Goal: Feedback & Contribution: Leave review/rating

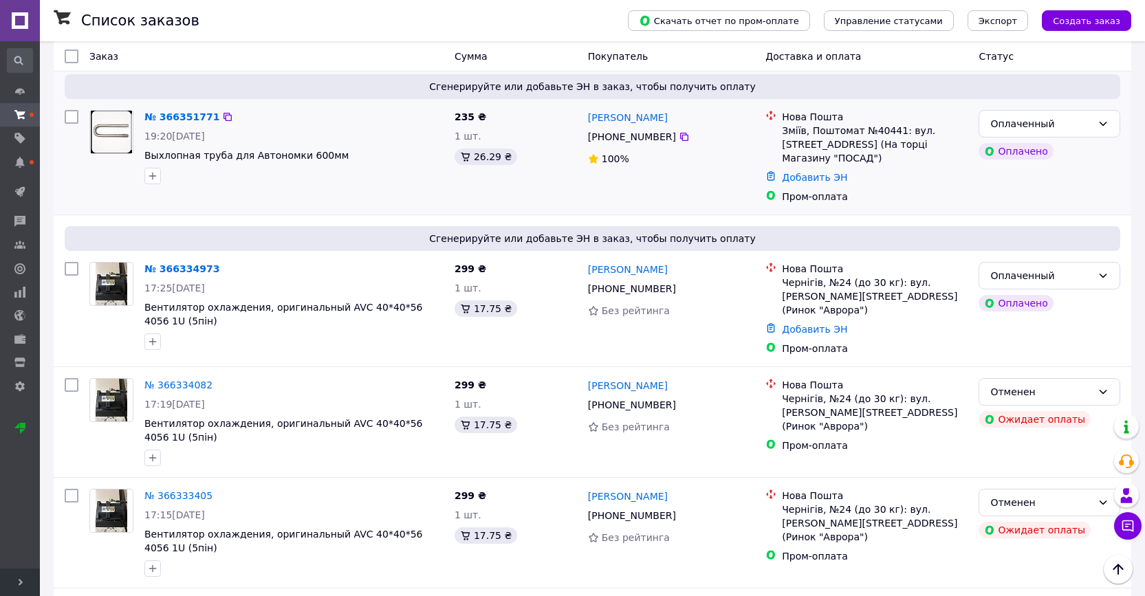
scroll to position [141, 0]
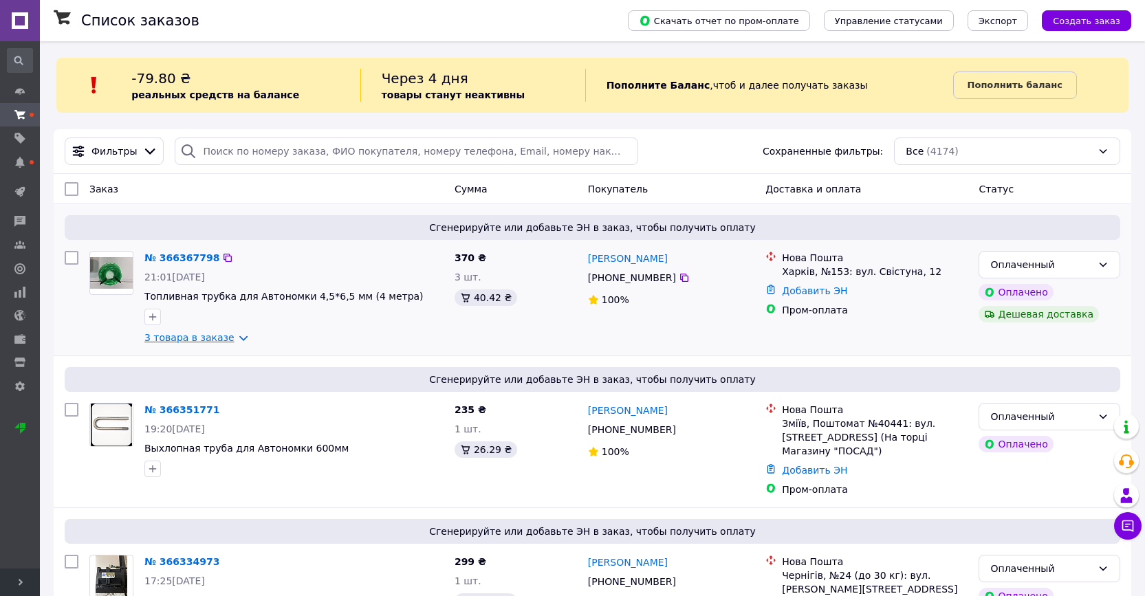
click at [215, 334] on link "3 товара в заказе" at bounding box center [189, 337] width 90 height 11
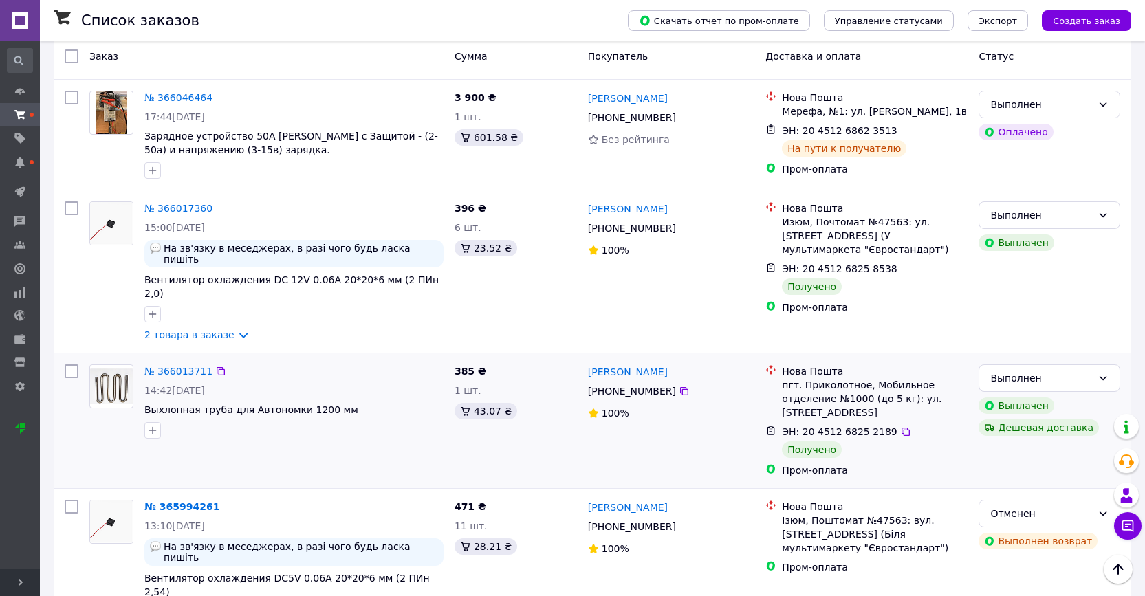
scroll to position [2382, 0]
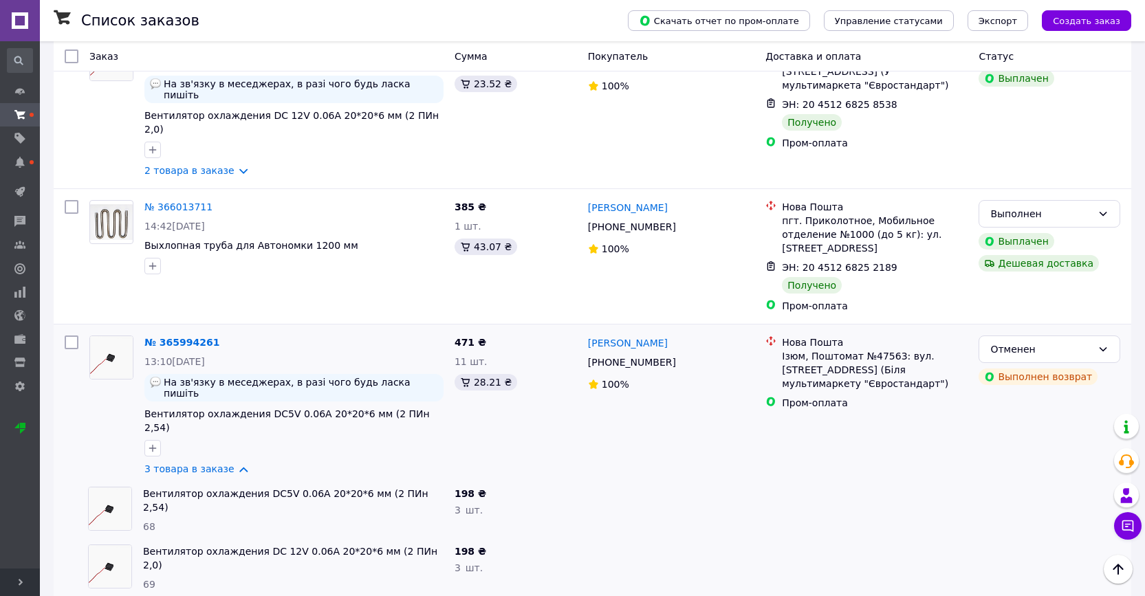
scroll to position [2545, 0]
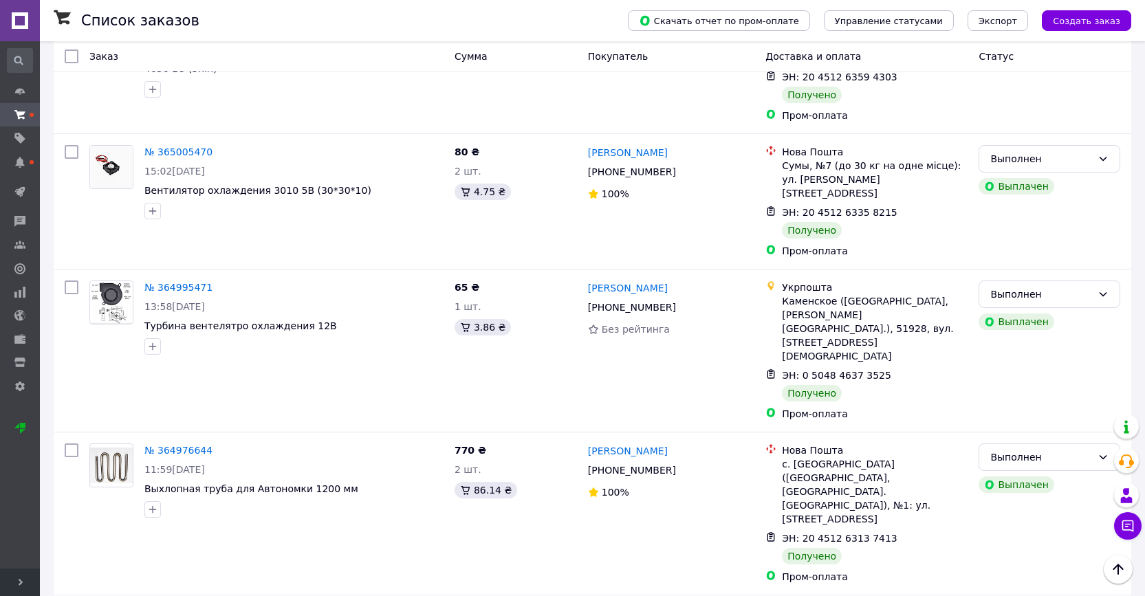
scroll to position [2203, 0]
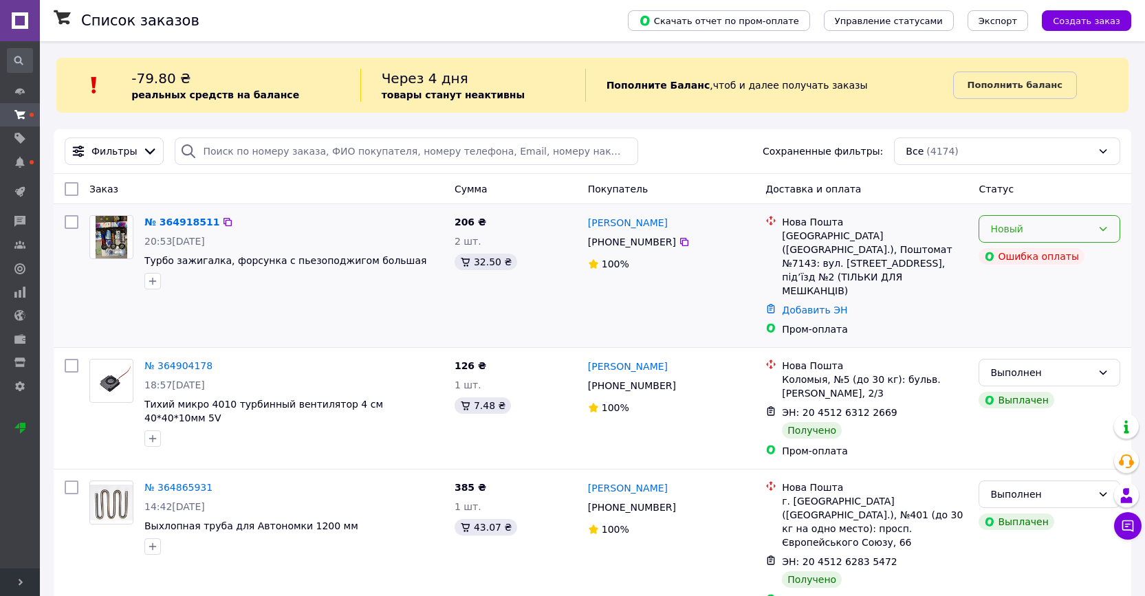
click at [1101, 229] on icon at bounding box center [1103, 229] width 8 height 4
click at [1022, 303] on li "Отменен" at bounding box center [1049, 308] width 140 height 25
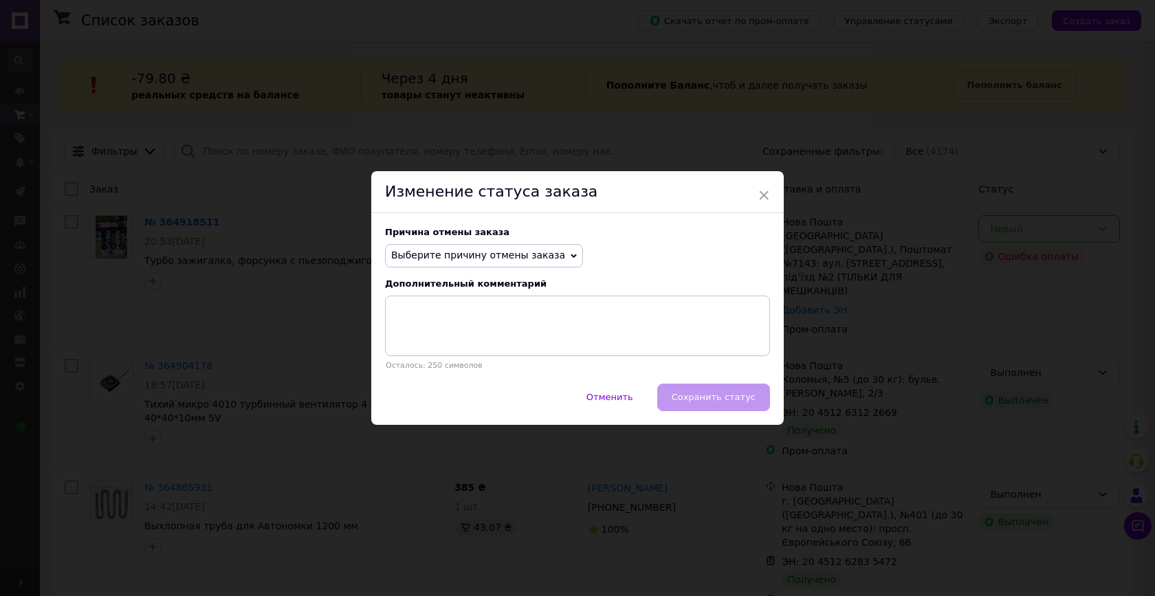
click at [571, 253] on icon at bounding box center [574, 256] width 6 height 6
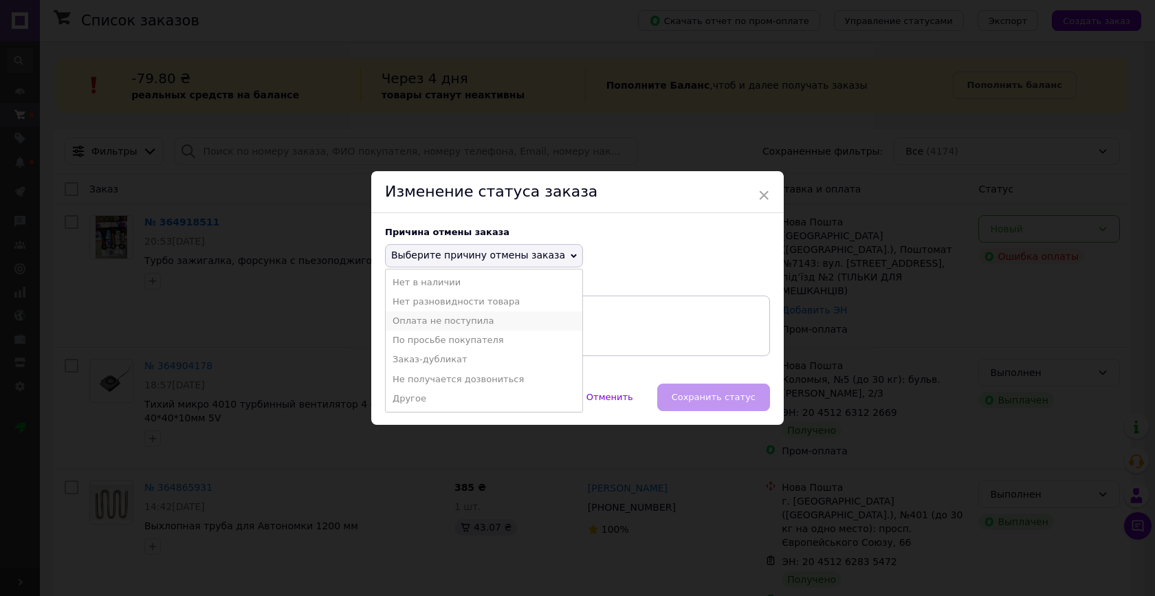
click at [487, 322] on li "Оплата не поступила" at bounding box center [484, 320] width 197 height 19
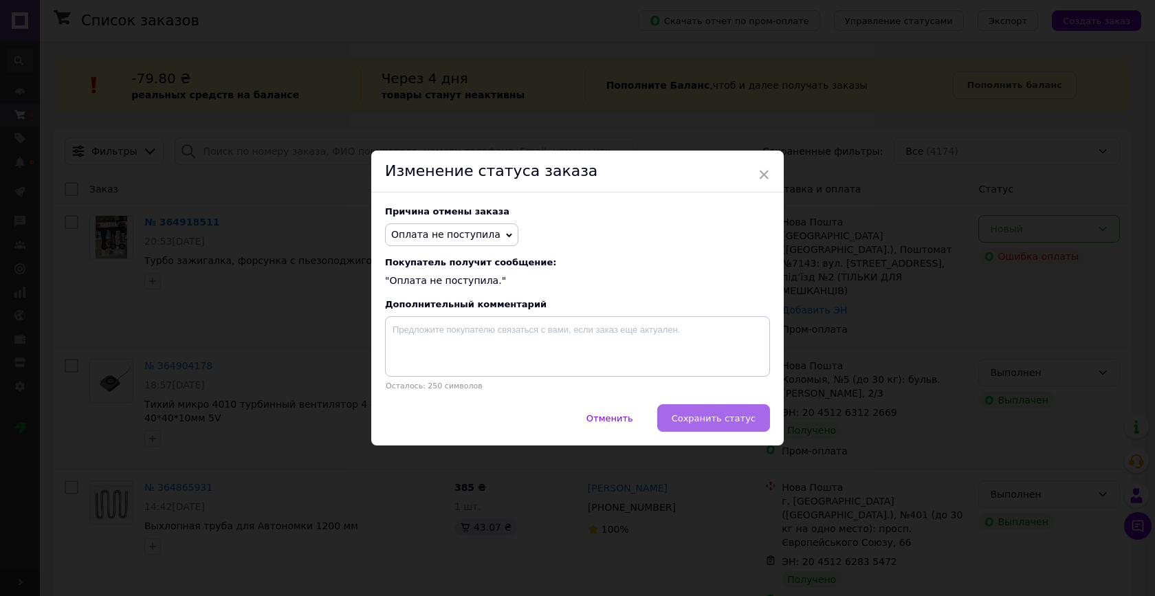
click at [676, 415] on span "Сохранить статус" at bounding box center [714, 418] width 84 height 10
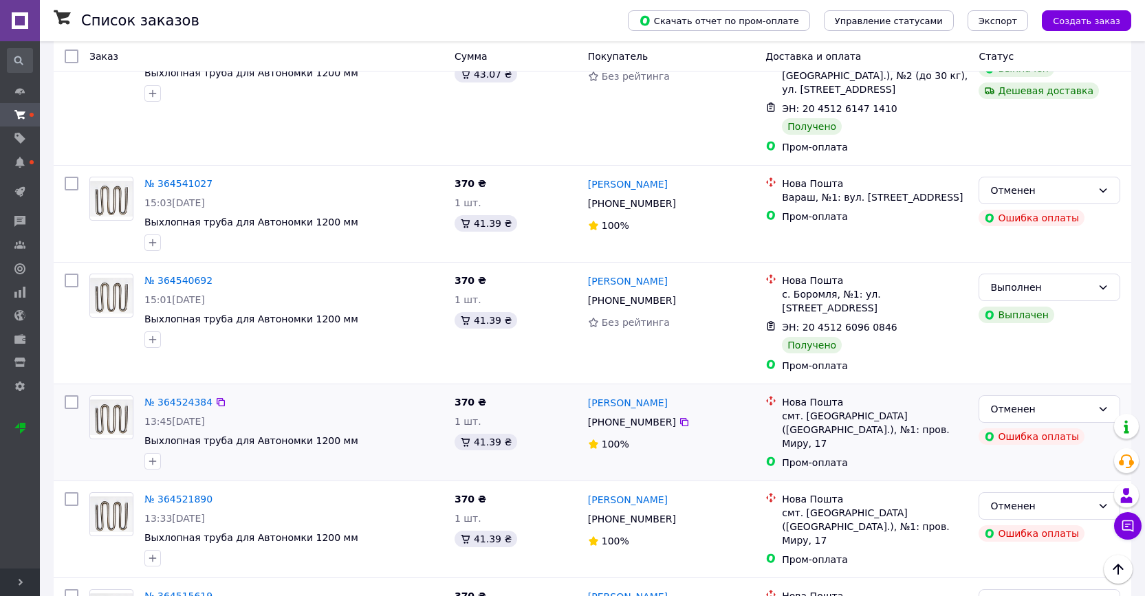
scroll to position [1874, 0]
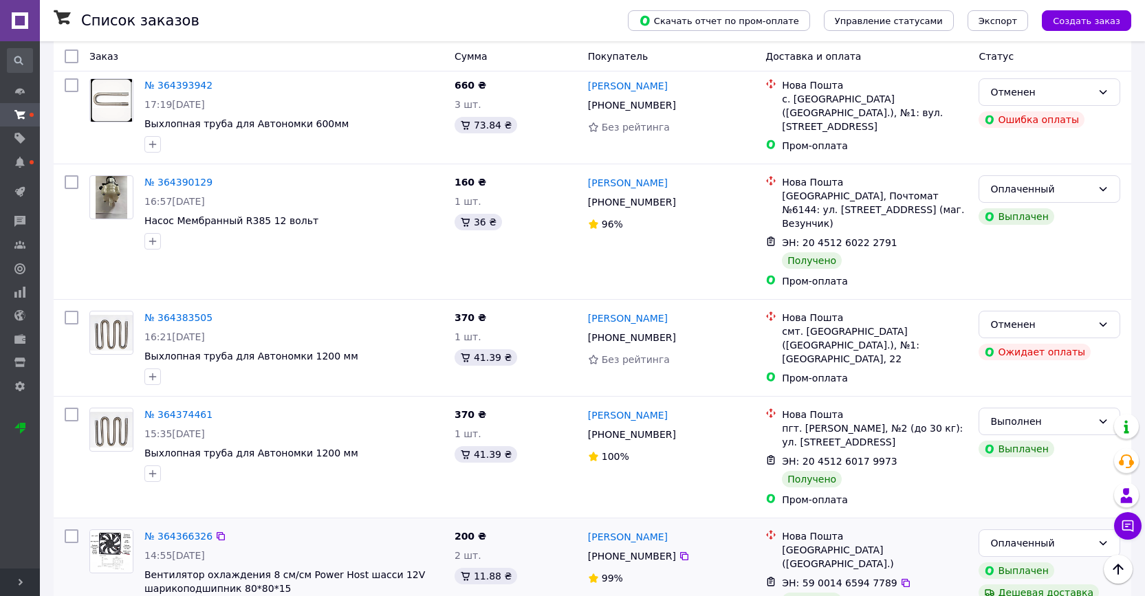
scroll to position [1057, 0]
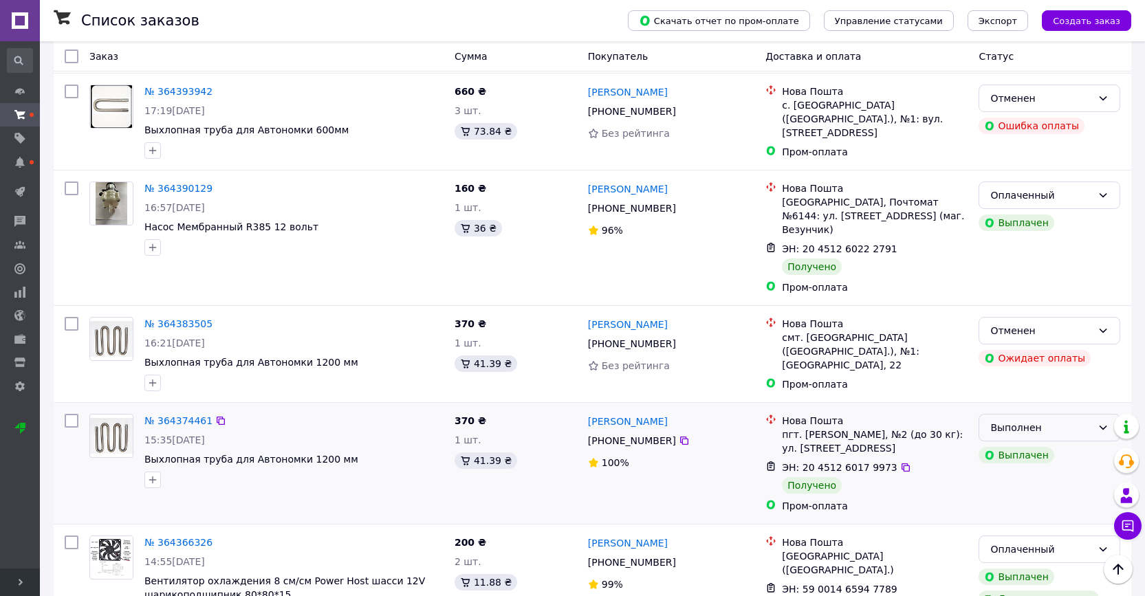
click at [1097, 414] on div "Выполнен" at bounding box center [1049, 428] width 142 height 28
click at [1022, 438] on li "Оплаченный" at bounding box center [1049, 438] width 140 height 25
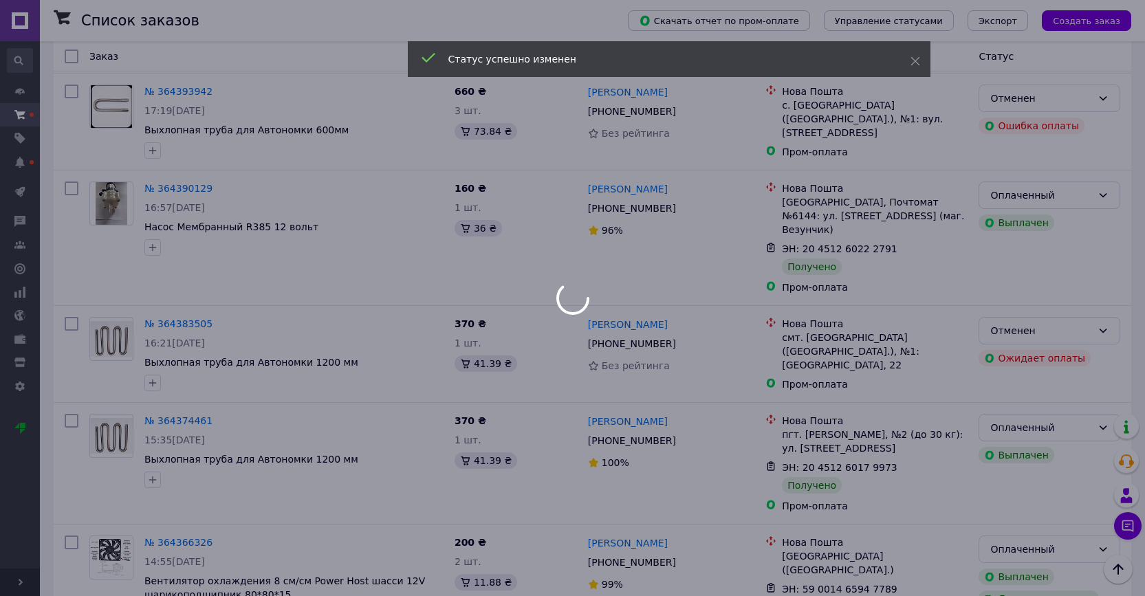
click at [637, 349] on div at bounding box center [572, 298] width 1145 height 596
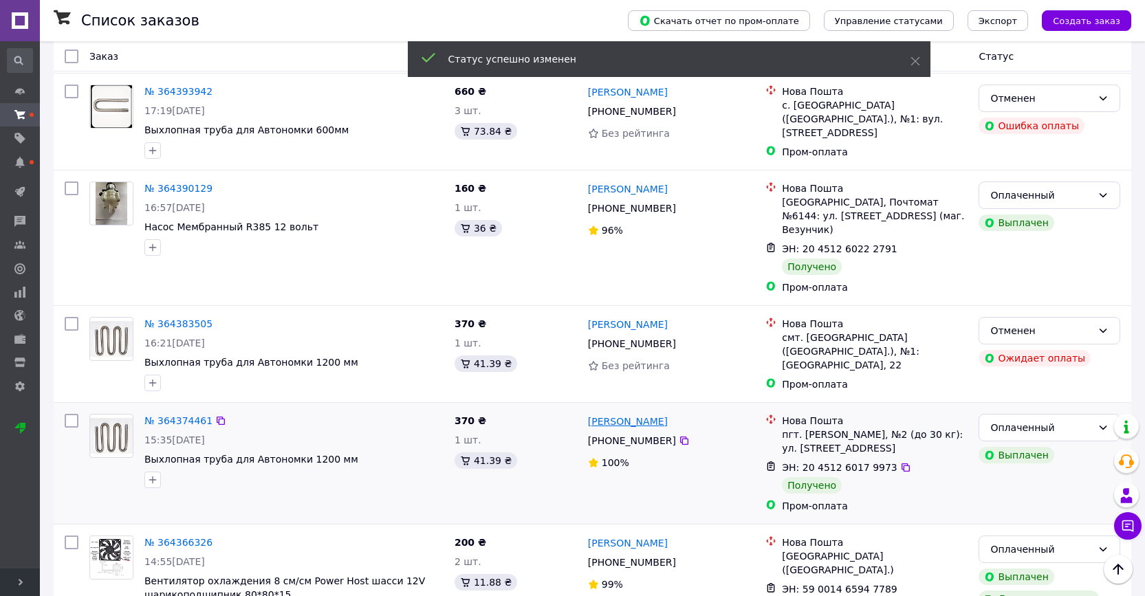
click at [635, 415] on link "Віктор Карпець" at bounding box center [628, 422] width 80 height 14
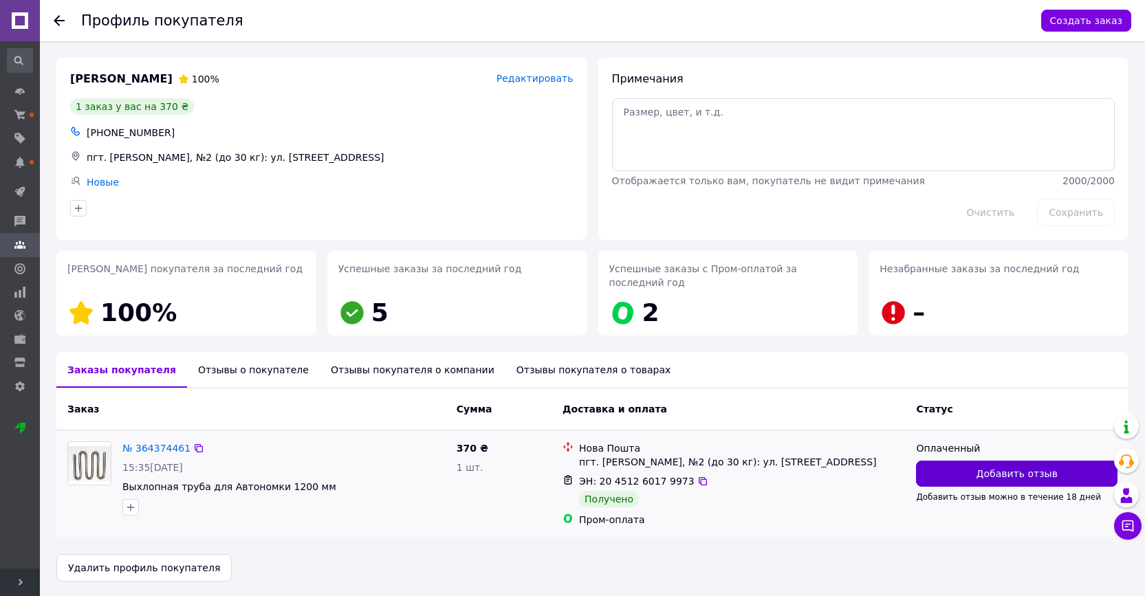
click at [996, 475] on span "Добавить отзыв" at bounding box center [1016, 474] width 81 height 14
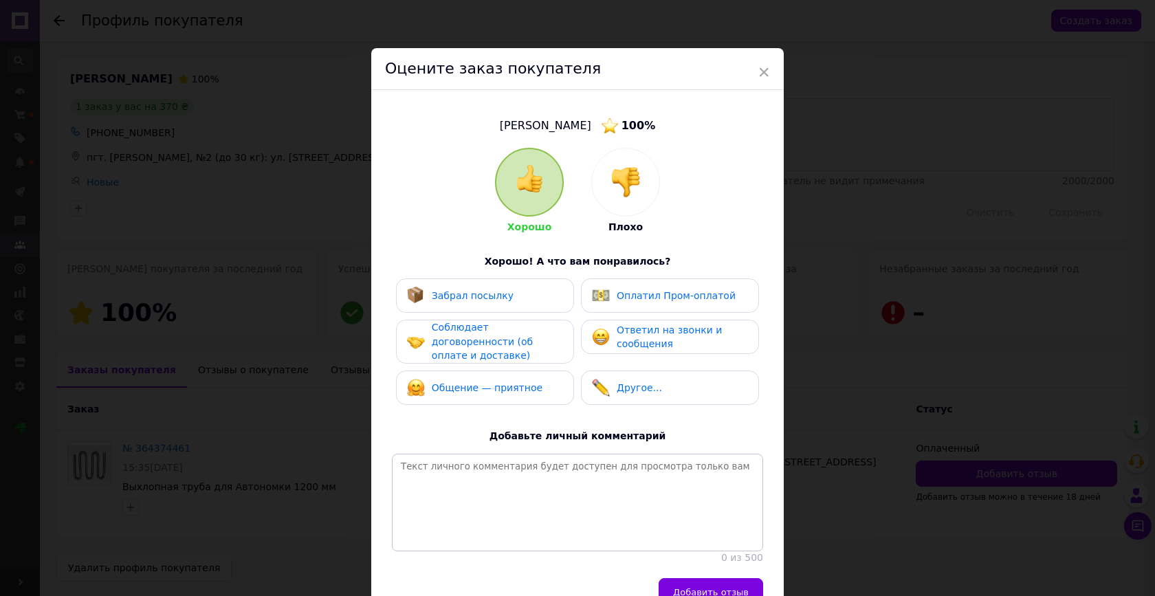
click at [463, 305] on div "Забрал посылку" at bounding box center [485, 295] width 178 height 34
click at [611, 303] on div "Оплатил Пром-оплатой" at bounding box center [664, 296] width 144 height 18
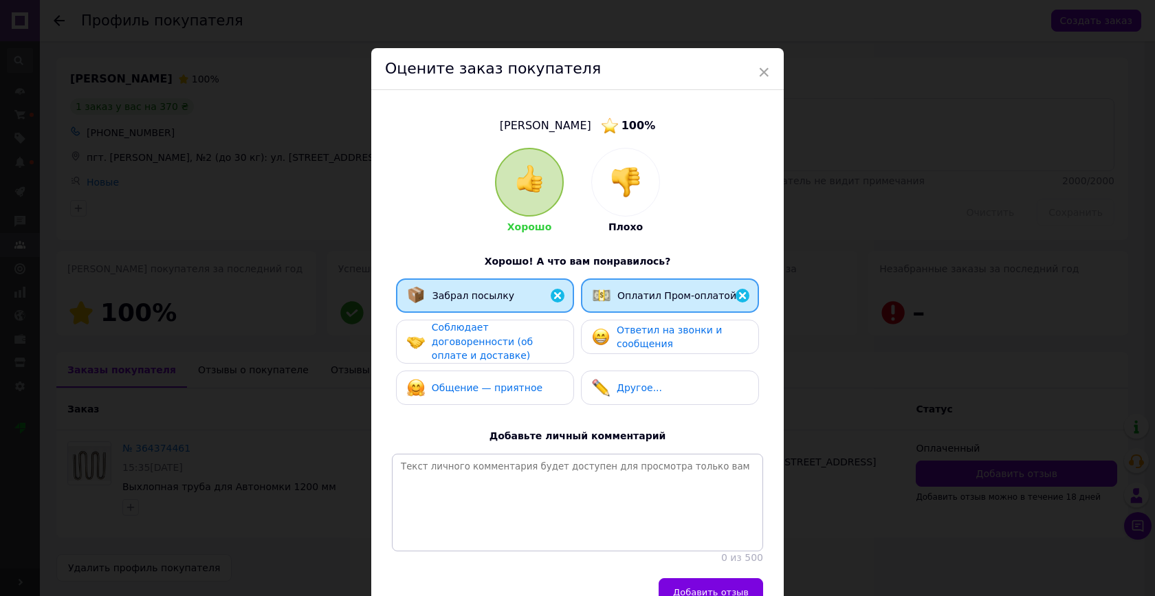
click at [516, 330] on div "Соблюдает договоренности (об оплате и доставке)" at bounding box center [497, 341] width 131 height 43
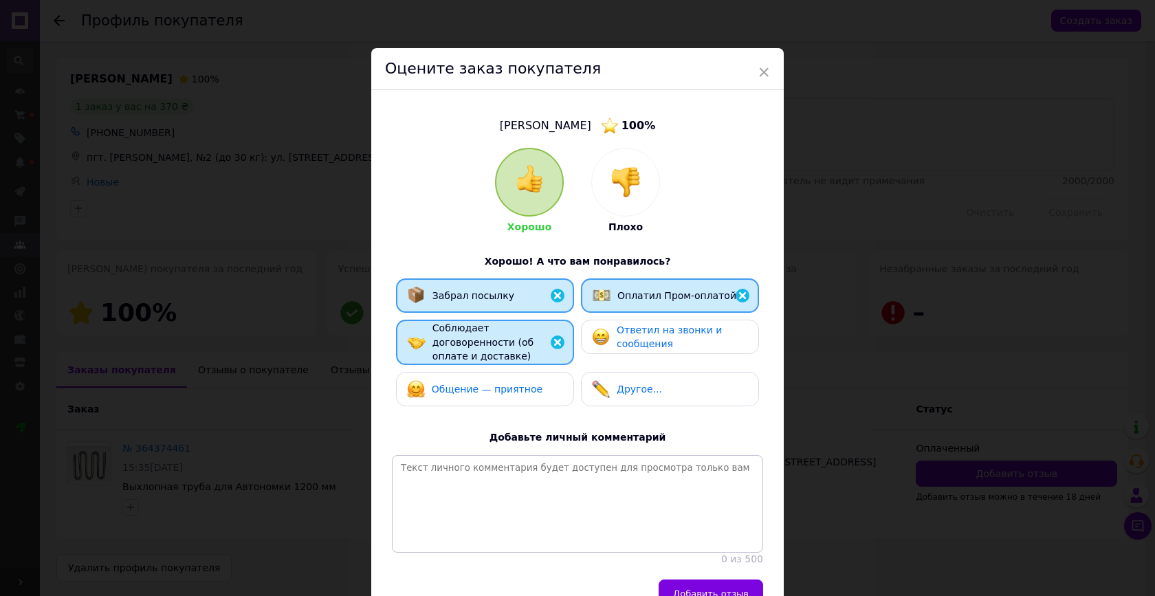
click at [612, 332] on div "Ответил на звонки и сообщения" at bounding box center [669, 337] width 155 height 28
click at [490, 384] on span "Общение — приятное" at bounding box center [487, 389] width 111 height 11
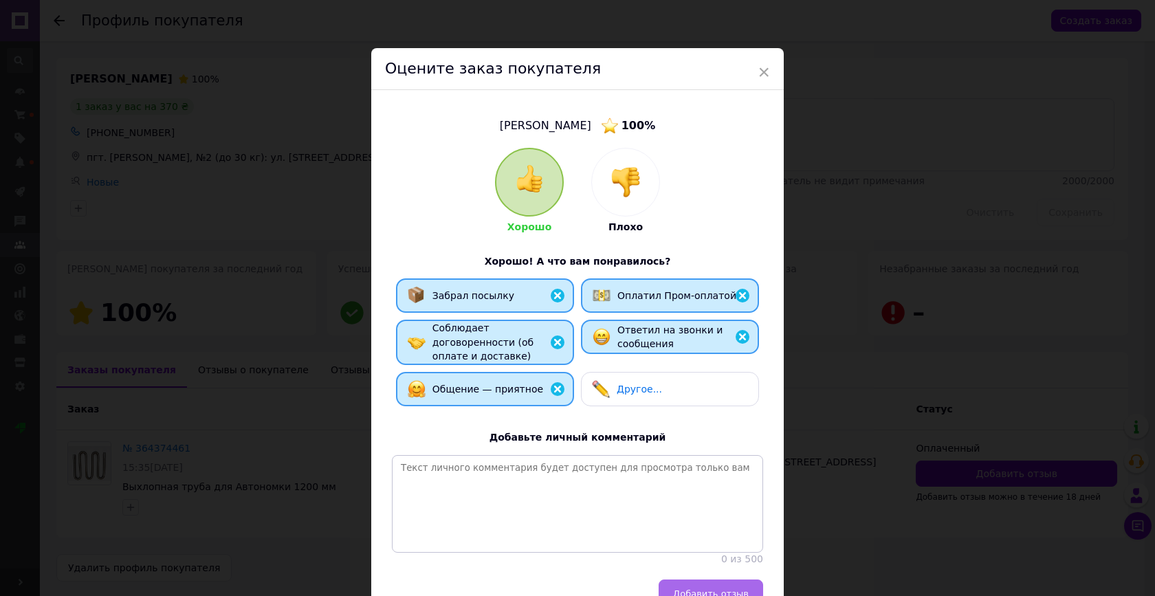
click at [698, 589] on span "Добавить отзыв" at bounding box center [711, 594] width 76 height 10
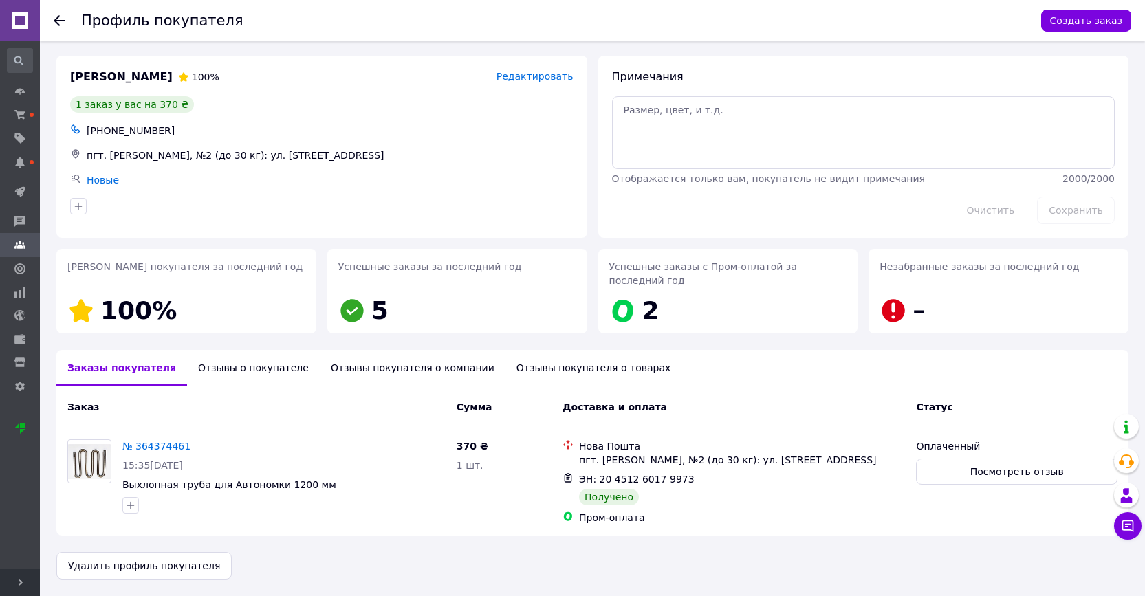
scroll to position [2, 0]
click at [58, 20] on icon at bounding box center [59, 20] width 11 height 11
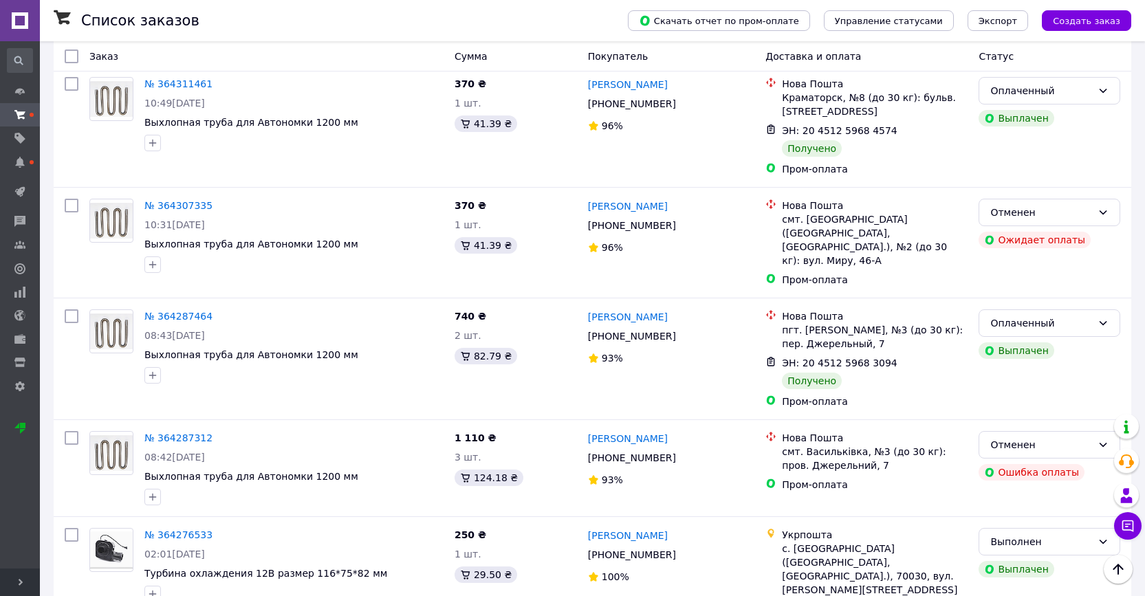
scroll to position [1900, 0]
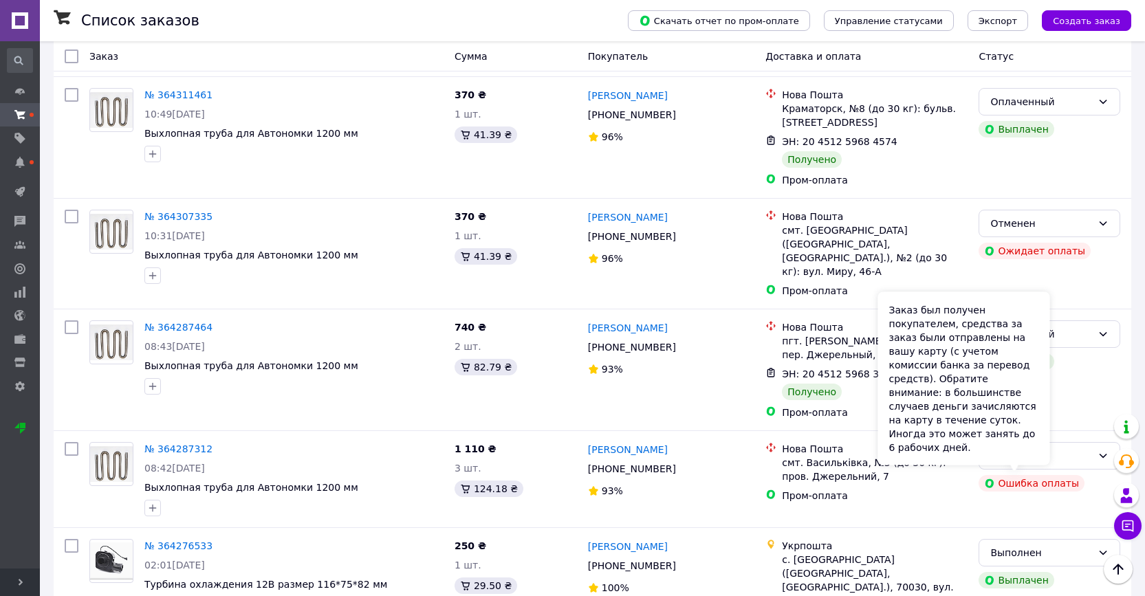
click at [1044, 458] on div "Заказ был получен покупателем, средства за заказ были отправлены на вашу карту …" at bounding box center [964, 378] width 172 height 173
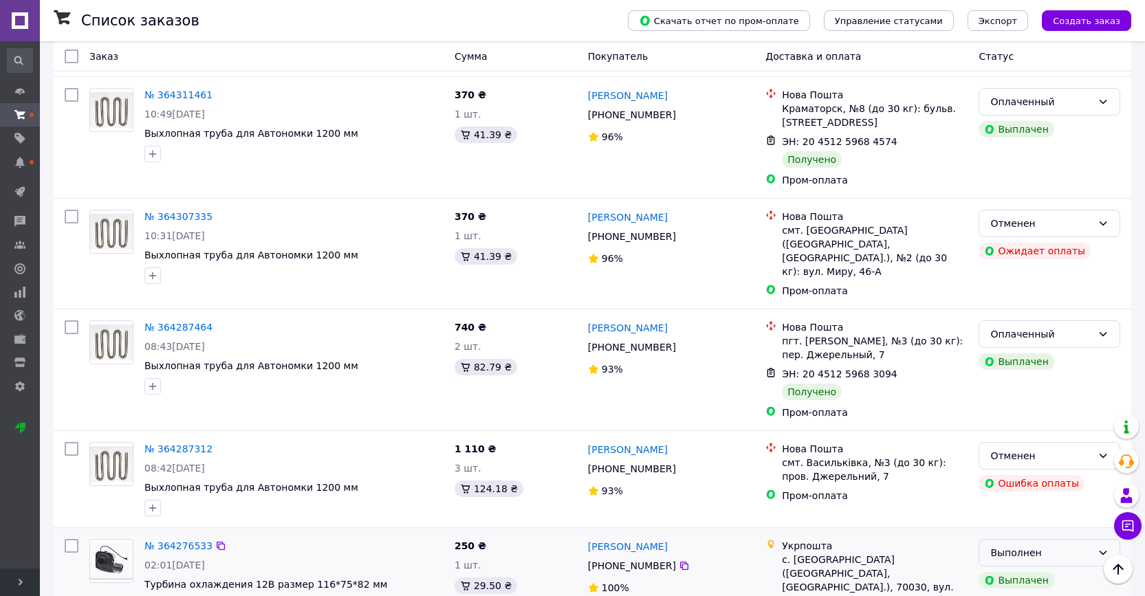
click at [1065, 545] on div "Выполнен" at bounding box center [1041, 552] width 102 height 15
click at [1007, 527] on li "Оплаченный" at bounding box center [1049, 532] width 140 height 25
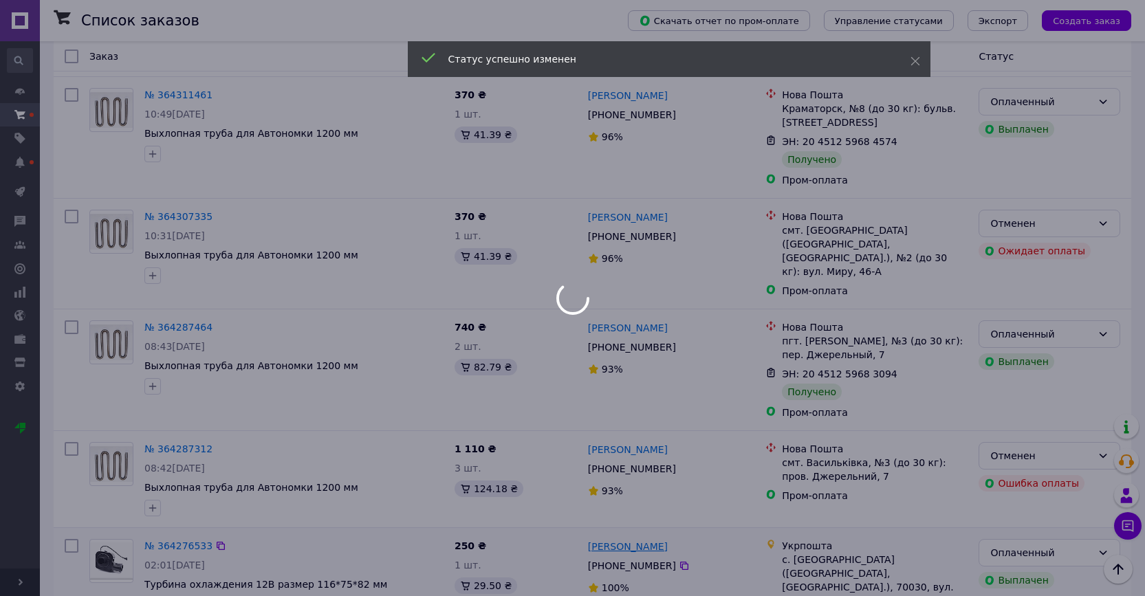
click at [625, 443] on div at bounding box center [572, 298] width 1145 height 596
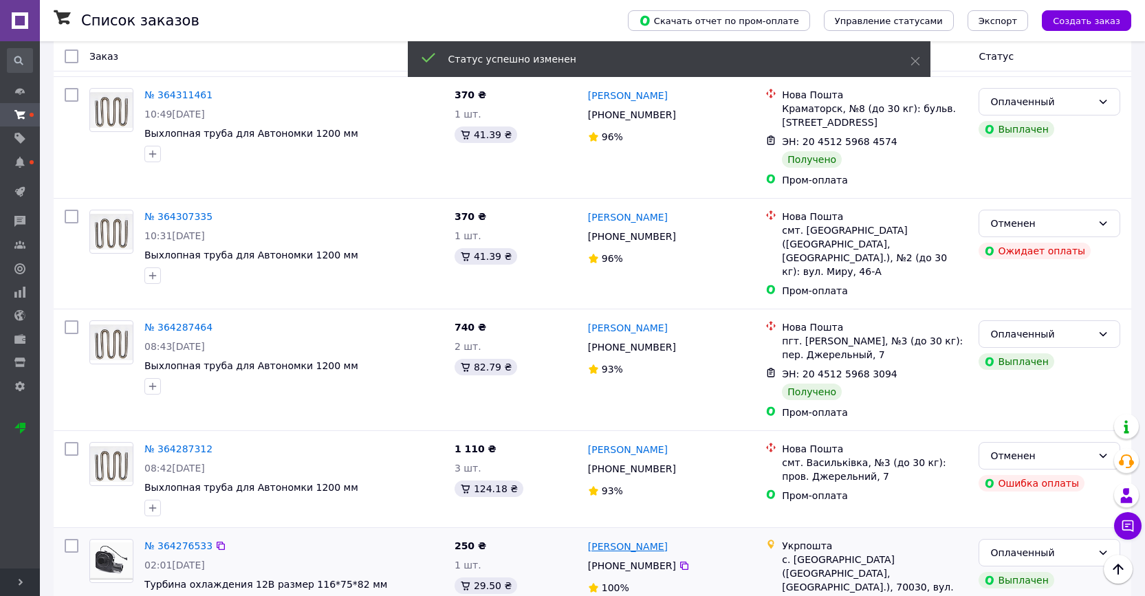
click at [639, 540] on link "Олег Маркевич" at bounding box center [628, 547] width 80 height 14
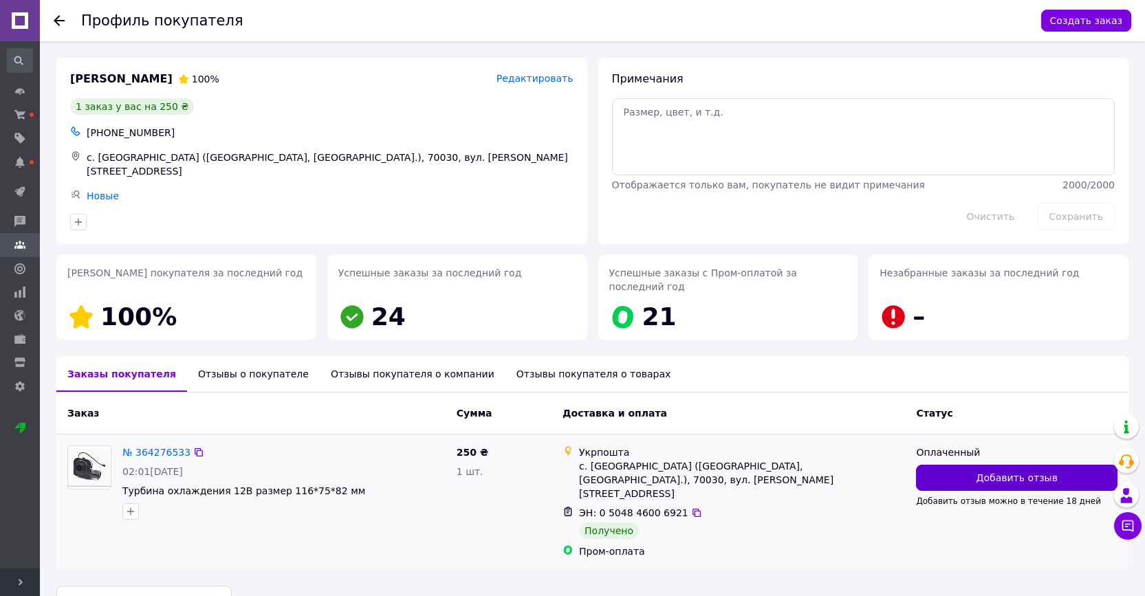
click at [992, 485] on button "Добавить отзыв" at bounding box center [1016, 478] width 201 height 26
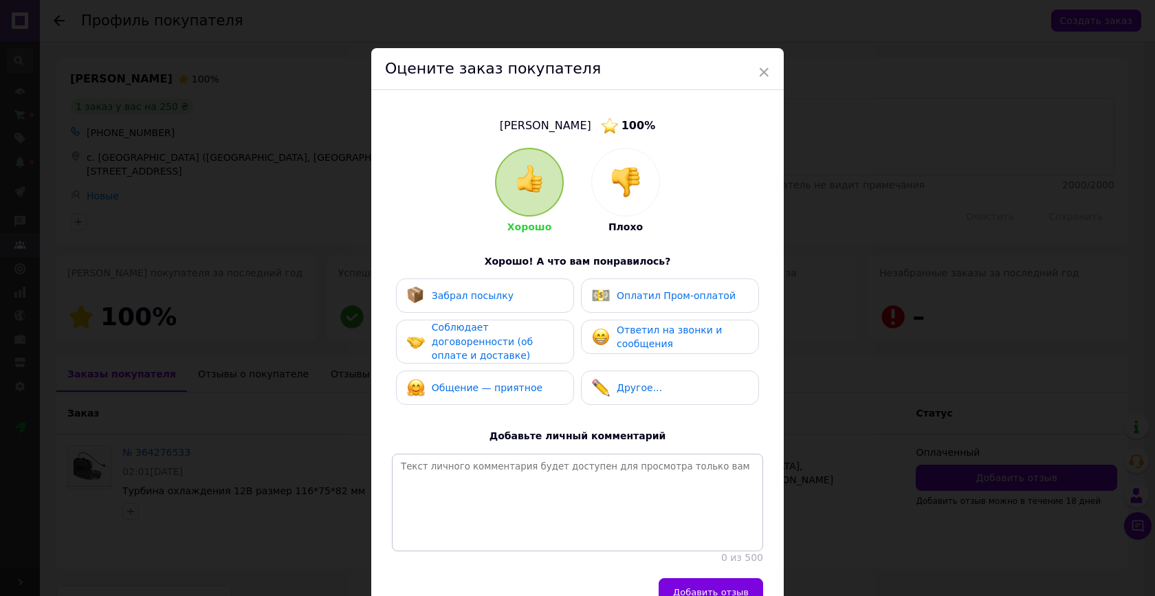
click at [523, 296] on div "Забрал посылку" at bounding box center [485, 296] width 156 height 18
click at [647, 296] on span "Оплатил Пром-оплатой" at bounding box center [676, 295] width 119 height 11
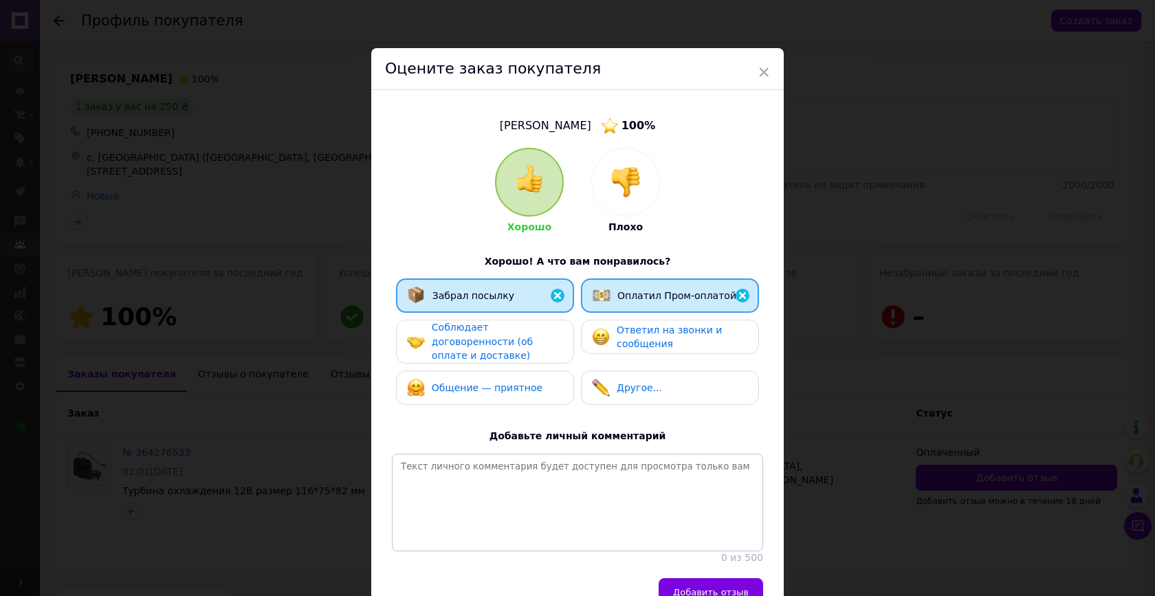
click at [529, 344] on span "Соблюдает договоренности (об оплате и доставке)" at bounding box center [482, 341] width 101 height 39
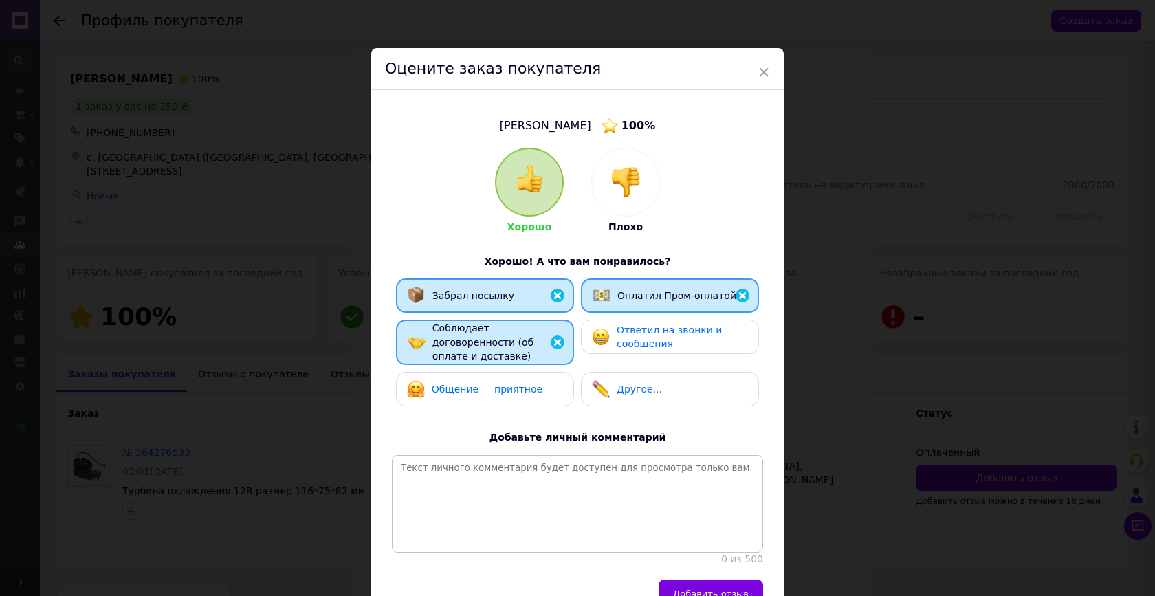
click at [614, 344] on div "Ответил на звонки и сообщения" at bounding box center [669, 337] width 155 height 28
click at [511, 391] on span "Общение — приятное" at bounding box center [487, 389] width 111 height 11
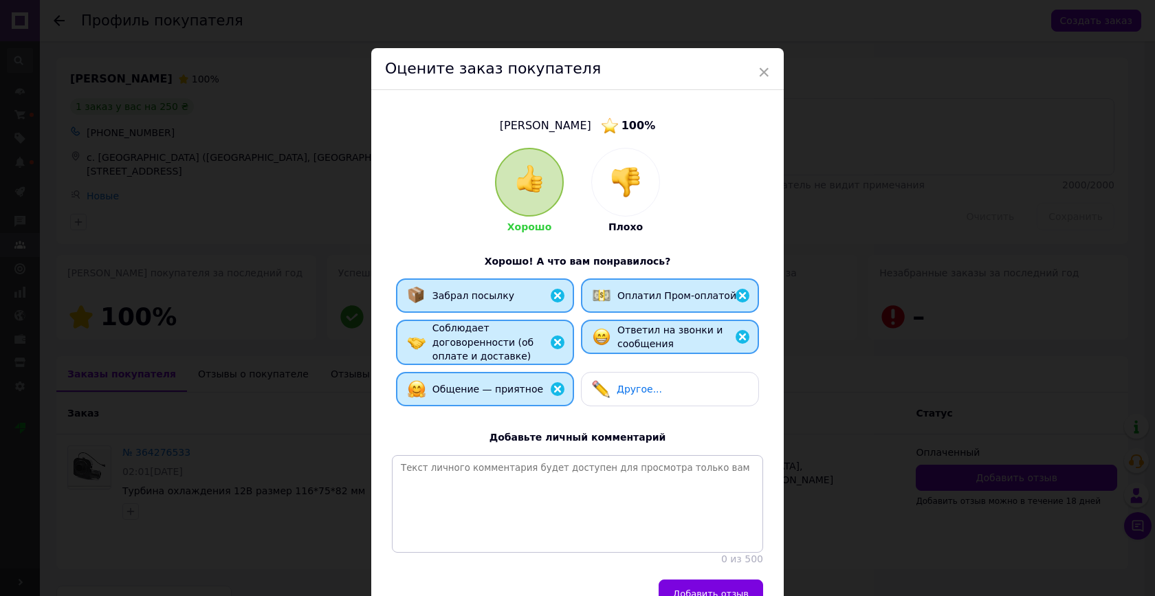
drag, startPoint x: 685, startPoint y: 572, endPoint x: 695, endPoint y: 567, distance: 11.7
click at [685, 580] on button "Добавить отзыв" at bounding box center [711, 594] width 105 height 28
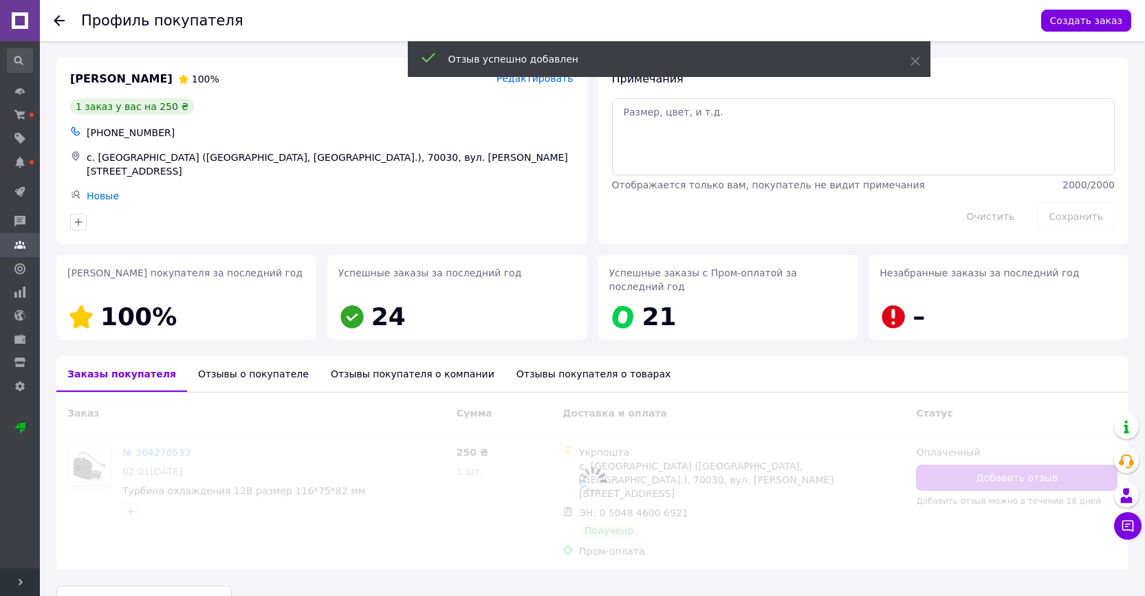
scroll to position [16, 0]
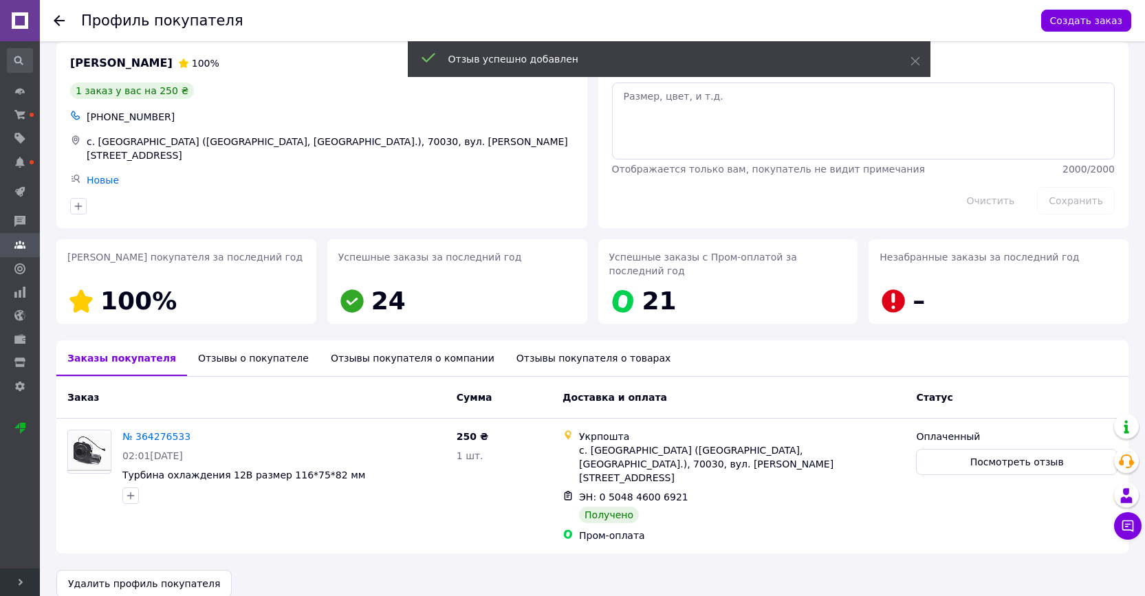
click at [61, 21] on use at bounding box center [59, 20] width 11 height 11
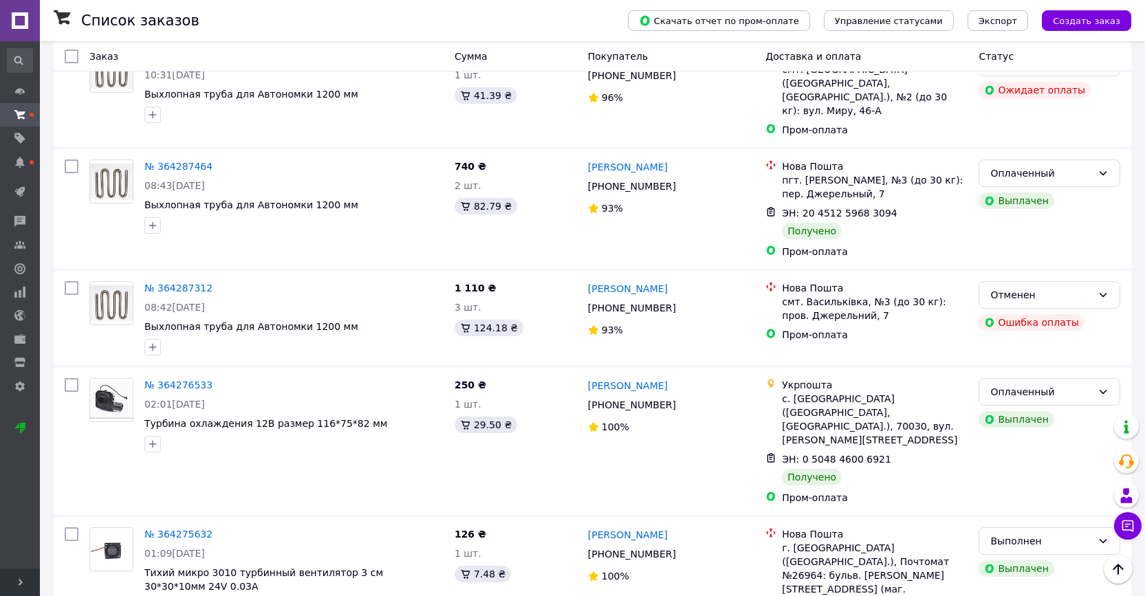
scroll to position [2060, 0]
click at [1055, 534] on div "Выполнен" at bounding box center [1041, 541] width 102 height 15
click at [1020, 503] on li "Оплаченный" at bounding box center [1049, 508] width 140 height 25
click at [653, 529] on link "Виталий Яремака" at bounding box center [628, 536] width 80 height 14
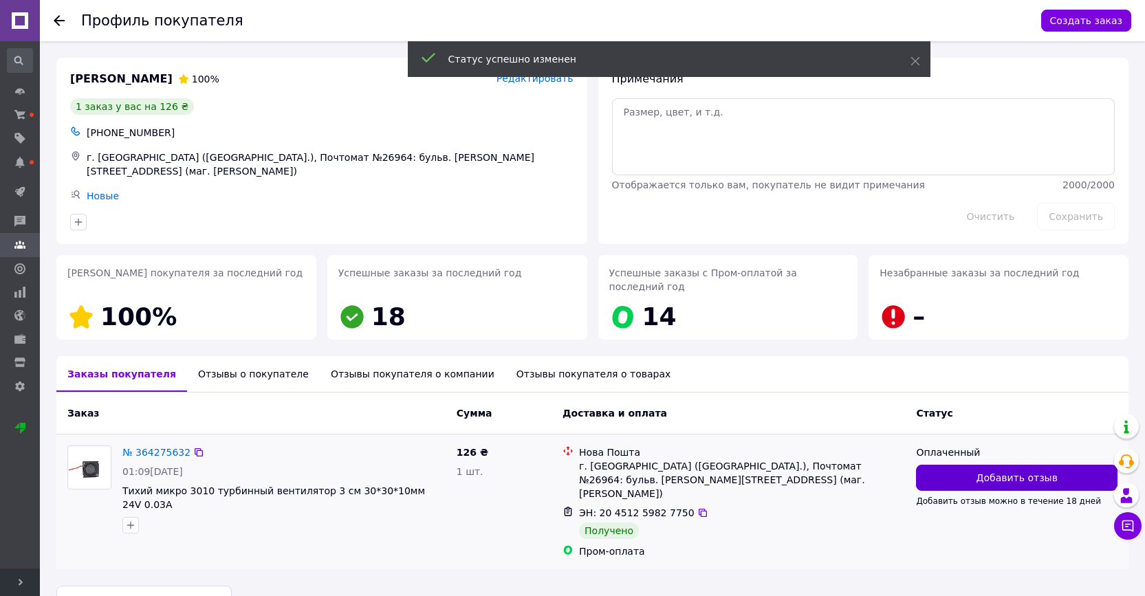
click at [1000, 476] on span "Добавить отзыв" at bounding box center [1016, 478] width 81 height 14
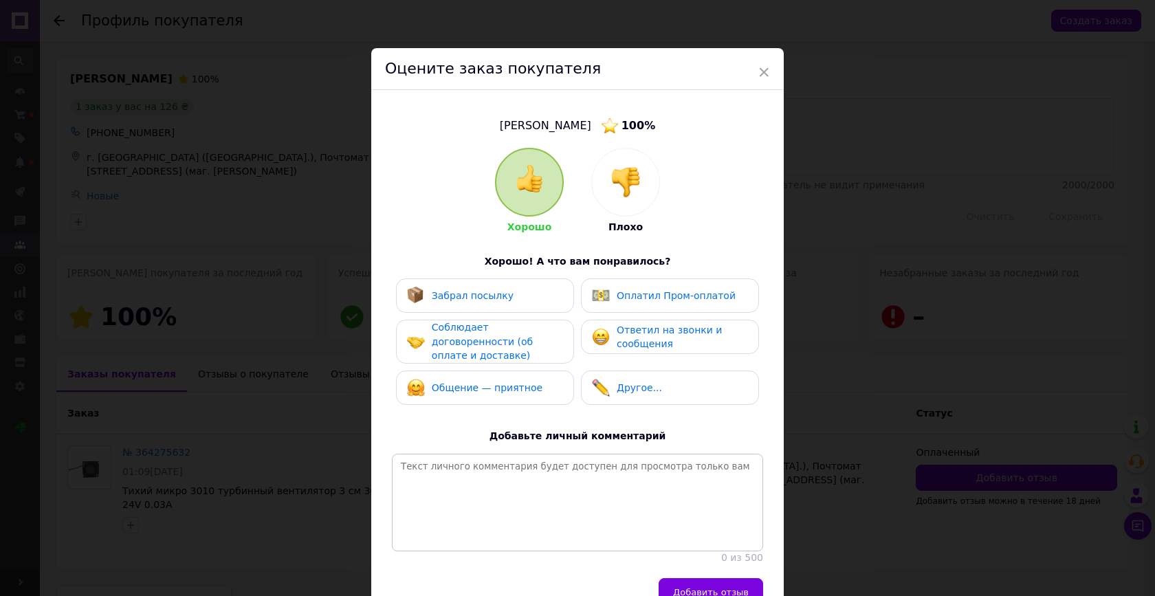
click at [515, 288] on div "Забрал посылку" at bounding box center [485, 296] width 156 height 18
click at [628, 300] on div "Оплатил Пром-оплатой" at bounding box center [676, 296] width 119 height 14
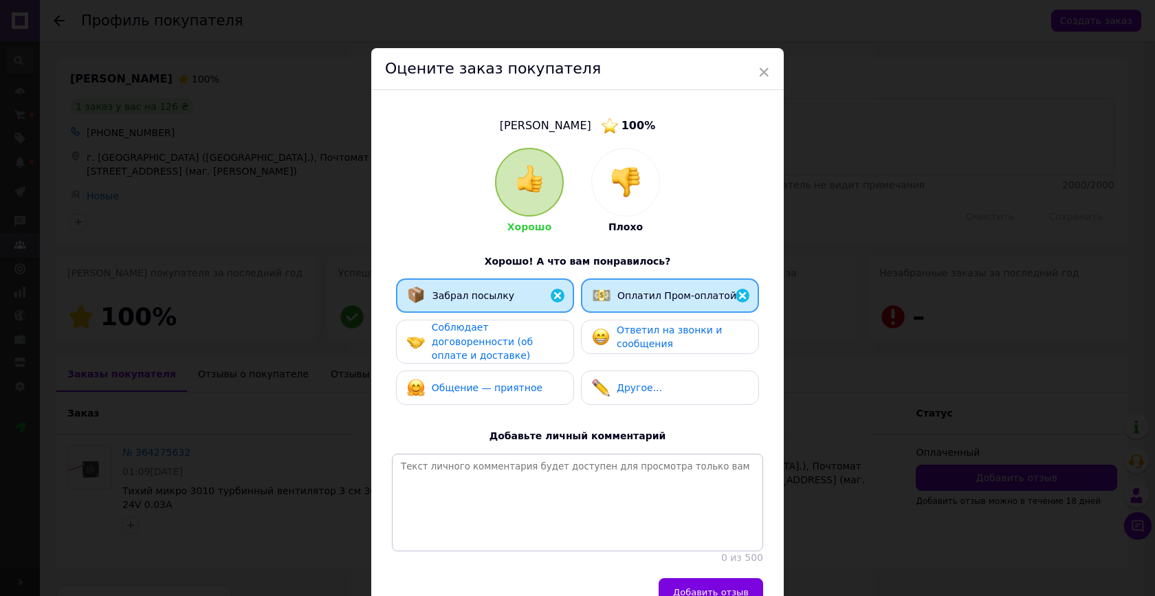
drag, startPoint x: 539, startPoint y: 330, endPoint x: 620, endPoint y: 338, distance: 81.5
click at [539, 330] on div "Соблюдает договоренности (об оплате и доставке)" at bounding box center [497, 341] width 131 height 43
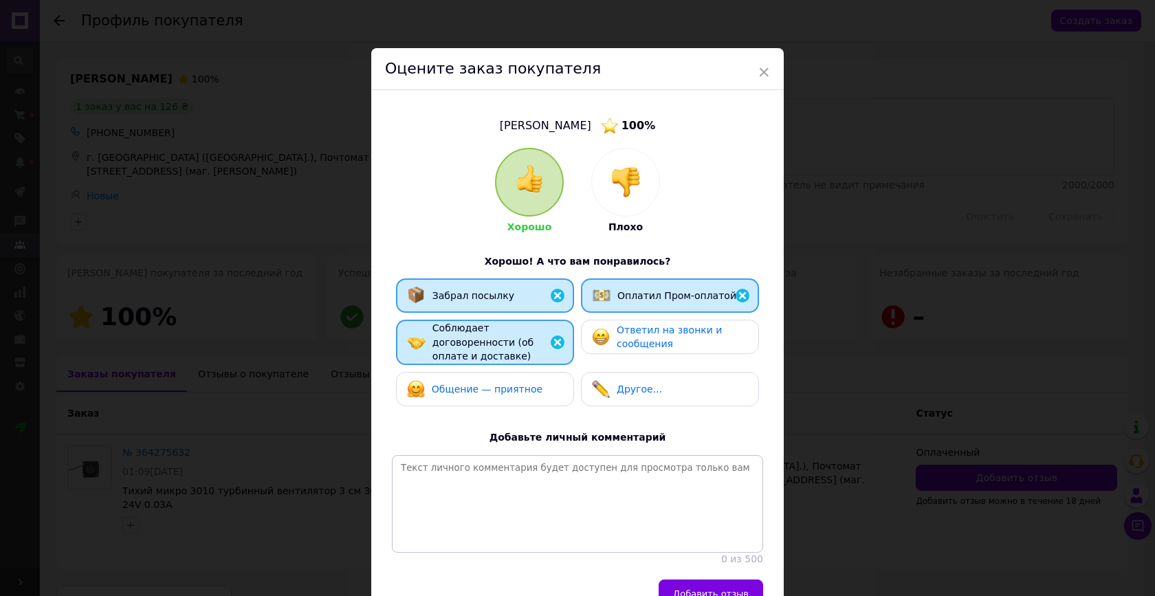
click at [628, 337] on span "Ответил на звонки и сообщения" at bounding box center [669, 337] width 105 height 25
click at [516, 393] on div "Общение — приятное" at bounding box center [487, 389] width 111 height 14
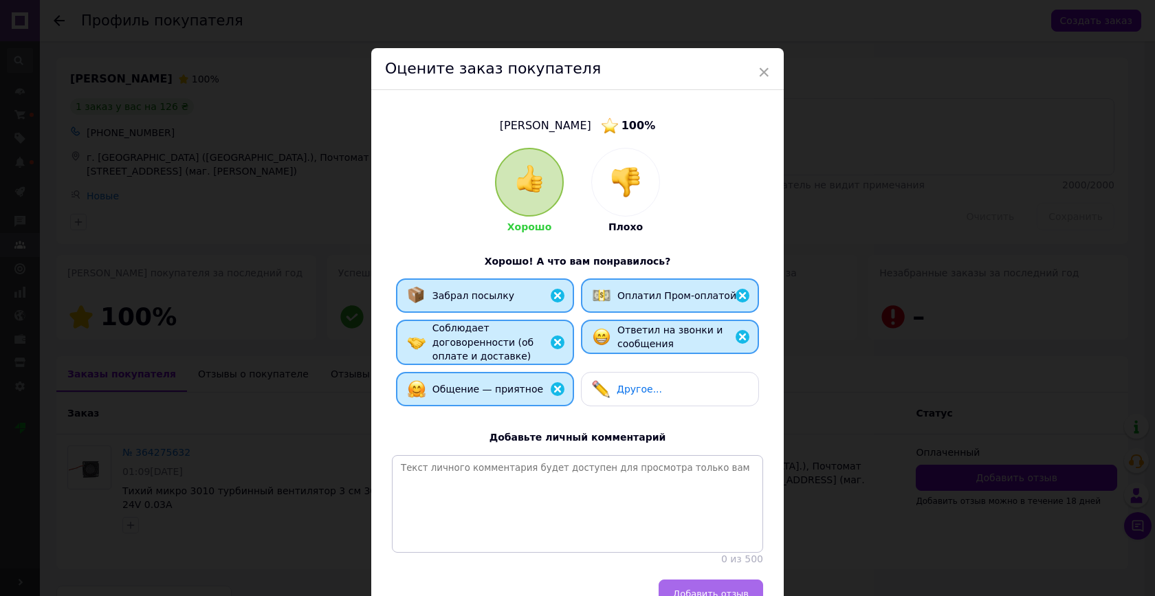
click at [693, 589] on span "Добавить отзыв" at bounding box center [711, 594] width 76 height 10
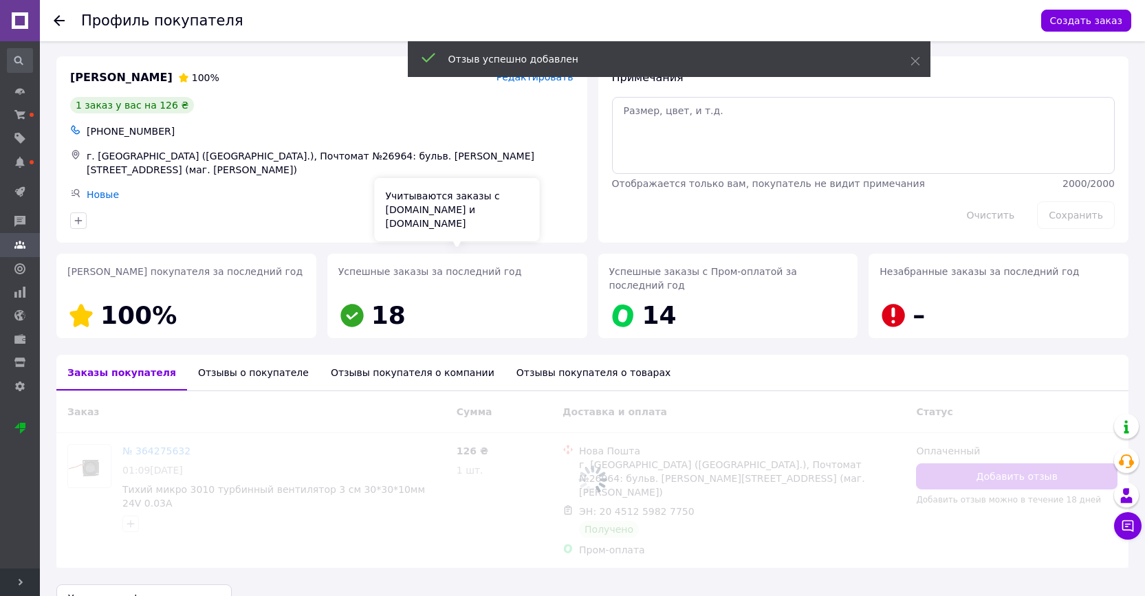
scroll to position [16, 0]
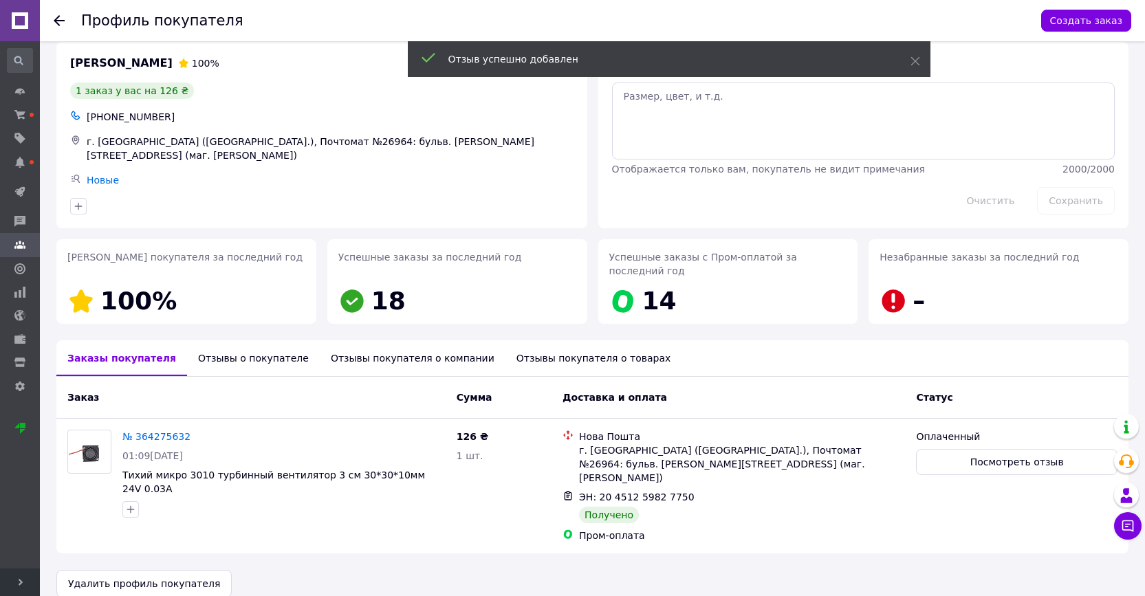
click at [59, 21] on use at bounding box center [59, 20] width 11 height 11
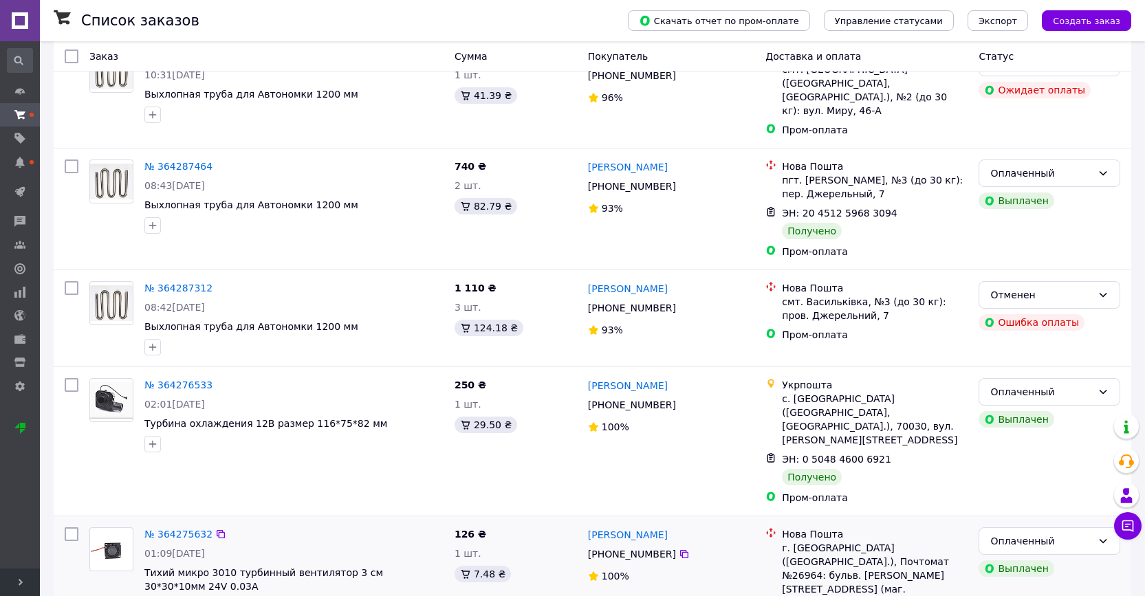
scroll to position [2060, 0]
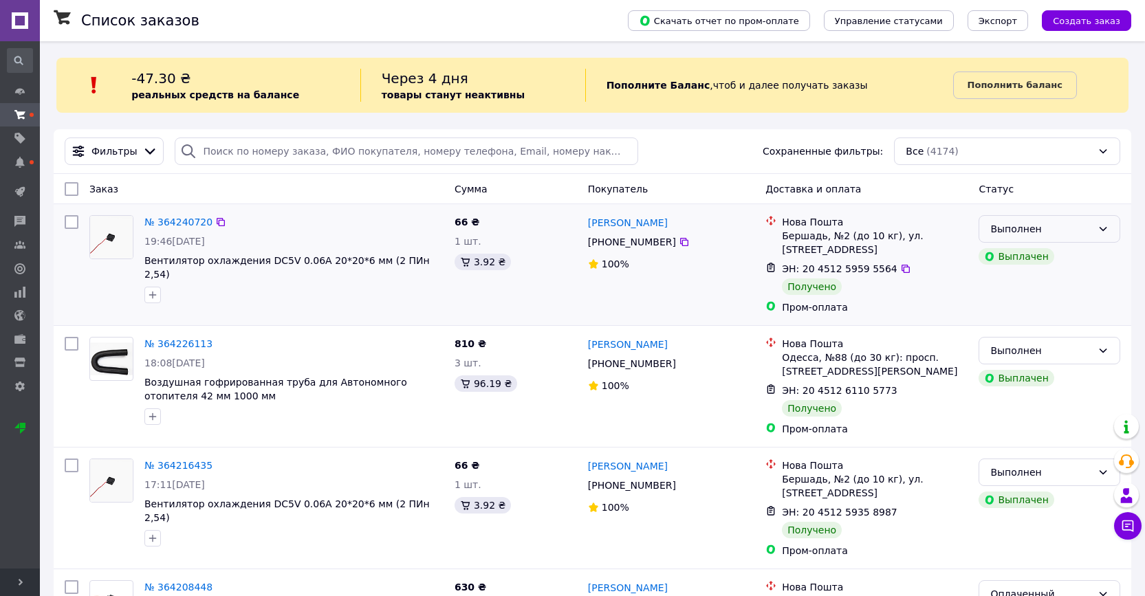
click at [1073, 226] on div "Выполнен" at bounding box center [1041, 228] width 102 height 15
click at [1050, 305] on li "Оплаченный" at bounding box center [1049, 308] width 140 height 25
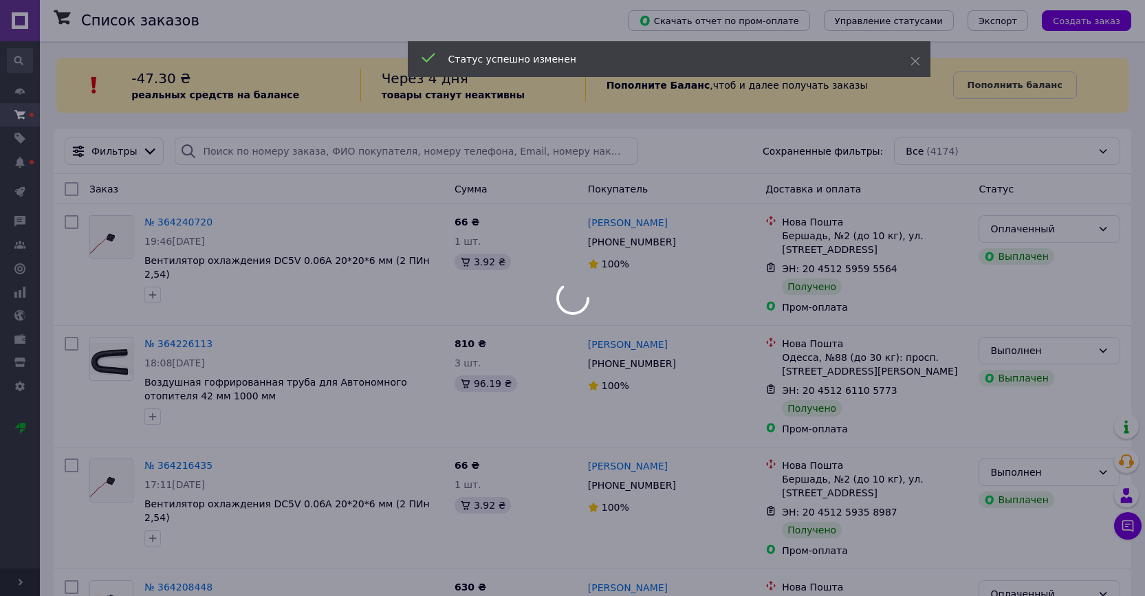
click at [644, 221] on div at bounding box center [572, 298] width 1145 height 596
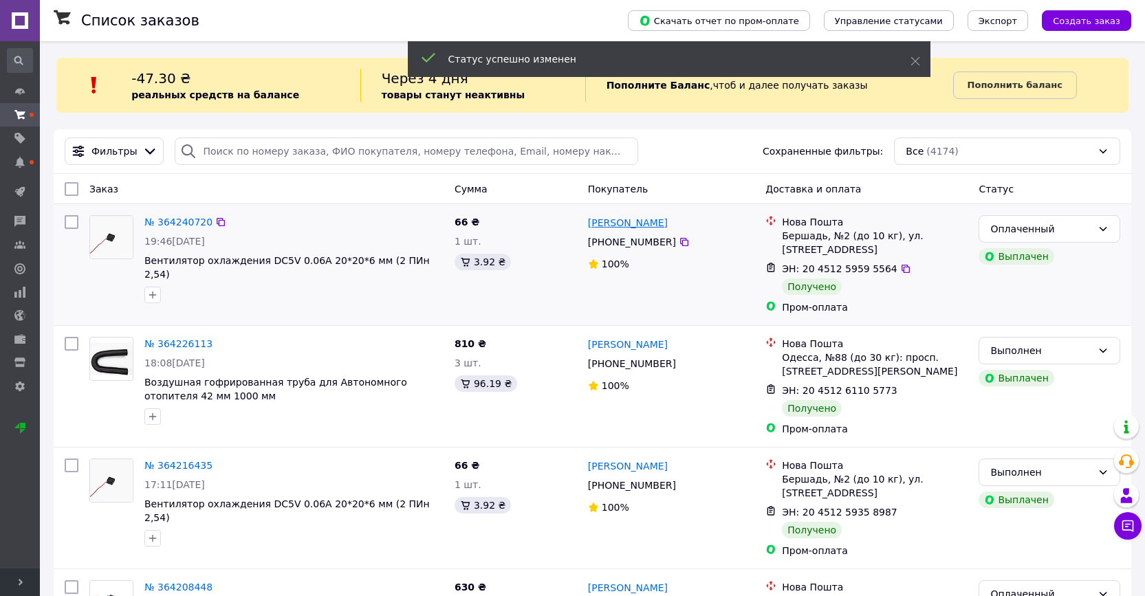
click at [638, 218] on link "Олексій Гресь" at bounding box center [628, 223] width 80 height 14
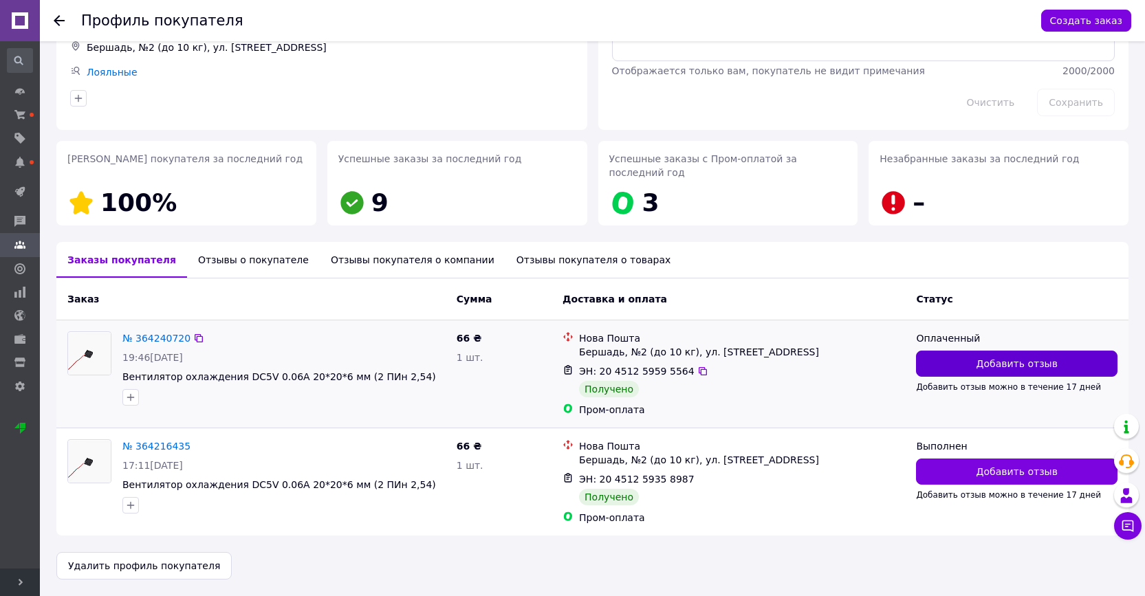
scroll to position [110, 0]
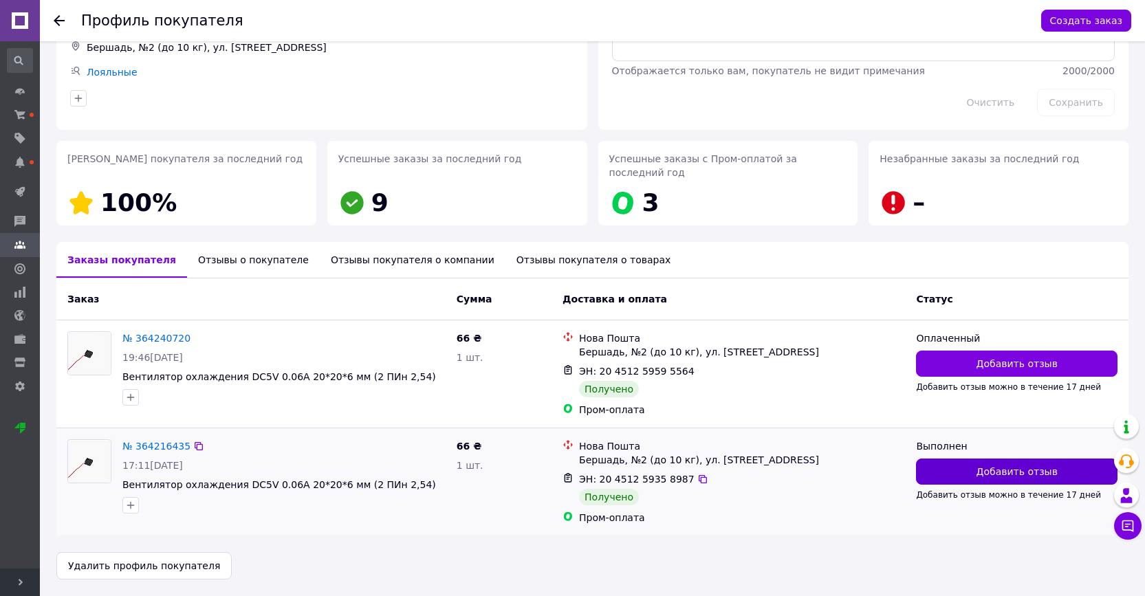
click at [952, 477] on button "Добавить отзыв" at bounding box center [1016, 472] width 201 height 26
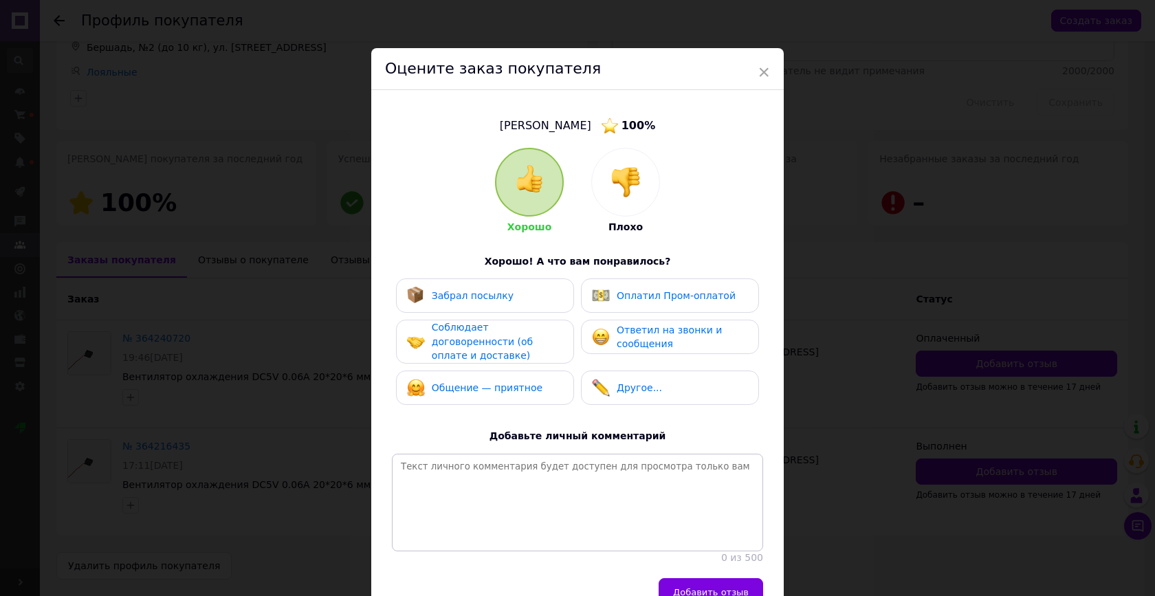
click at [498, 278] on div "Забрал посылку" at bounding box center [485, 295] width 178 height 34
click at [492, 329] on div "Соблюдает договоренности (об оплате и доставке)" at bounding box center [497, 341] width 131 height 43
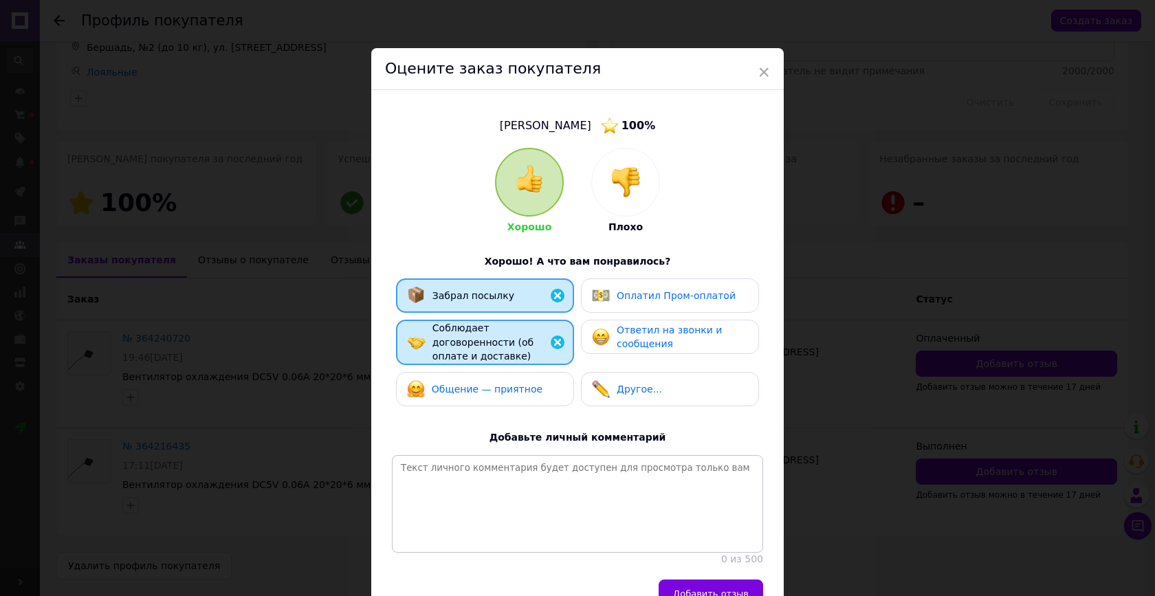
click at [499, 384] on span "Общение — приятное" at bounding box center [487, 389] width 111 height 11
click at [623, 339] on span "Ответил на звонки и сообщения" at bounding box center [669, 337] width 105 height 25
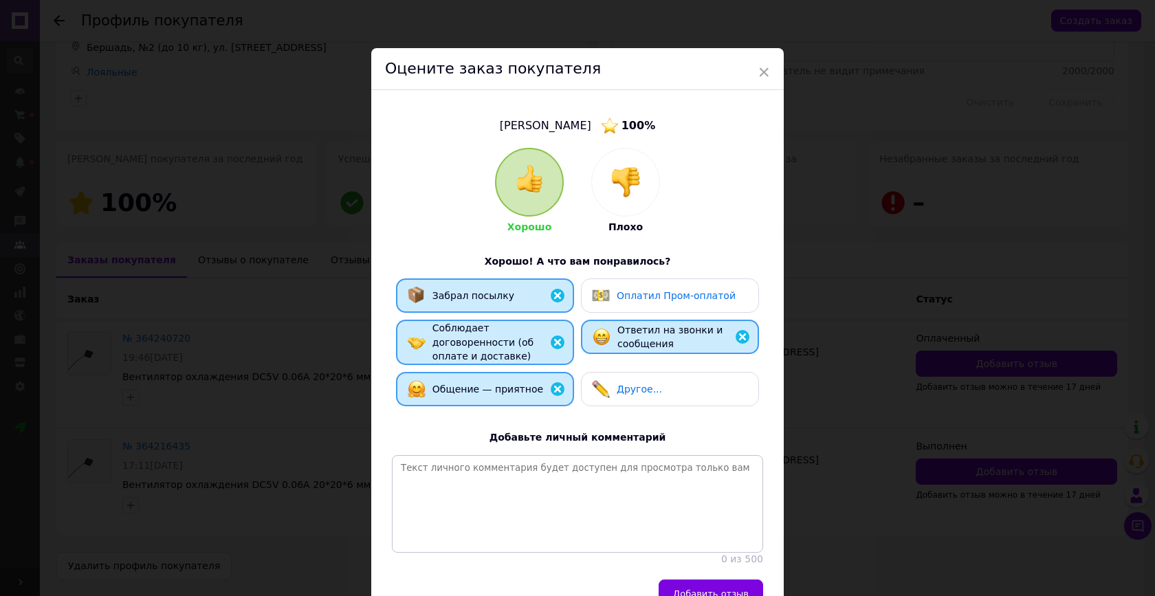
click at [626, 296] on span "Оплатил Пром-оплатой" at bounding box center [676, 295] width 119 height 11
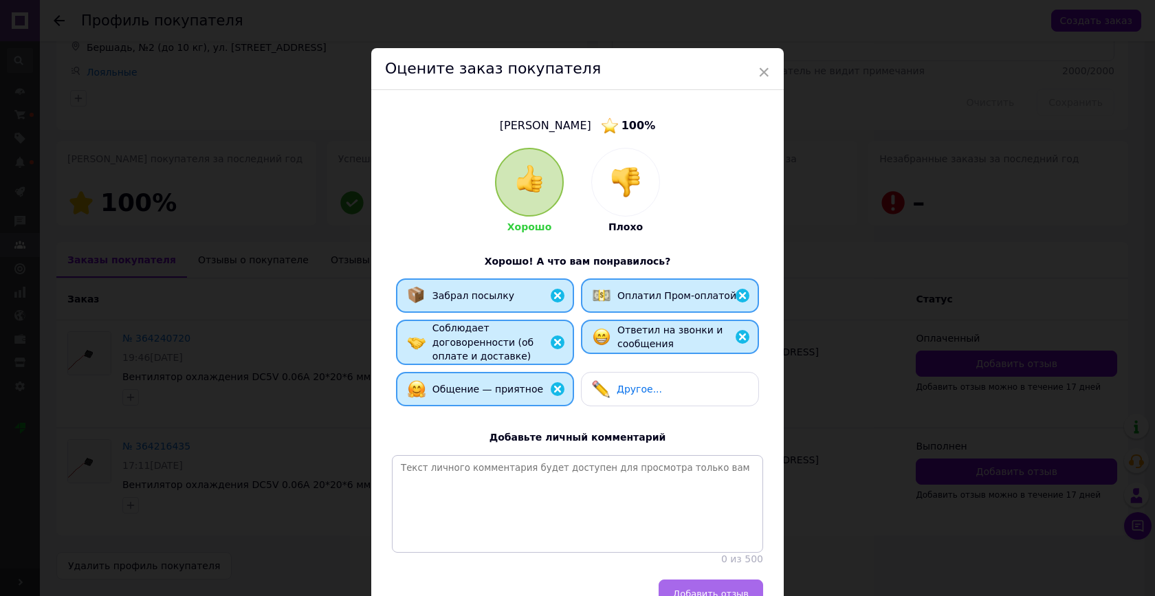
click at [703, 580] on button "Добавить отзыв" at bounding box center [711, 594] width 105 height 28
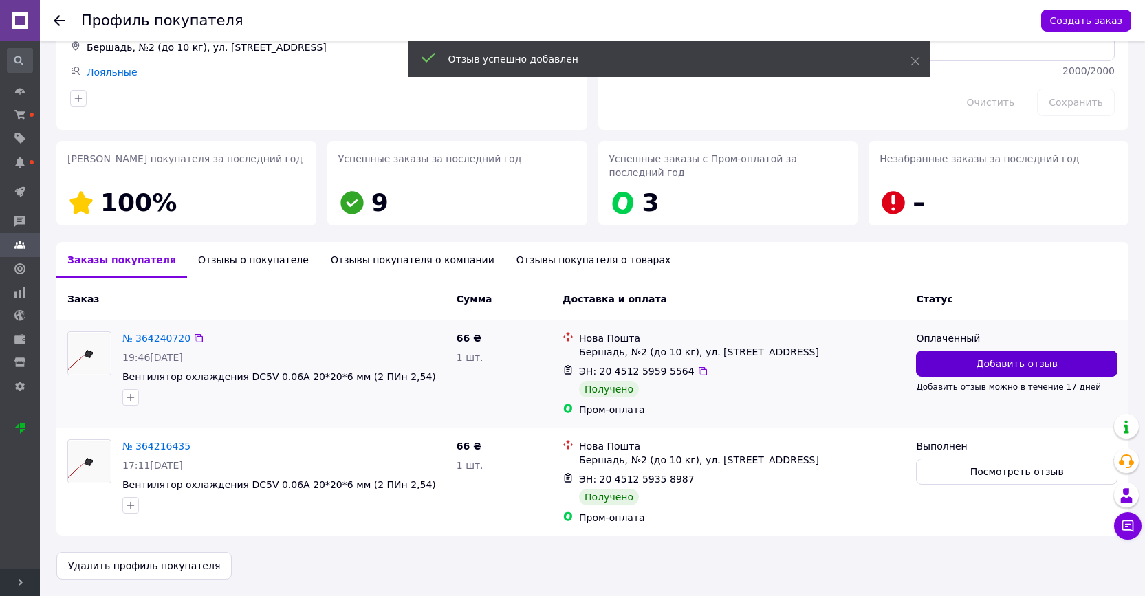
click at [975, 369] on button "Добавить отзыв" at bounding box center [1016, 364] width 201 height 26
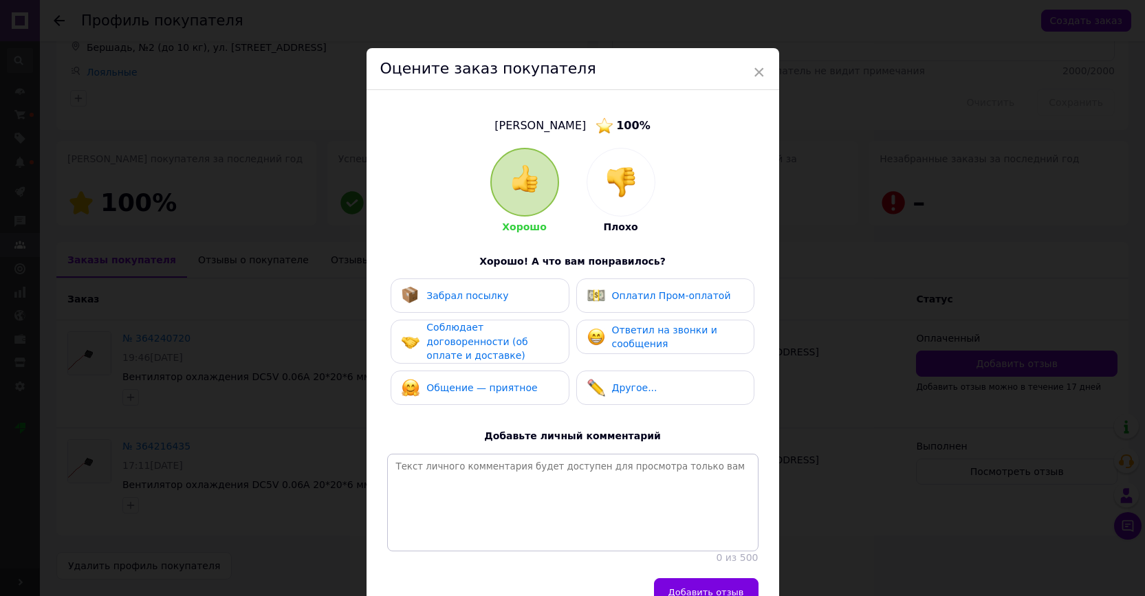
click at [494, 295] on span "Забрал посылку" at bounding box center [467, 295] width 82 height 11
click at [482, 338] on span "Соблюдает договоренности (об оплате и доставке)" at bounding box center [476, 341] width 101 height 39
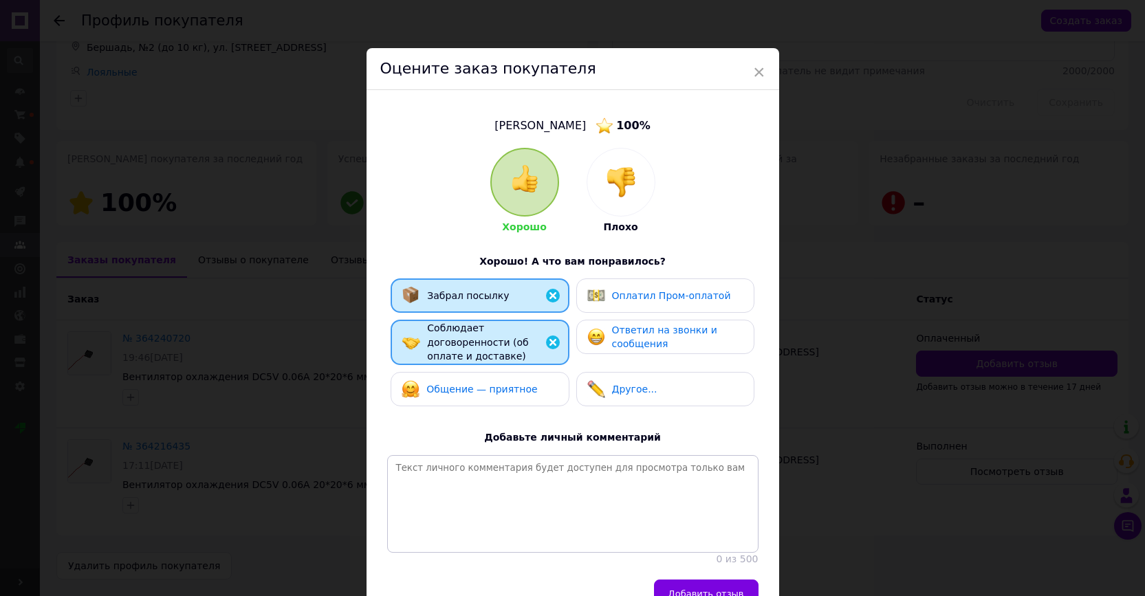
click at [485, 382] on div "Общение — приятное" at bounding box center [481, 389] width 111 height 14
click at [589, 324] on div "Ответил на звонки и сообщения" at bounding box center [664, 337] width 155 height 28
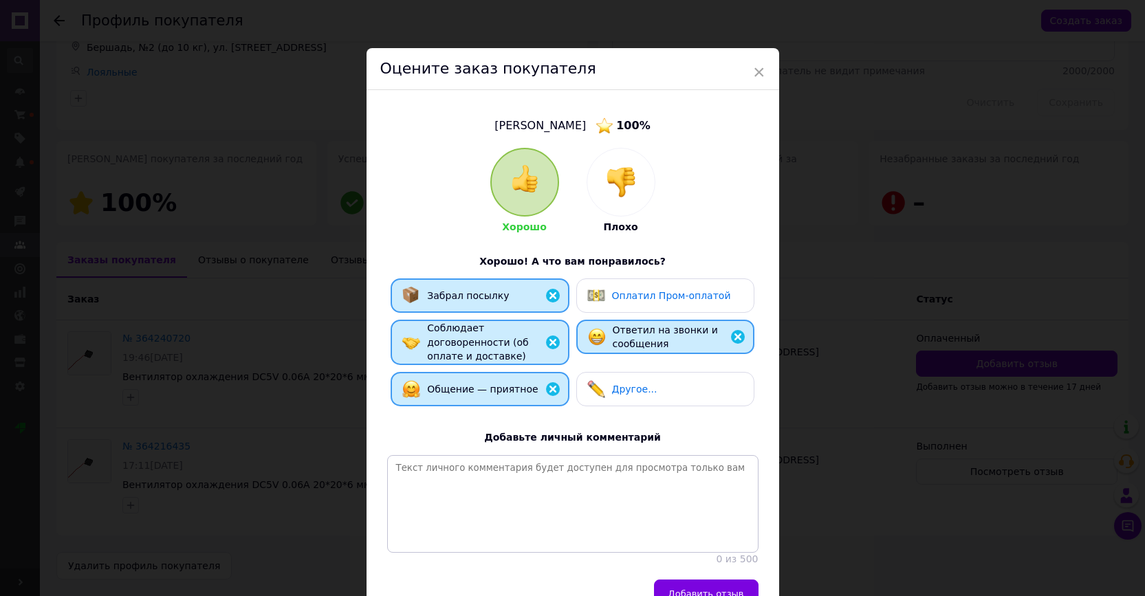
click at [612, 300] on span "Оплатил Пром-оплатой" at bounding box center [671, 295] width 119 height 11
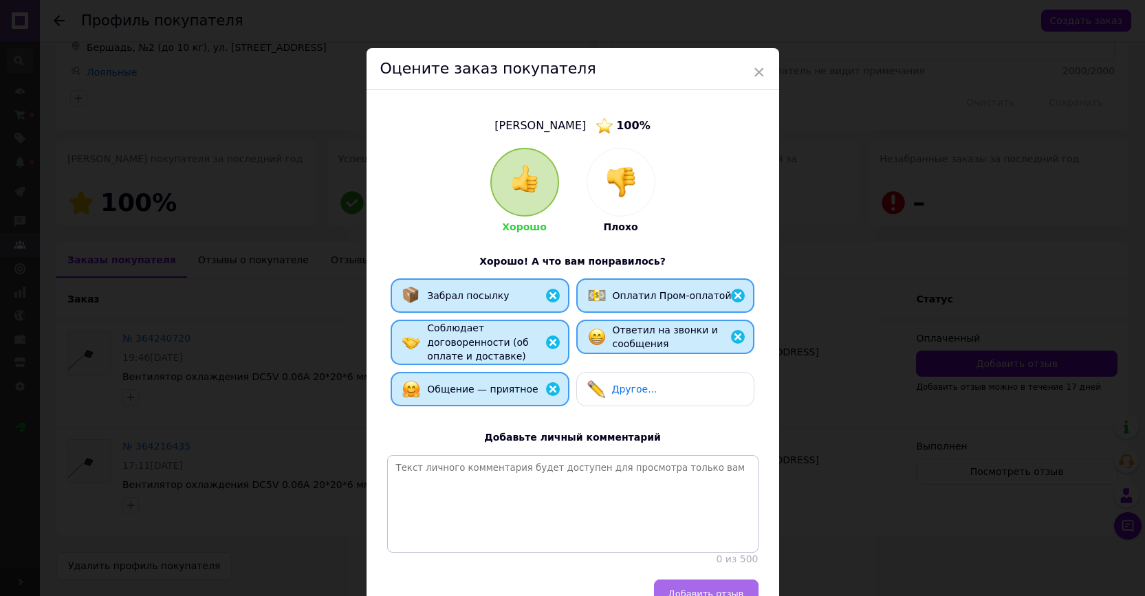
click at [681, 589] on span "Добавить отзыв" at bounding box center [706, 594] width 76 height 10
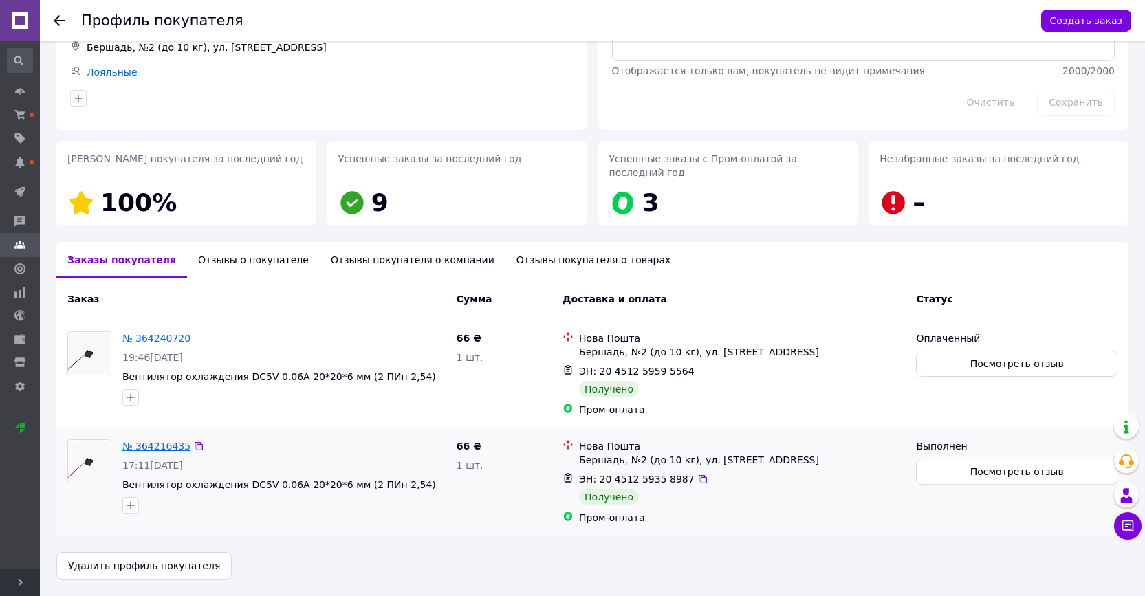
click at [181, 446] on link "№ 364216435" at bounding box center [156, 446] width 68 height 11
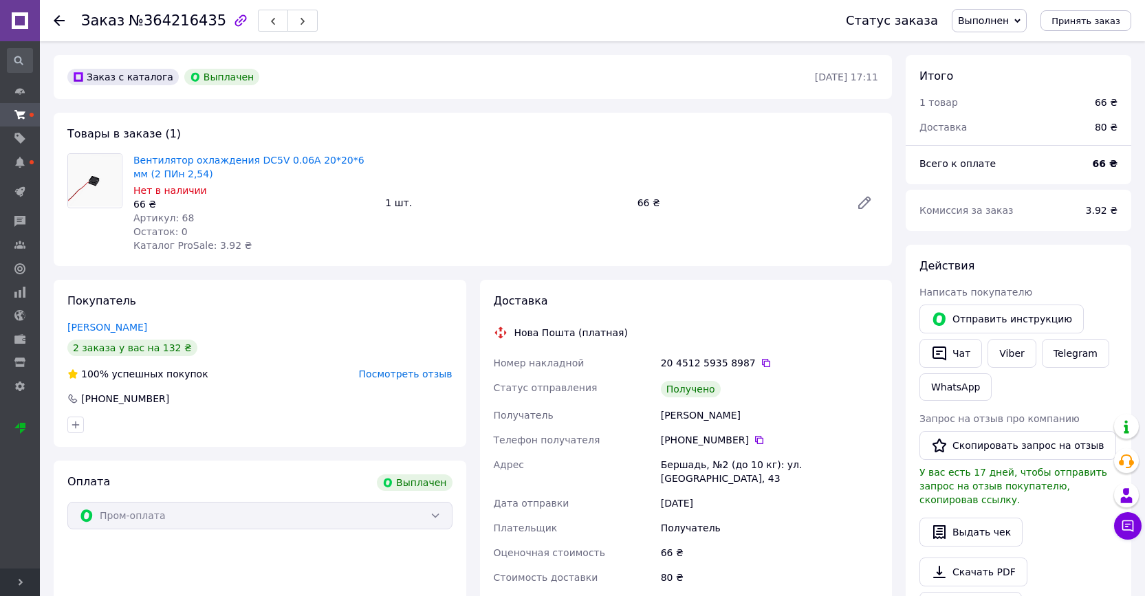
click at [1024, 24] on span "Выполнен" at bounding box center [989, 20] width 75 height 23
click at [994, 84] on li "Оплаченный" at bounding box center [989, 89] width 74 height 21
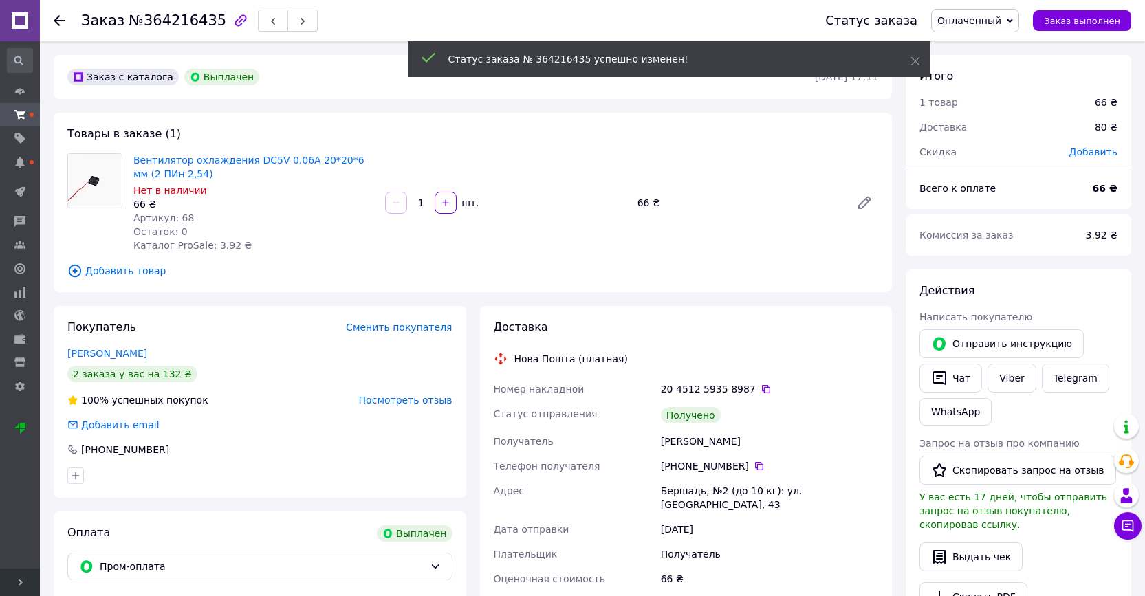
click at [65, 22] on div at bounding box center [68, 20] width 28 height 41
click at [61, 21] on use at bounding box center [59, 20] width 11 height 11
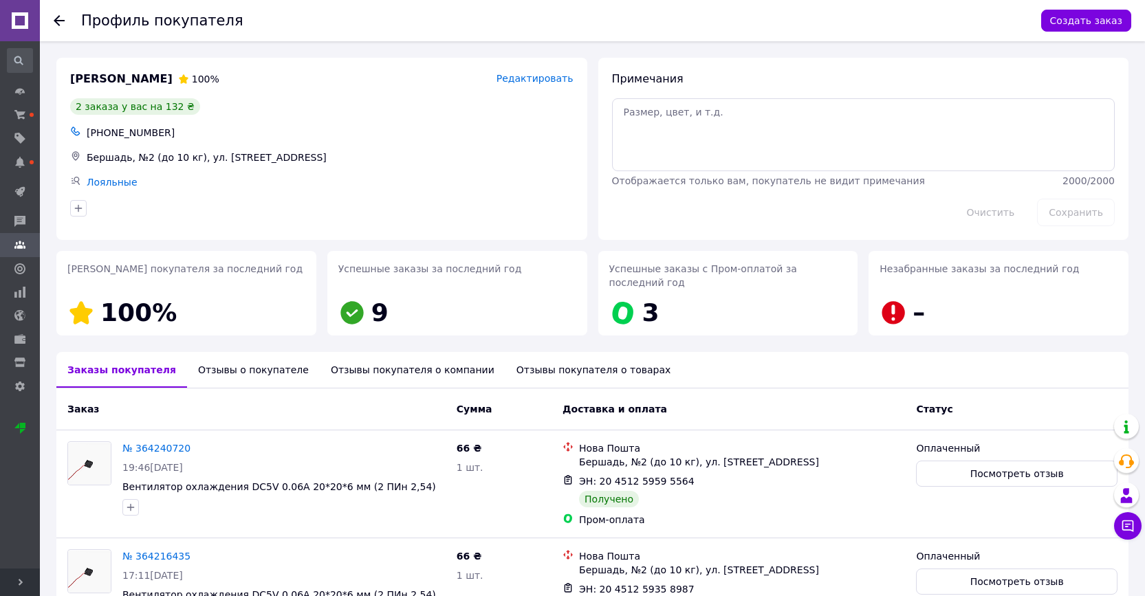
click at [58, 19] on icon at bounding box center [59, 20] width 11 height 11
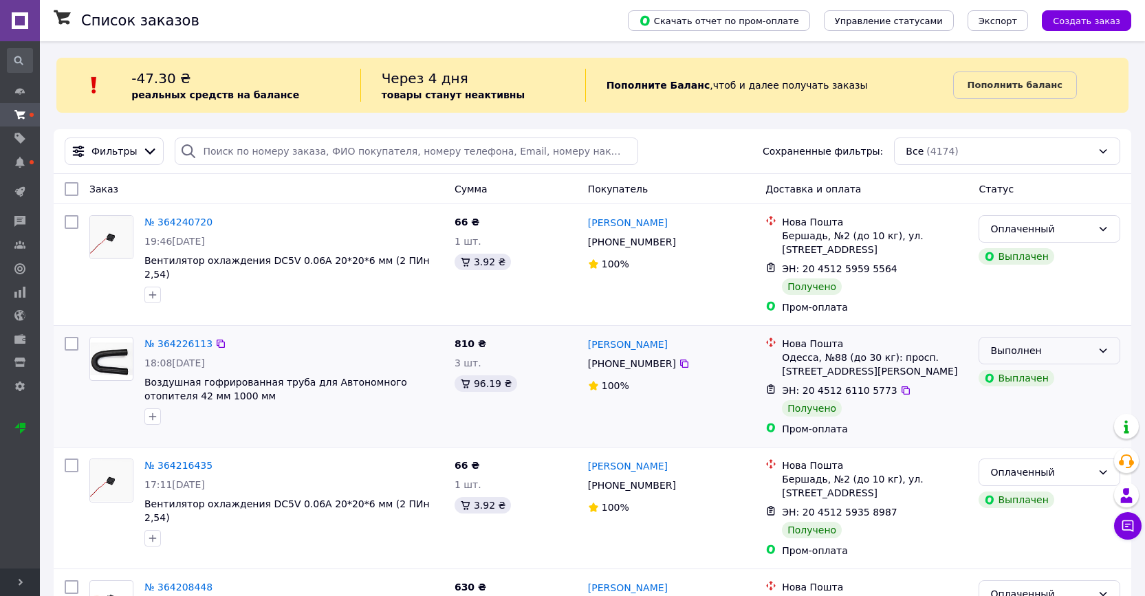
click at [1044, 355] on div "Выполнен" at bounding box center [1041, 350] width 102 height 15
click at [1012, 424] on li "Оплаченный" at bounding box center [1049, 429] width 140 height 25
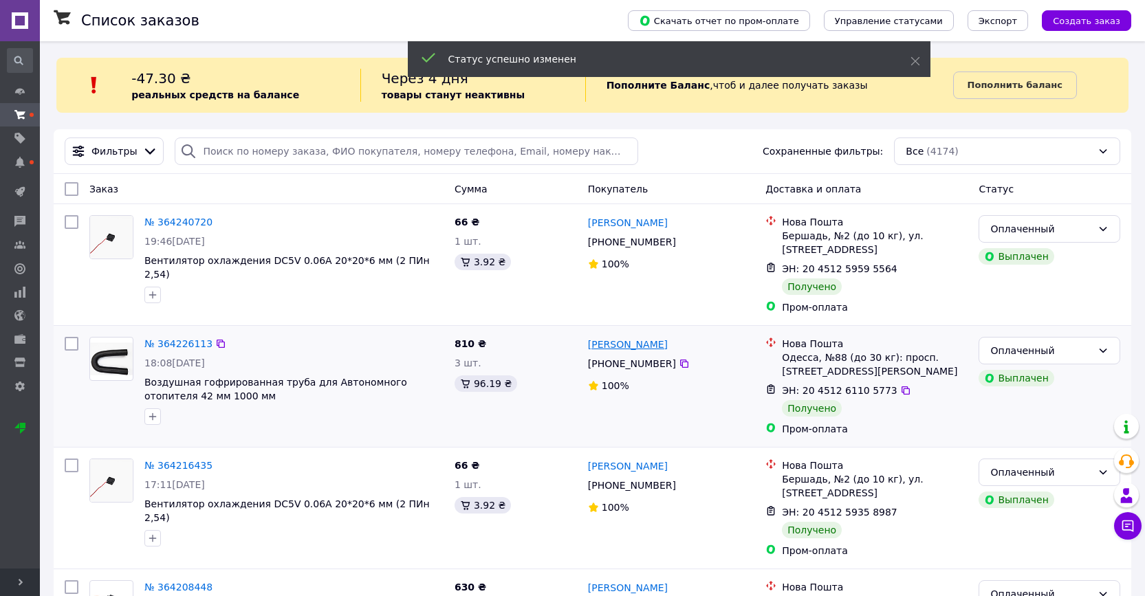
click at [621, 345] on link "Петр Опарін" at bounding box center [628, 345] width 80 height 14
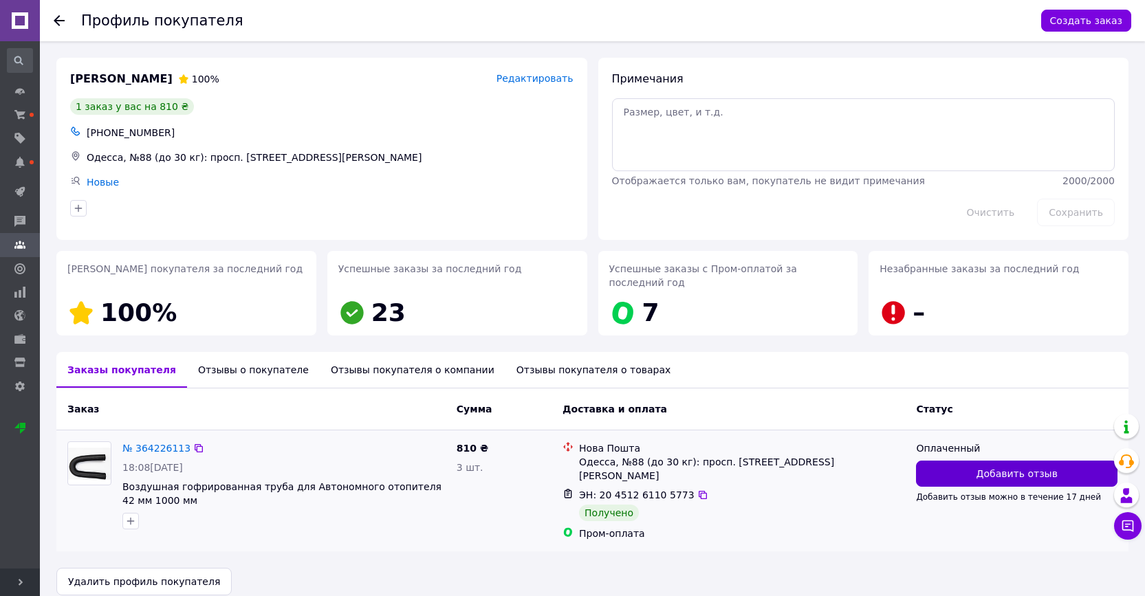
click at [945, 476] on button "Добавить отзыв" at bounding box center [1016, 474] width 201 height 26
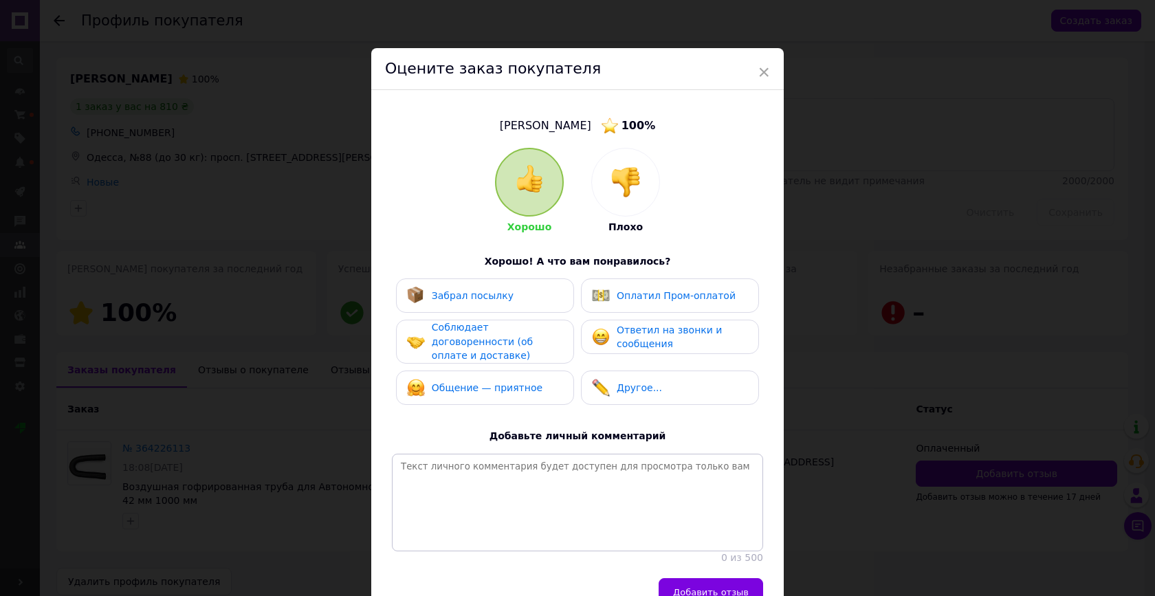
click at [479, 291] on span "Забрал посылку" at bounding box center [473, 295] width 82 height 11
click at [640, 299] on span "Оплатил Пром-оплатой" at bounding box center [676, 295] width 119 height 11
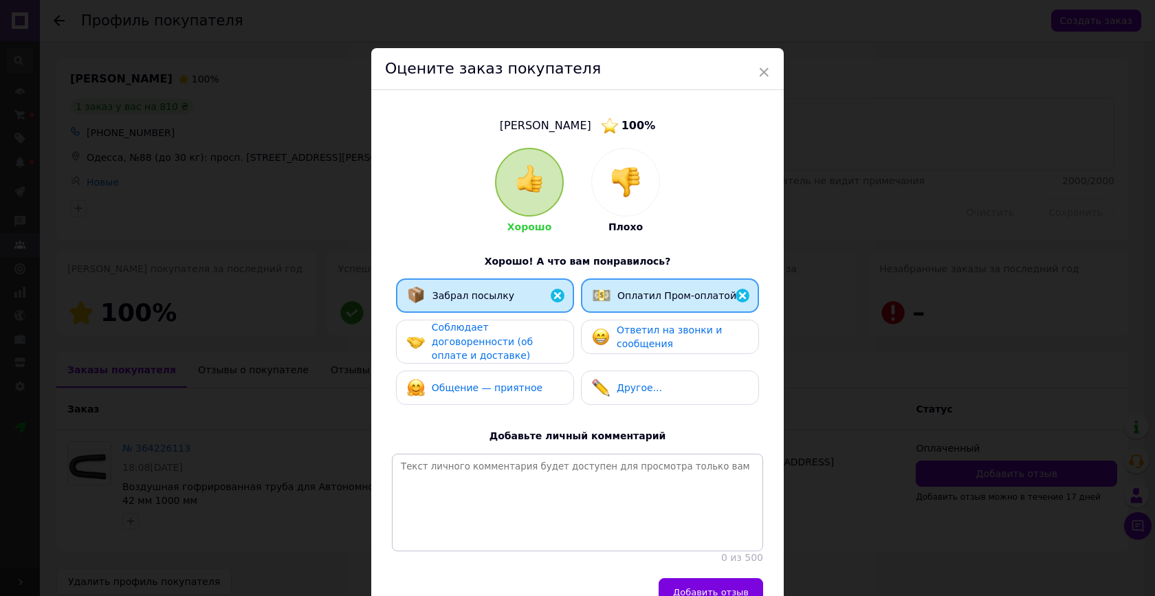
click at [518, 353] on div "Соблюдает договоренности (об оплате и доставке)" at bounding box center [497, 341] width 131 height 43
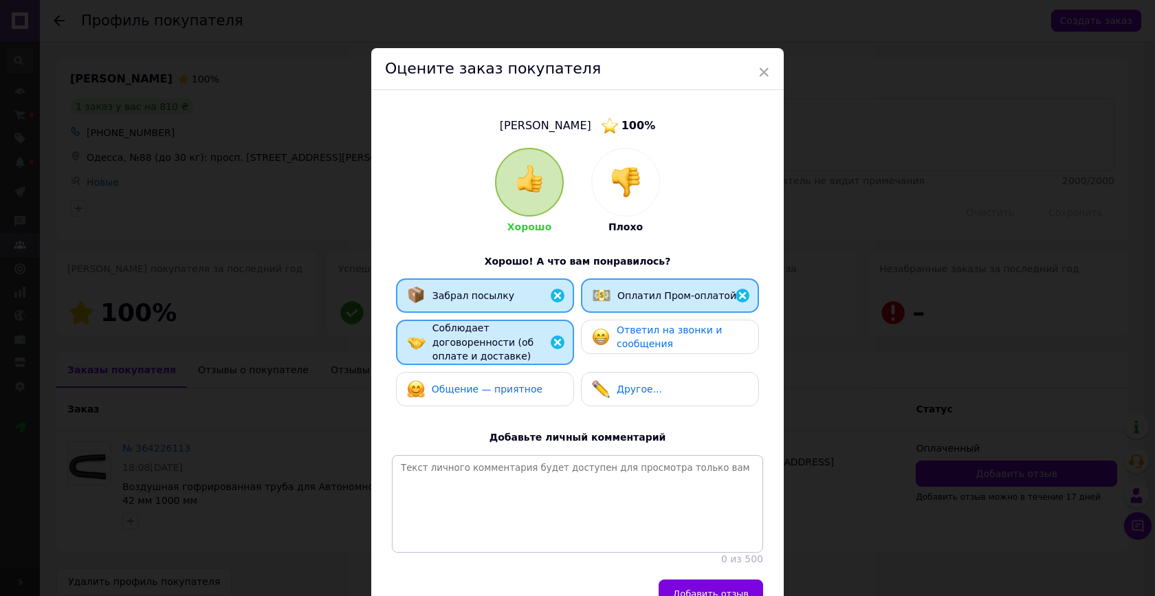
drag, startPoint x: 631, startPoint y: 342, endPoint x: 622, endPoint y: 346, distance: 10.5
click at [631, 342] on span "Ответил на звонки и сообщения" at bounding box center [669, 337] width 105 height 25
click at [487, 395] on div "Общение — приятное" at bounding box center [474, 389] width 135 height 18
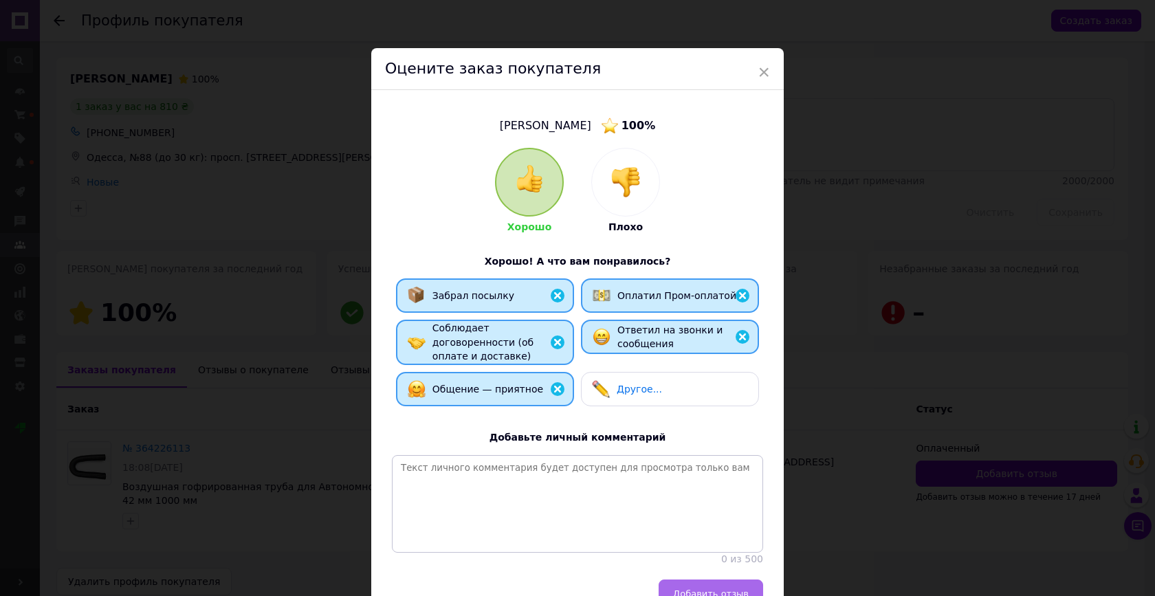
click at [698, 580] on button "Добавить отзыв" at bounding box center [711, 594] width 105 height 28
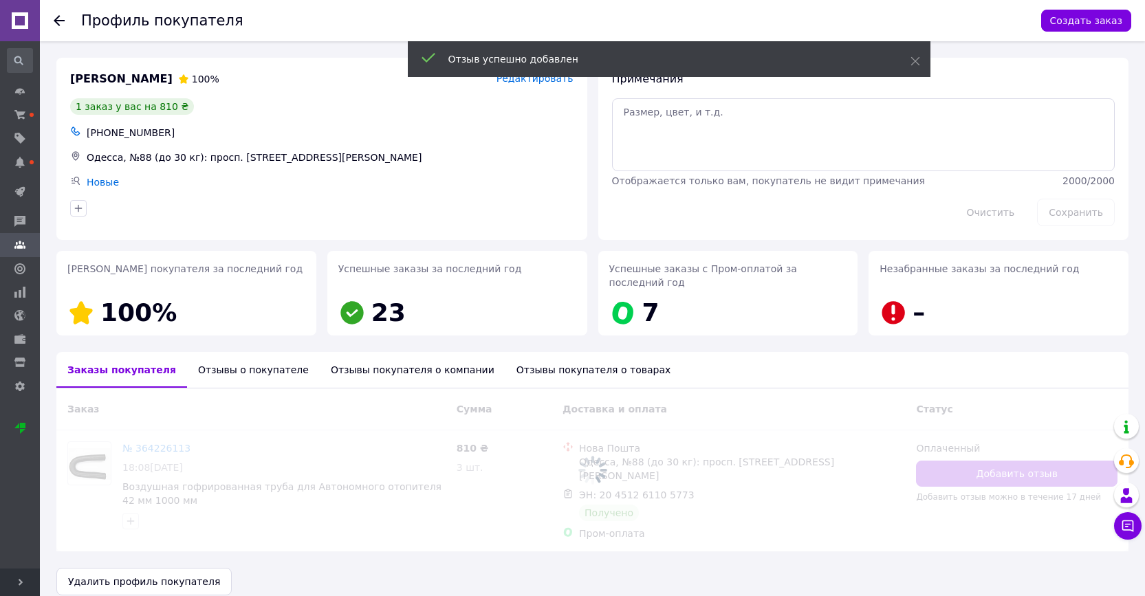
scroll to position [5, 0]
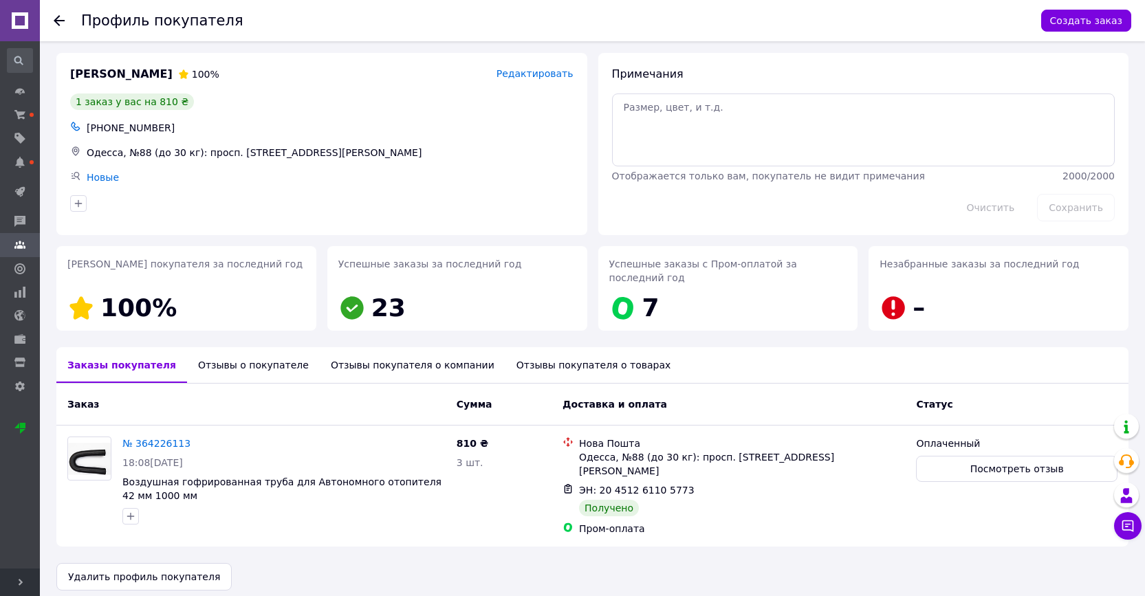
click at [53, 17] on div "Профиль покупателя Создать заказ" at bounding box center [592, 20] width 1105 height 41
click at [57, 25] on icon at bounding box center [59, 20] width 11 height 11
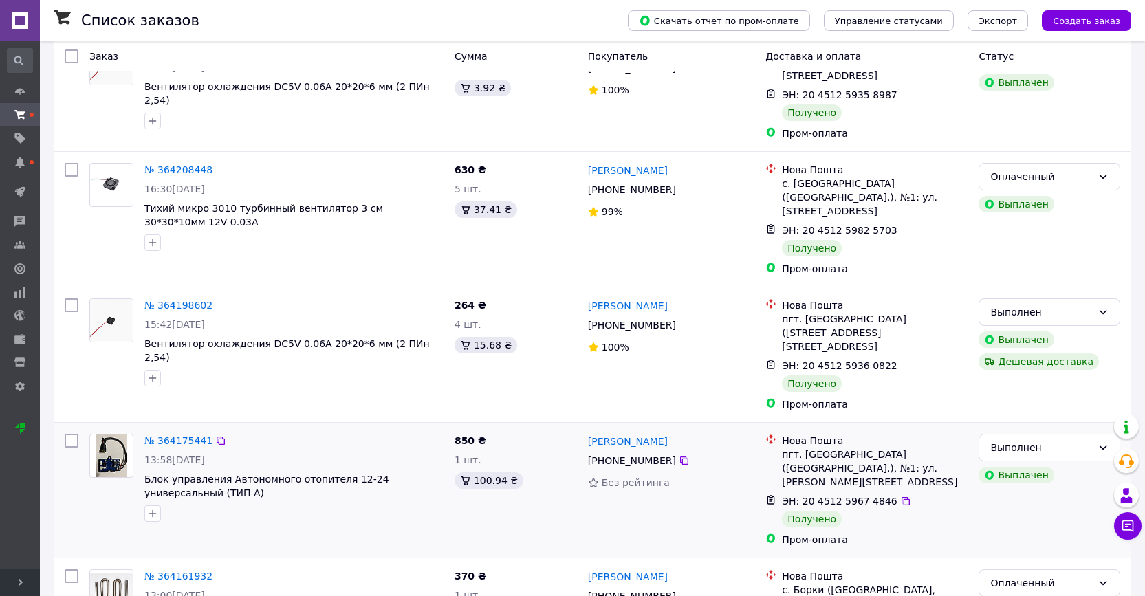
scroll to position [494, 0]
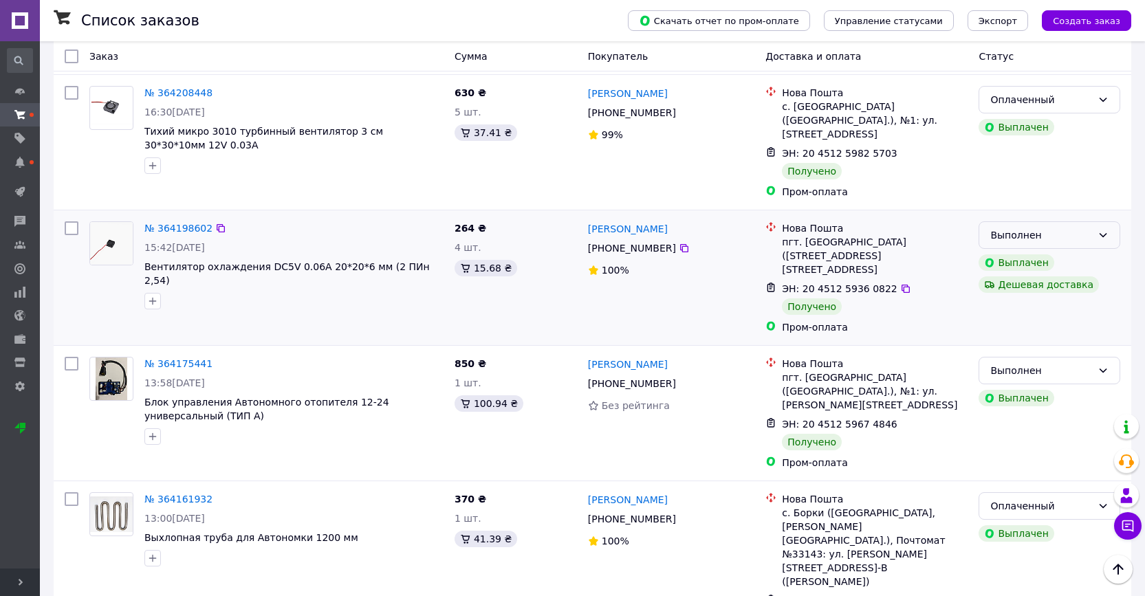
click at [1078, 228] on div "Выполнен" at bounding box center [1041, 235] width 102 height 15
click at [1046, 302] on li "Оплаченный" at bounding box center [1049, 300] width 140 height 25
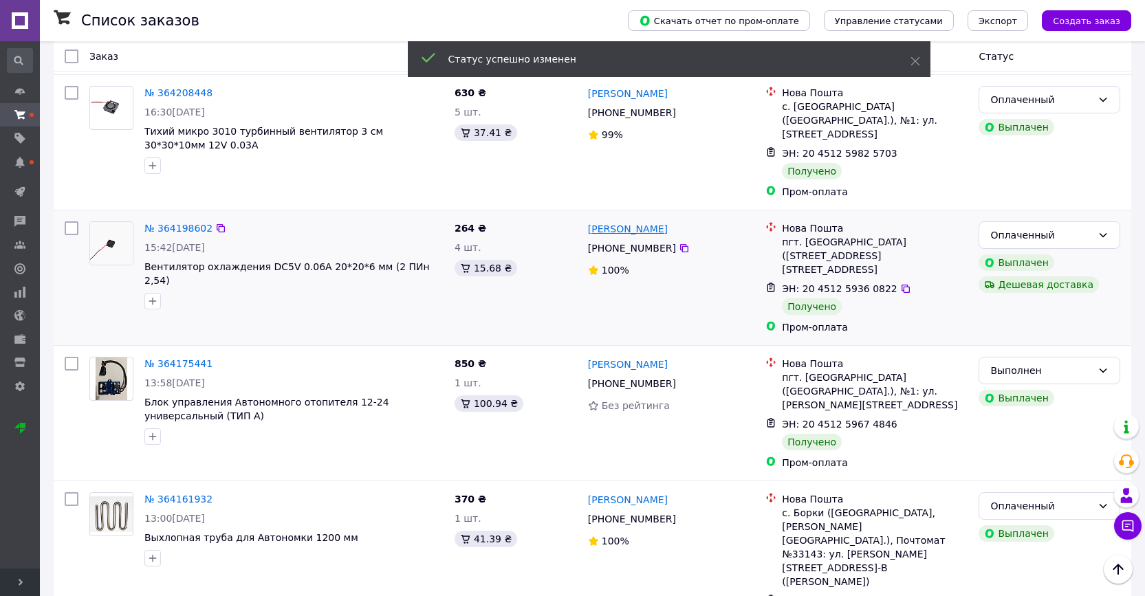
click at [617, 222] on link "Володимир Тюпа" at bounding box center [628, 229] width 80 height 14
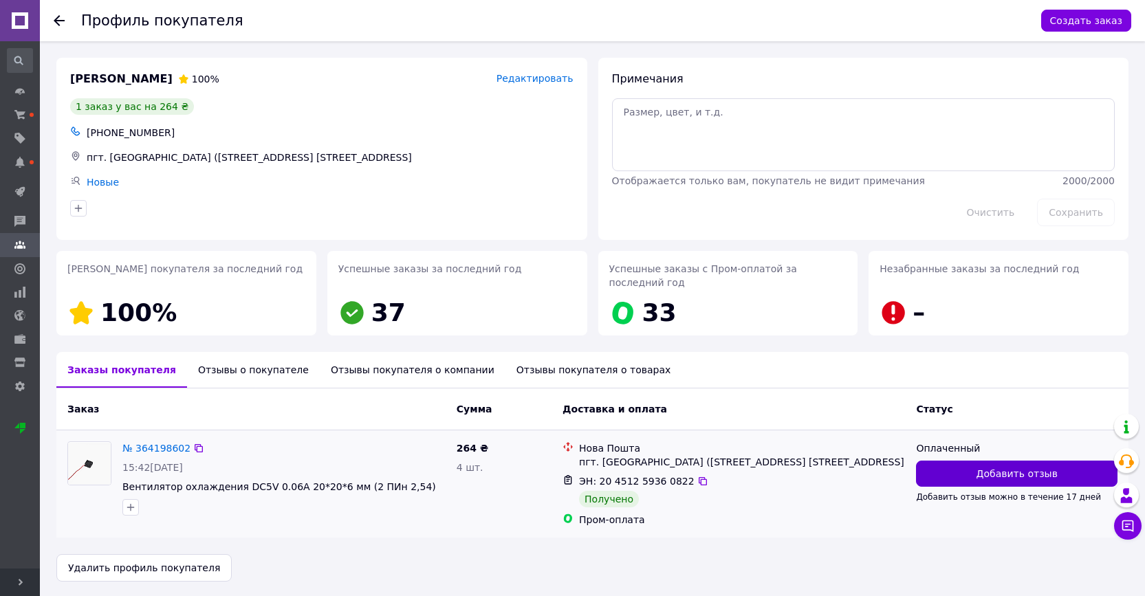
click at [996, 477] on span "Добавить отзыв" at bounding box center [1016, 474] width 81 height 14
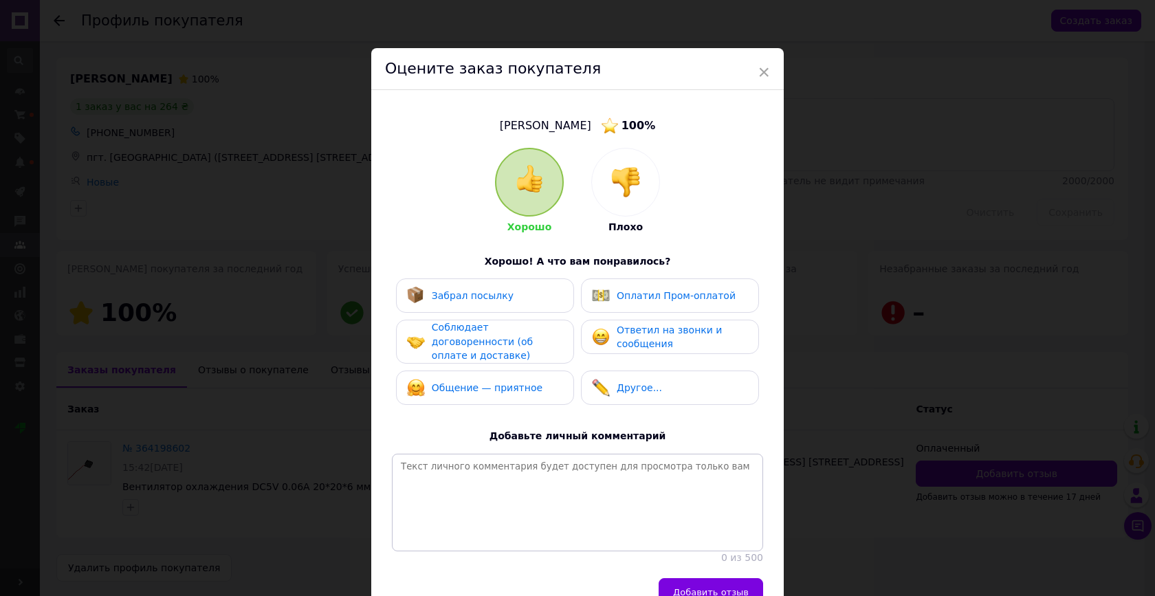
drag, startPoint x: 486, startPoint y: 303, endPoint x: 494, endPoint y: 315, distance: 13.9
click at [487, 303] on div "Забрал посылку" at bounding box center [460, 296] width 107 height 18
click at [588, 300] on div "Оплатил Пром-оплатой" at bounding box center [670, 295] width 178 height 34
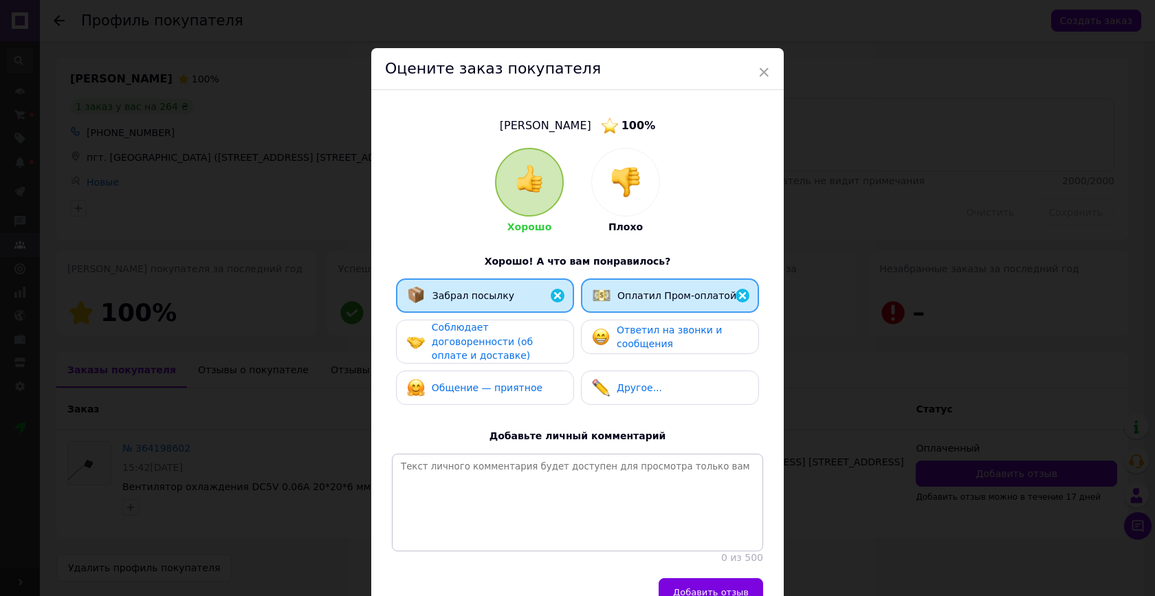
click at [504, 335] on span "Соблюдает договоренности (об оплате и доставке)" at bounding box center [482, 341] width 101 height 39
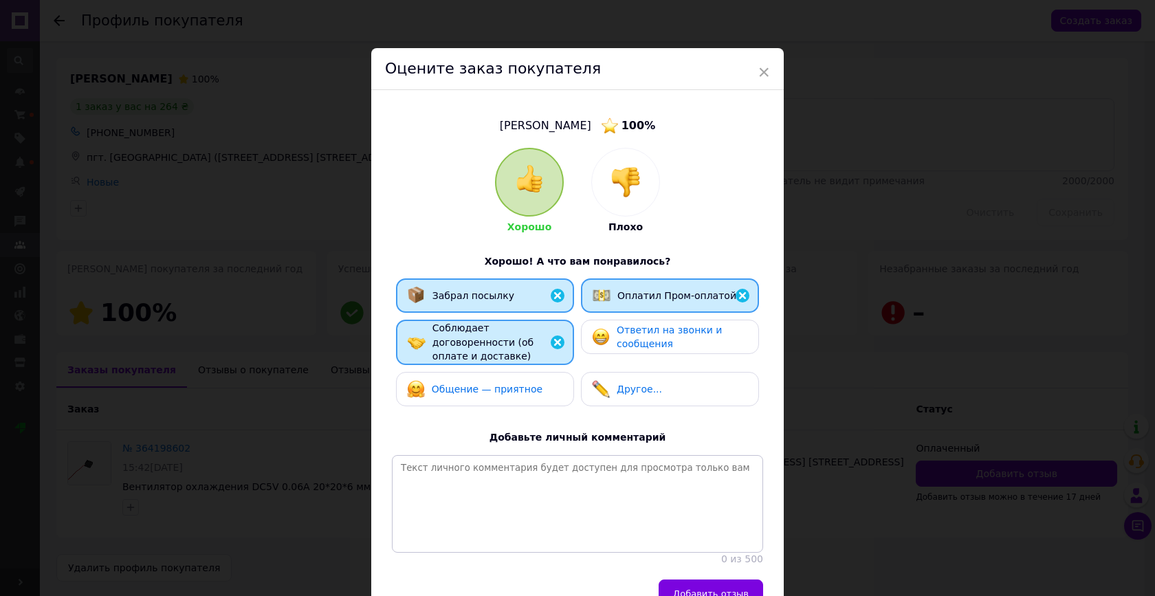
click at [604, 333] on img at bounding box center [601, 337] width 18 height 18
click at [509, 388] on span "Общение — приятное" at bounding box center [487, 389] width 111 height 11
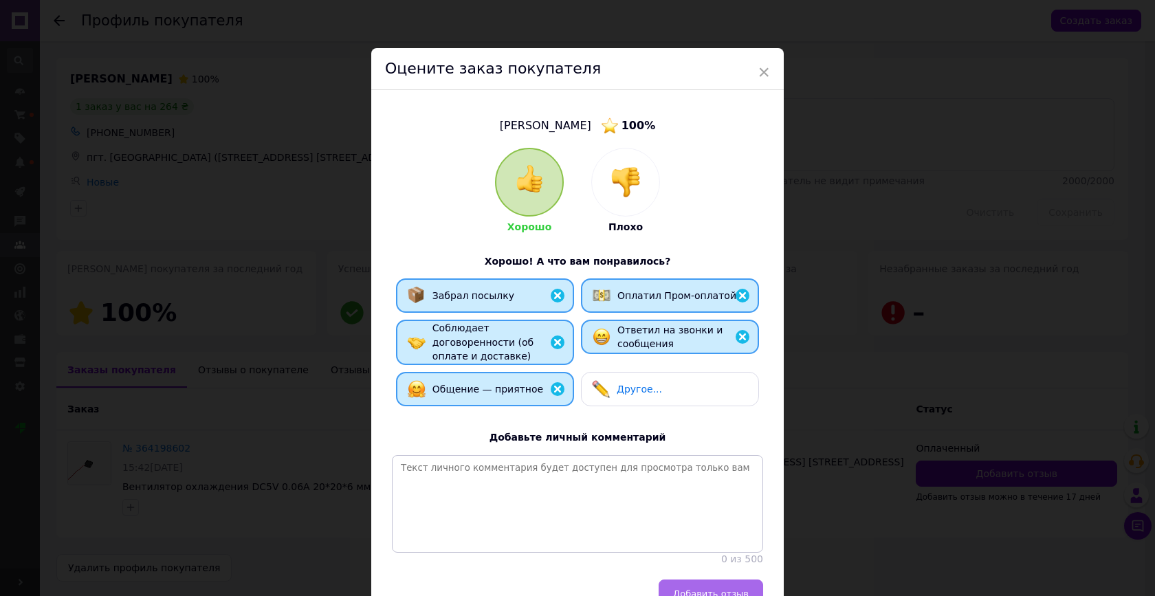
click at [695, 589] on span "Добавить отзыв" at bounding box center [711, 594] width 76 height 10
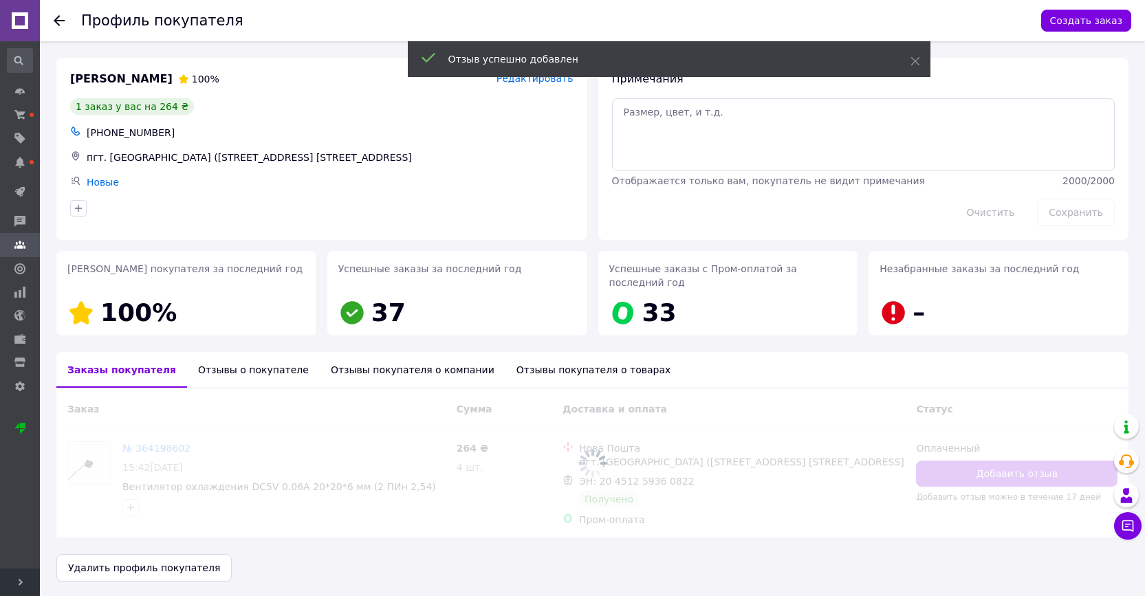
scroll to position [2, 0]
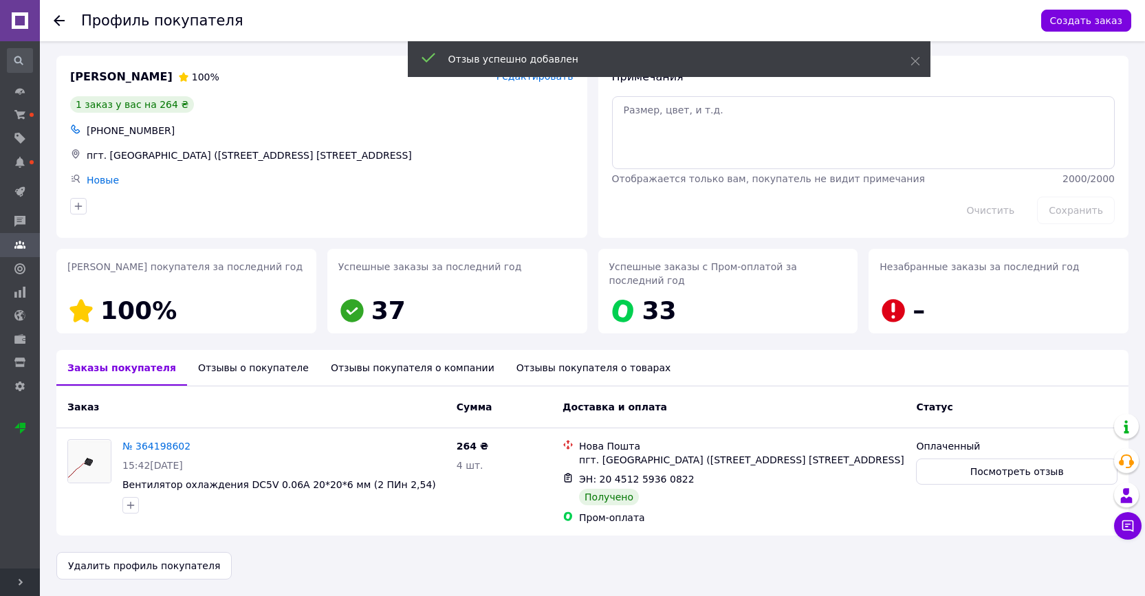
click at [54, 19] on icon at bounding box center [59, 20] width 11 height 11
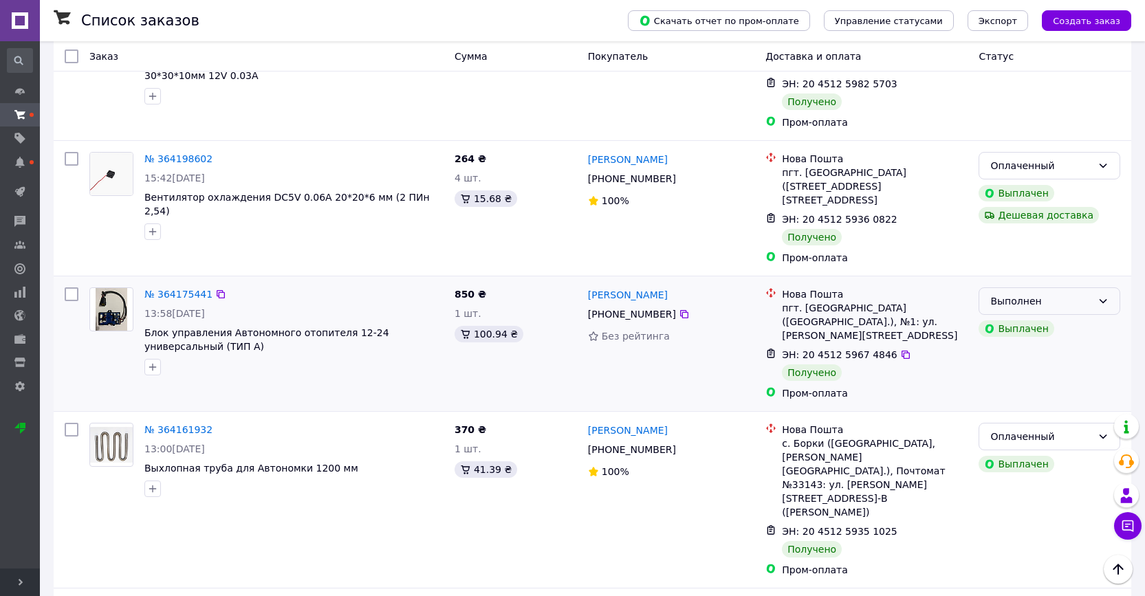
scroll to position [567, 0]
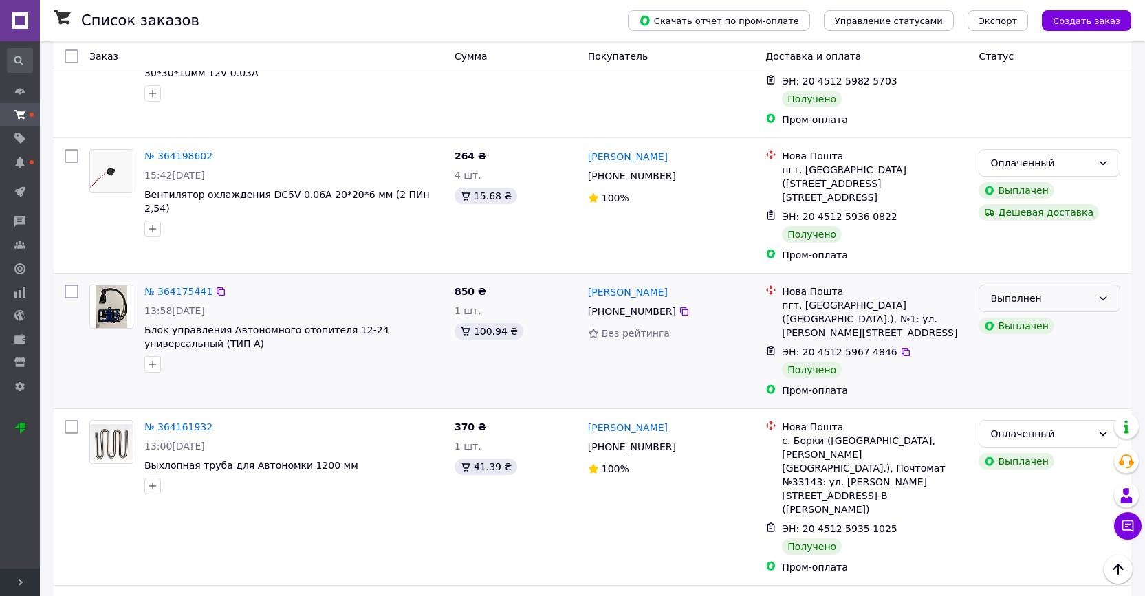
click at [1055, 291] on div "Выполнен" at bounding box center [1041, 298] width 102 height 15
click at [1018, 347] on li "Оплаченный" at bounding box center [1049, 350] width 140 height 25
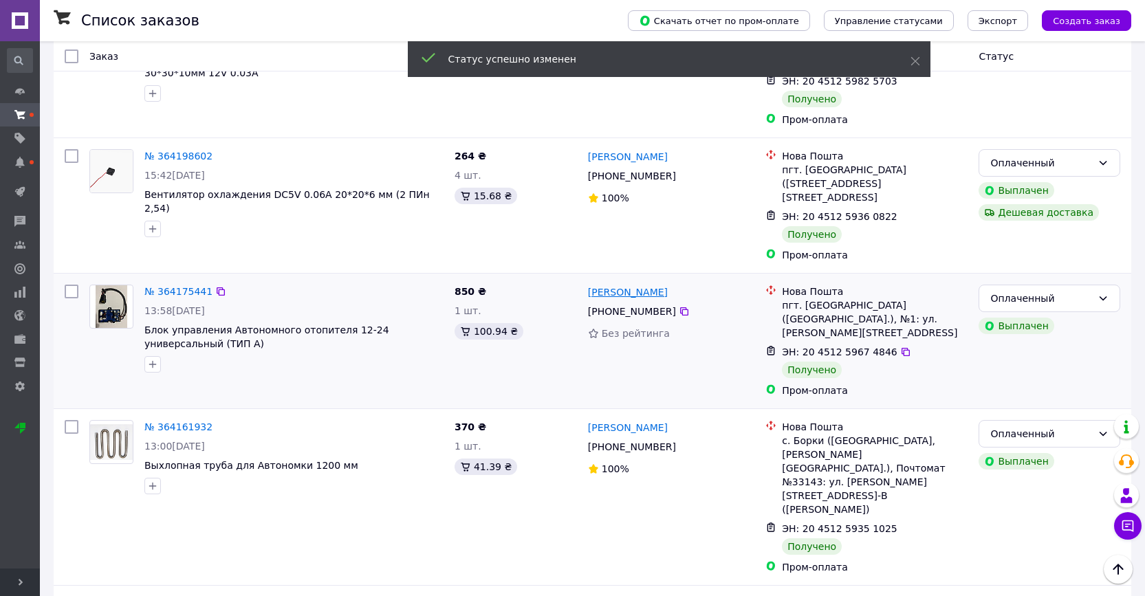
click at [657, 285] on link "Марія Симовонюк" at bounding box center [628, 292] width 80 height 14
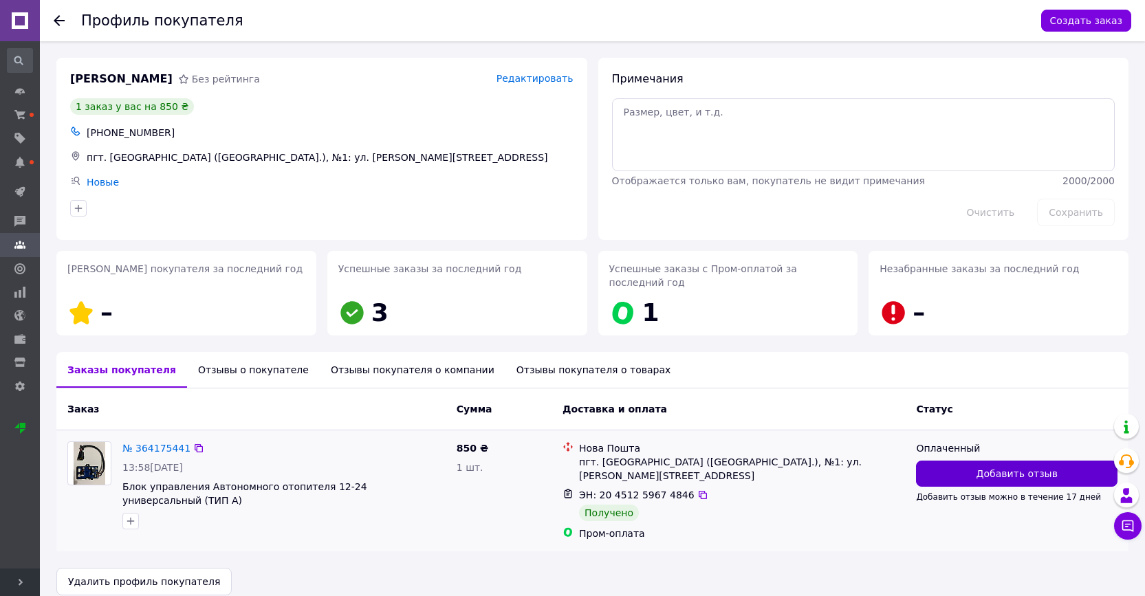
click at [976, 473] on button "Добавить отзыв" at bounding box center [1016, 474] width 201 height 26
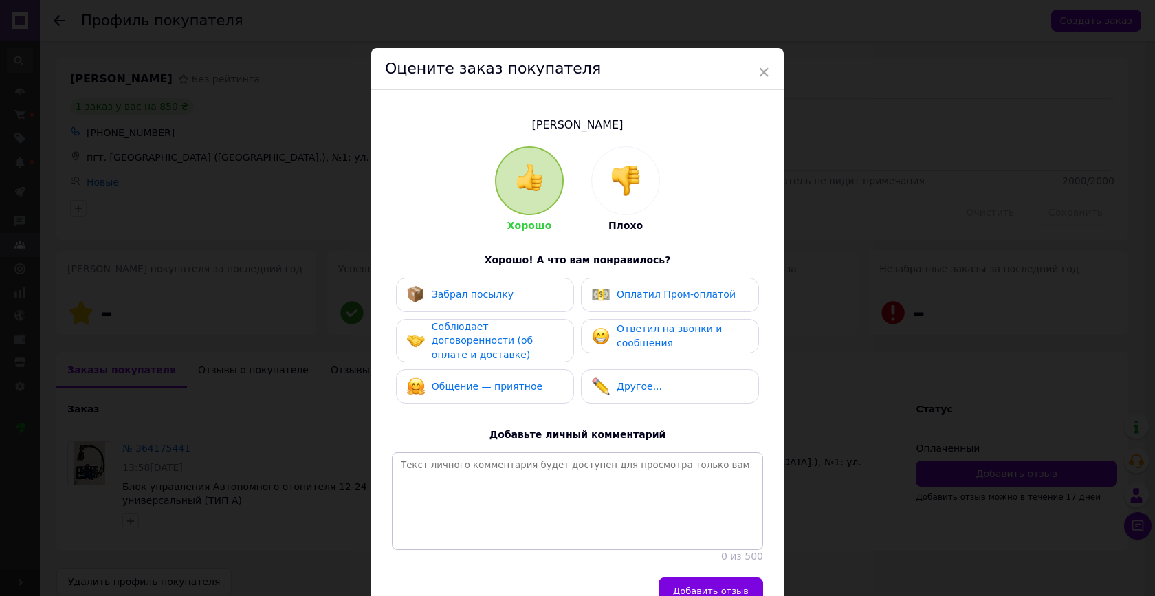
click at [483, 293] on span "Забрал посылку" at bounding box center [473, 294] width 82 height 11
click at [606, 286] on img at bounding box center [601, 295] width 18 height 18
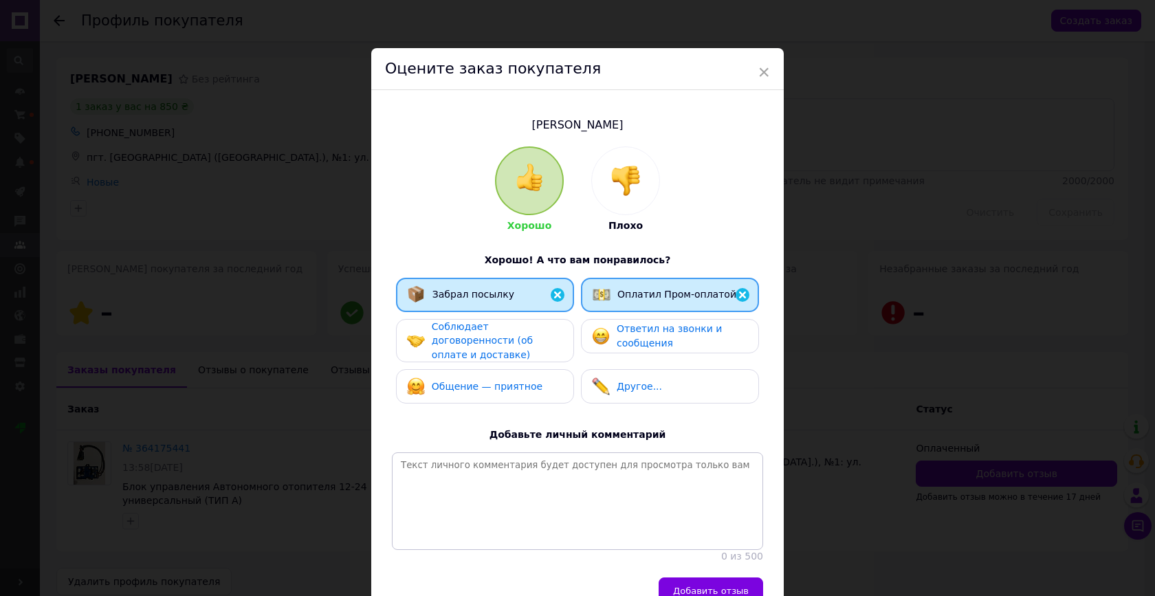
click at [516, 333] on span "Соблюдает договоренности (об оплате и доставке)" at bounding box center [482, 340] width 101 height 39
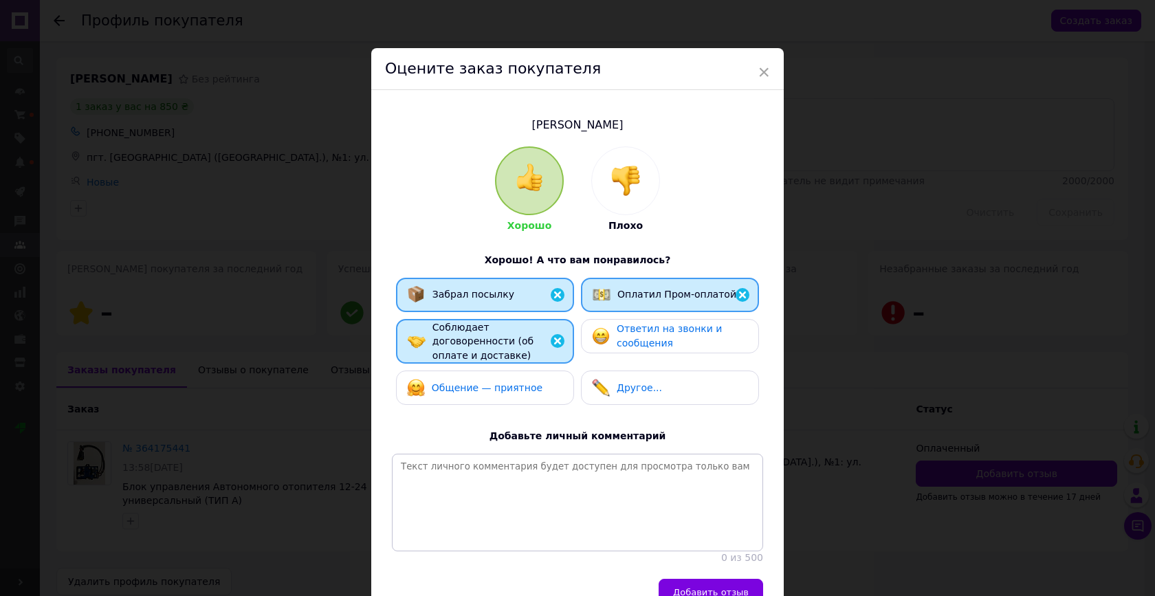
click at [603, 329] on img at bounding box center [601, 336] width 18 height 18
click at [510, 395] on div "Общение — приятное" at bounding box center [485, 388] width 178 height 34
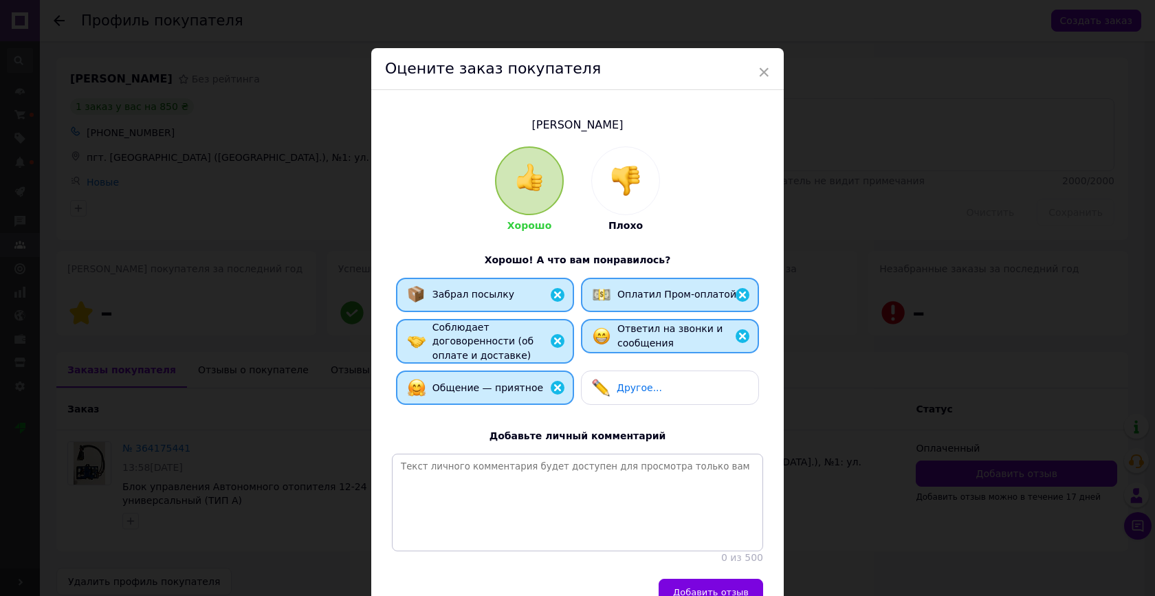
drag, startPoint x: 683, startPoint y: 567, endPoint x: 667, endPoint y: 559, distance: 18.4
click at [683, 579] on button "Добавить отзыв" at bounding box center [711, 593] width 105 height 28
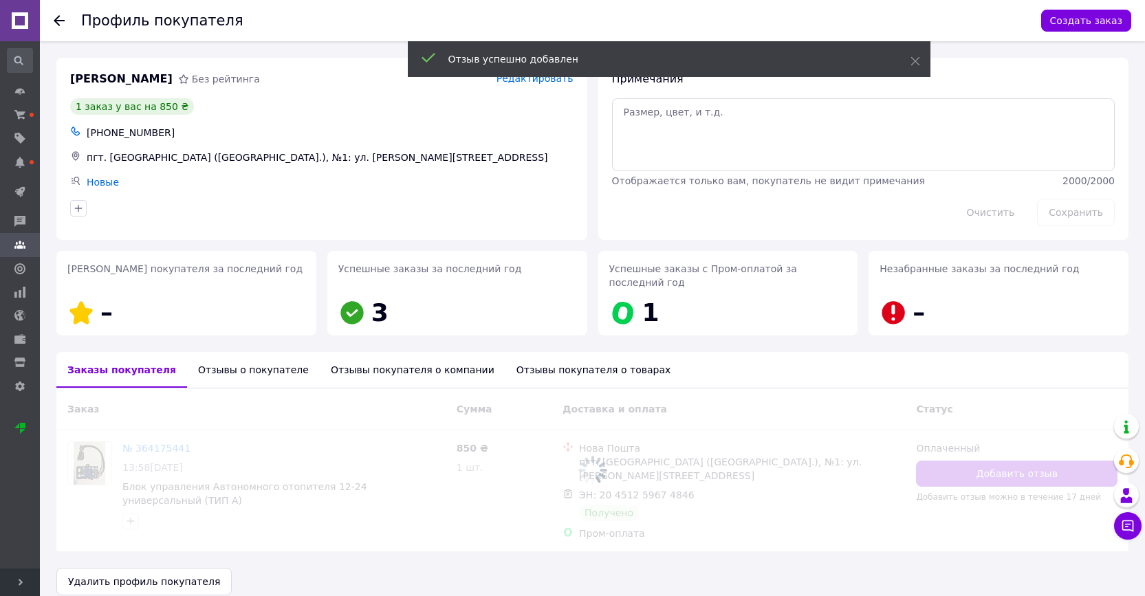
click at [54, 23] on icon at bounding box center [59, 20] width 11 height 11
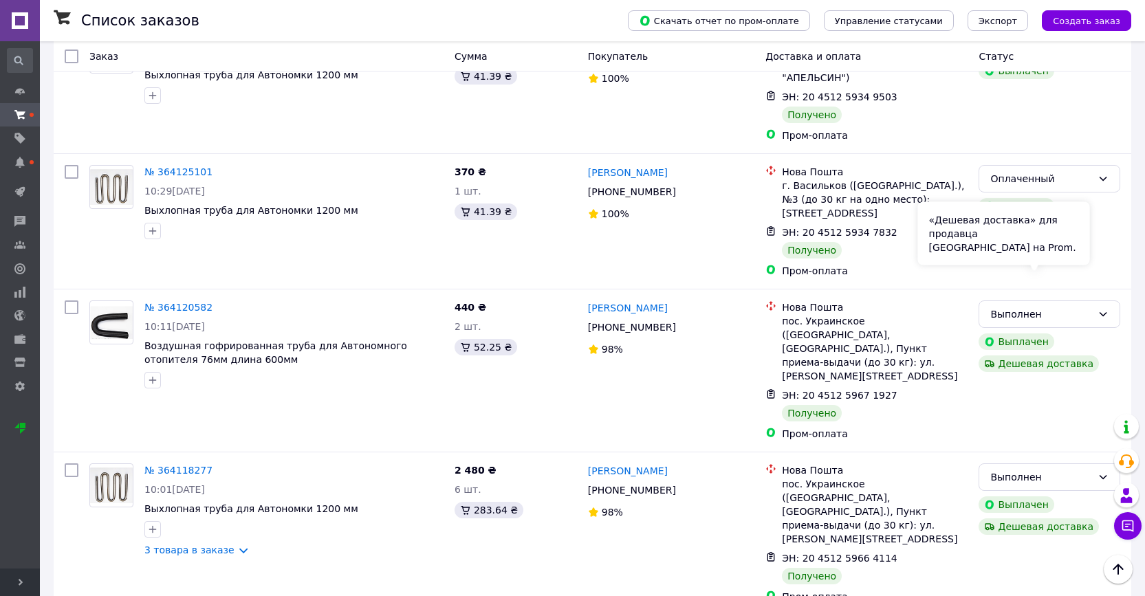
scroll to position [1136, 0]
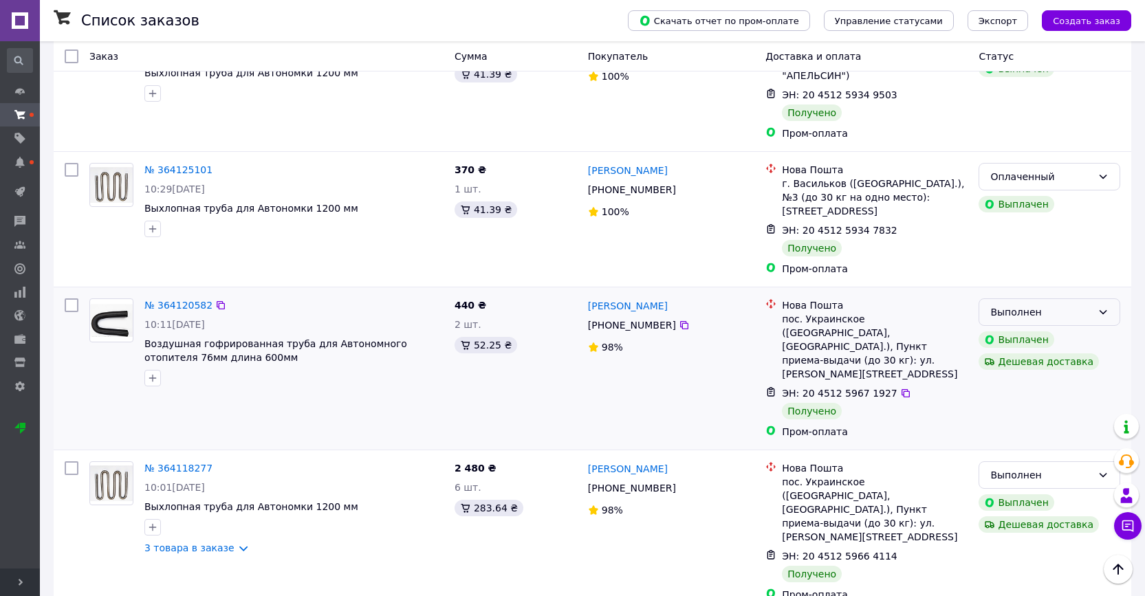
click at [1091, 305] on div "Выполнен" at bounding box center [1041, 312] width 102 height 15
click at [1060, 307] on li "Оплаченный" at bounding box center [1049, 308] width 140 height 25
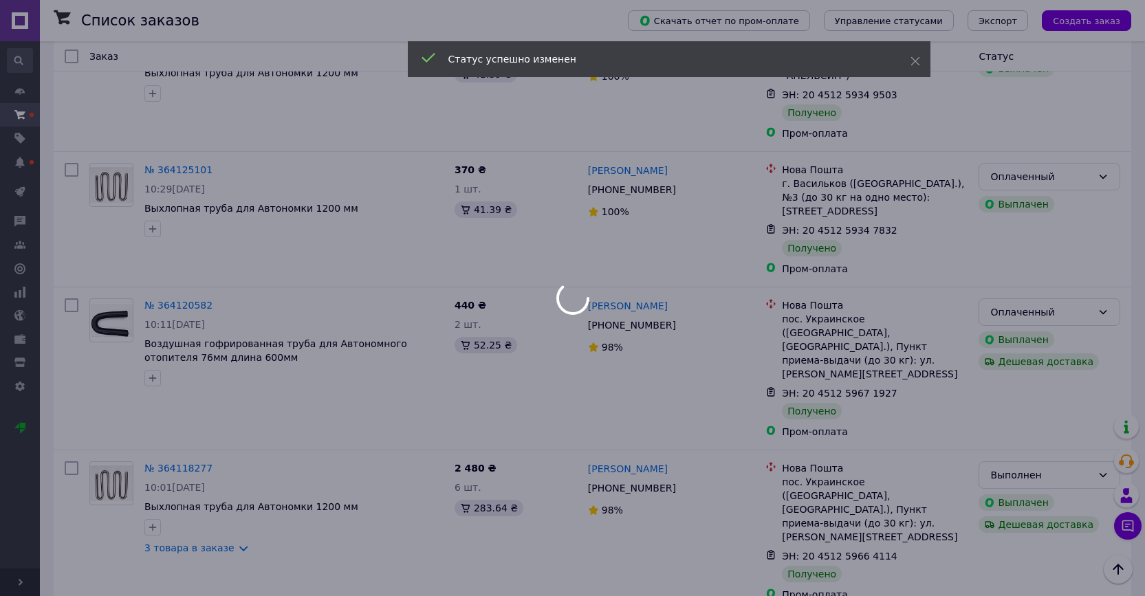
click at [604, 221] on div at bounding box center [572, 298] width 1145 height 596
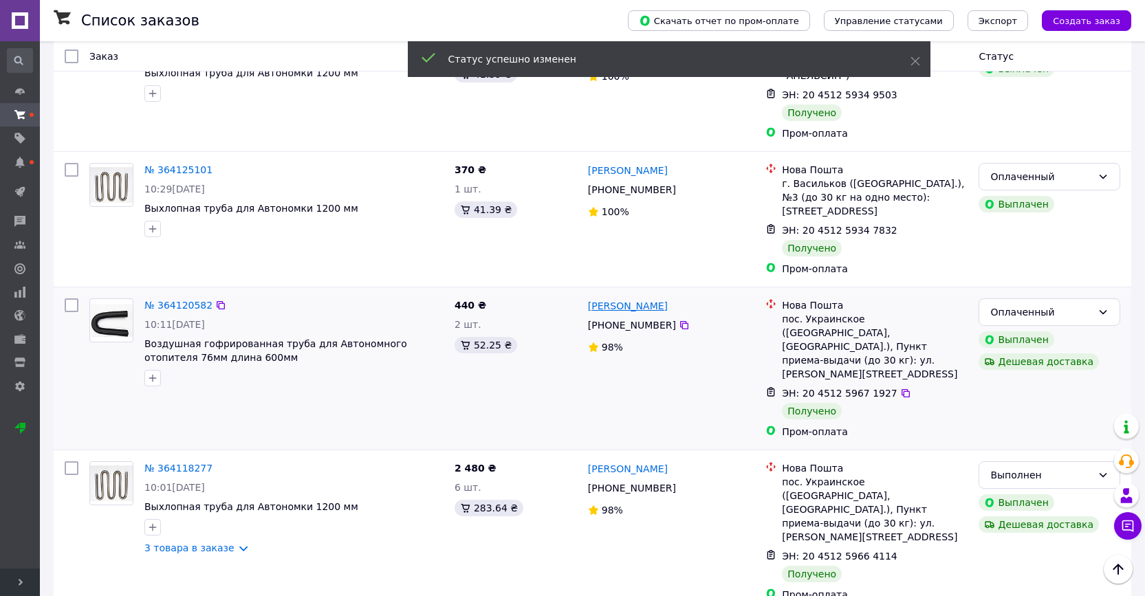
click at [617, 299] on link "Ігор Яковлєв" at bounding box center [628, 306] width 80 height 14
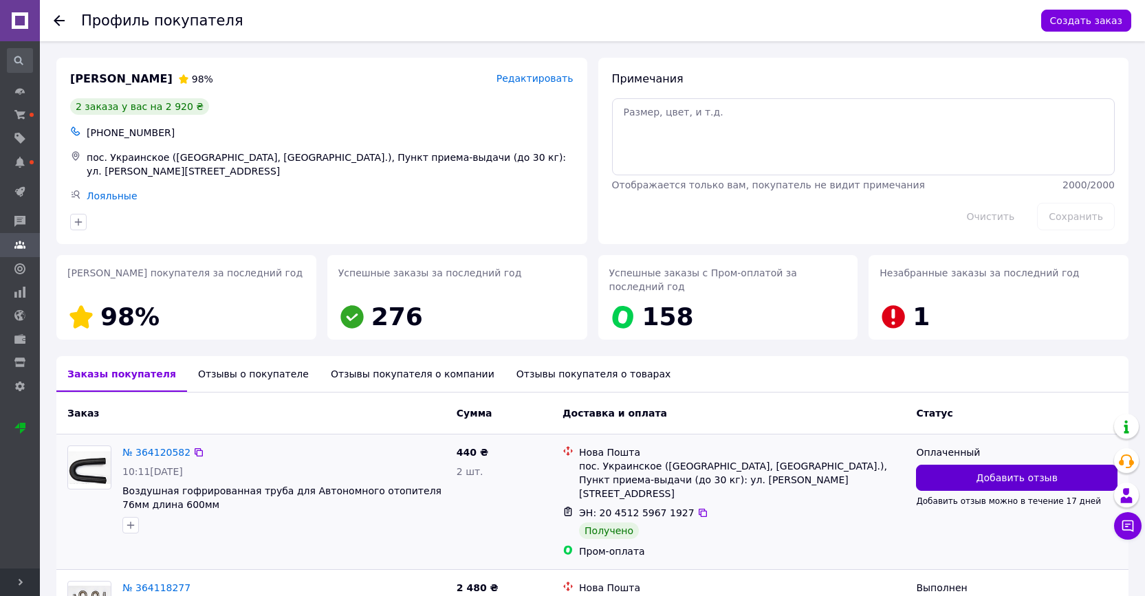
click at [956, 477] on button "Добавить отзыв" at bounding box center [1016, 478] width 201 height 26
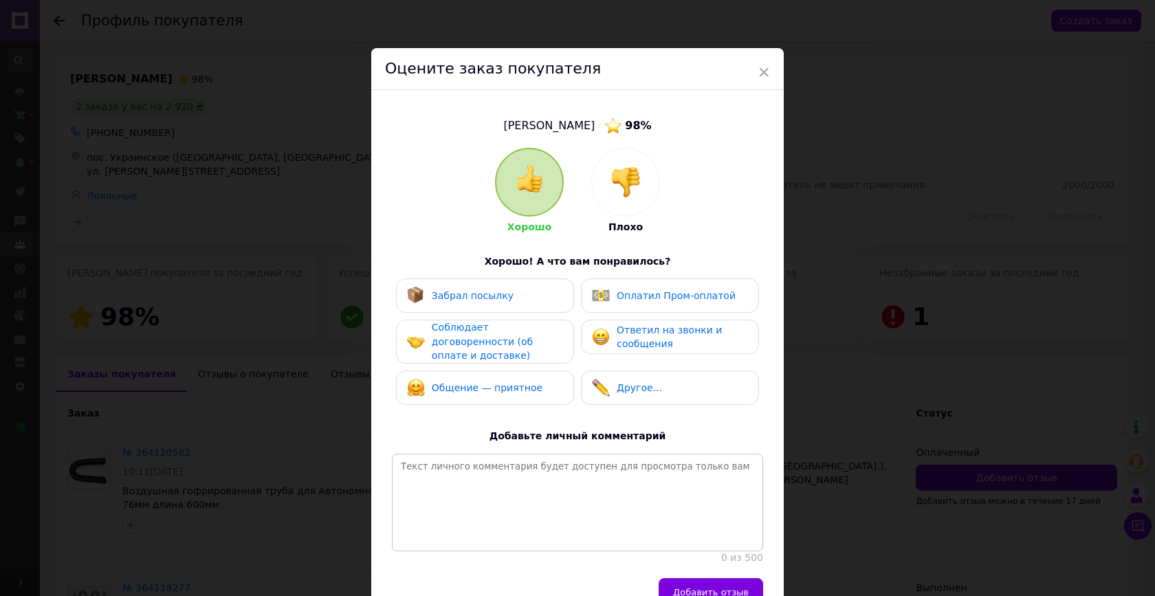
click at [855, 399] on div "× Оцените заказ покупателя Яковлєв Ігор 98 % Хорошо Плохо Хорошо! А что вам пон…" at bounding box center [577, 298] width 1155 height 596
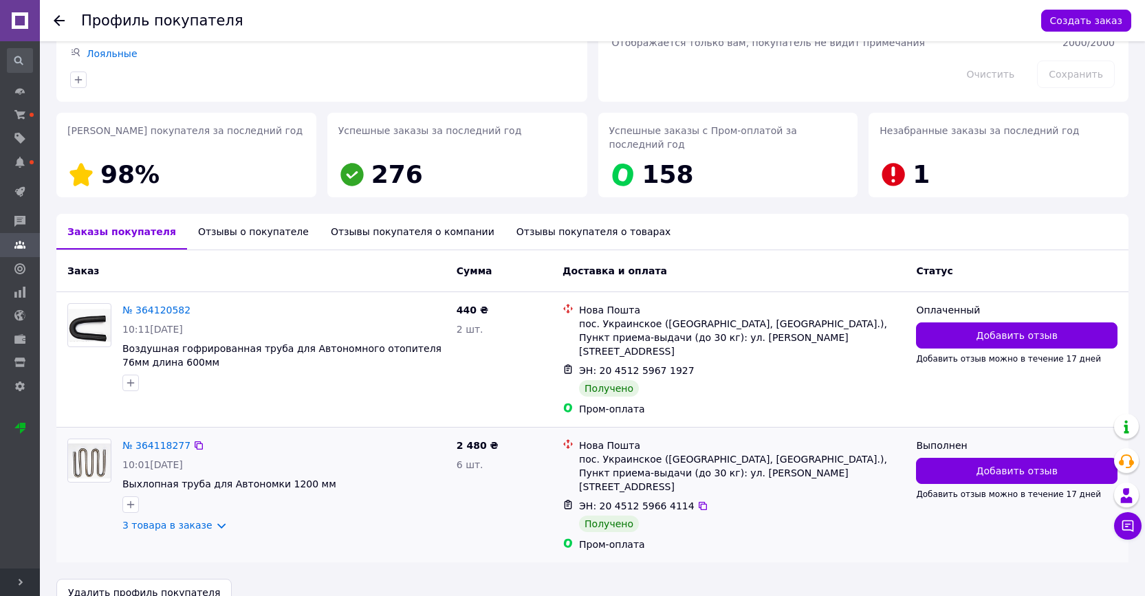
scroll to position [141, 0]
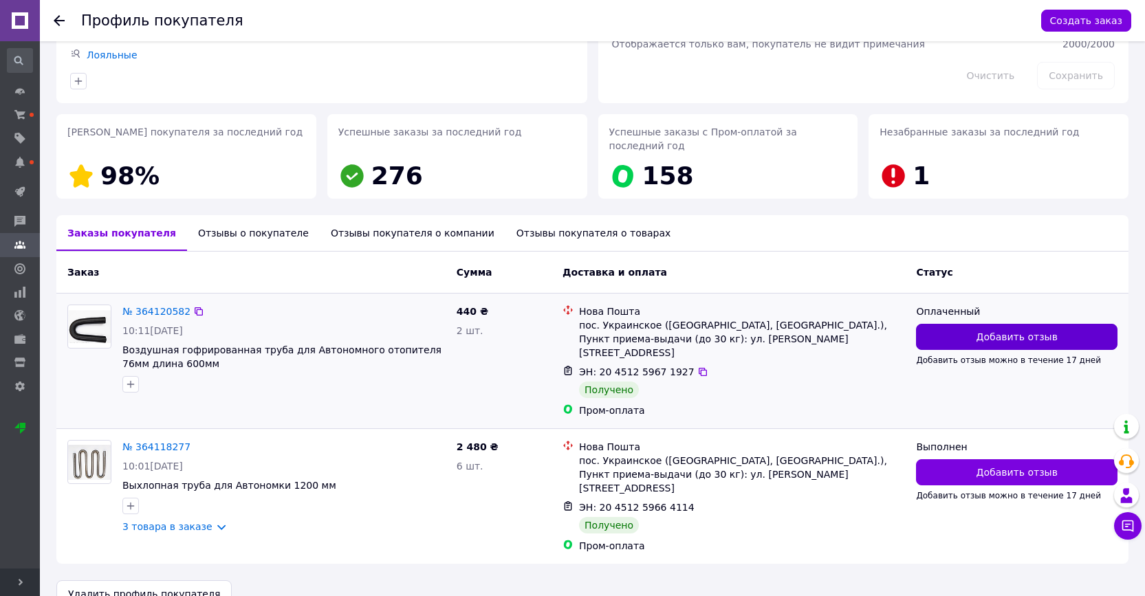
click at [950, 340] on button "Добавить отзыв" at bounding box center [1016, 337] width 201 height 26
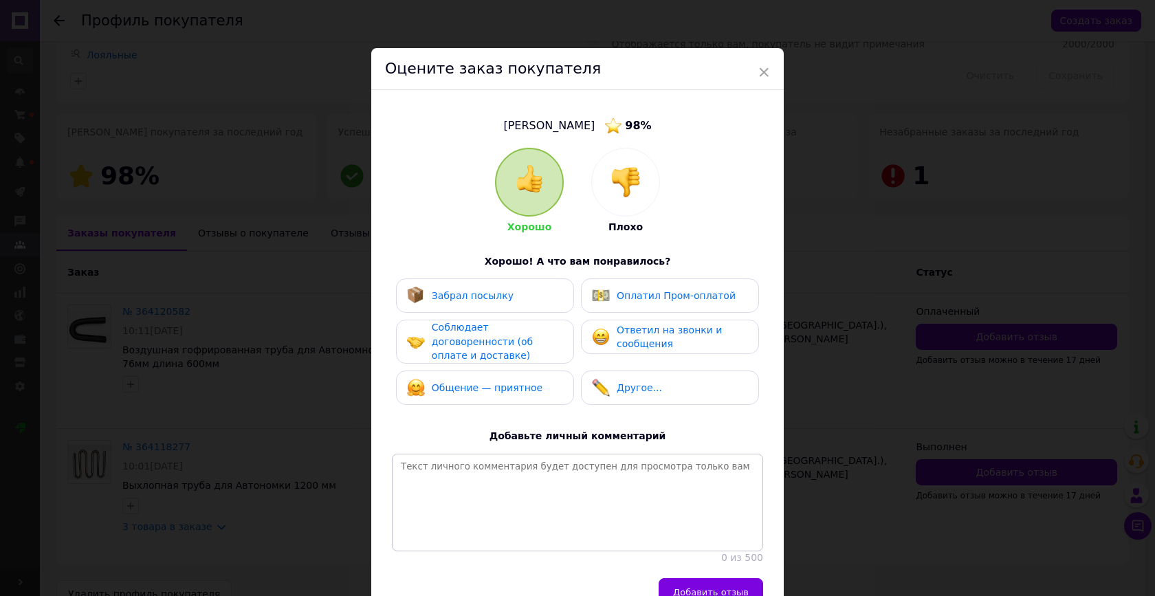
click at [531, 300] on div "Забрал посылку" at bounding box center [485, 296] width 156 height 18
click at [637, 294] on span "Оплатил Пром-оплатой" at bounding box center [676, 295] width 119 height 11
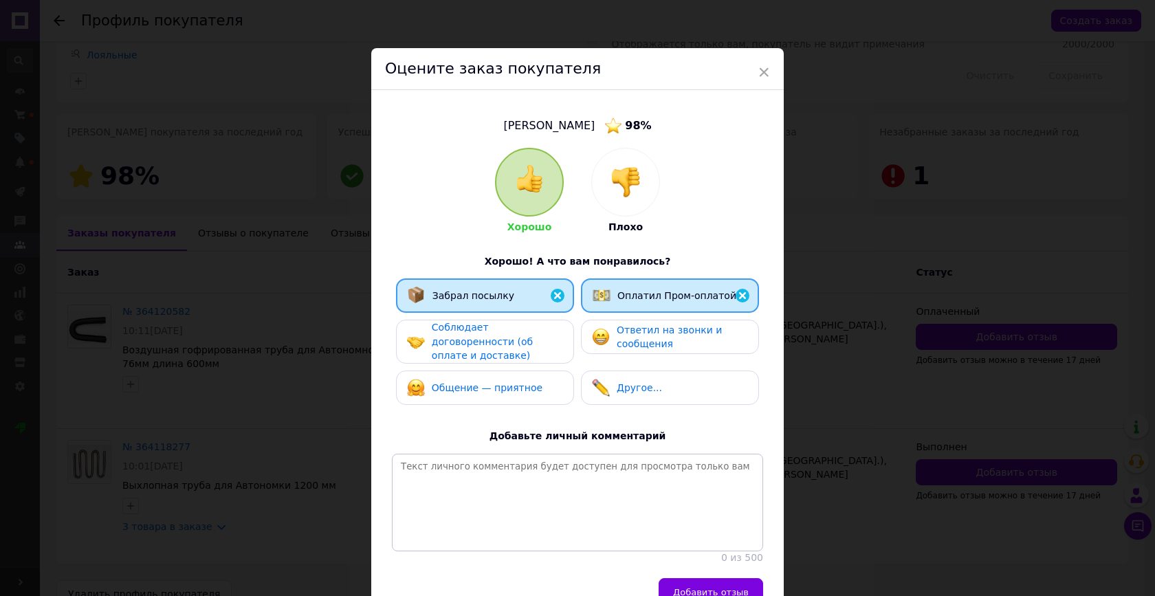
click at [533, 337] on span "Соблюдает договоренности (об оплате и доставке)" at bounding box center [482, 341] width 101 height 39
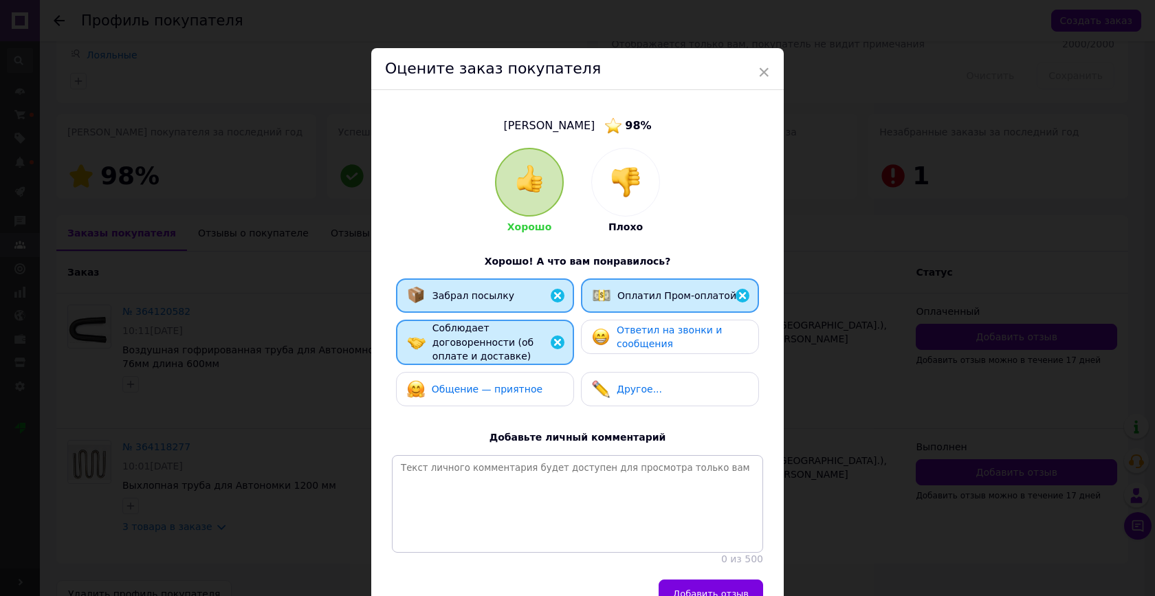
click at [619, 337] on span "Ответил на звонки и сообщения" at bounding box center [669, 337] width 105 height 25
click at [525, 386] on span "Общение — приятное" at bounding box center [487, 389] width 111 height 11
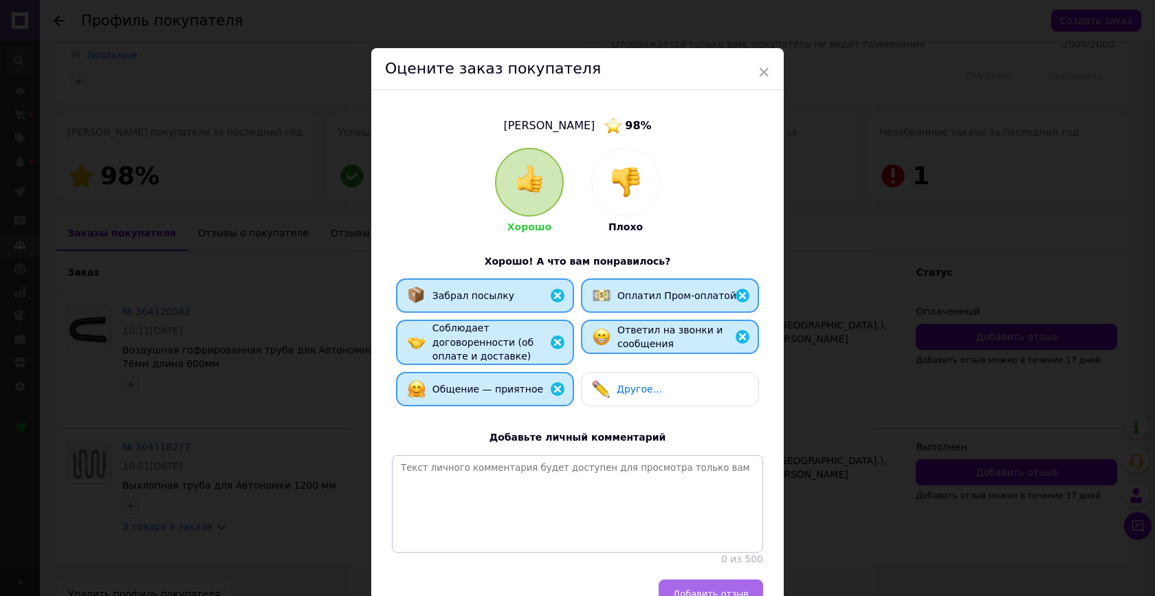
click at [712, 589] on span "Добавить отзыв" at bounding box center [711, 594] width 76 height 10
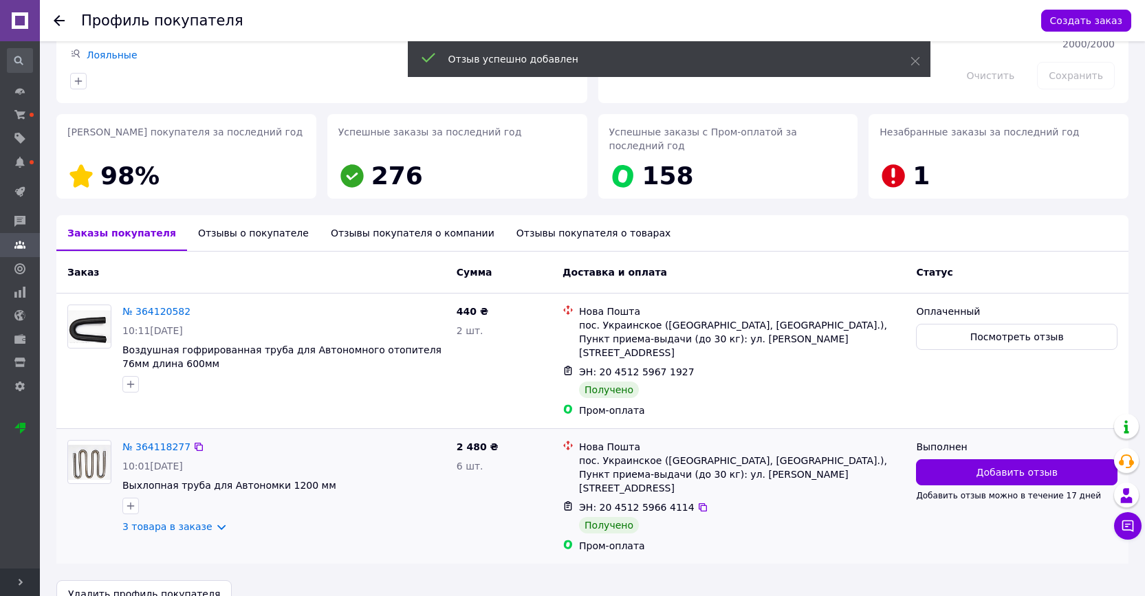
click at [936, 440] on div "Выполнен" at bounding box center [1016, 447] width 201 height 14
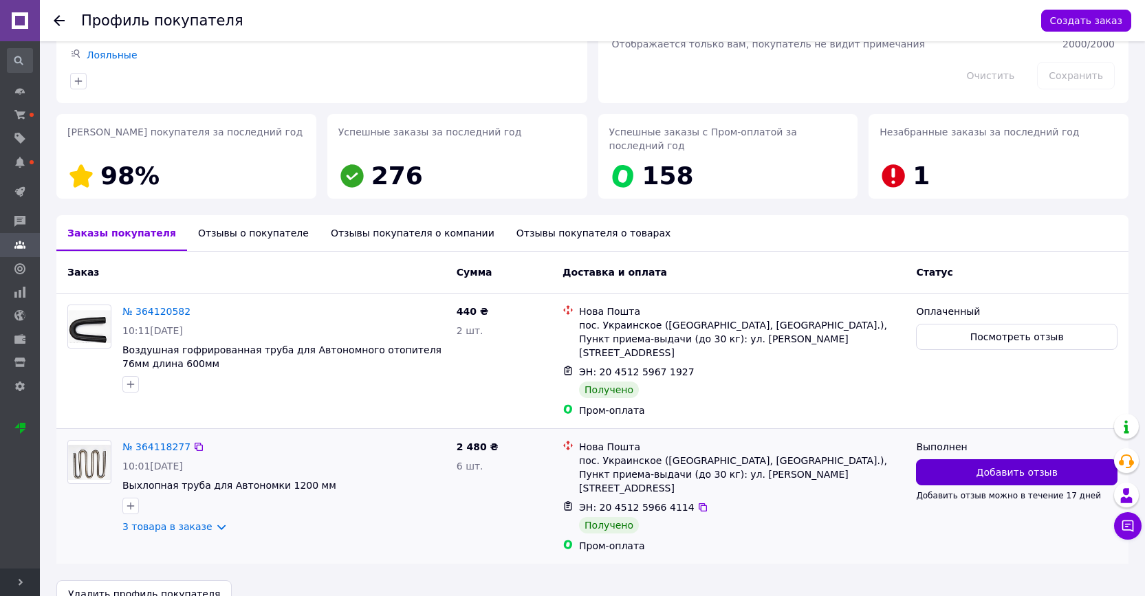
click at [950, 459] on button "Добавить отзыв" at bounding box center [1016, 472] width 201 height 26
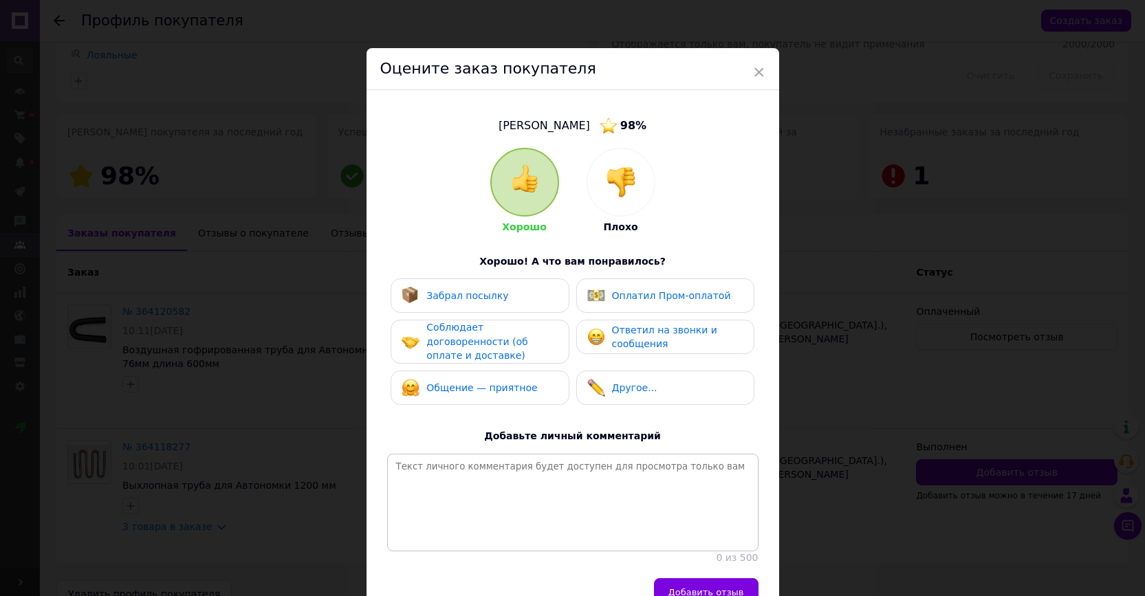
click at [501, 309] on div "Забрал посылку" at bounding box center [480, 295] width 178 height 34
click at [616, 294] on span "Оплатил Пром-оплатой" at bounding box center [671, 295] width 119 height 11
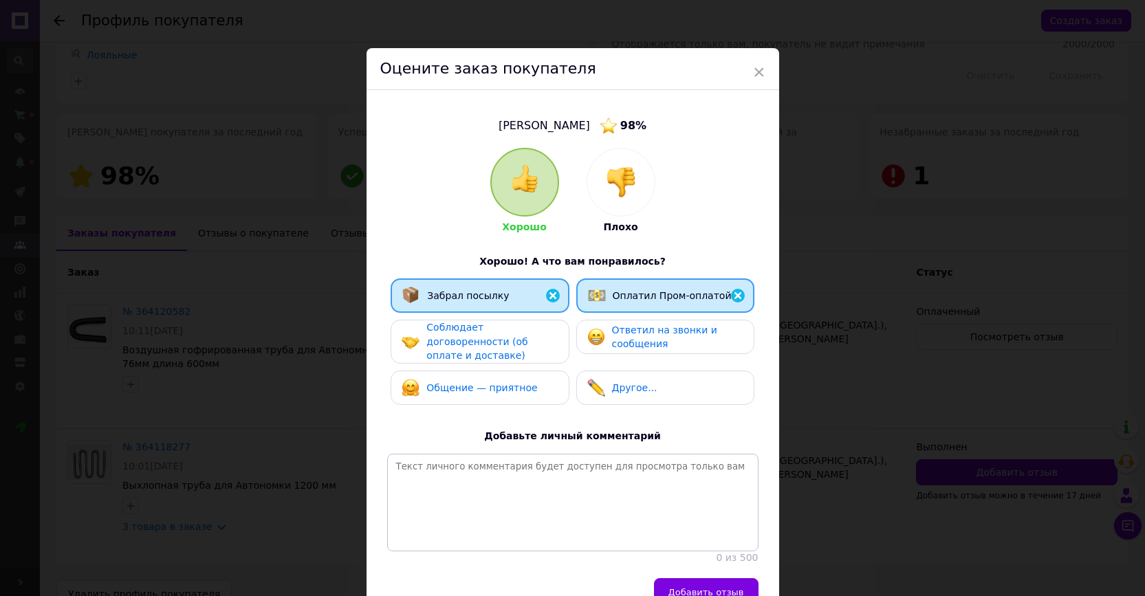
click at [507, 342] on span "Соблюдает договоренности (об оплате и доставке)" at bounding box center [476, 341] width 101 height 39
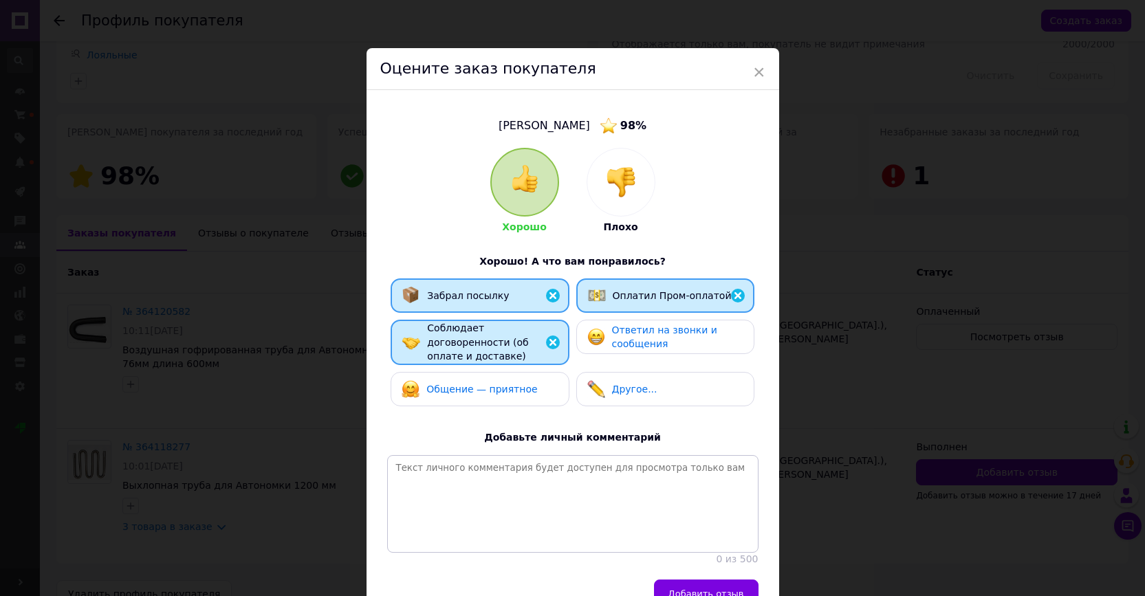
click at [612, 341] on span "Ответил на звонки и сообщения" at bounding box center [664, 337] width 105 height 25
click at [517, 385] on span "Общение — приятное" at bounding box center [481, 389] width 111 height 11
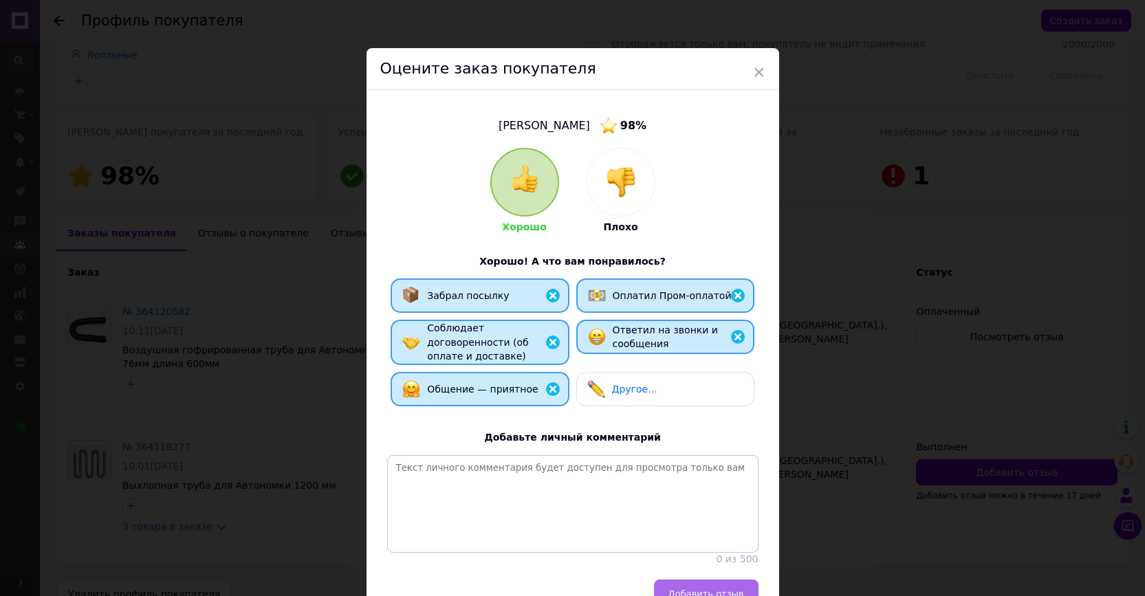
click at [705, 589] on span "Добавить отзыв" at bounding box center [706, 594] width 76 height 10
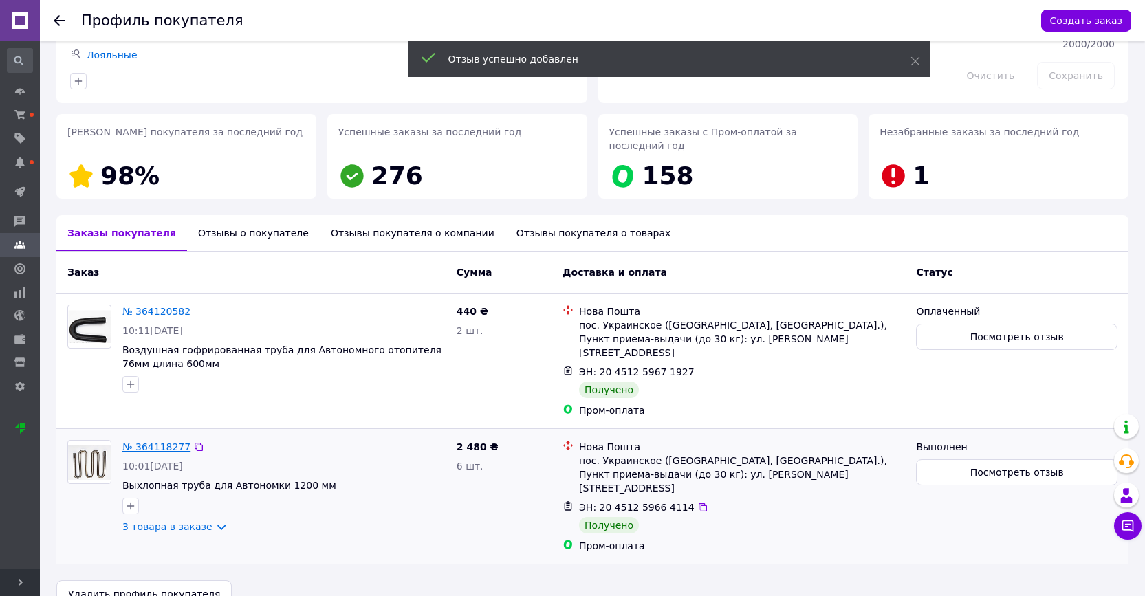
click at [173, 441] on link "№ 364118277" at bounding box center [156, 446] width 68 height 11
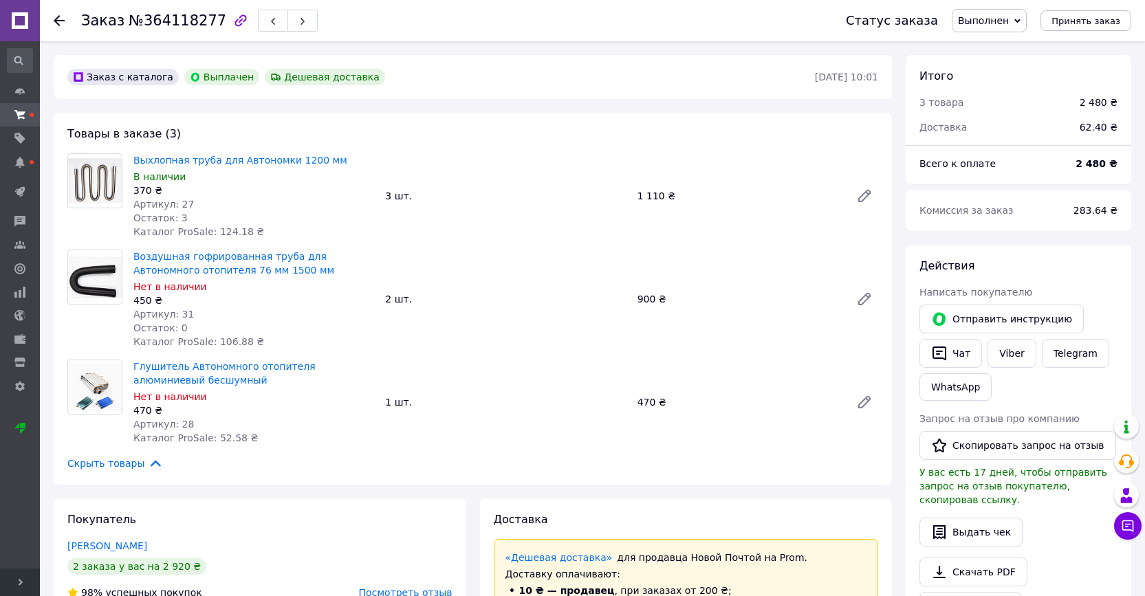
click at [1009, 20] on span "Выполнен" at bounding box center [983, 20] width 51 height 11
click at [996, 92] on li "Оплаченный" at bounding box center [989, 89] width 74 height 21
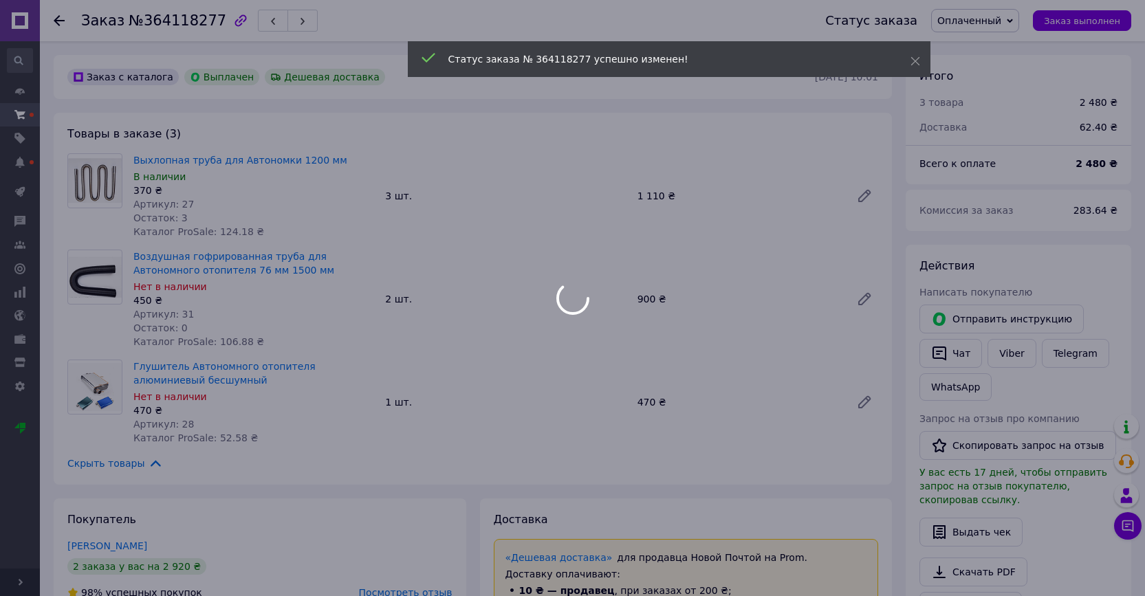
scroll to position [11, 0]
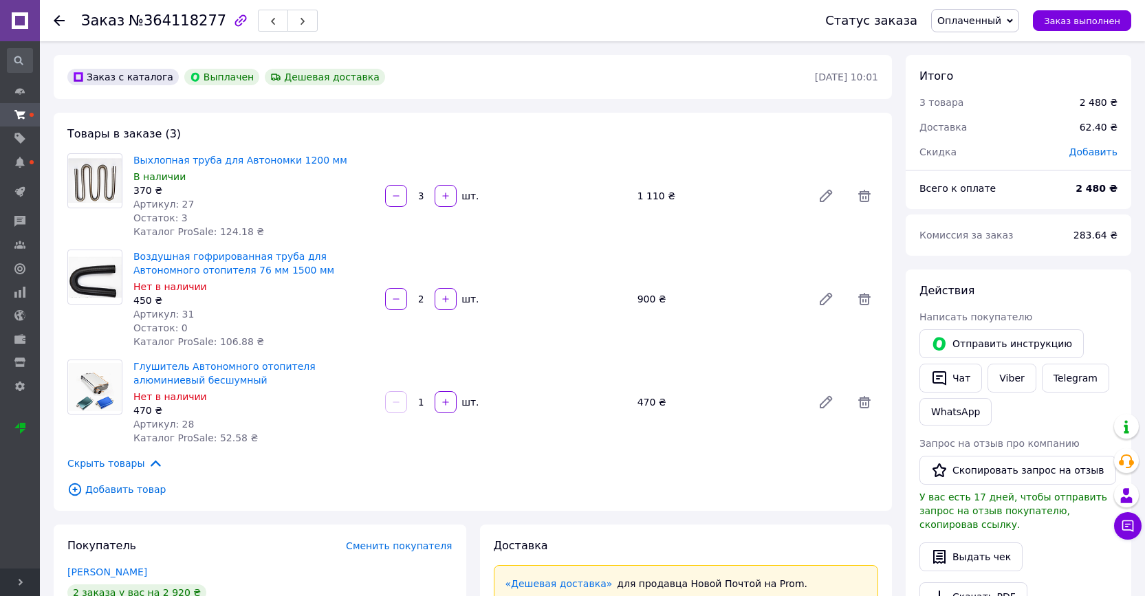
click at [61, 19] on icon at bounding box center [59, 20] width 11 height 11
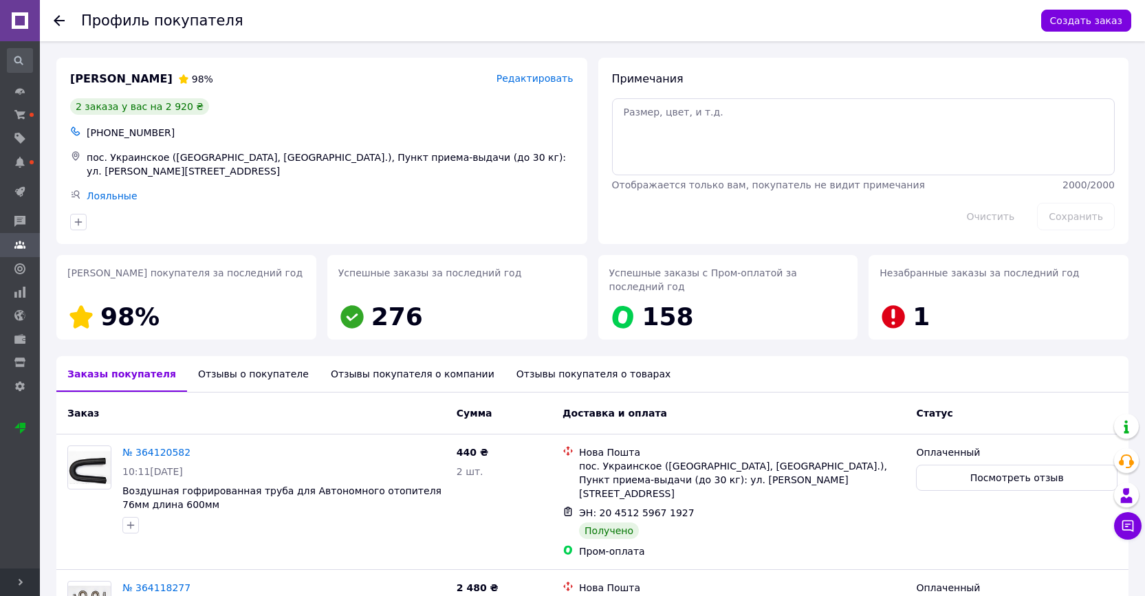
click at [61, 19] on icon at bounding box center [59, 20] width 11 height 11
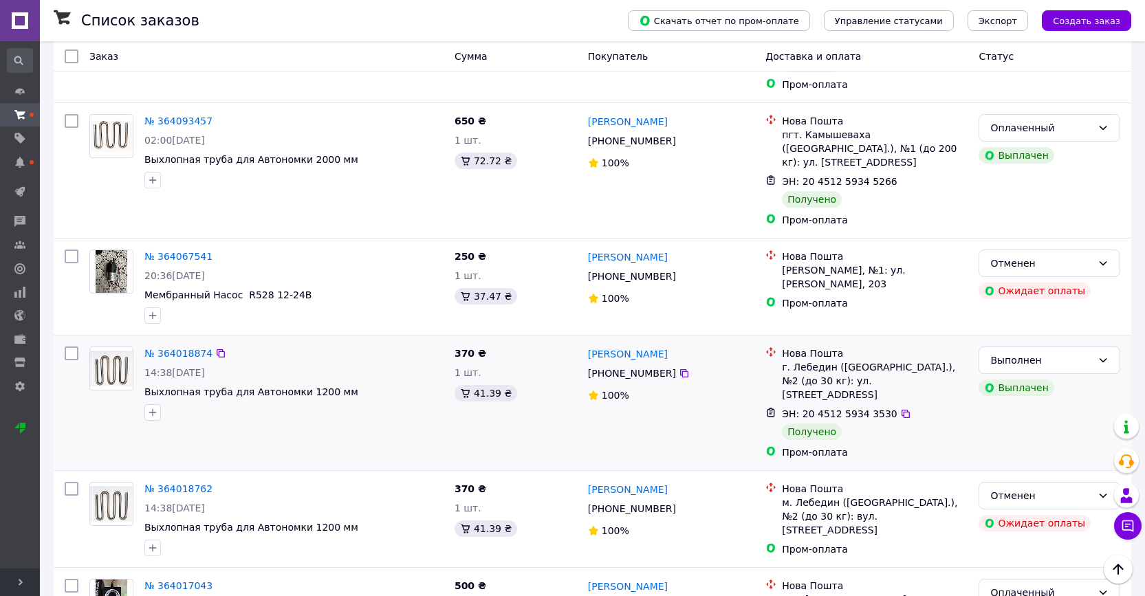
scroll to position [1962, 0]
click at [1086, 352] on div "Выполнен" at bounding box center [1041, 359] width 102 height 15
click at [1040, 314] on li "Оплаченный" at bounding box center [1049, 315] width 140 height 25
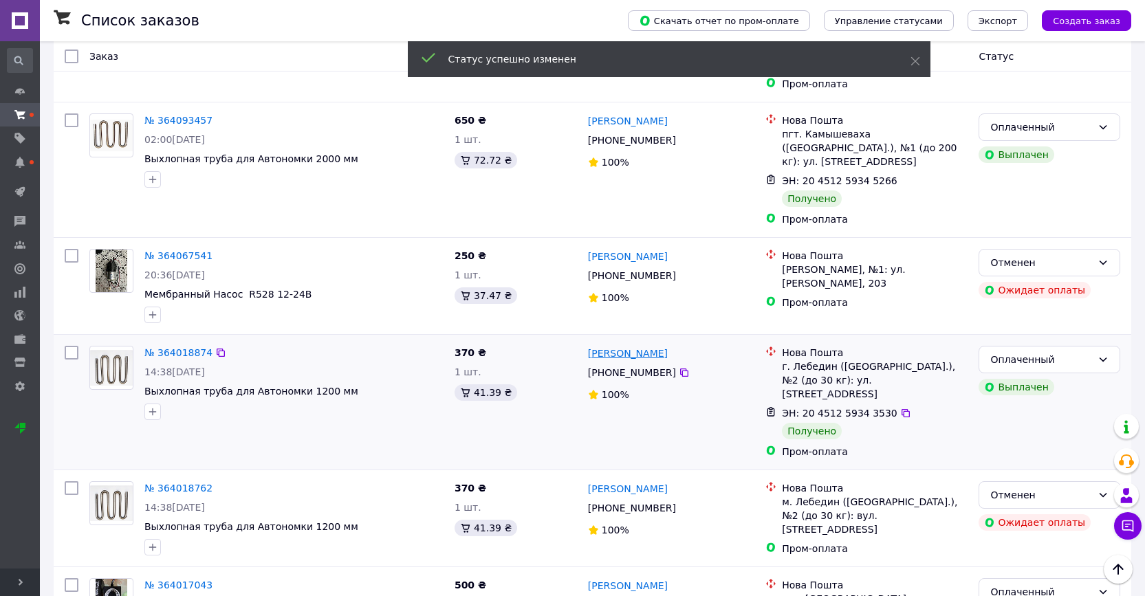
click at [626, 347] on link "Коля Цюпа" at bounding box center [628, 354] width 80 height 14
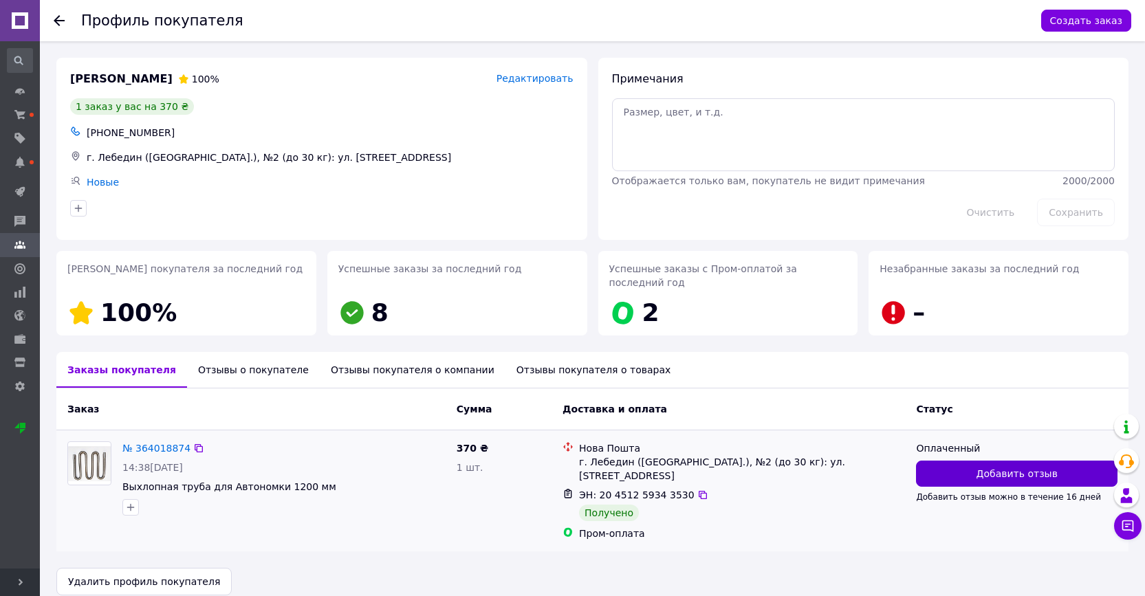
click at [950, 473] on button "Добавить отзыв" at bounding box center [1016, 474] width 201 height 26
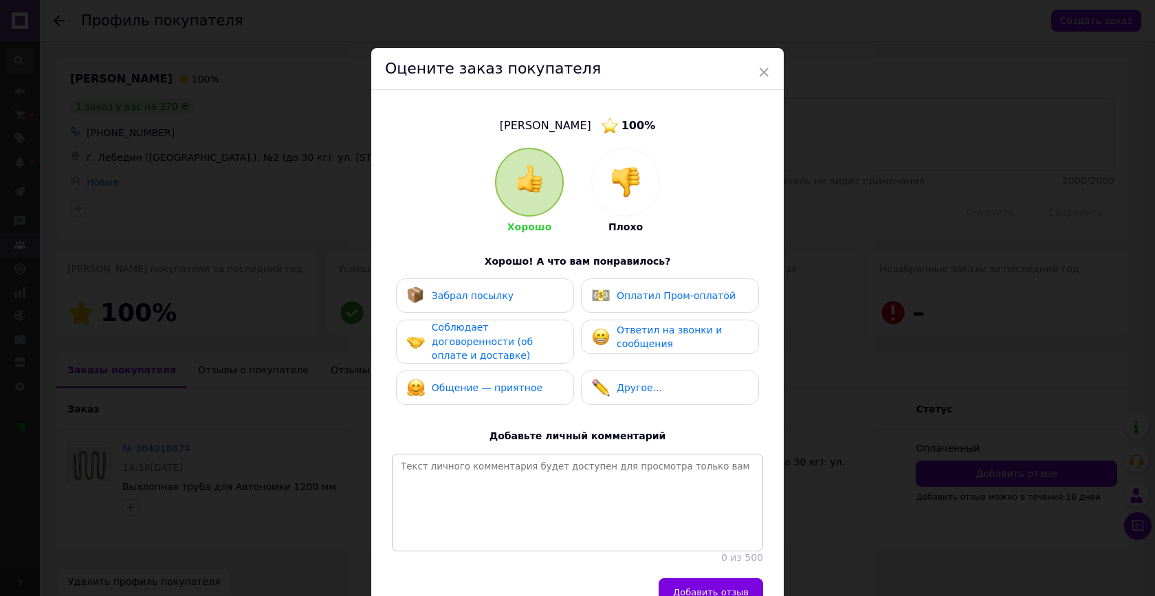
click at [489, 294] on span "Забрал посылку" at bounding box center [473, 295] width 82 height 11
click at [627, 290] on span "Оплатил Пром-оплатой" at bounding box center [676, 295] width 119 height 11
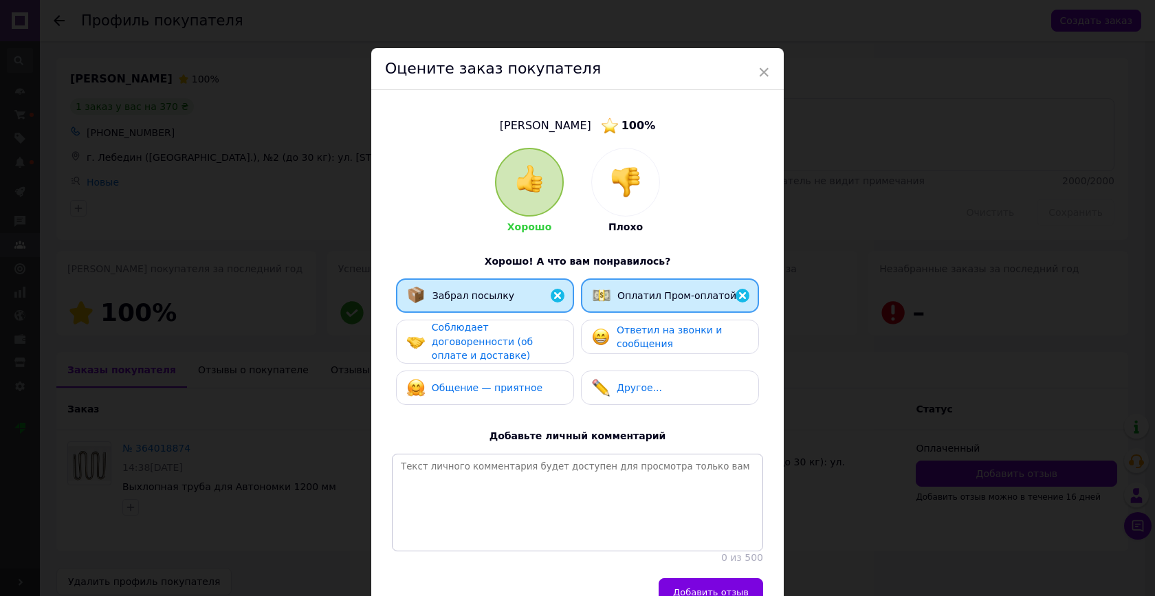
click at [529, 329] on div "Соблюдает договоренности (об оплате и доставке)" at bounding box center [497, 341] width 131 height 43
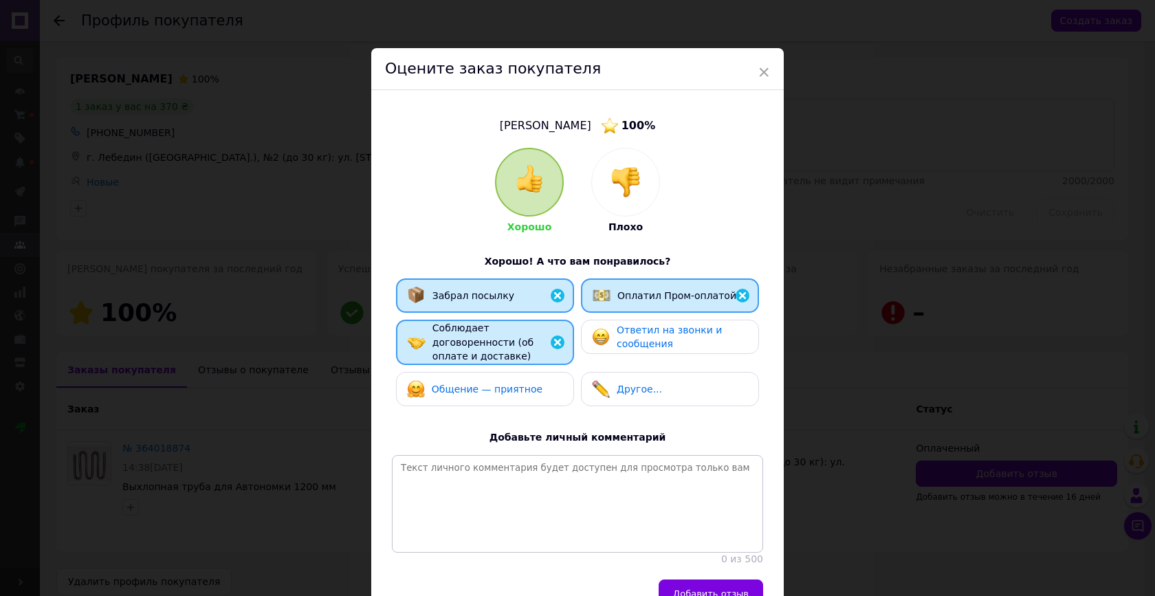
click at [617, 332] on span "Ответил на звонки и сообщения" at bounding box center [669, 337] width 105 height 25
drag, startPoint x: 516, startPoint y: 380, endPoint x: 527, endPoint y: 388, distance: 13.2
click at [516, 382] on div "Общение — приятное" at bounding box center [487, 389] width 111 height 14
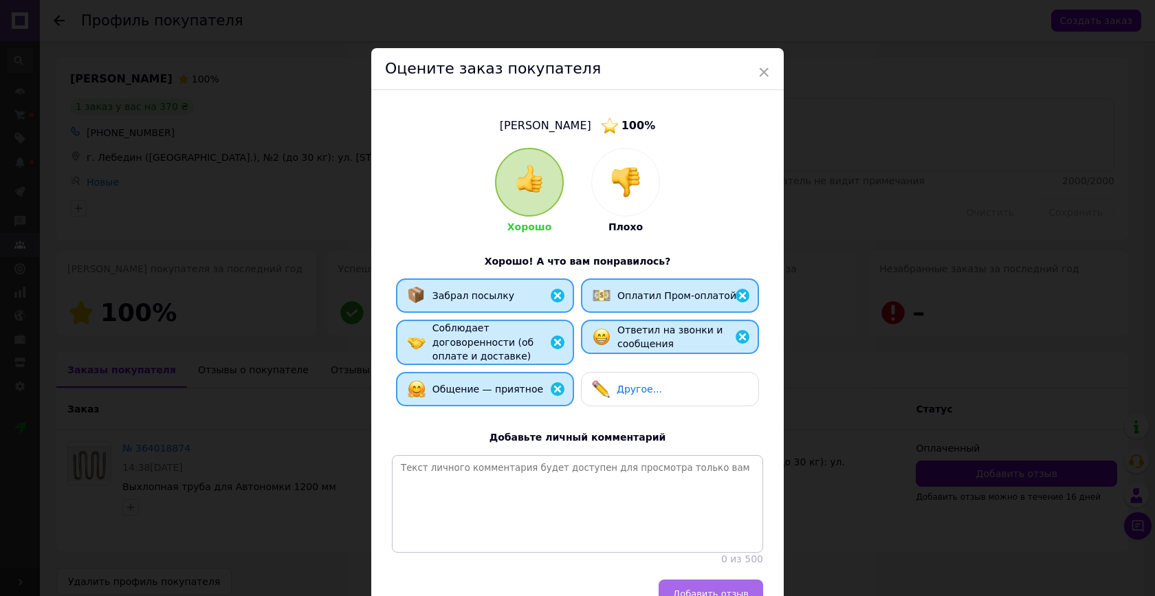
click at [701, 580] on button "Добавить отзыв" at bounding box center [711, 594] width 105 height 28
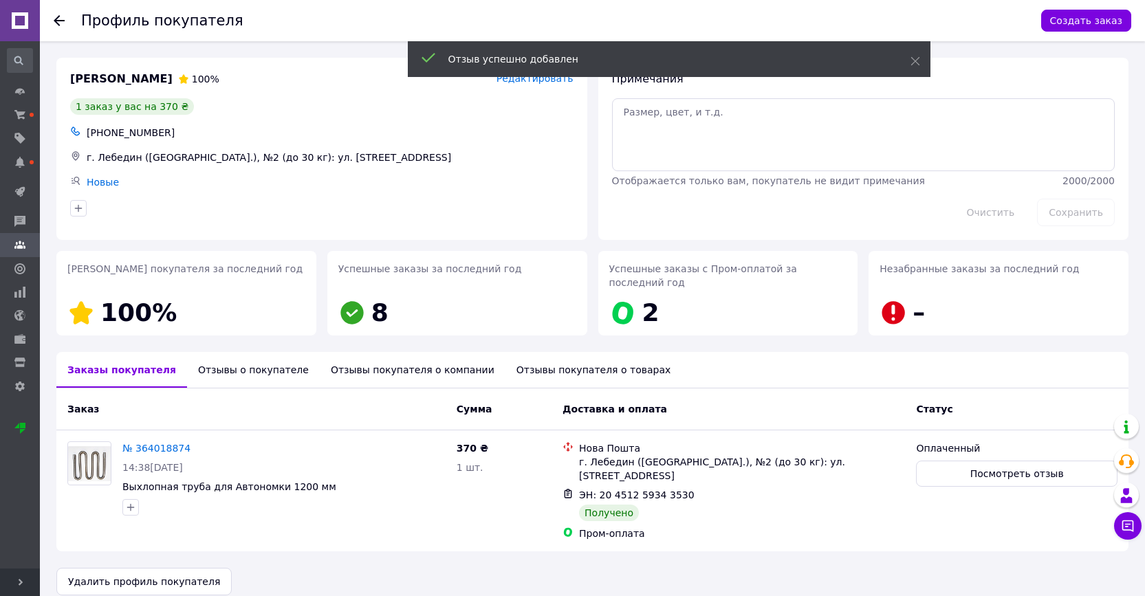
scroll to position [2, 0]
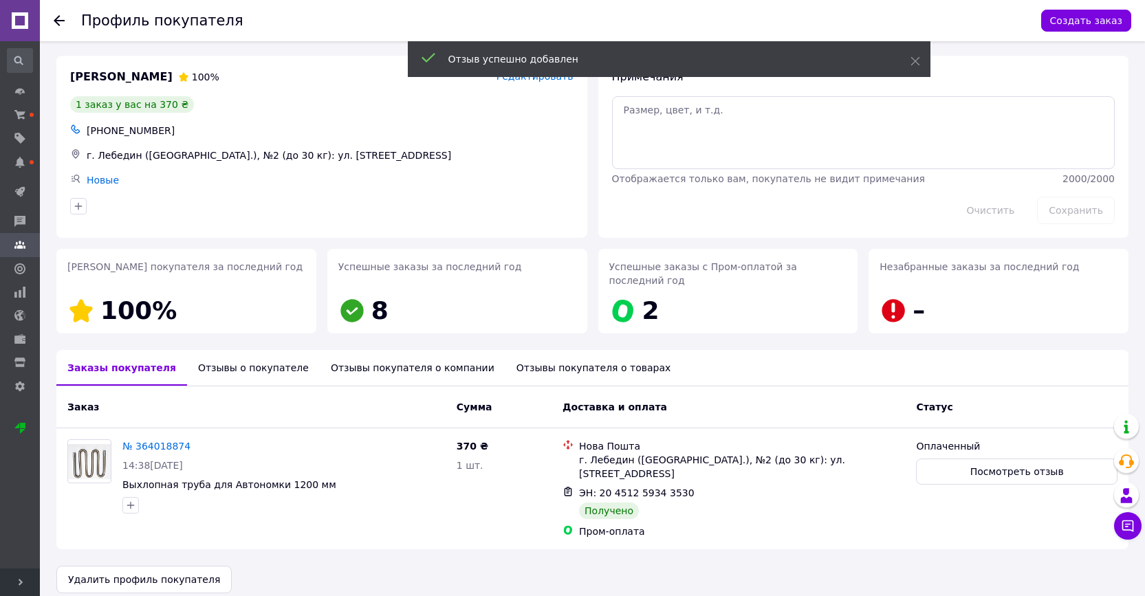
click at [55, 24] on icon at bounding box center [59, 20] width 11 height 11
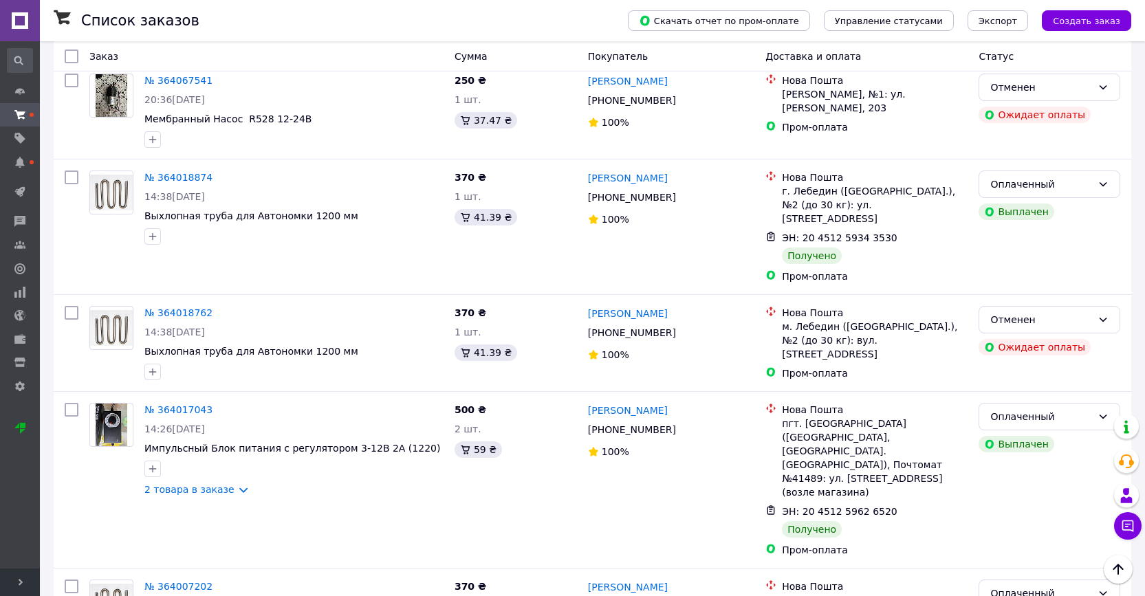
scroll to position [2137, 0]
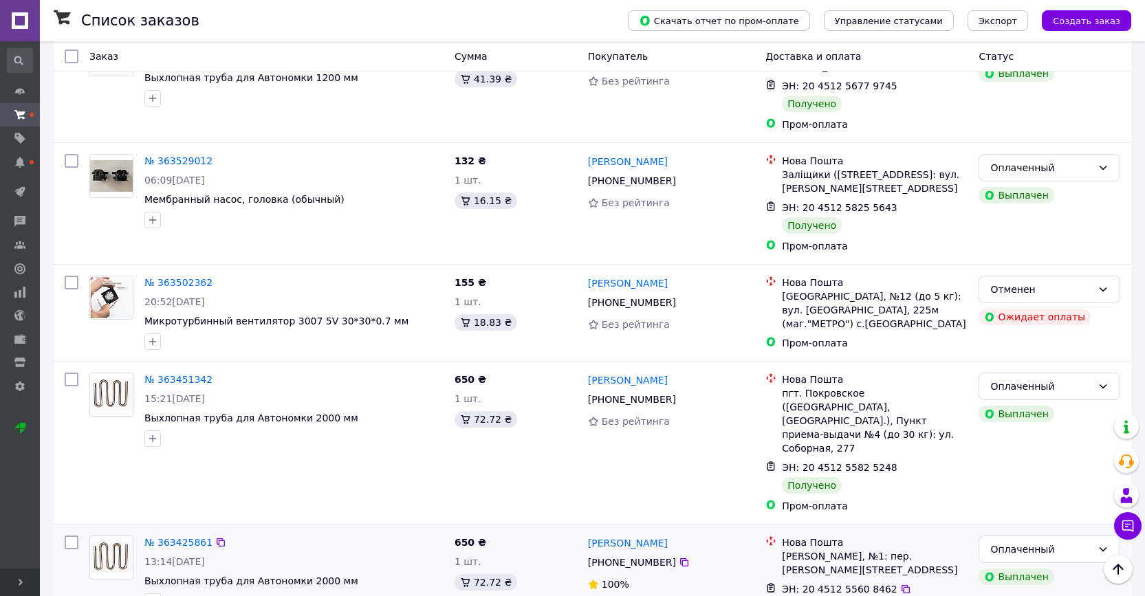
scroll to position [2041, 0]
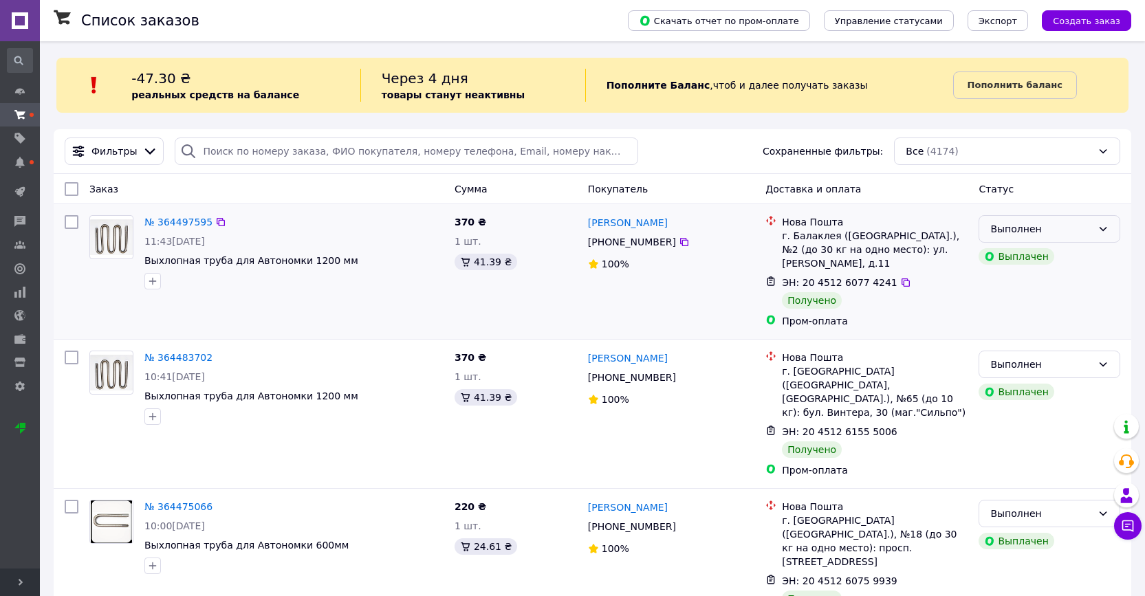
click at [1054, 226] on div "Выполнен" at bounding box center [1041, 228] width 102 height 15
click at [1037, 303] on li "Оплаченный" at bounding box center [1049, 308] width 140 height 25
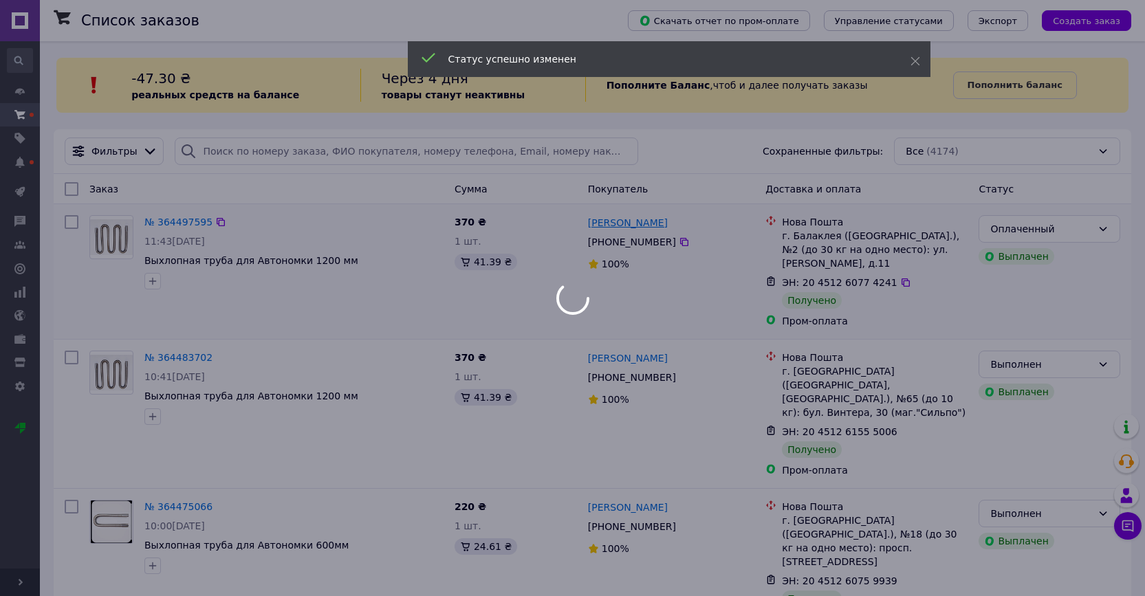
click at [646, 223] on link "Олександр Івушкін" at bounding box center [628, 223] width 80 height 14
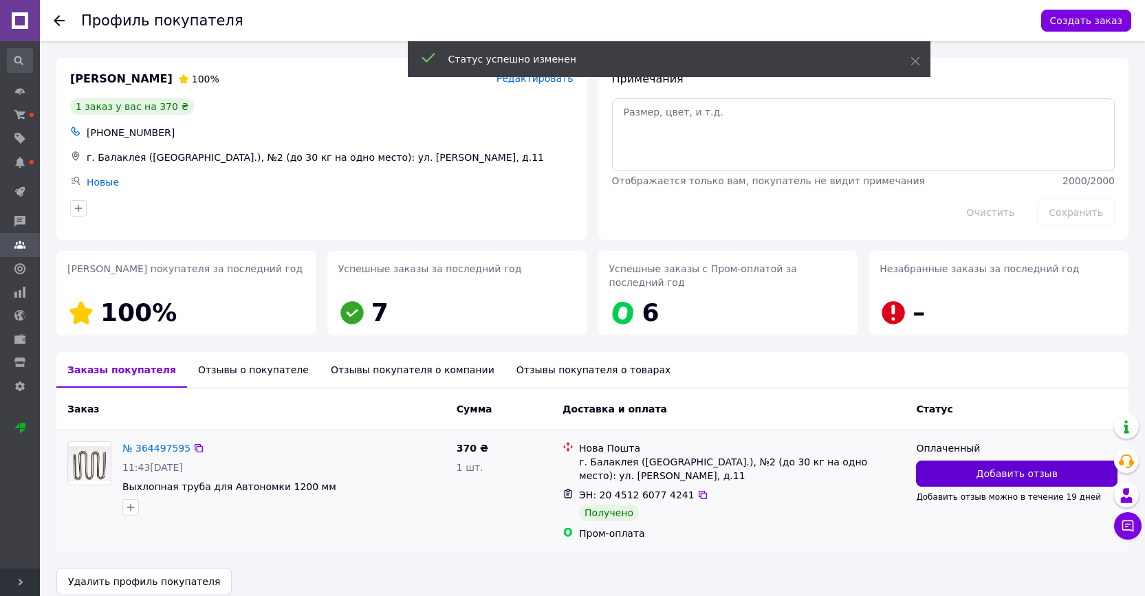
click at [996, 474] on span "Добавить отзыв" at bounding box center [1016, 474] width 81 height 14
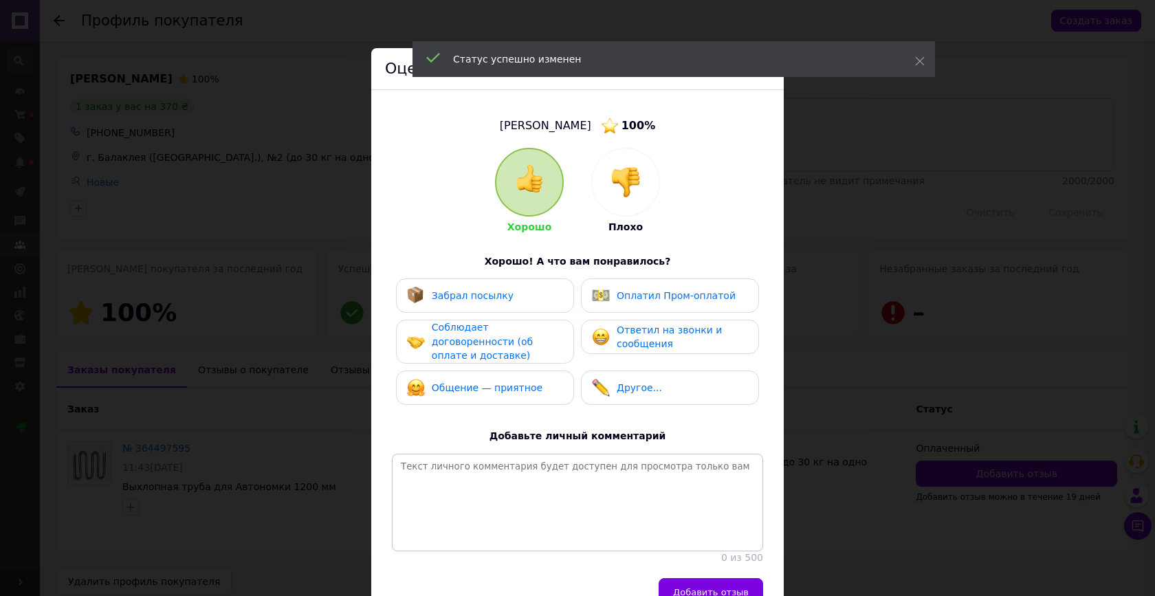
drag, startPoint x: 510, startPoint y: 290, endPoint x: 561, endPoint y: 292, distance: 50.9
click at [510, 290] on div "Забрал посылку" at bounding box center [485, 296] width 156 height 18
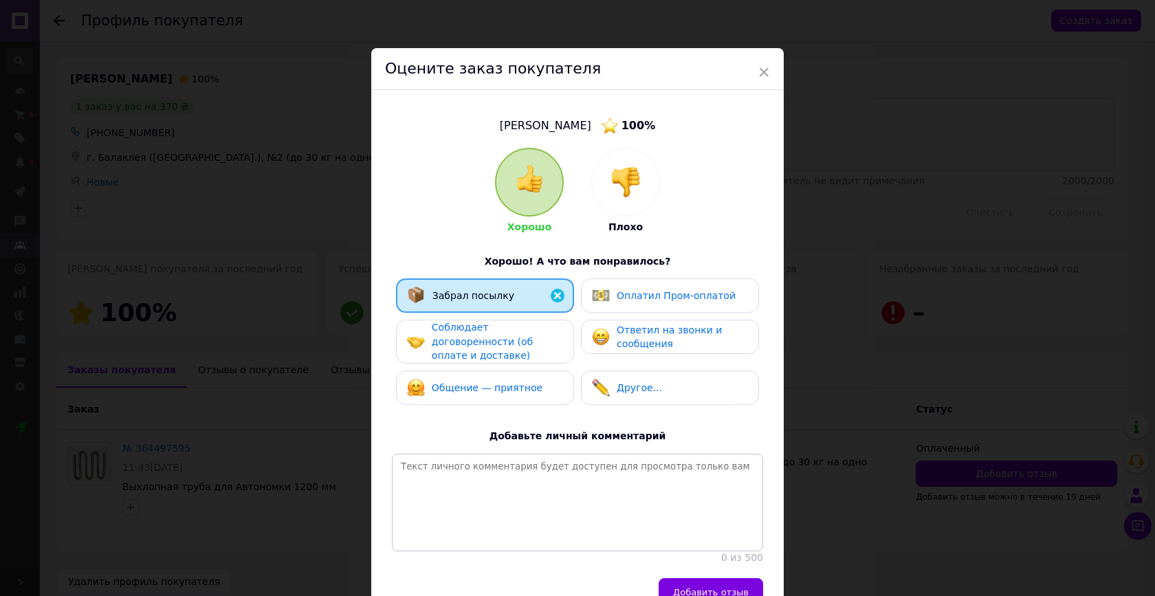
click at [617, 284] on div "Оплатил Пром-оплатой" at bounding box center [670, 295] width 178 height 34
click at [529, 338] on span "Соблюдает договоренности (об оплате и доставке)" at bounding box center [482, 341] width 101 height 39
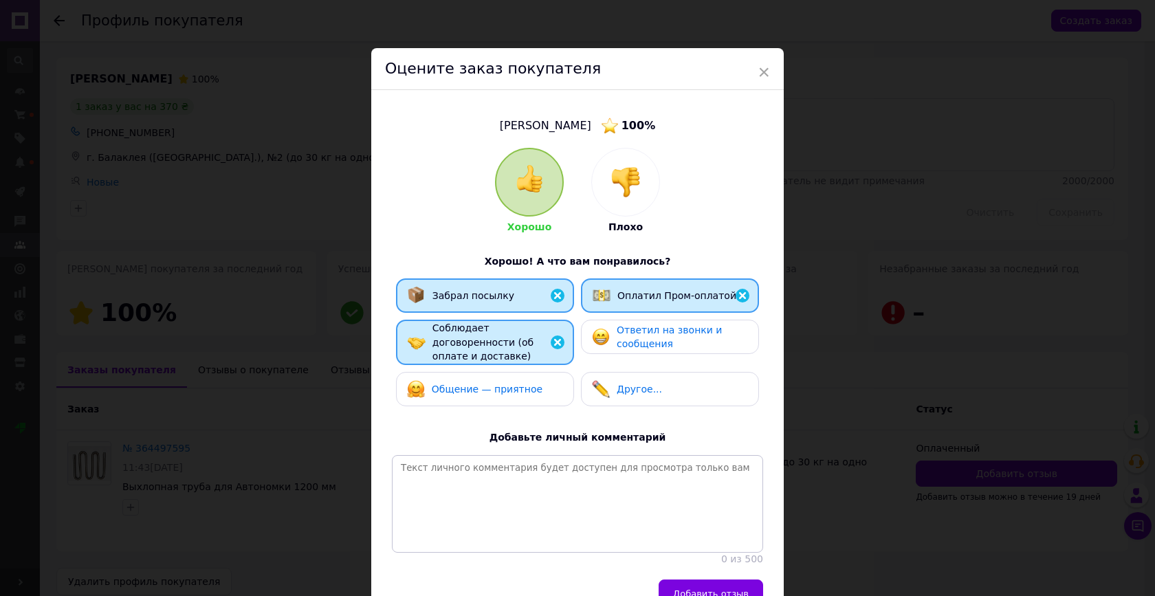
click at [617, 337] on span "Ответил на звонки и сообщения" at bounding box center [669, 337] width 105 height 25
click at [503, 396] on div "Общение — приятное" at bounding box center [485, 389] width 178 height 34
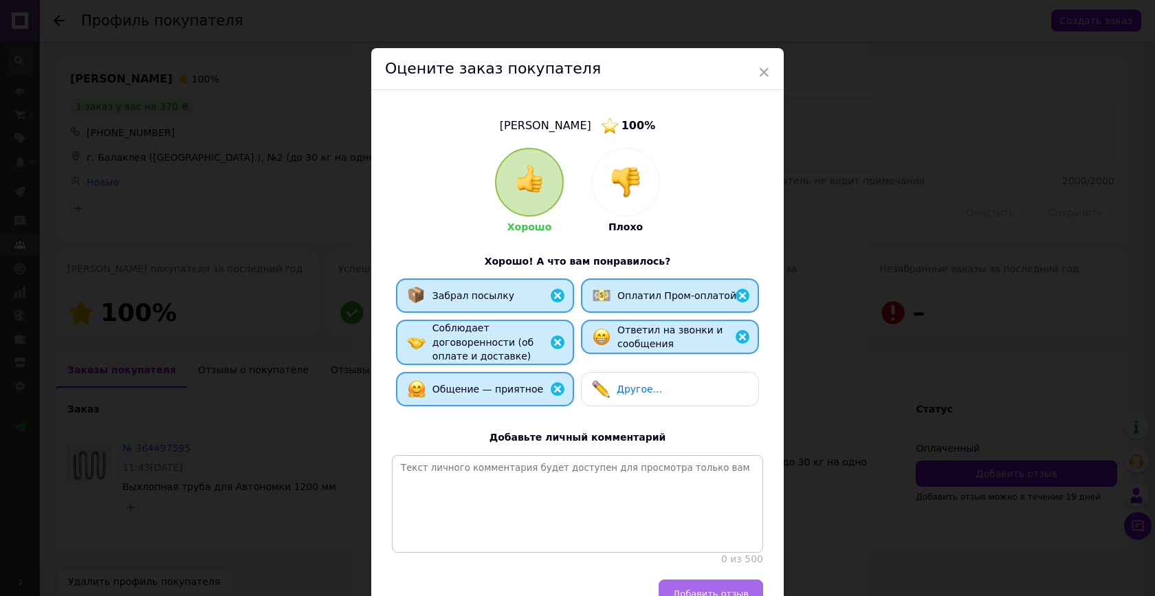
click at [717, 589] on span "Добавить отзыв" at bounding box center [711, 594] width 76 height 10
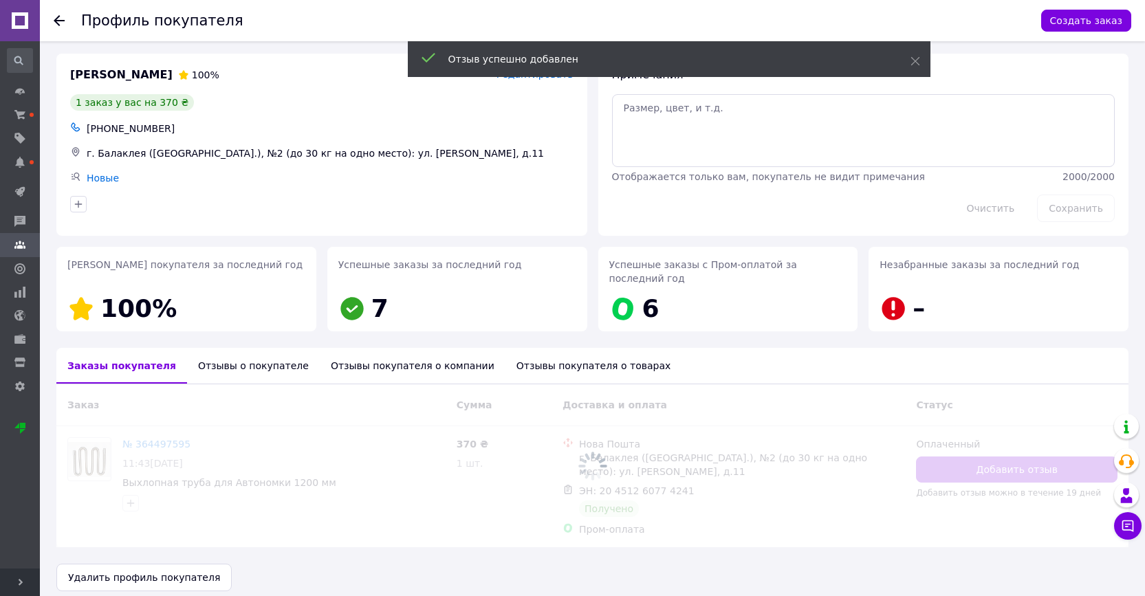
scroll to position [16, 0]
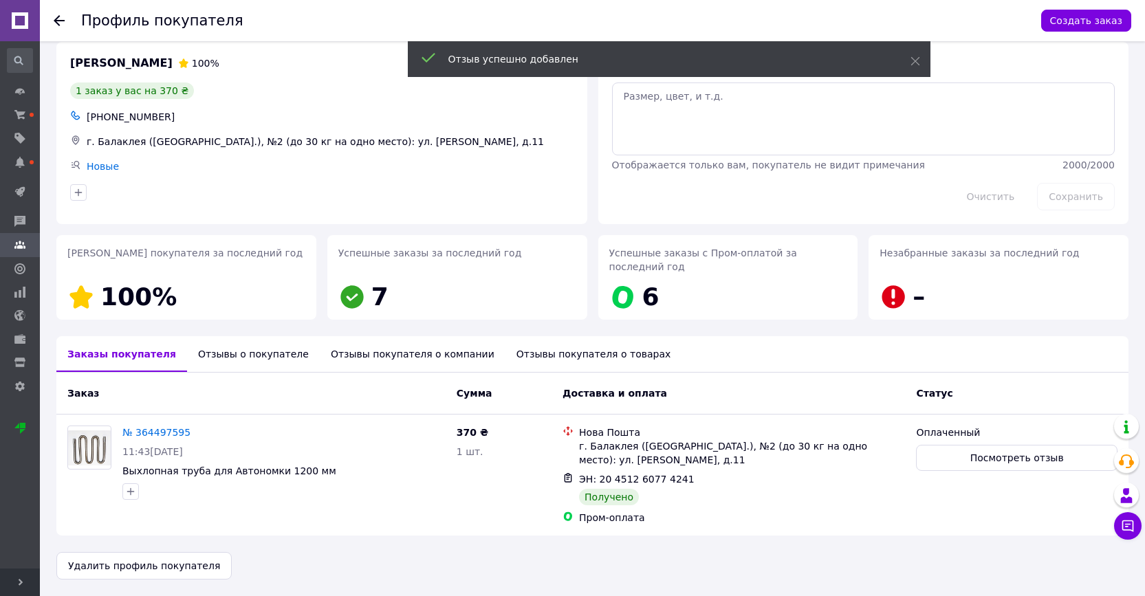
click at [59, 23] on icon at bounding box center [59, 20] width 11 height 11
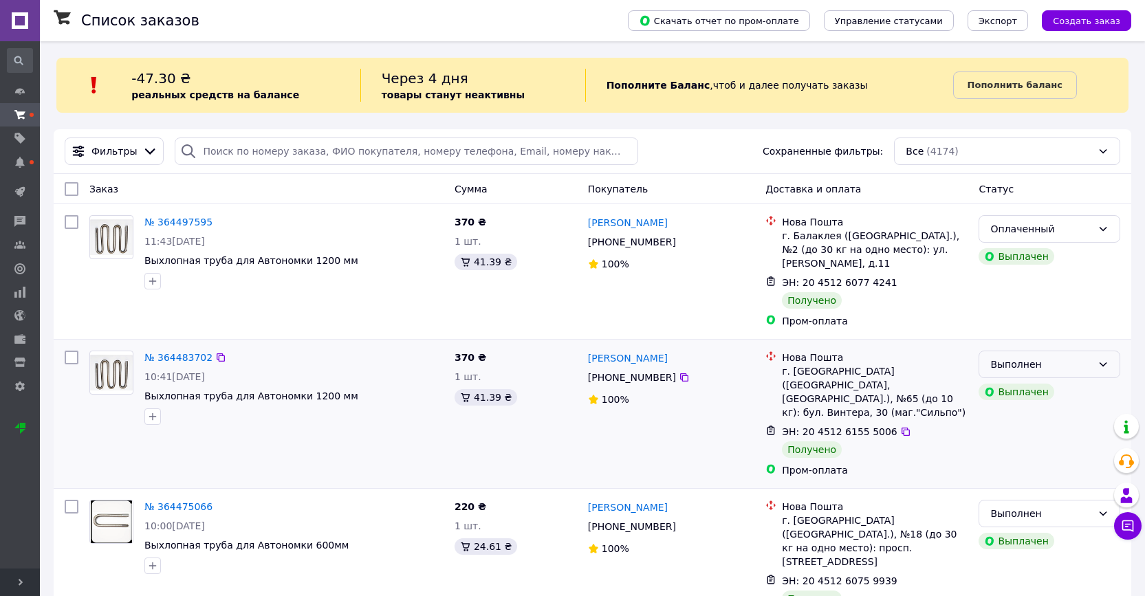
click at [1077, 364] on div "Выполнен" at bounding box center [1041, 364] width 102 height 15
click at [1007, 441] on li "Оплаченный" at bounding box center [1049, 443] width 140 height 25
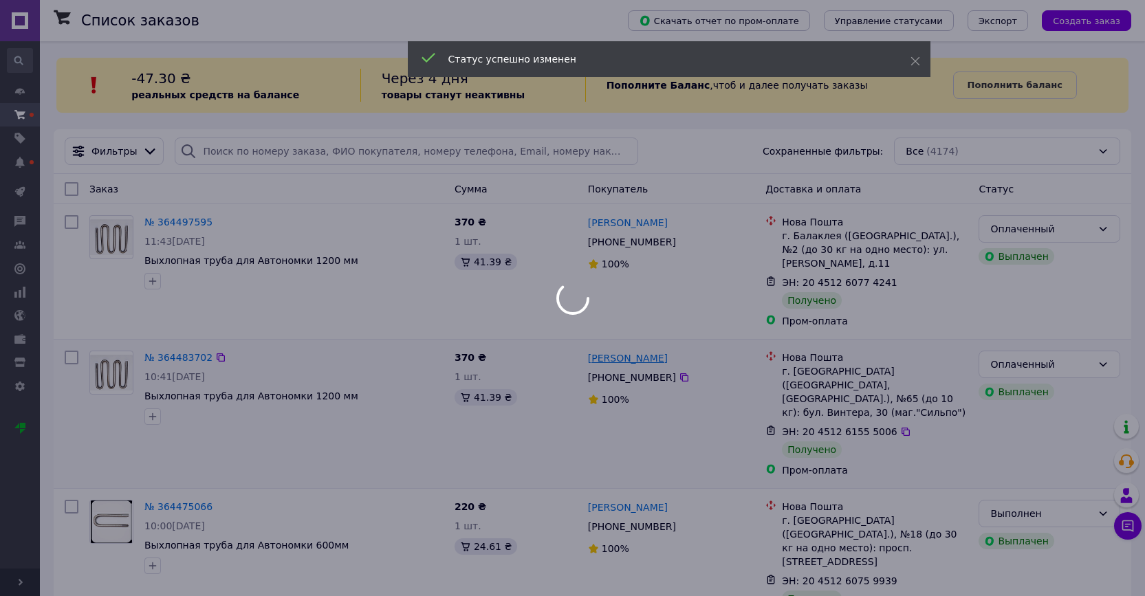
click at [633, 361] on link "Толік Ісаенко" at bounding box center [628, 358] width 80 height 14
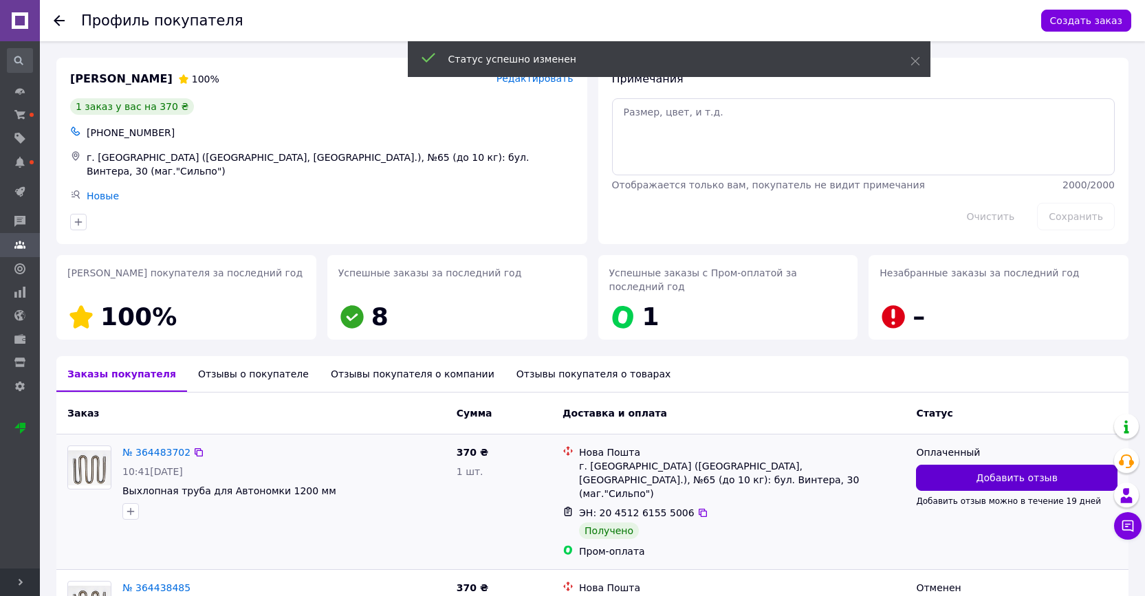
click at [980, 481] on button "Добавить отзыв" at bounding box center [1016, 478] width 201 height 26
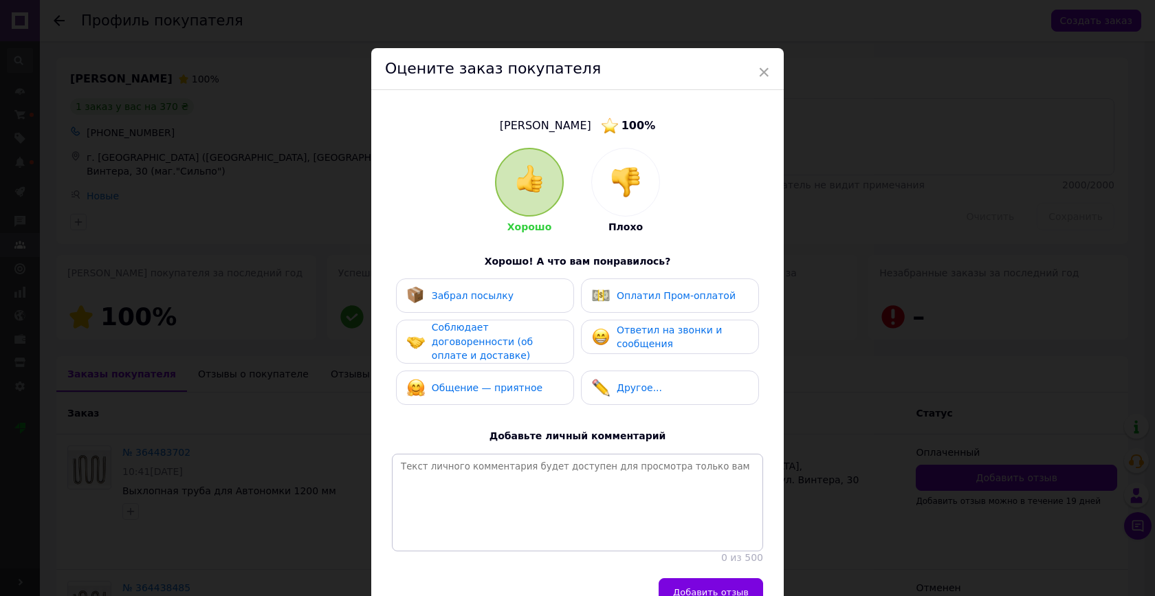
drag, startPoint x: 515, startPoint y: 287, endPoint x: 521, endPoint y: 291, distance: 7.1
click at [514, 287] on div "Забрал посылку" at bounding box center [485, 296] width 156 height 18
click at [617, 292] on span "Оплатил Пром-оплатой" at bounding box center [676, 295] width 119 height 11
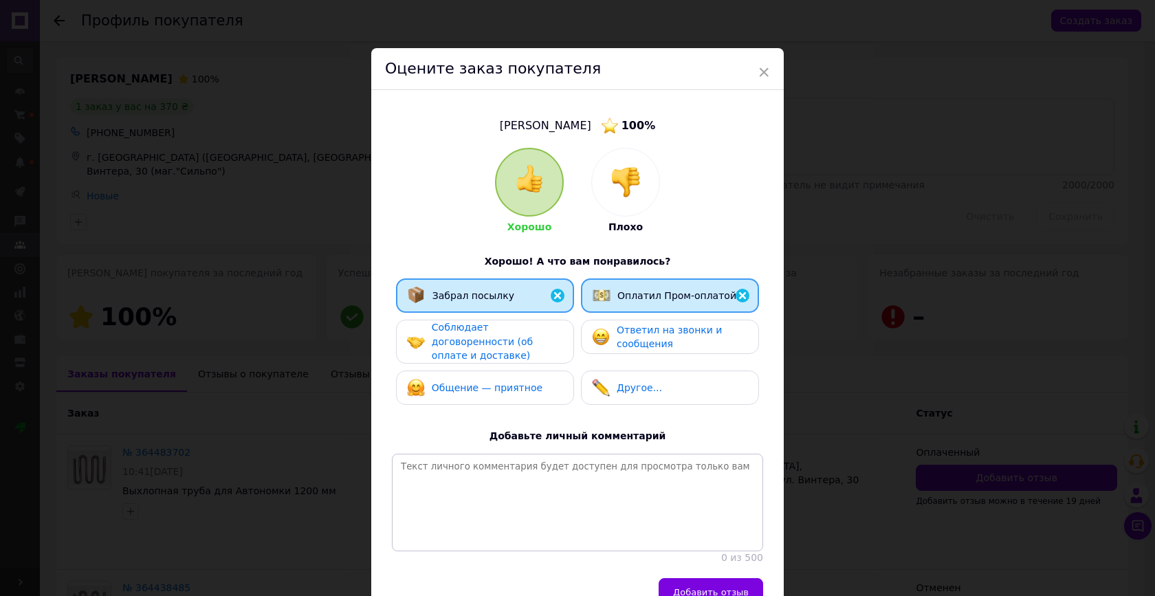
click at [519, 325] on div "Соблюдает договоренности (об оплате и доставке)" at bounding box center [497, 341] width 131 height 43
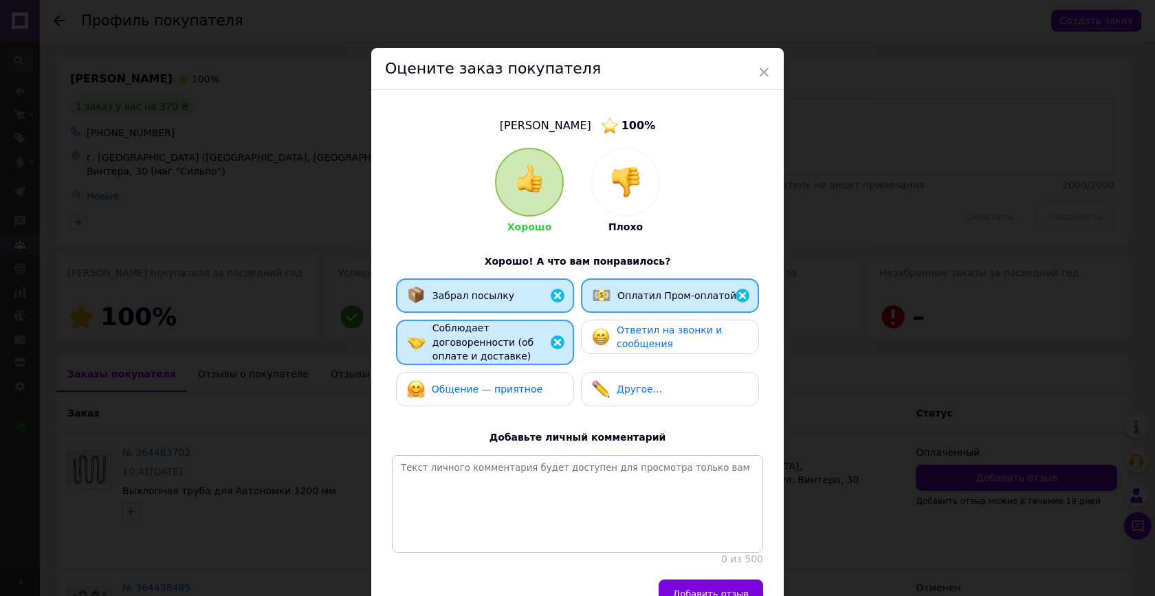
click at [629, 336] on div "Ответил на звонки и сообщения" at bounding box center [682, 337] width 131 height 28
click at [505, 390] on span "Общение — приятное" at bounding box center [487, 389] width 111 height 11
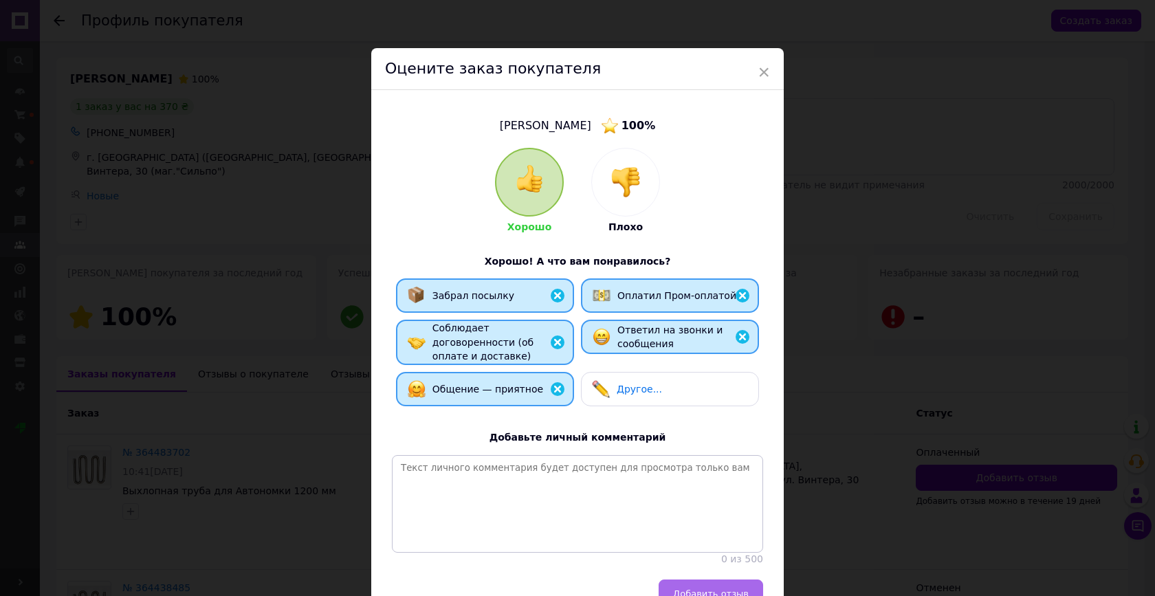
click at [689, 580] on button "Добавить отзыв" at bounding box center [711, 594] width 105 height 28
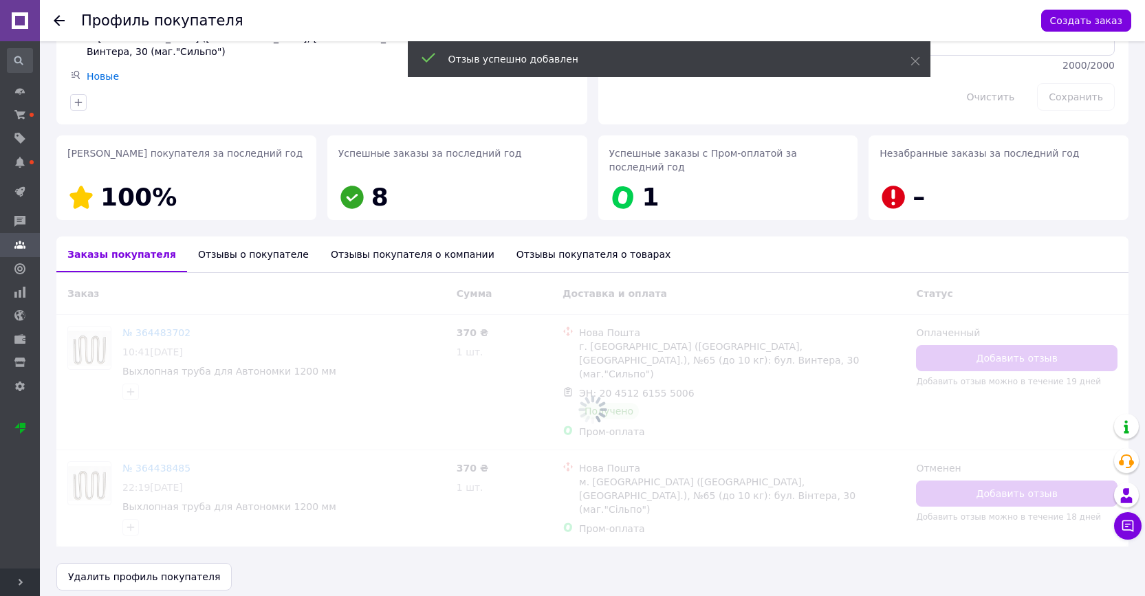
scroll to position [113, 0]
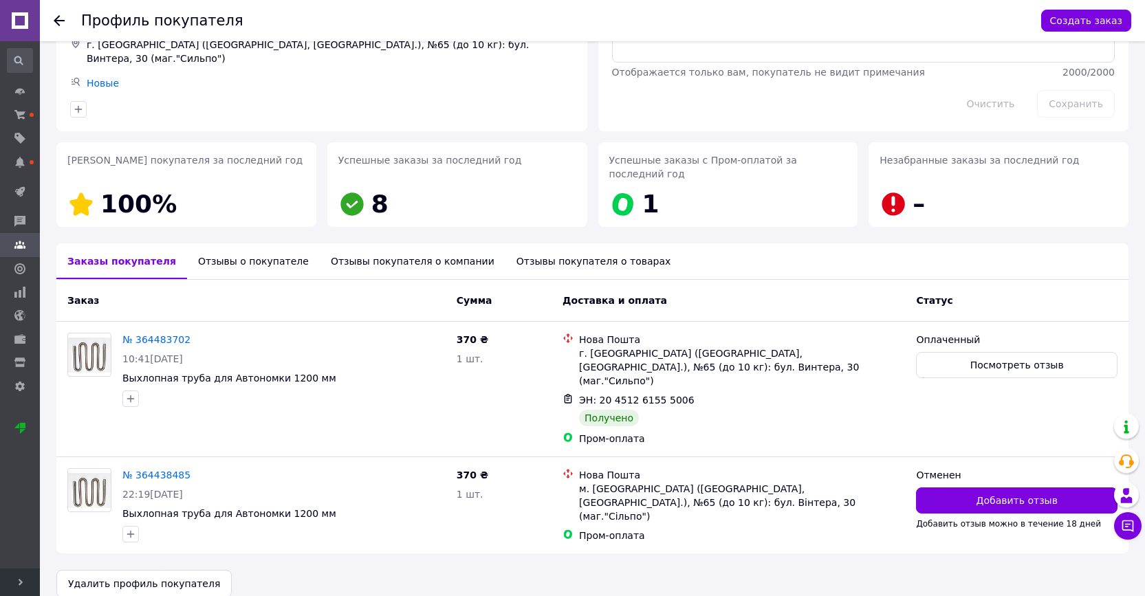
click at [62, 21] on use at bounding box center [59, 20] width 11 height 11
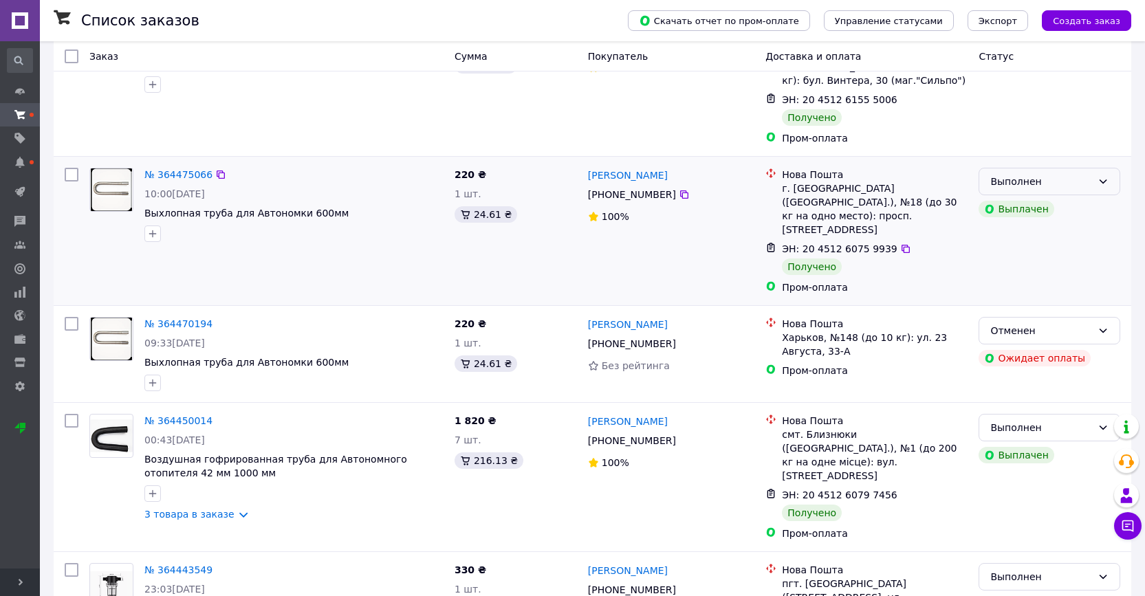
scroll to position [333, 0]
click at [1051, 173] on div "Выполнен" at bounding box center [1041, 180] width 102 height 15
click at [1038, 245] on li "Оплаченный" at bounding box center [1049, 246] width 140 height 25
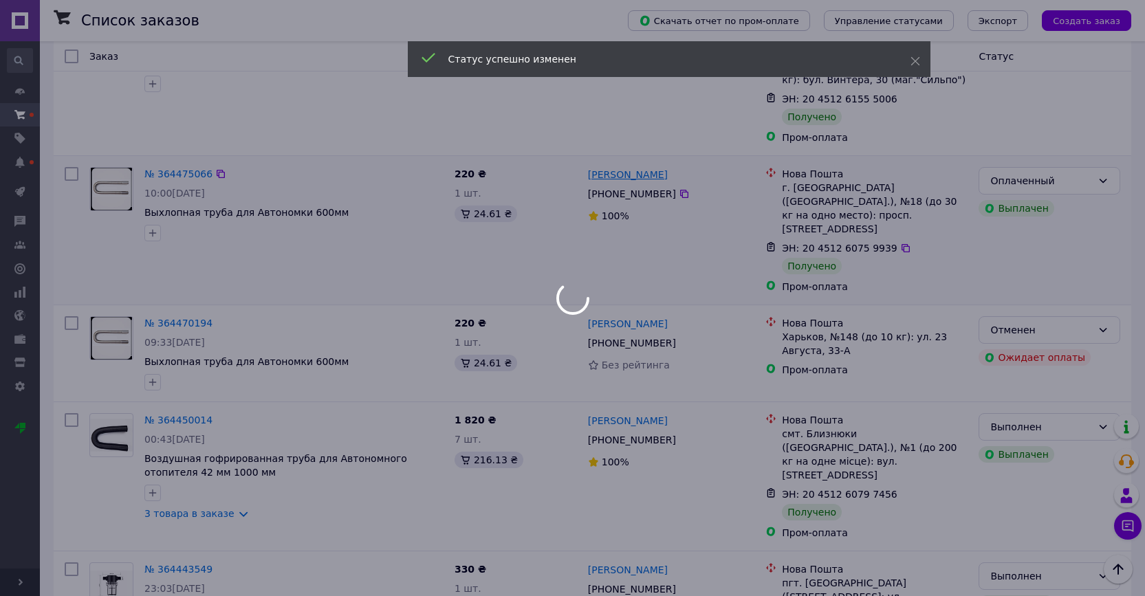
click at [623, 168] on link "Денис Федько" at bounding box center [628, 175] width 80 height 14
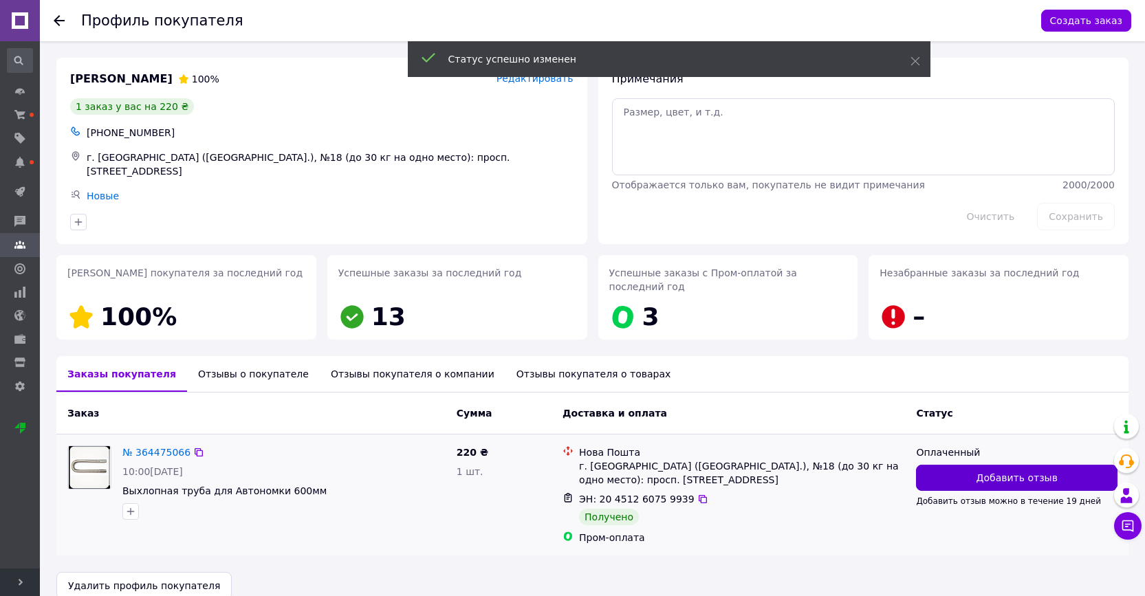
click at [952, 468] on button "Добавить отзыв" at bounding box center [1016, 478] width 201 height 26
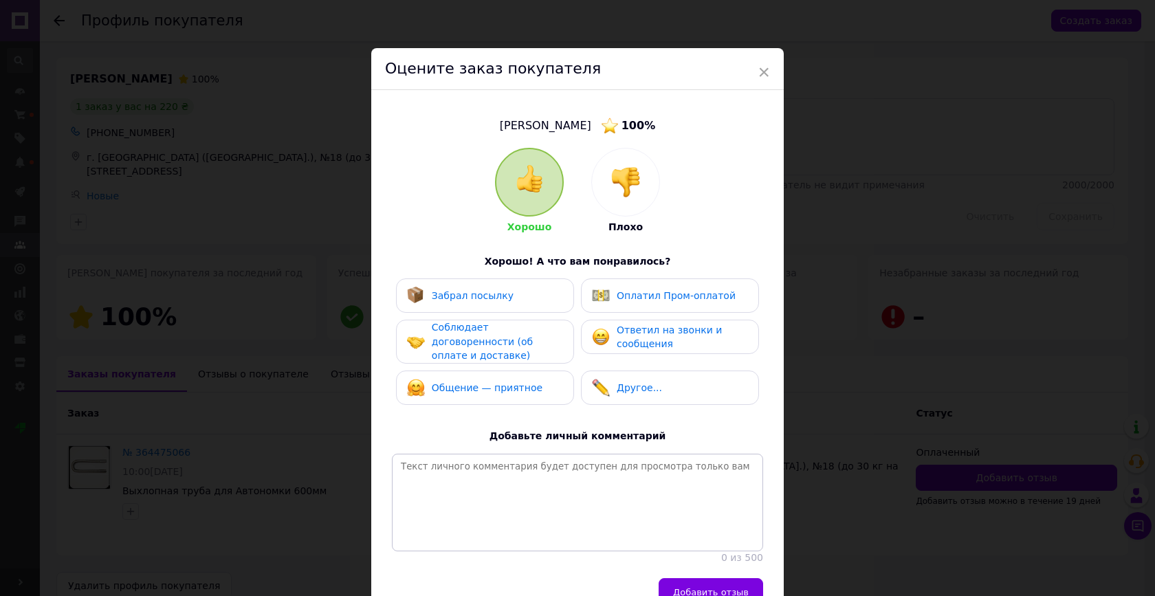
click at [505, 313] on div "Забрал посылку Оплатил Пром-оплатой Соблюдает договоренности (об оплате и доста…" at bounding box center [577, 344] width 371 height 133
click at [643, 290] on span "Оплатил Пром-оплатой" at bounding box center [676, 295] width 119 height 11
click at [504, 297] on span "Забрал посылку" at bounding box center [473, 295] width 82 height 11
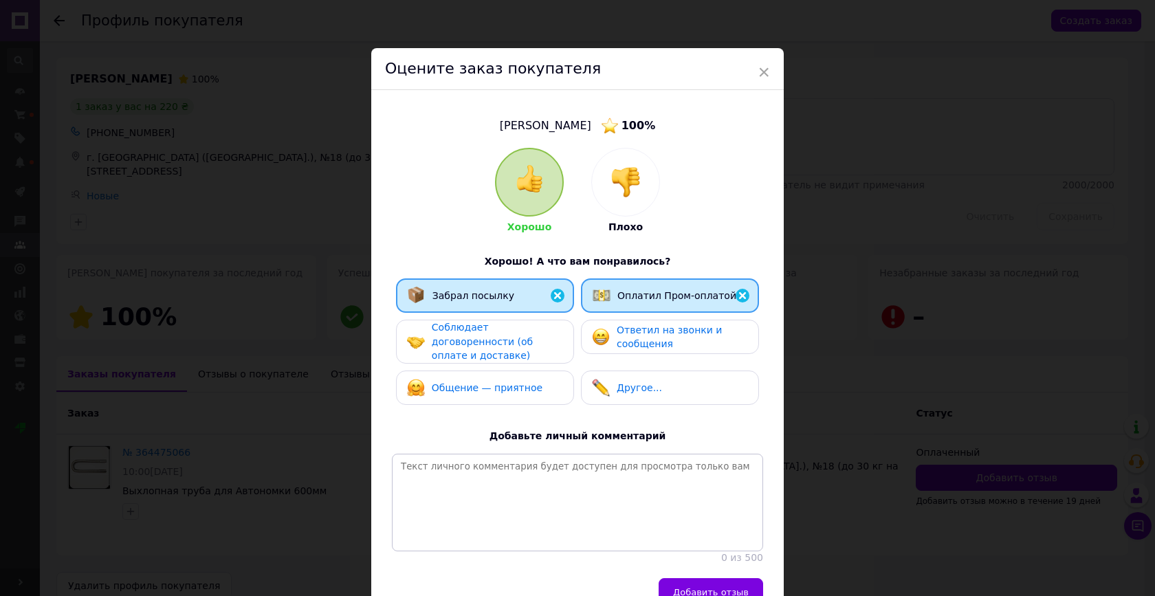
click at [535, 357] on div "Соблюдает договоренности (об оплате и доставке)" at bounding box center [497, 341] width 131 height 43
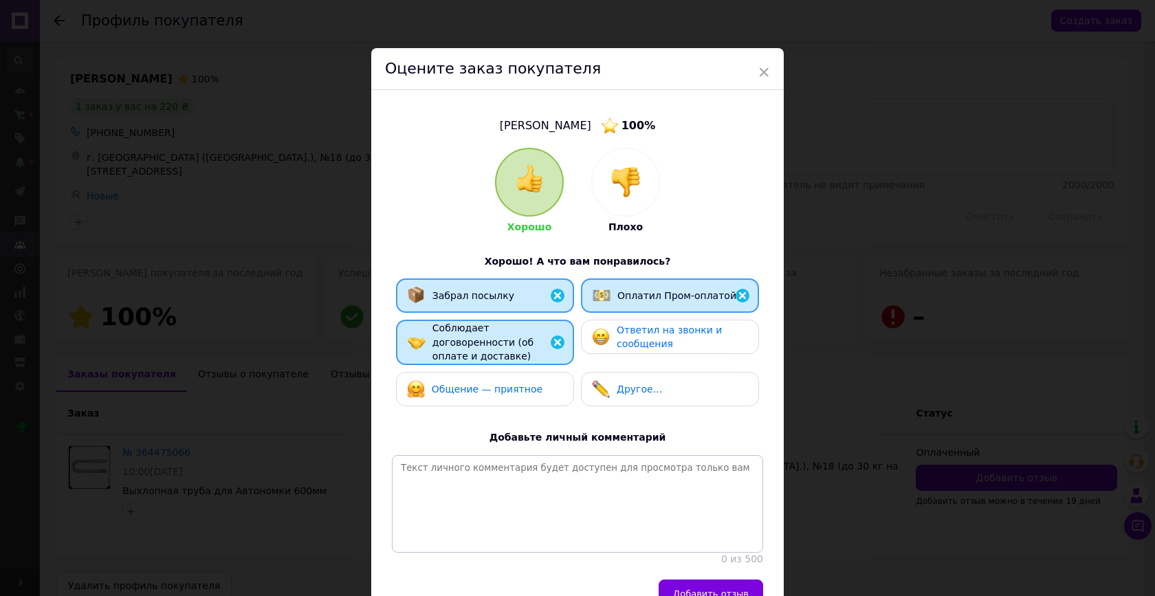
click at [624, 340] on span "Ответил на звонки и сообщения" at bounding box center [669, 337] width 105 height 25
click at [515, 385] on span "Общение — приятное" at bounding box center [487, 389] width 111 height 11
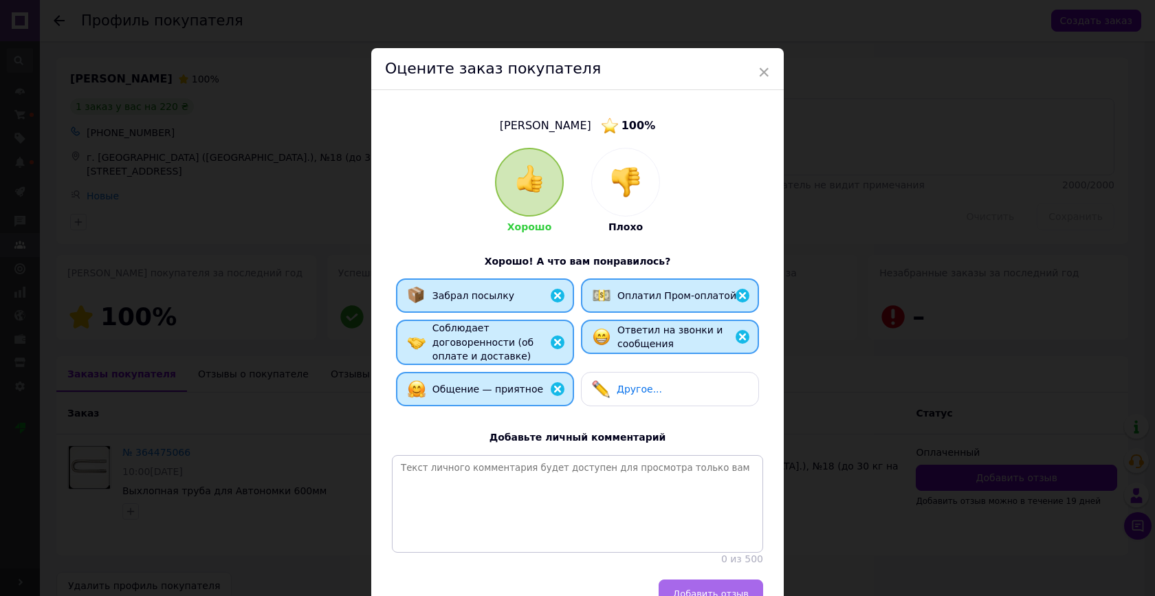
click at [714, 589] on span "Добавить отзыв" at bounding box center [711, 594] width 76 height 10
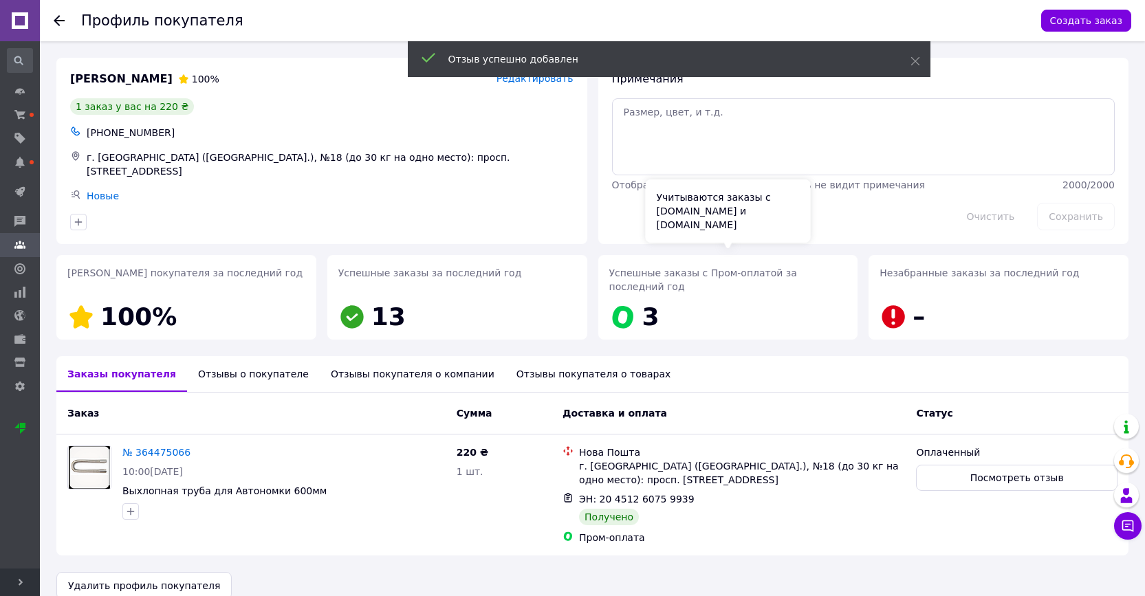
scroll to position [16, 0]
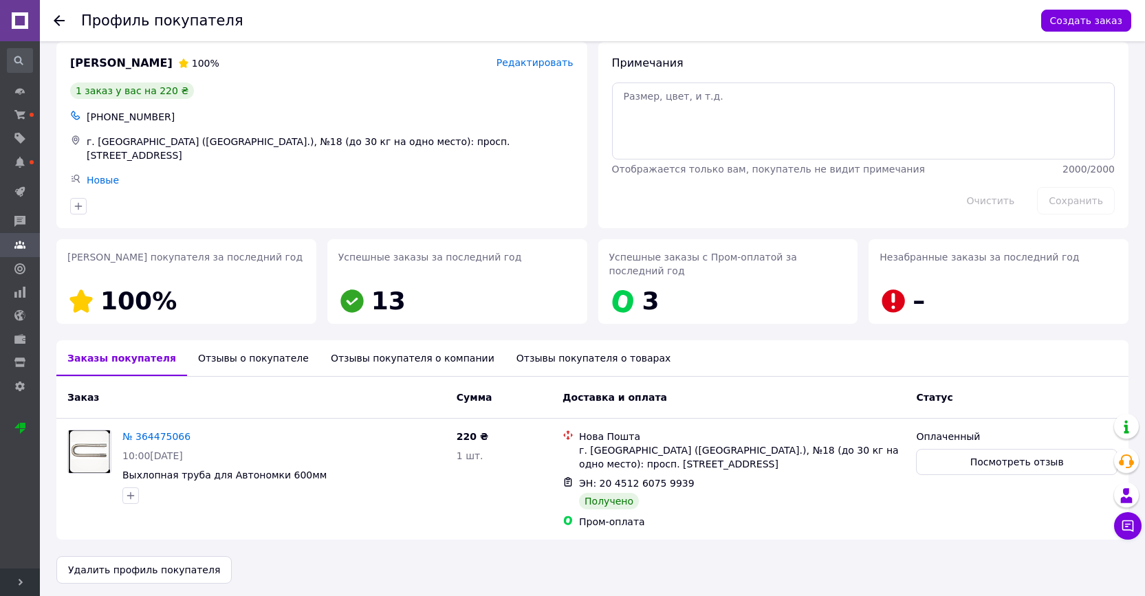
click at [62, 22] on icon at bounding box center [59, 20] width 11 height 11
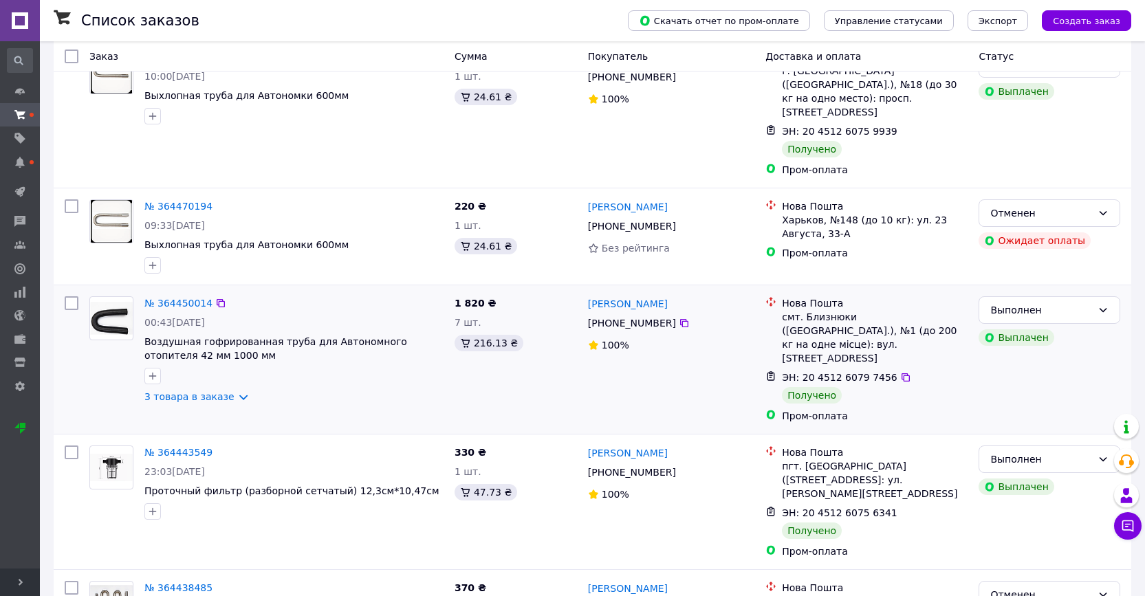
scroll to position [452, 0]
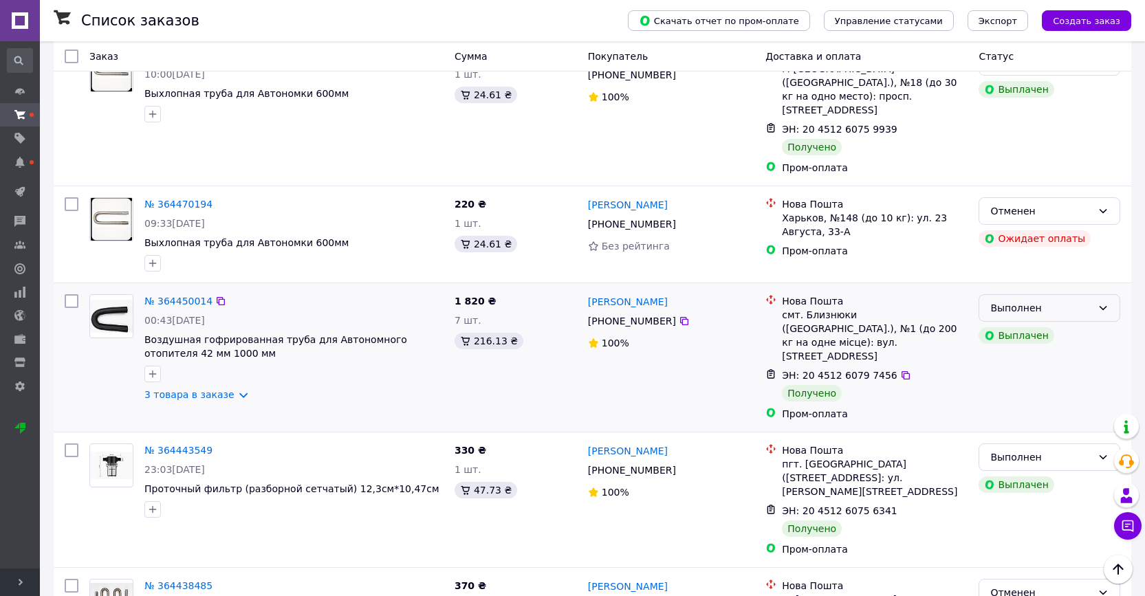
click at [1071, 300] on div "Выполнен" at bounding box center [1041, 307] width 102 height 15
click at [1039, 354] on li "Оплаченный" at bounding box center [1049, 359] width 140 height 25
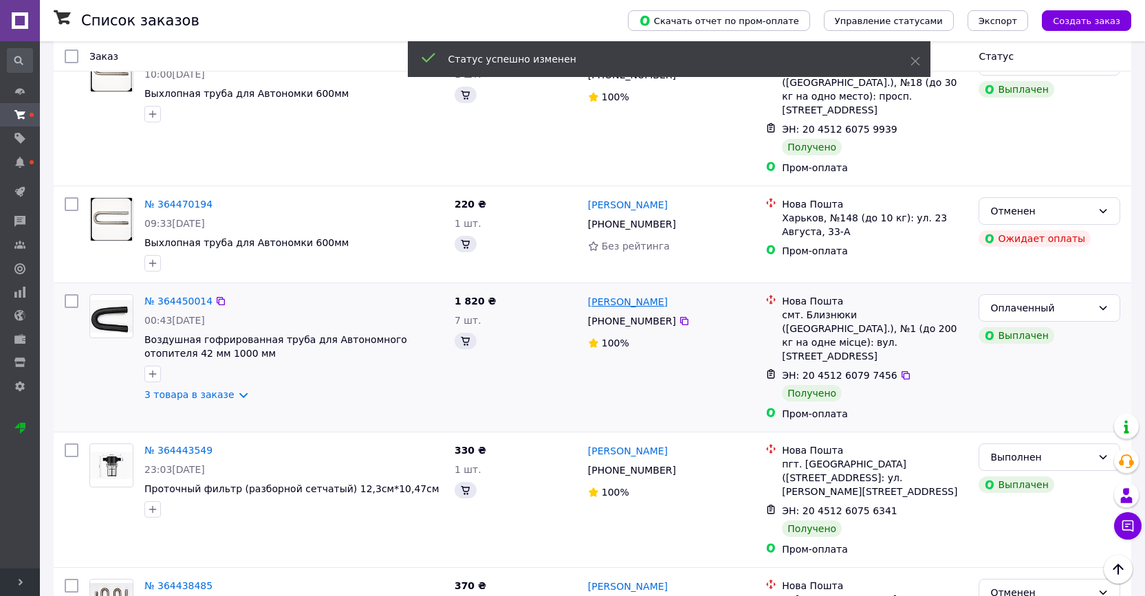
click at [629, 295] on link "Олександр Годун" at bounding box center [628, 302] width 80 height 14
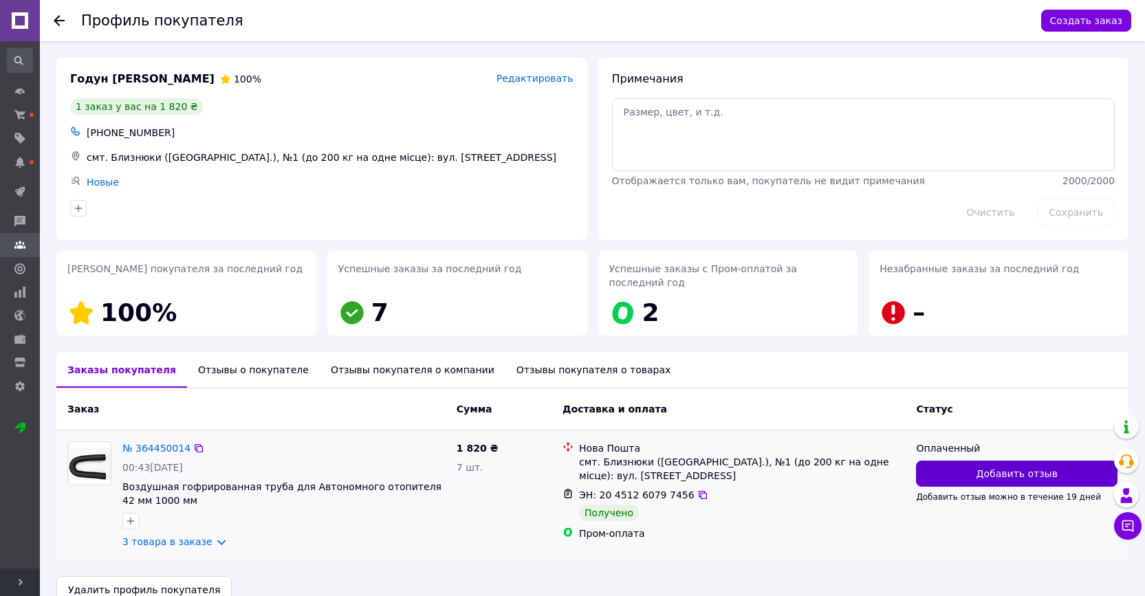
click at [979, 476] on span "Добавить отзыв" at bounding box center [1016, 474] width 81 height 14
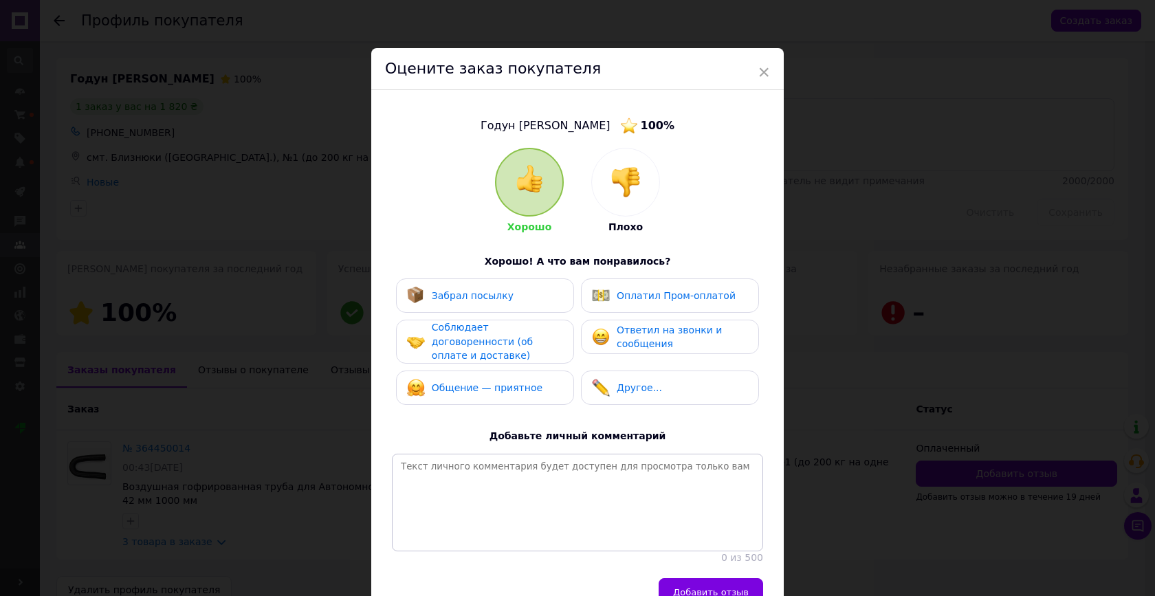
click at [495, 294] on span "Забрал посылку" at bounding box center [473, 295] width 82 height 11
click at [646, 292] on span "Оплатил Пром-оплатой" at bounding box center [676, 295] width 119 height 11
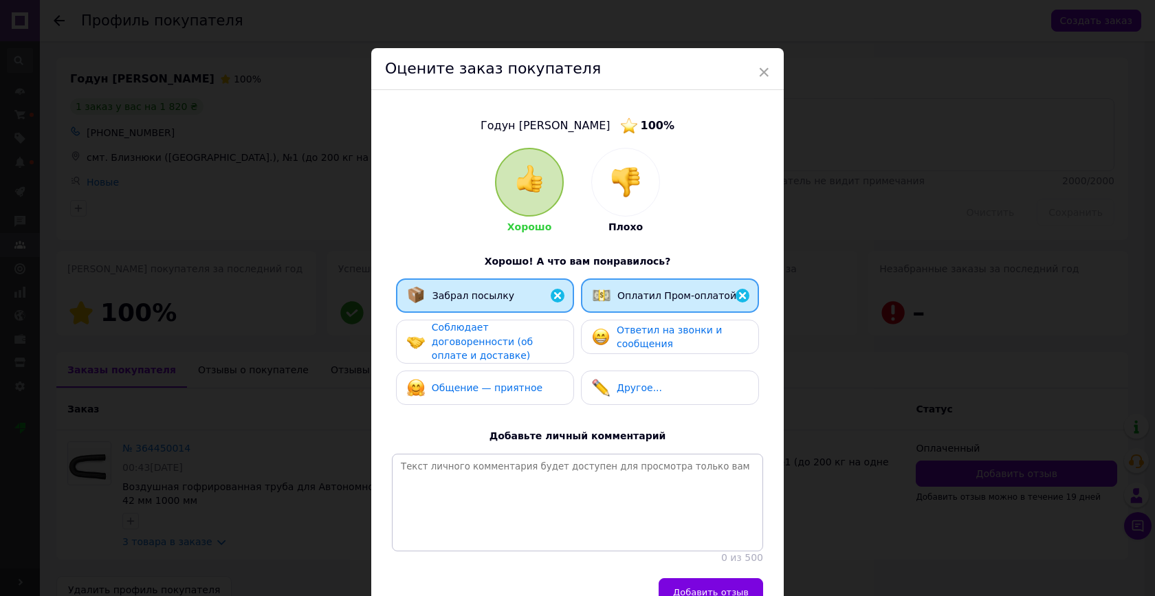
click at [526, 327] on div "Соблюдает договоренности (об оплате и доставке)" at bounding box center [497, 341] width 131 height 43
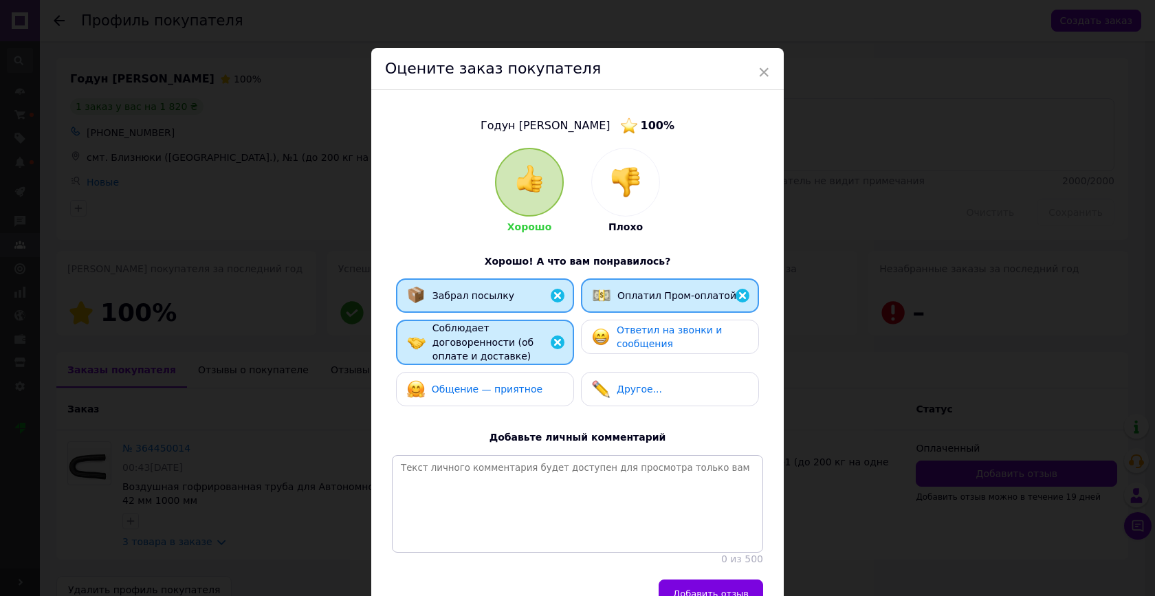
click at [604, 331] on img at bounding box center [601, 337] width 18 height 18
click at [490, 390] on span "Общение — приятное" at bounding box center [487, 389] width 111 height 11
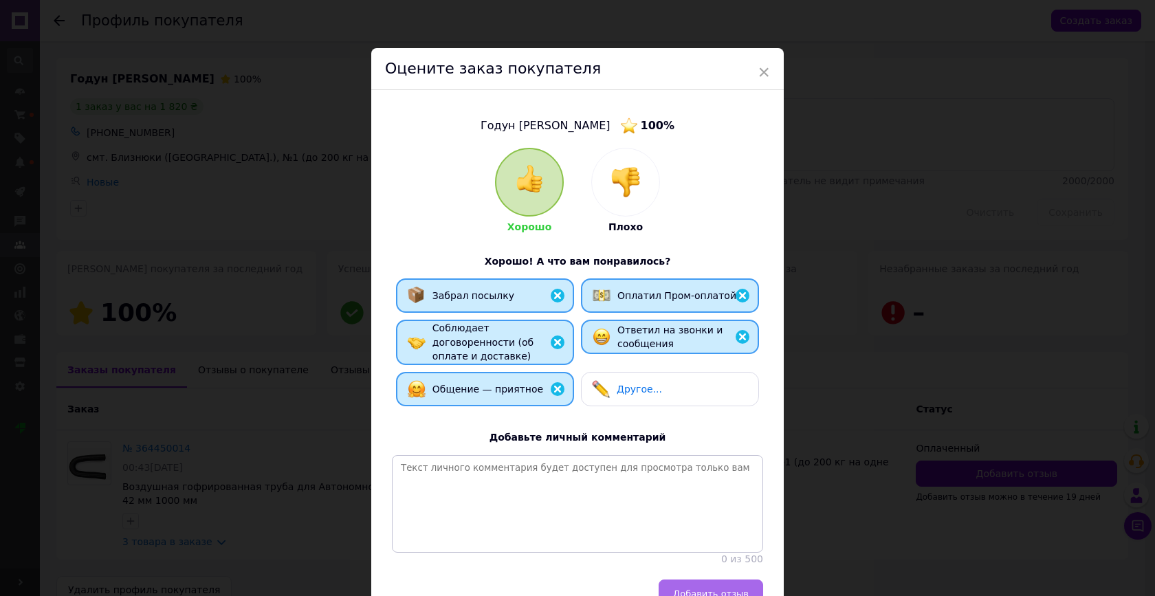
click at [701, 580] on button "Добавить отзыв" at bounding box center [711, 594] width 105 height 28
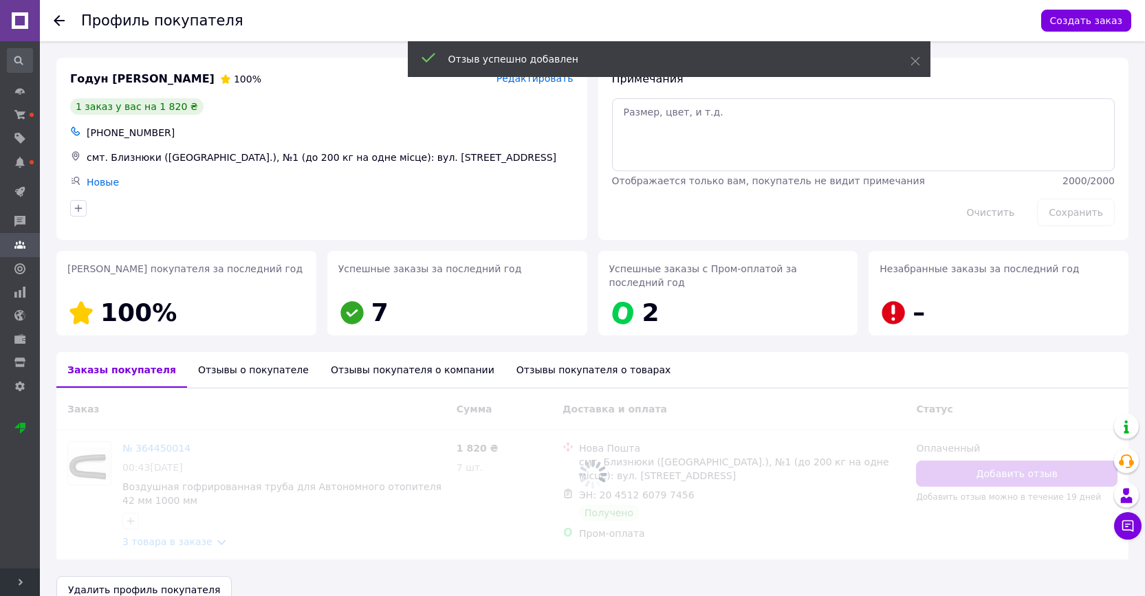
scroll to position [25, 0]
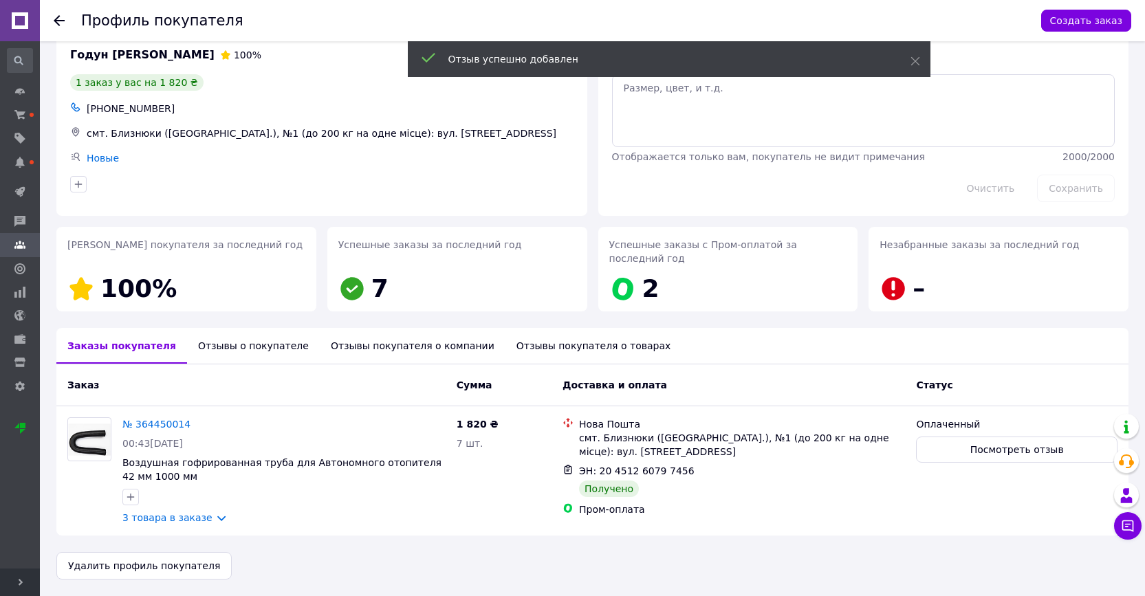
click at [57, 19] on icon at bounding box center [59, 20] width 11 height 11
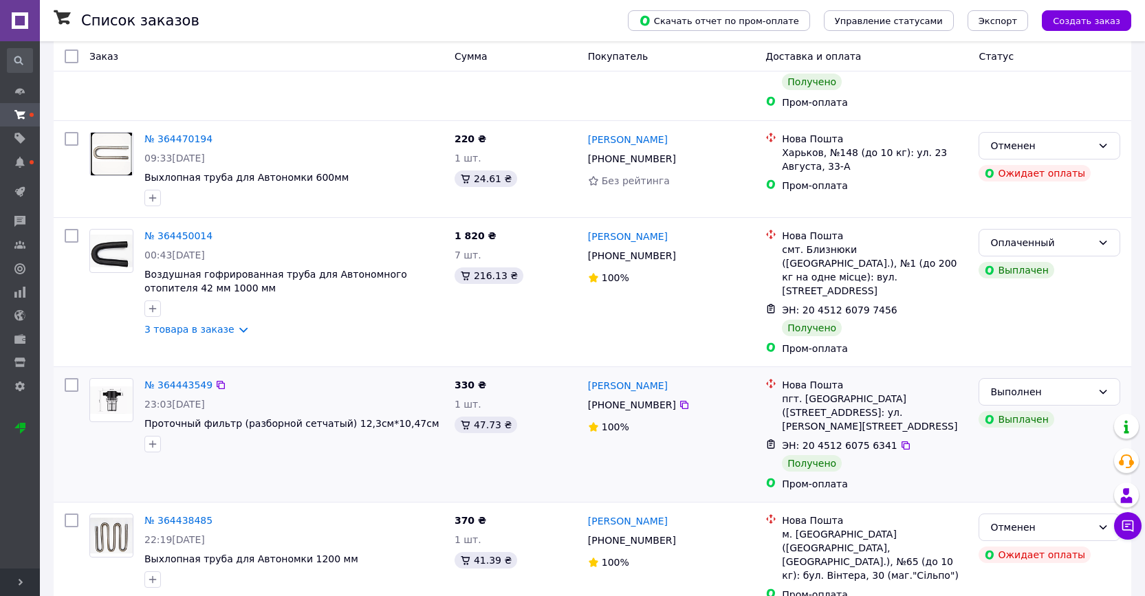
scroll to position [521, 0]
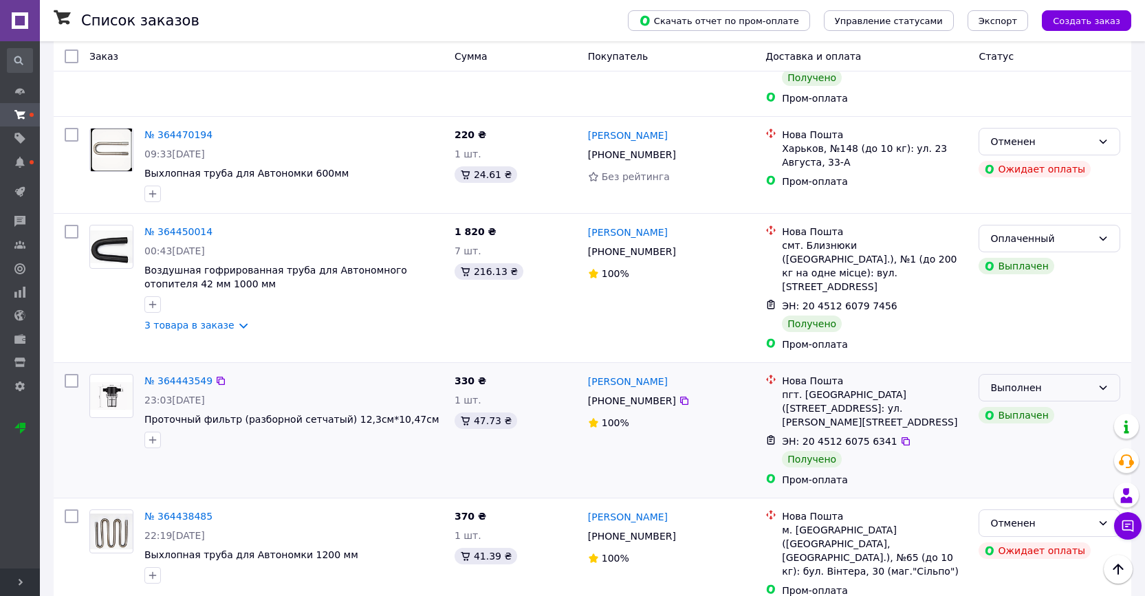
click at [1060, 380] on div "Выполнен" at bounding box center [1041, 387] width 102 height 15
click at [1034, 420] on li "Оплаченный" at bounding box center [1049, 425] width 140 height 25
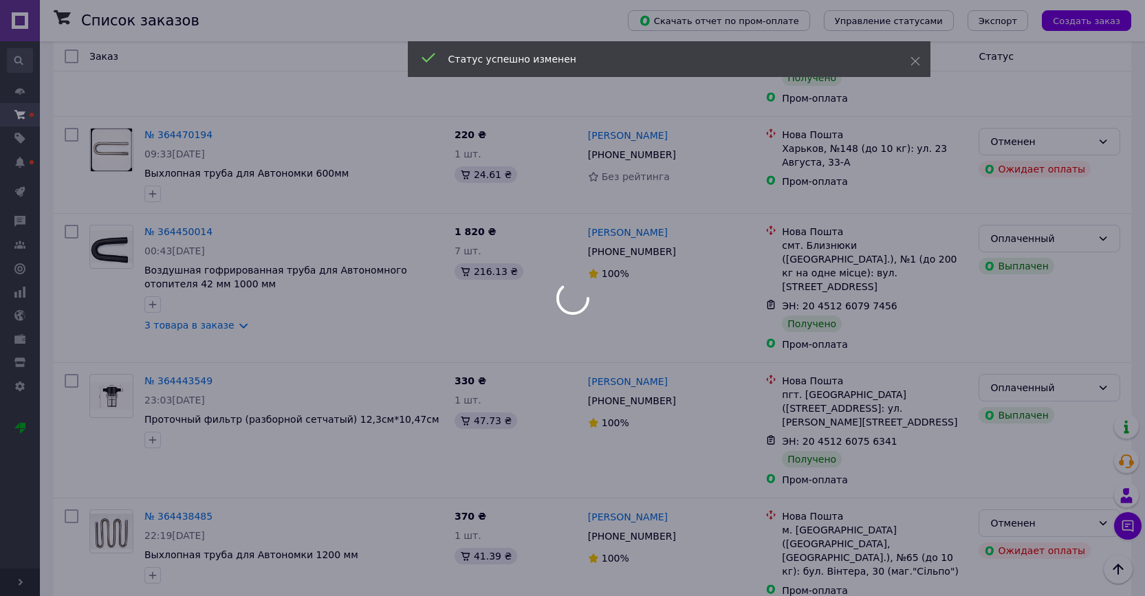
click at [645, 342] on div at bounding box center [572, 298] width 1145 height 596
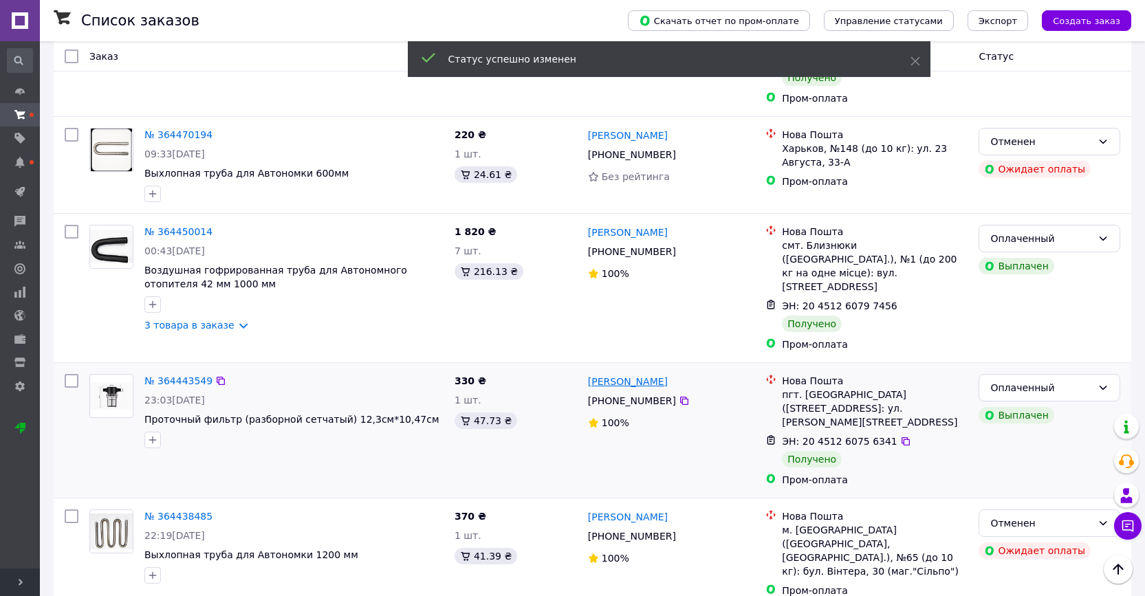
click at [633, 375] on link "Владимир Скопич" at bounding box center [628, 382] width 80 height 14
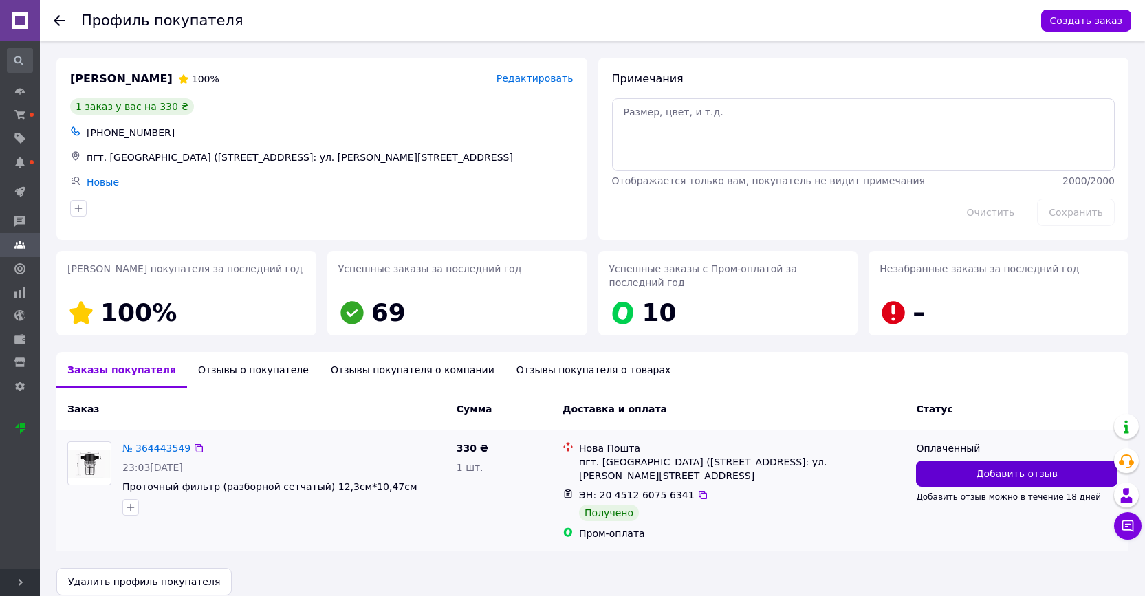
click at [988, 474] on span "Добавить отзыв" at bounding box center [1016, 474] width 81 height 14
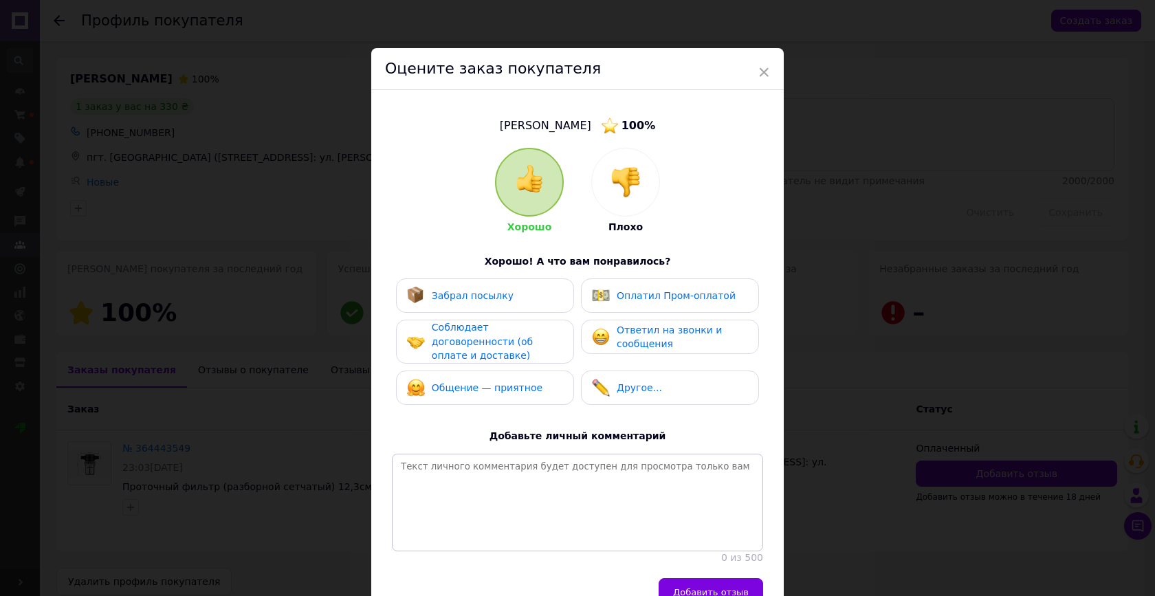
drag, startPoint x: 490, startPoint y: 298, endPoint x: 520, endPoint y: 296, distance: 29.6
click at [491, 298] on span "Забрал посылку" at bounding box center [473, 295] width 82 height 11
click at [597, 296] on img at bounding box center [601, 296] width 18 height 18
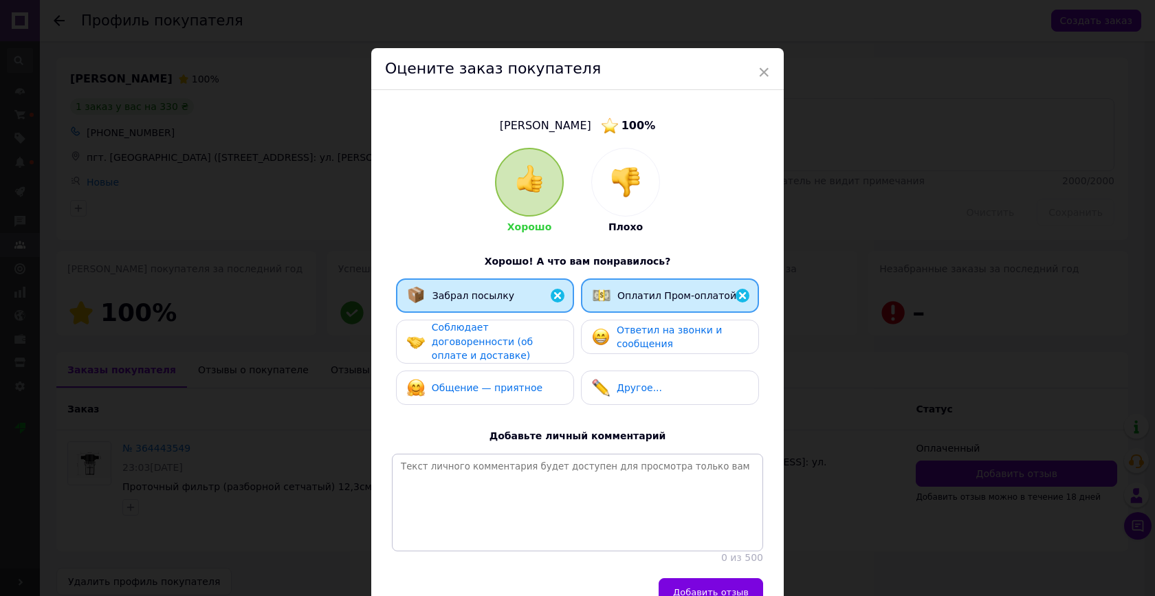
click at [508, 327] on div "Соблюдает договоренности (об оплате и доставке)" at bounding box center [497, 341] width 131 height 43
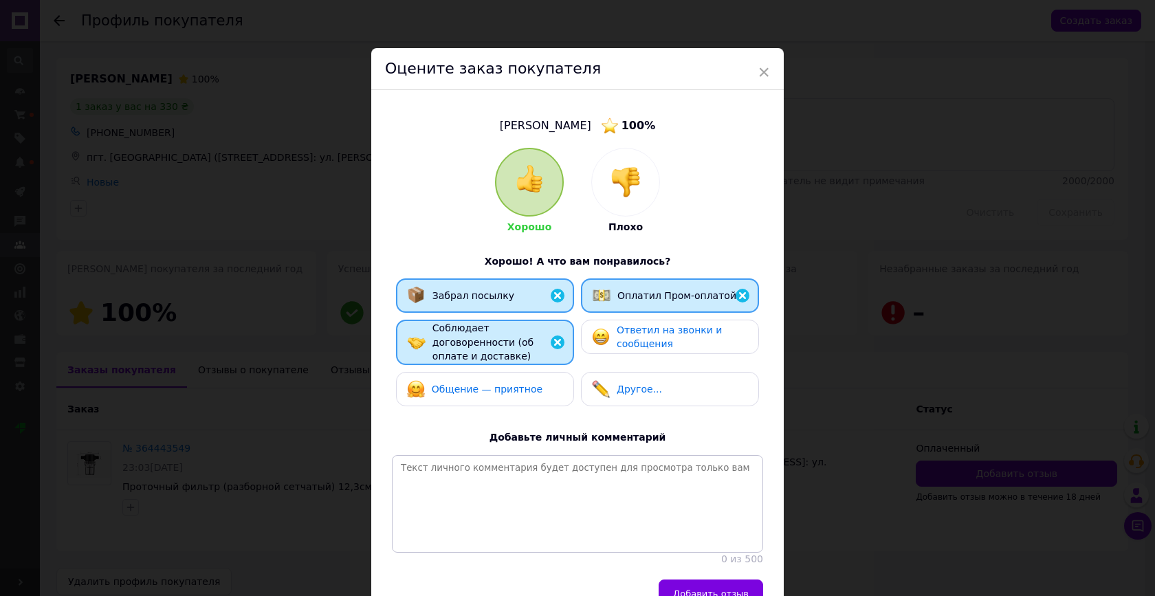
click at [602, 336] on img at bounding box center [601, 337] width 18 height 18
click at [507, 393] on div "Общение — приятное" at bounding box center [487, 389] width 111 height 14
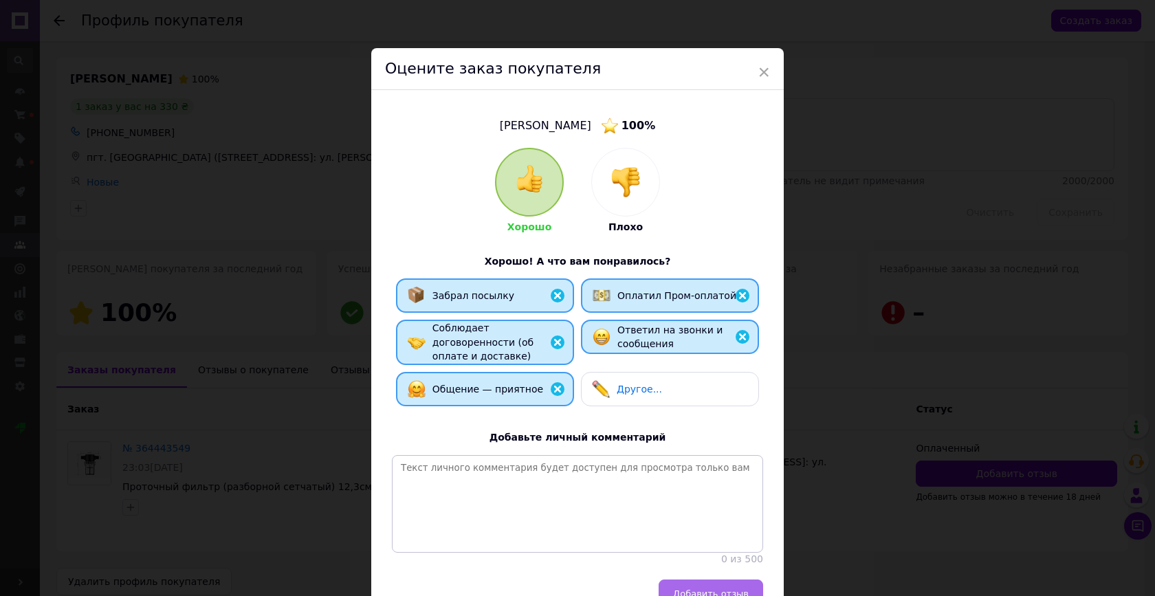
click at [728, 580] on button "Добавить отзыв" at bounding box center [711, 594] width 105 height 28
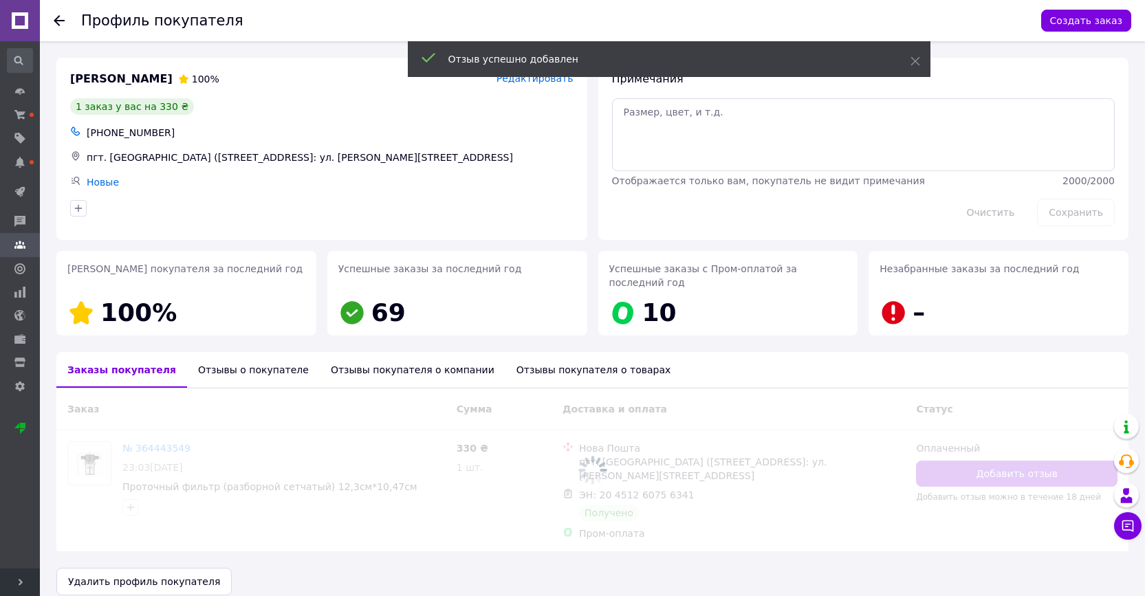
scroll to position [16, 0]
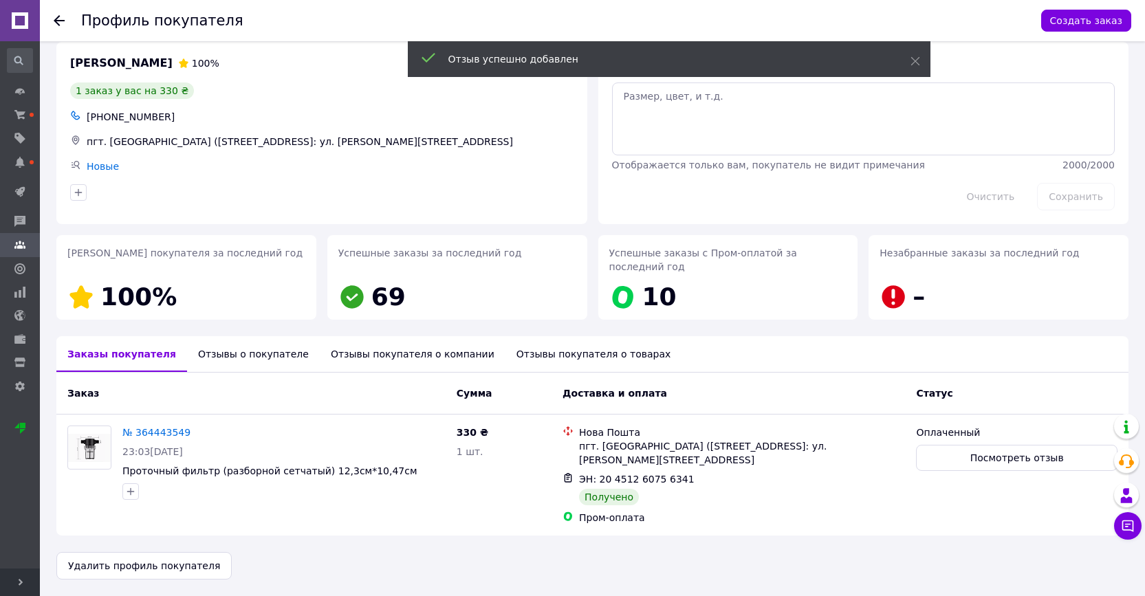
click at [62, 25] on icon at bounding box center [59, 20] width 11 height 11
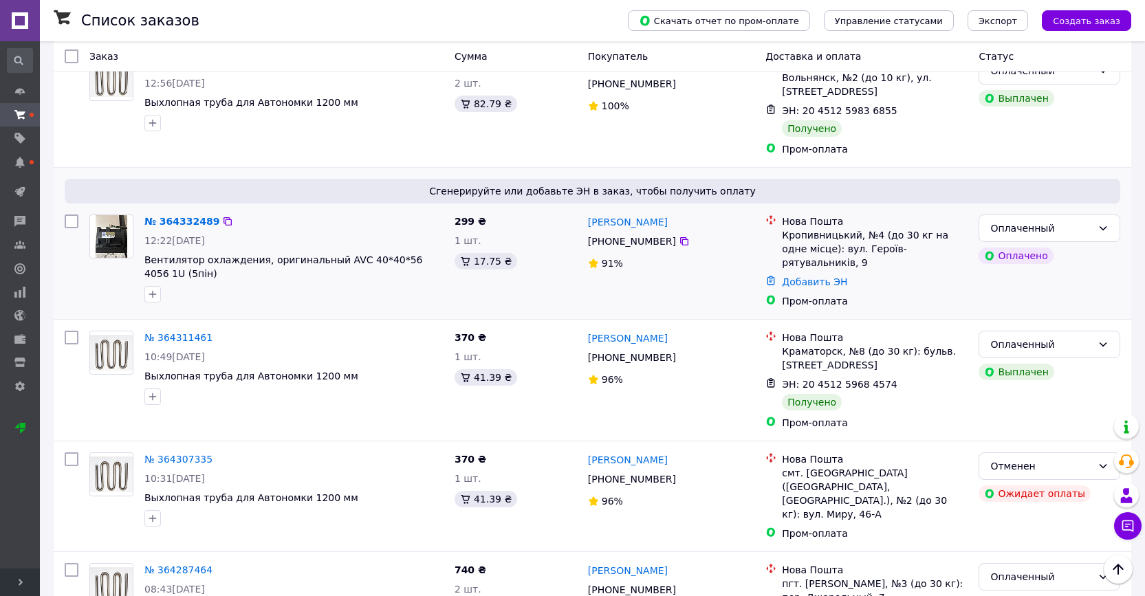
scroll to position [1658, 0]
click at [1108, 221] on icon at bounding box center [1102, 226] width 11 height 11
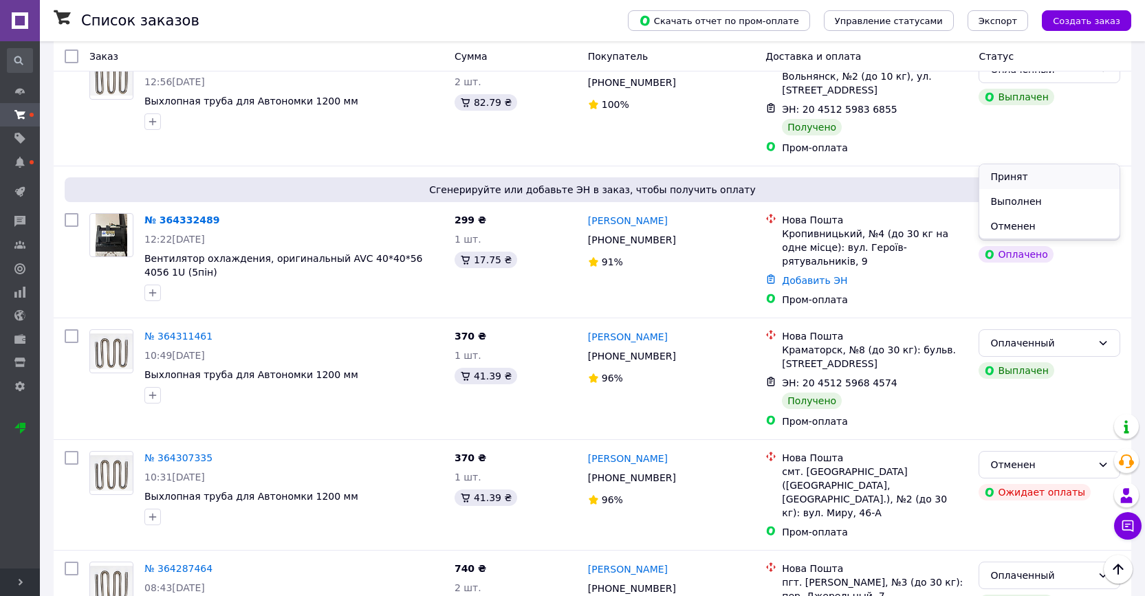
click at [1042, 177] on li "Принят" at bounding box center [1049, 176] width 140 height 25
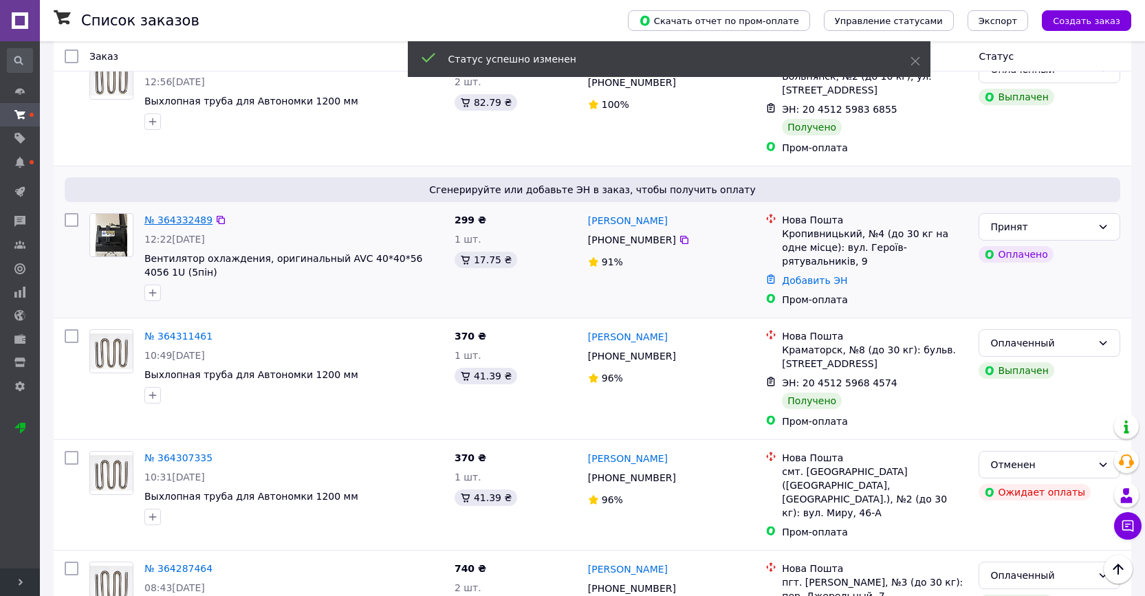
click at [196, 215] on link "№ 364332489" at bounding box center [178, 220] width 68 height 11
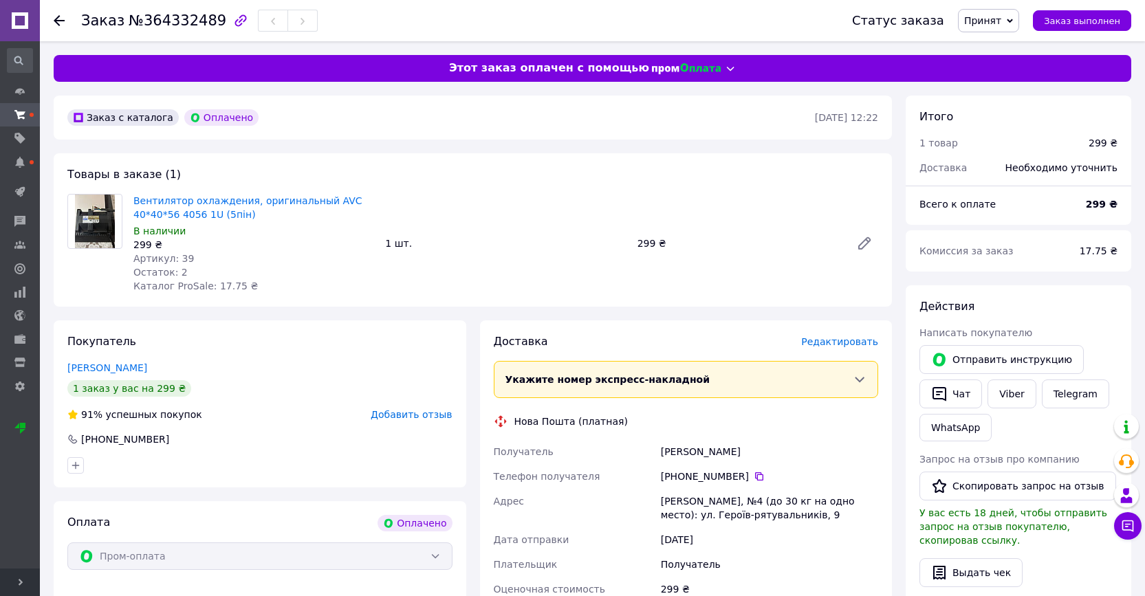
click at [58, 21] on use at bounding box center [59, 20] width 11 height 11
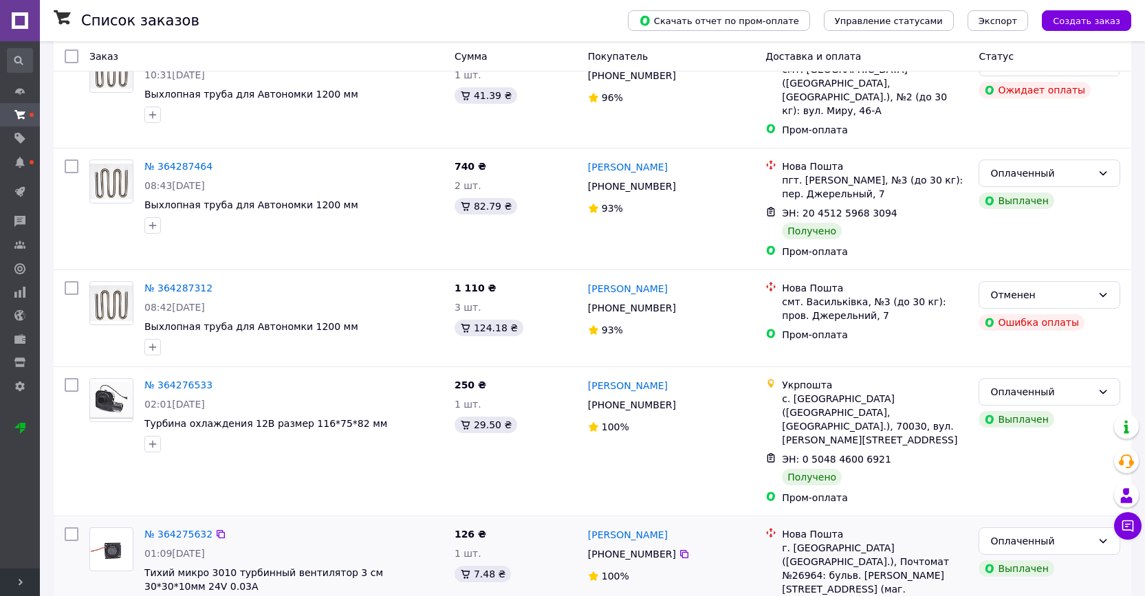
scroll to position [2060, 0]
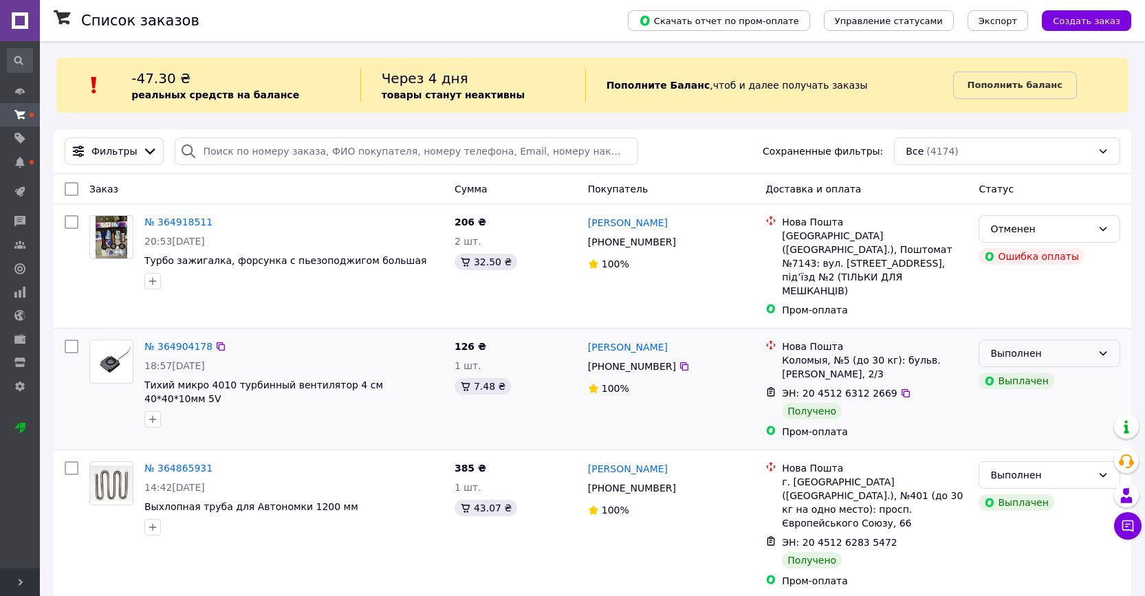
click at [1053, 346] on div "Выполнен" at bounding box center [1041, 353] width 102 height 15
click at [1029, 402] on li "Оплаченный" at bounding box center [1049, 405] width 140 height 25
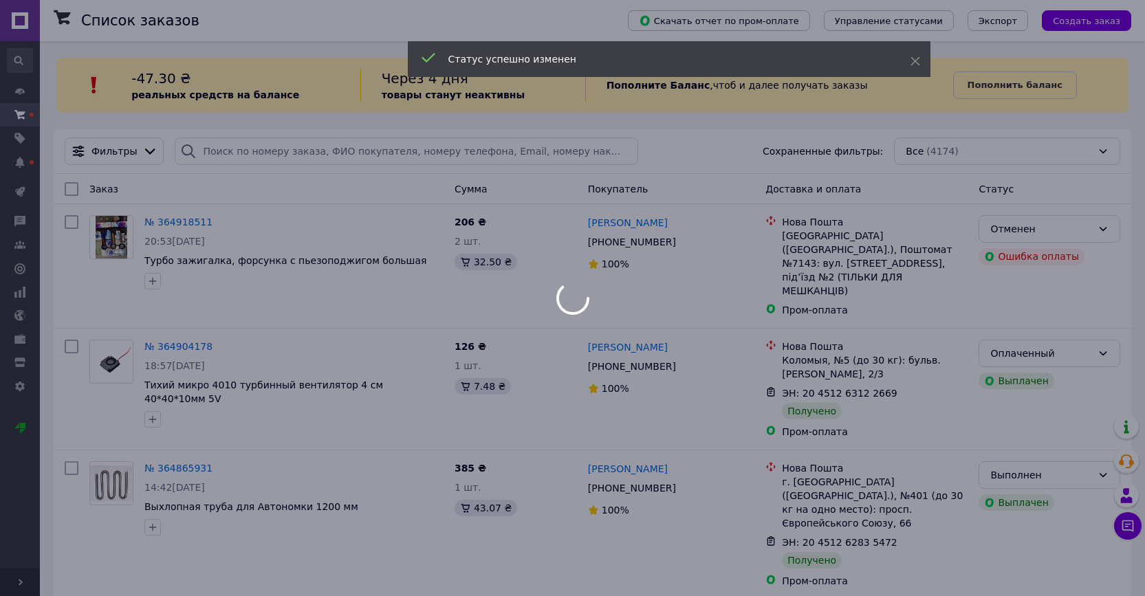
click at [655, 325] on div at bounding box center [572, 298] width 1145 height 596
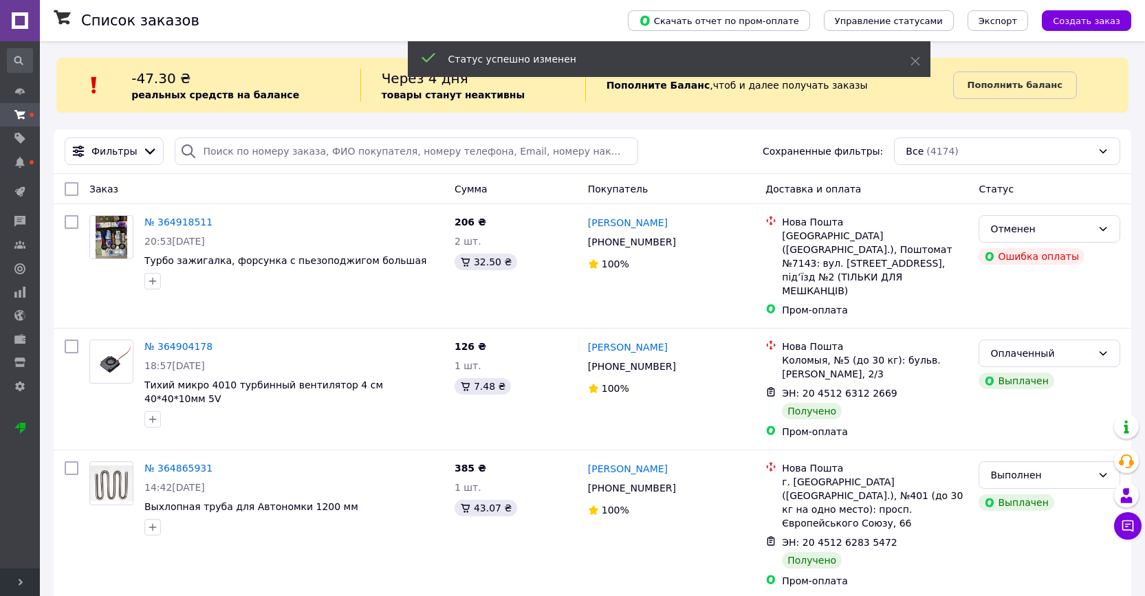
click at [655, 340] on link "Микола Одіянєнко" at bounding box center [628, 347] width 80 height 14
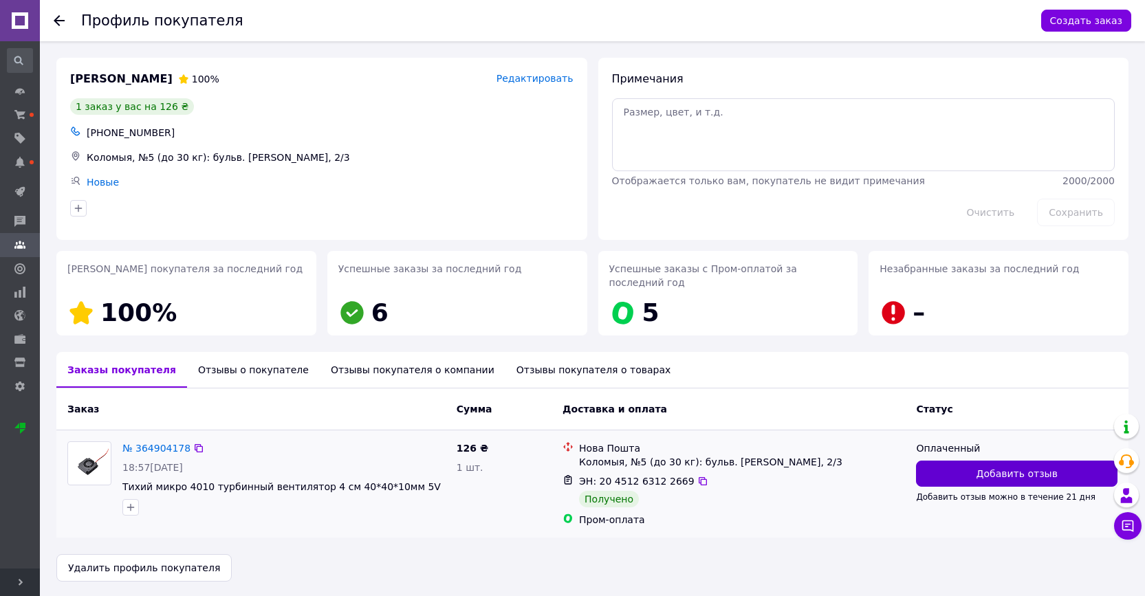
click at [984, 476] on span "Добавить отзыв" at bounding box center [1016, 474] width 81 height 14
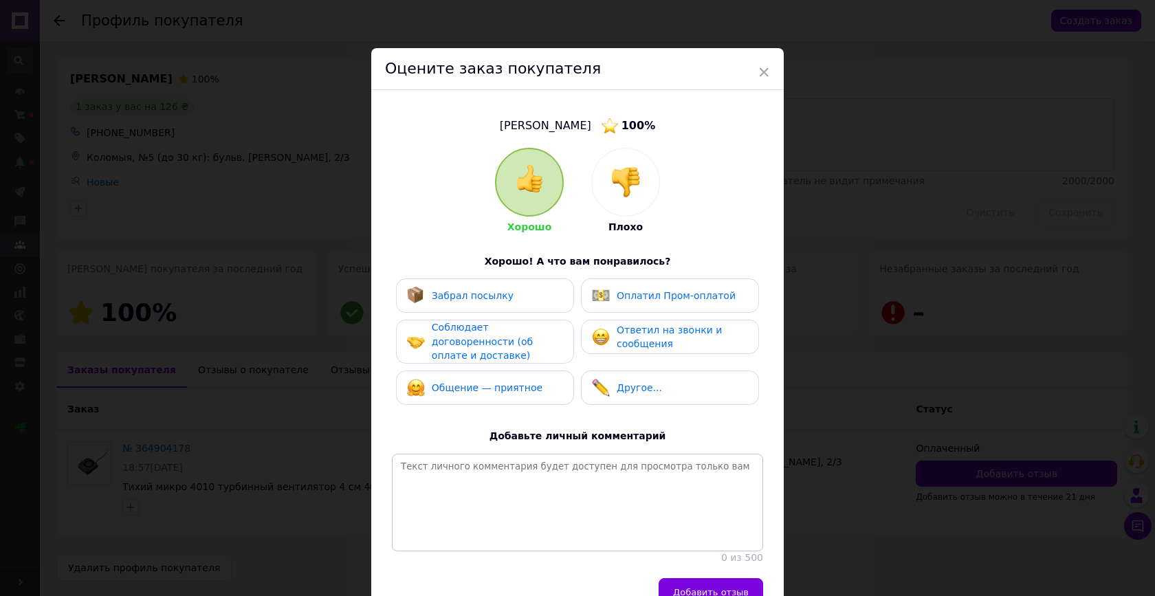
drag, startPoint x: 504, startPoint y: 305, endPoint x: 531, endPoint y: 306, distance: 26.8
click at [504, 305] on div "Забрал посылку" at bounding box center [485, 295] width 178 height 34
click at [608, 296] on div "Оплатил Пром-оплатой" at bounding box center [664, 296] width 144 height 18
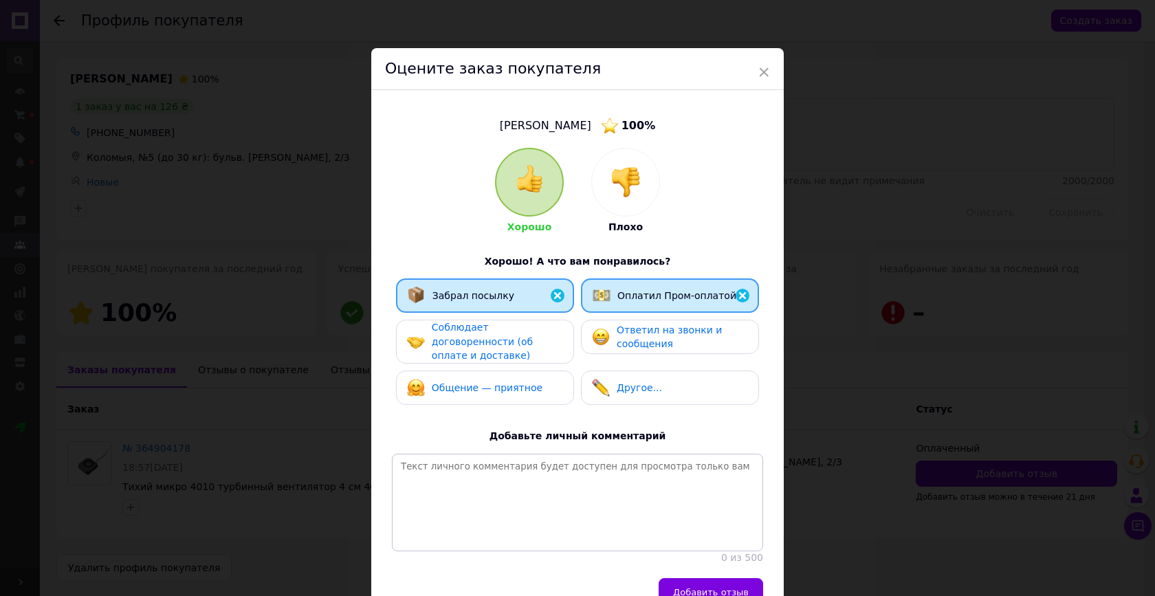
click at [520, 333] on div "Соблюдает договоренности (об оплате и доставке)" at bounding box center [497, 341] width 131 height 43
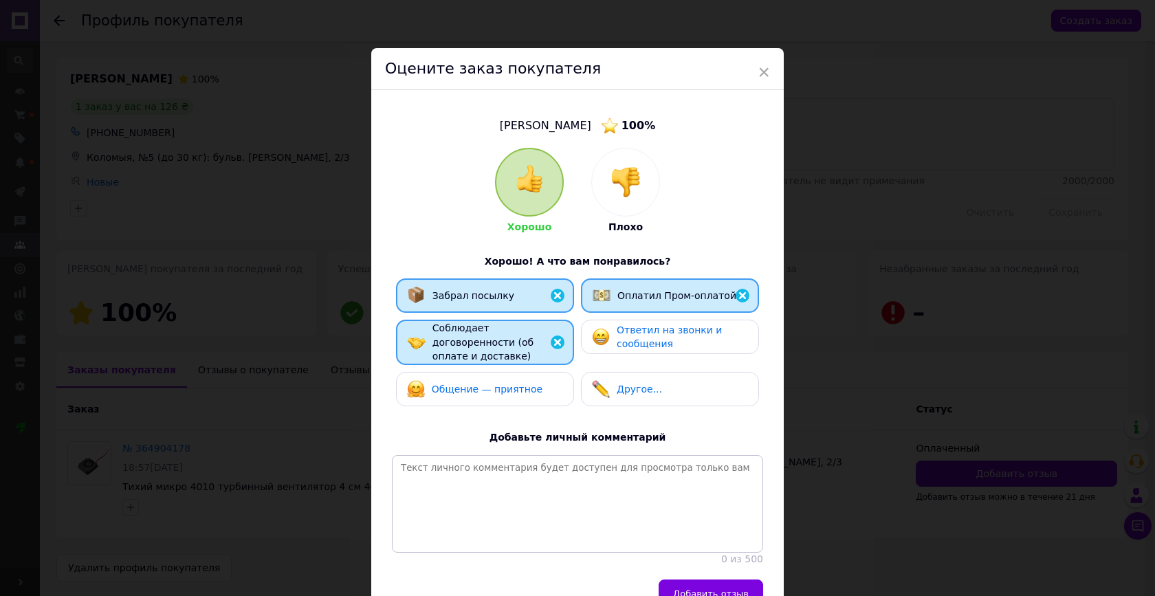
click at [595, 338] on img at bounding box center [601, 337] width 18 height 18
click at [527, 386] on span "Общение — приятное" at bounding box center [487, 389] width 111 height 11
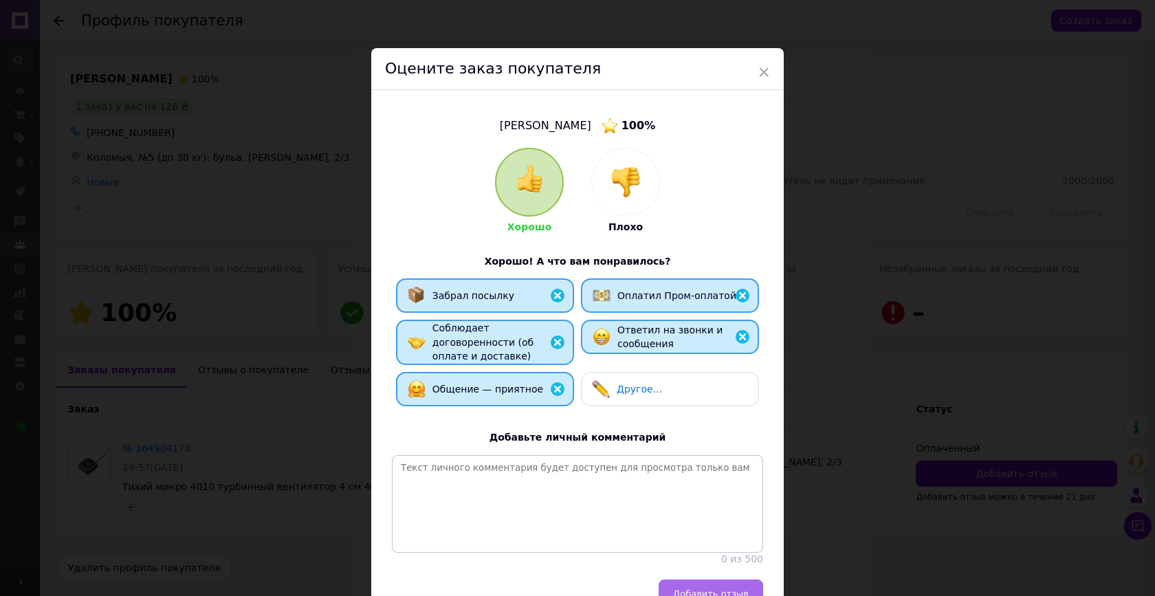
click at [683, 589] on span "Добавить отзыв" at bounding box center [711, 594] width 76 height 10
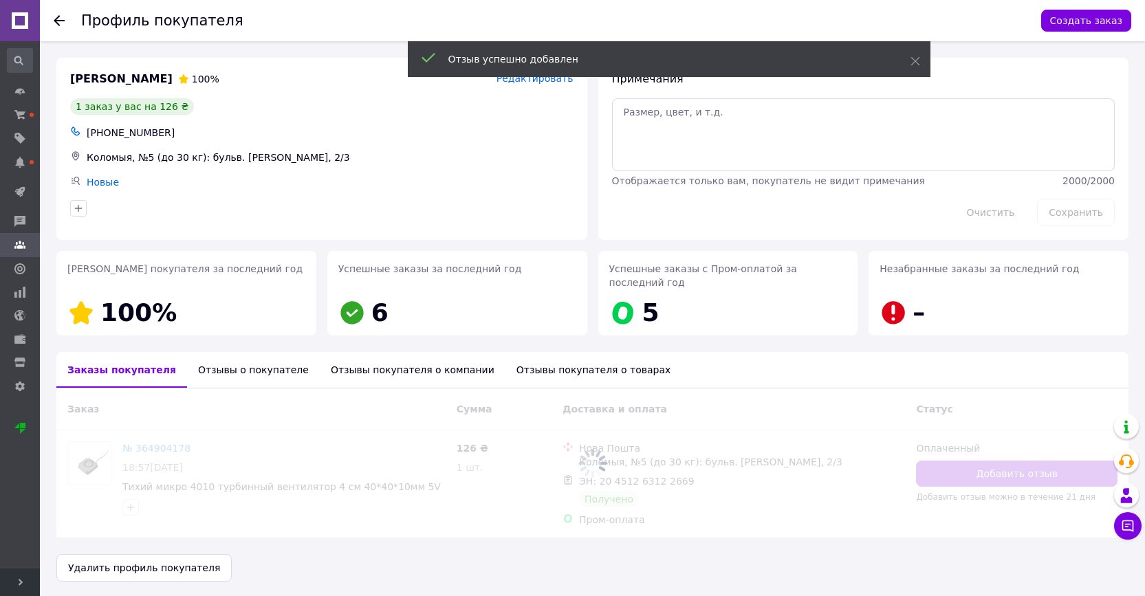
scroll to position [2, 0]
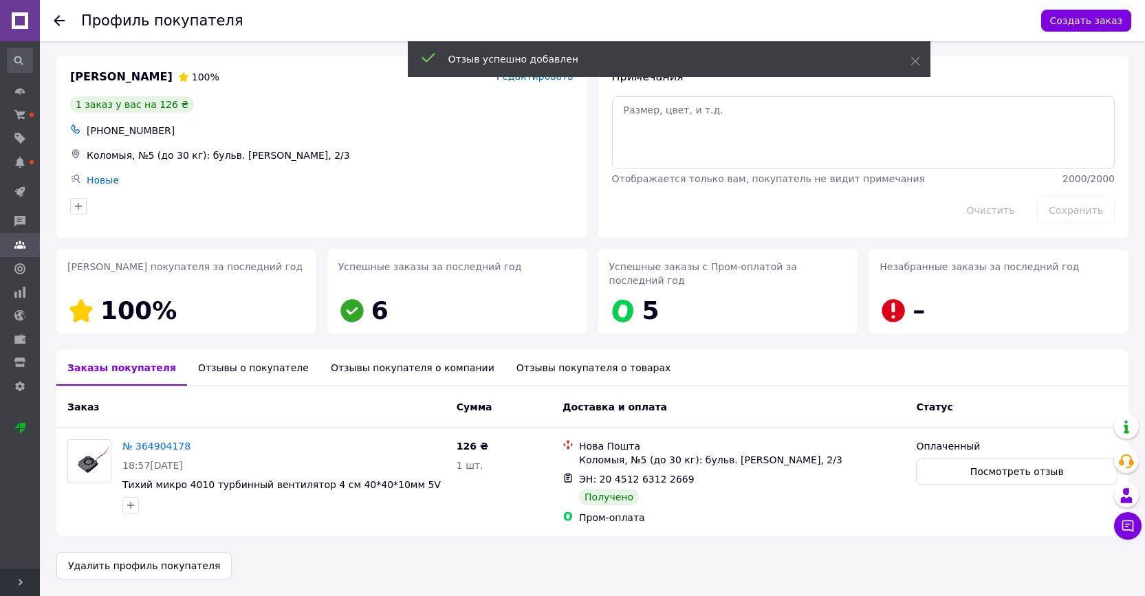
click at [61, 24] on icon at bounding box center [59, 20] width 11 height 11
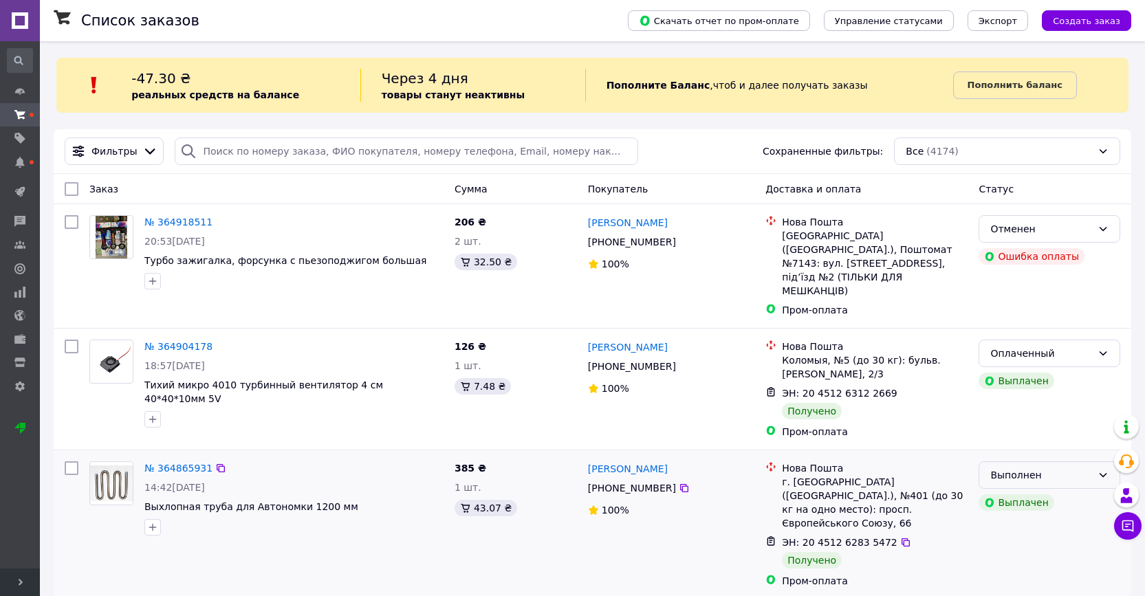
click at [1052, 468] on div "Выполнен" at bounding box center [1041, 475] width 102 height 15
click at [1038, 523] on li "Оплаченный" at bounding box center [1049, 526] width 140 height 25
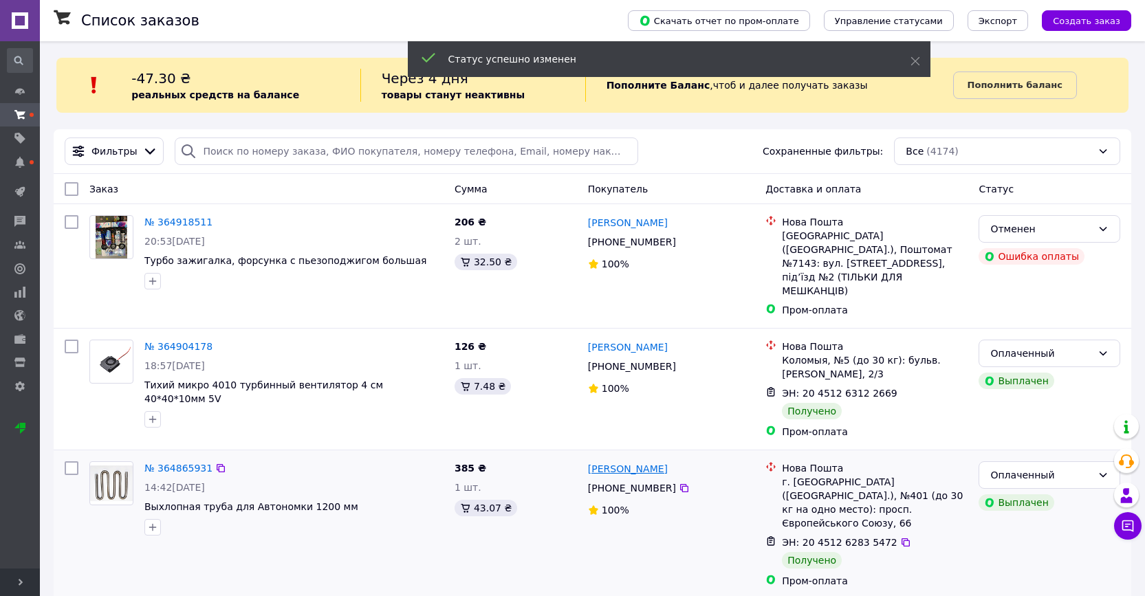
click at [634, 462] on link "Денис Салюк" at bounding box center [628, 469] width 80 height 14
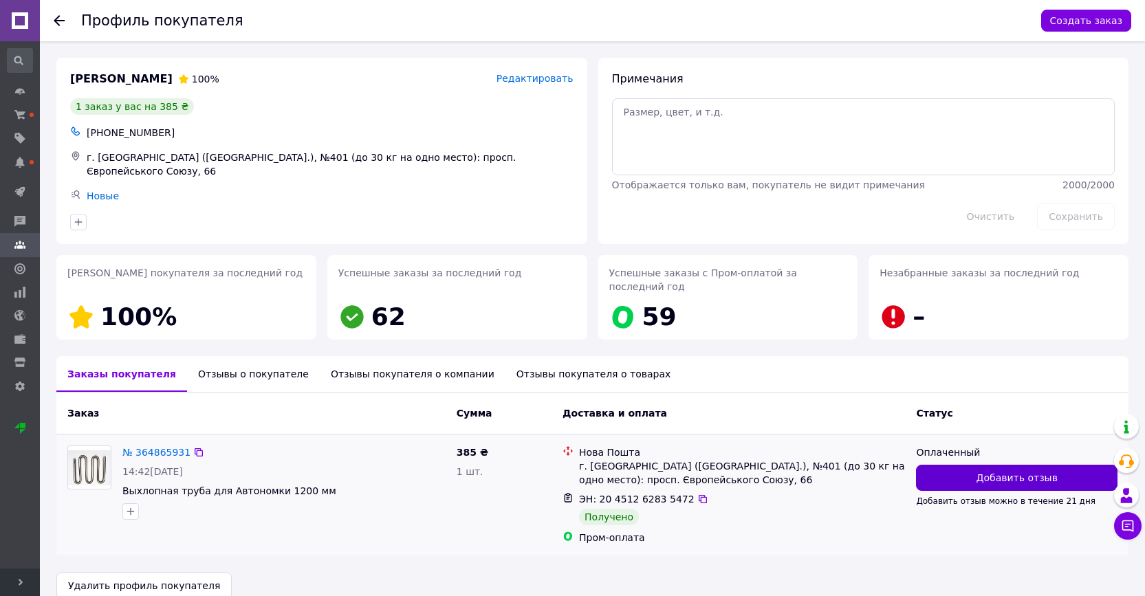
click at [1000, 476] on span "Добавить отзыв" at bounding box center [1016, 478] width 81 height 14
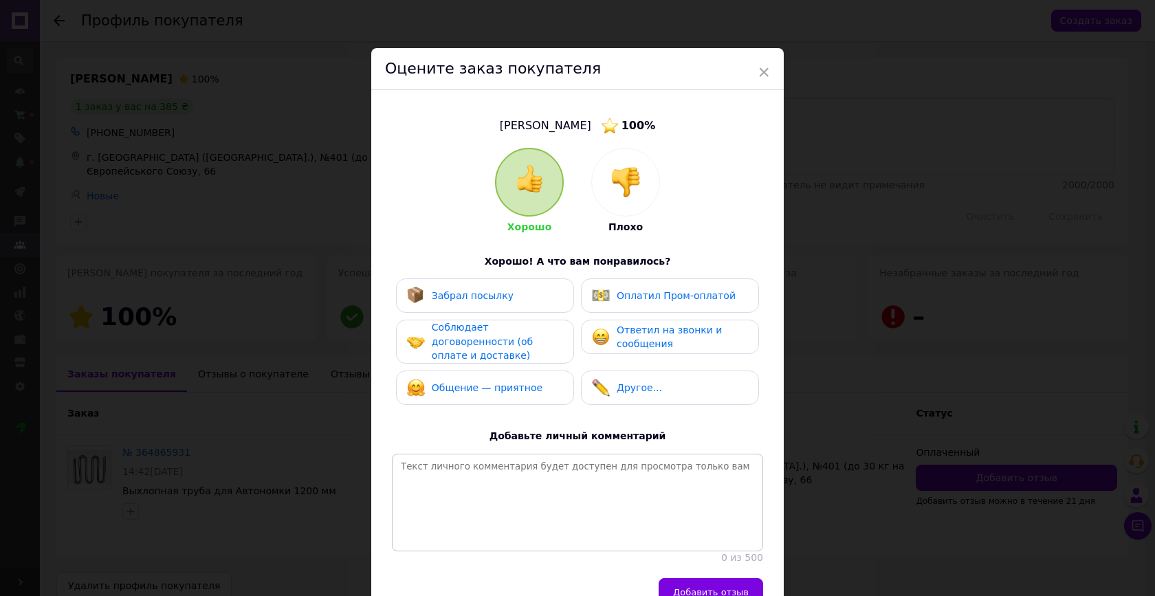
click at [481, 300] on span "Забрал посылку" at bounding box center [473, 295] width 82 height 11
click at [617, 292] on span "Оплатил Пром-оплатой" at bounding box center [676, 295] width 119 height 11
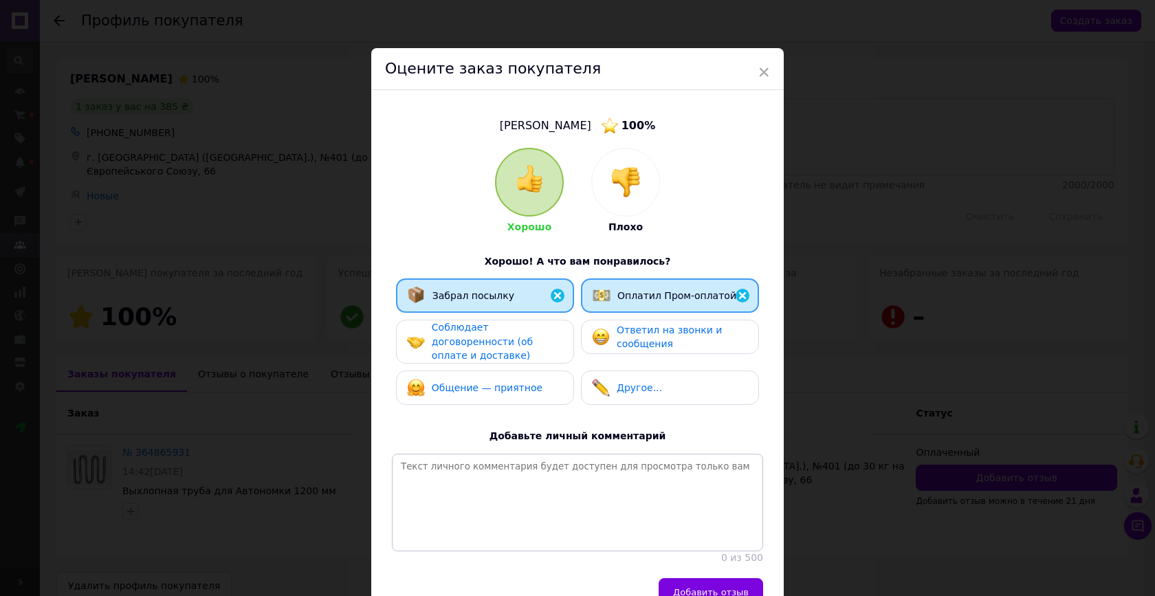
click at [507, 344] on span "Соблюдает договоренности (об оплате и доставке)" at bounding box center [482, 341] width 101 height 39
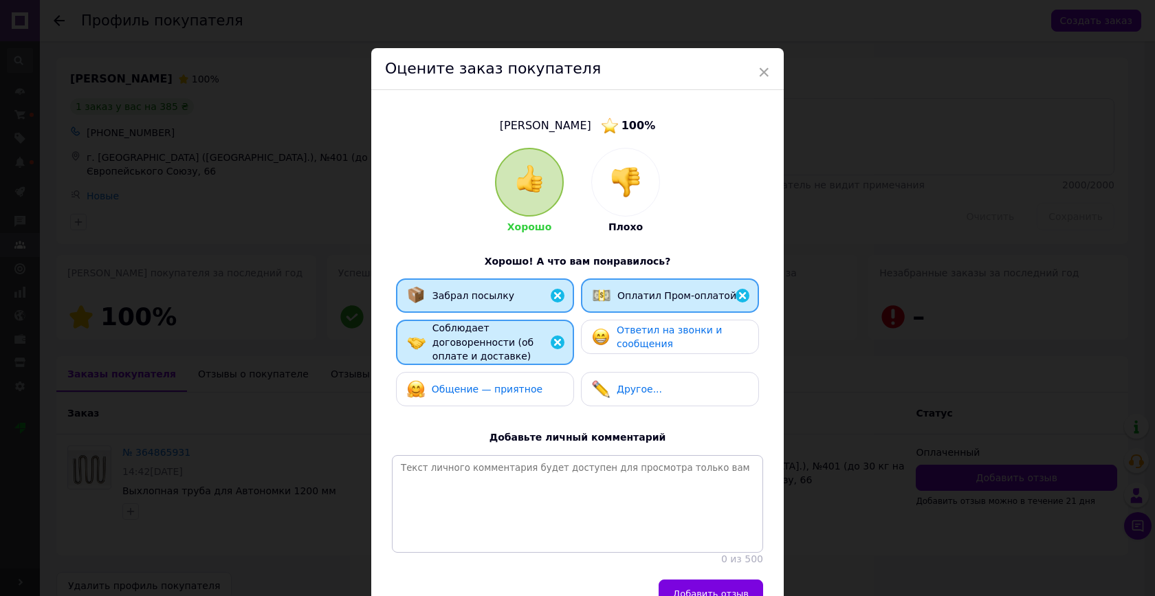
click at [611, 337] on div "Ответил на звонки и сообщения" at bounding box center [669, 337] width 155 height 28
click at [509, 398] on div "Общение — приятное" at bounding box center [485, 389] width 178 height 34
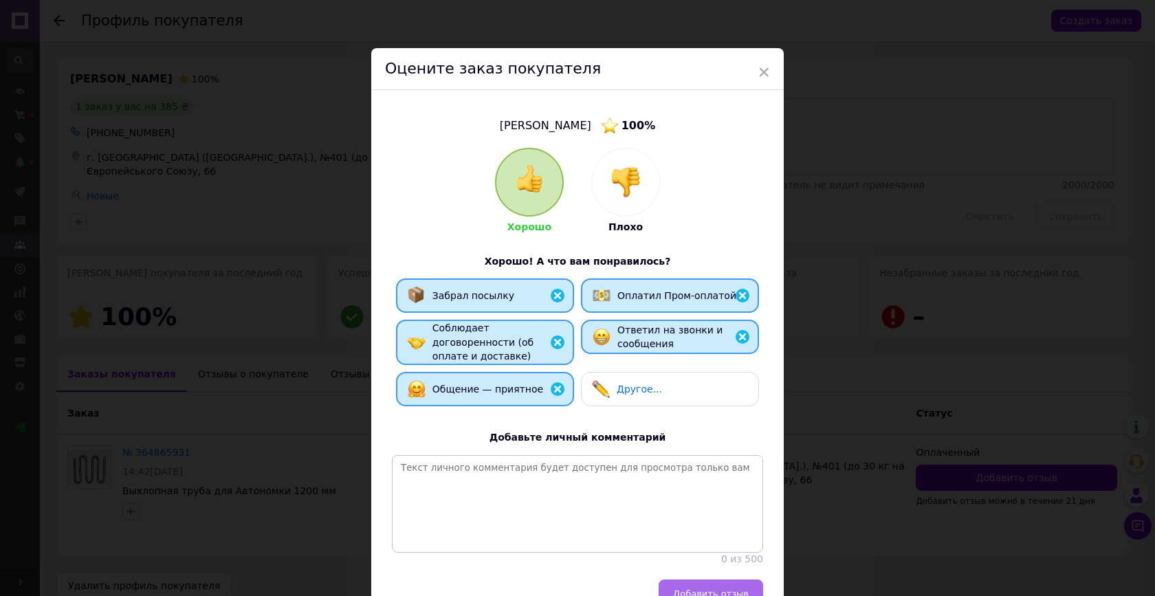
click at [687, 589] on span "Добавить отзыв" at bounding box center [711, 594] width 76 height 10
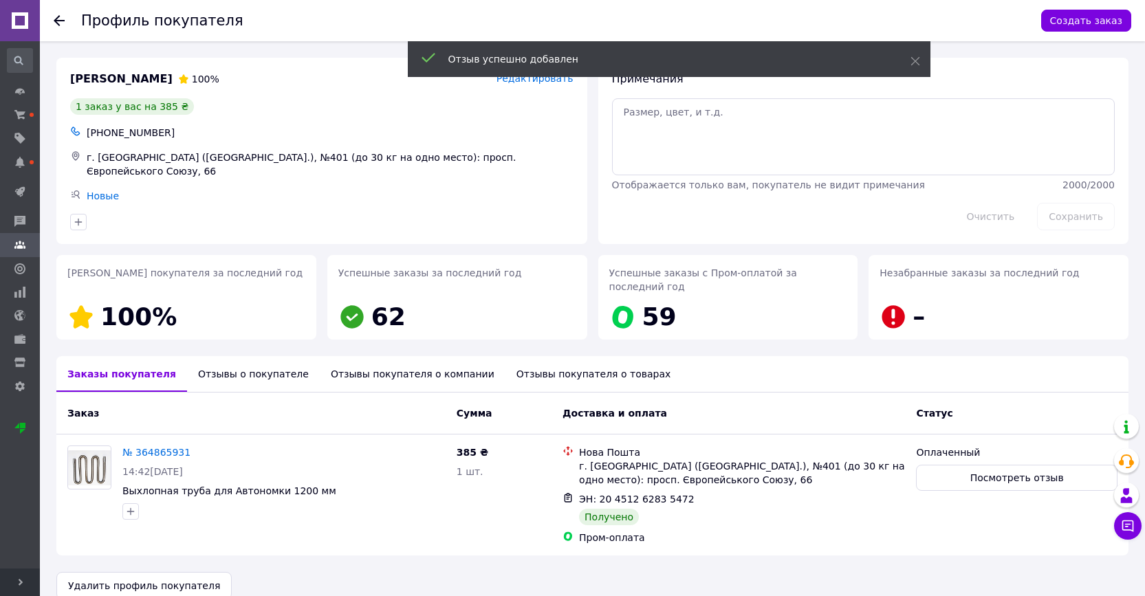
scroll to position [16, 0]
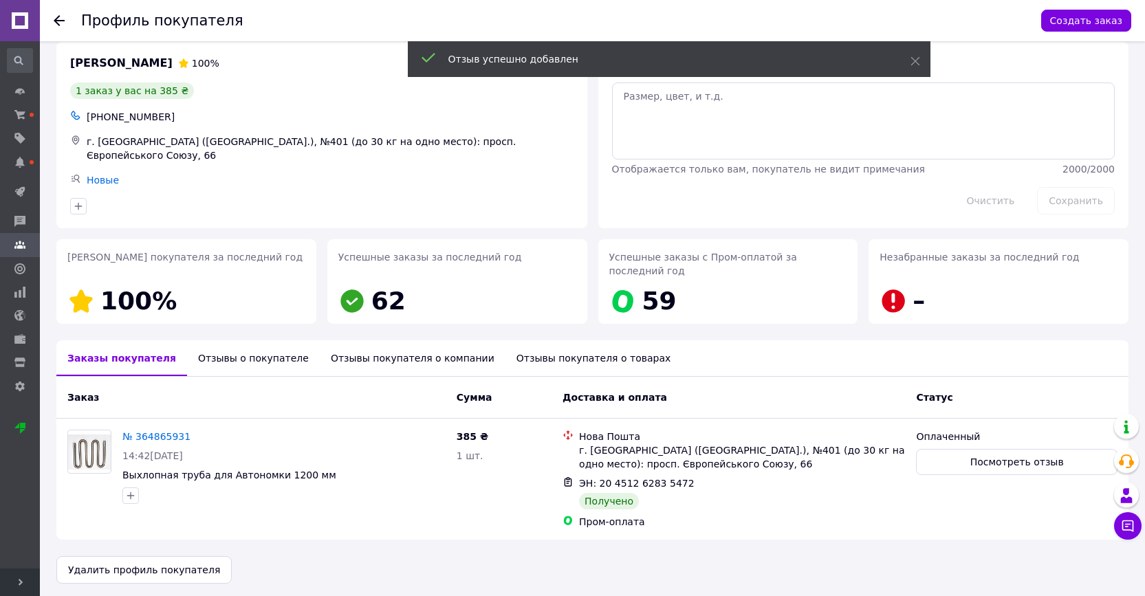
click at [58, 23] on icon at bounding box center [59, 20] width 11 height 11
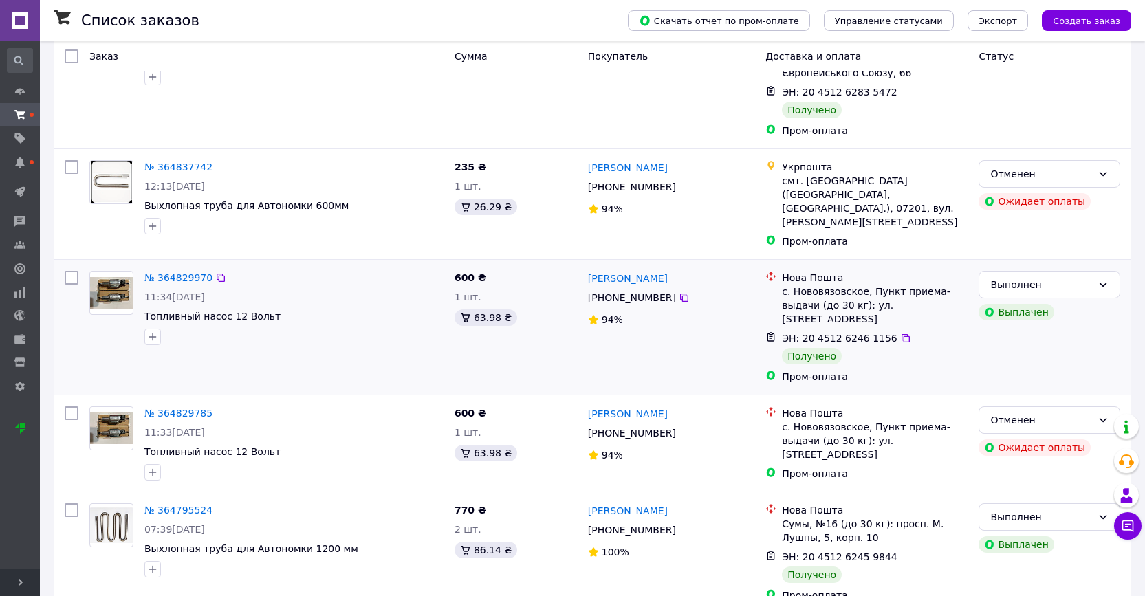
scroll to position [495, 0]
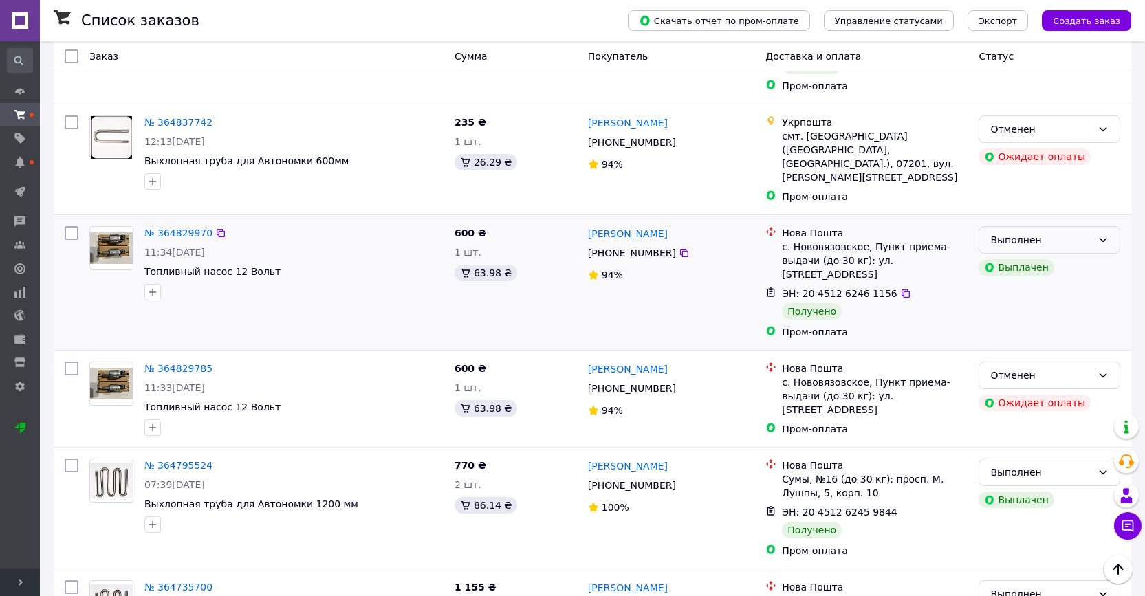
click at [1061, 232] on div "Выполнен" at bounding box center [1041, 239] width 102 height 15
click at [1040, 258] on li "Оплаченный" at bounding box center [1049, 264] width 140 height 25
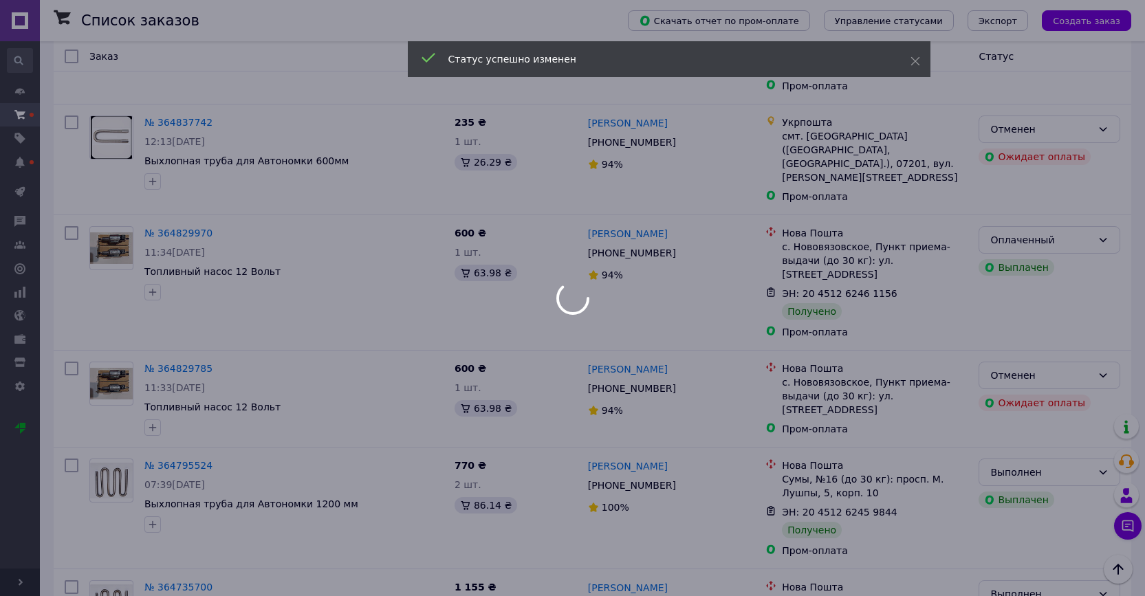
click at [619, 179] on div at bounding box center [572, 298] width 1145 height 596
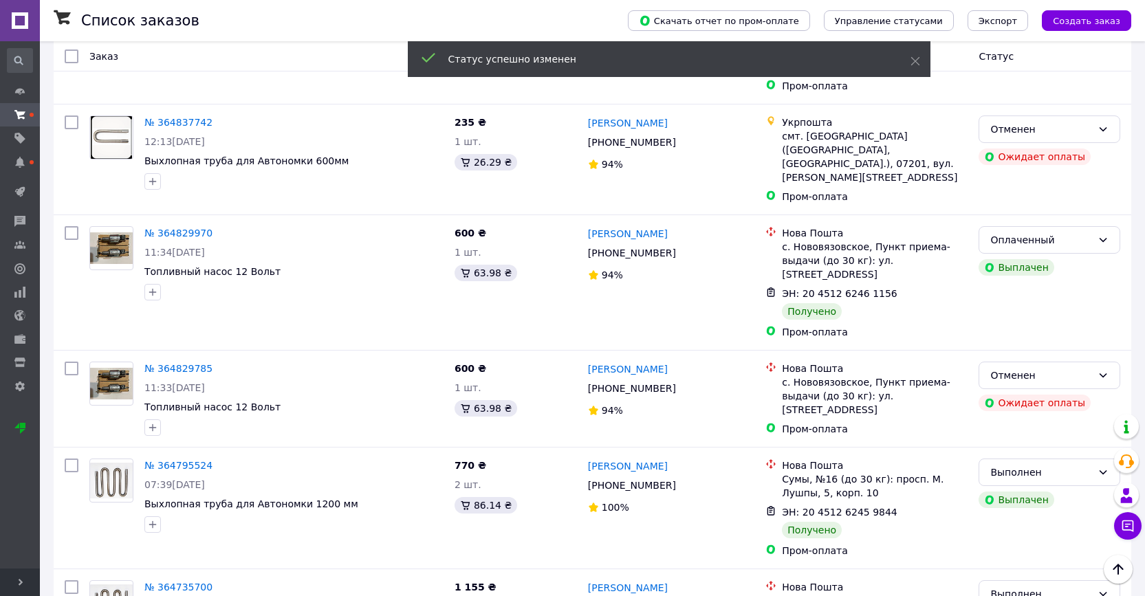
click at [619, 227] on link "Сергій Гнатенко" at bounding box center [628, 234] width 80 height 14
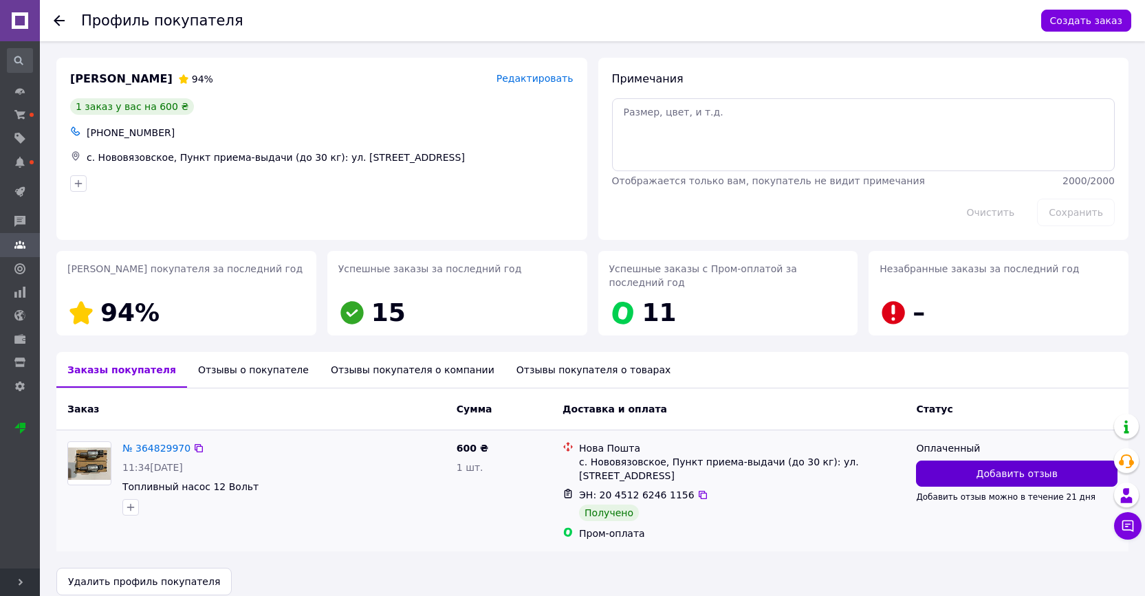
click at [972, 474] on button "Добавить отзыв" at bounding box center [1016, 474] width 201 height 26
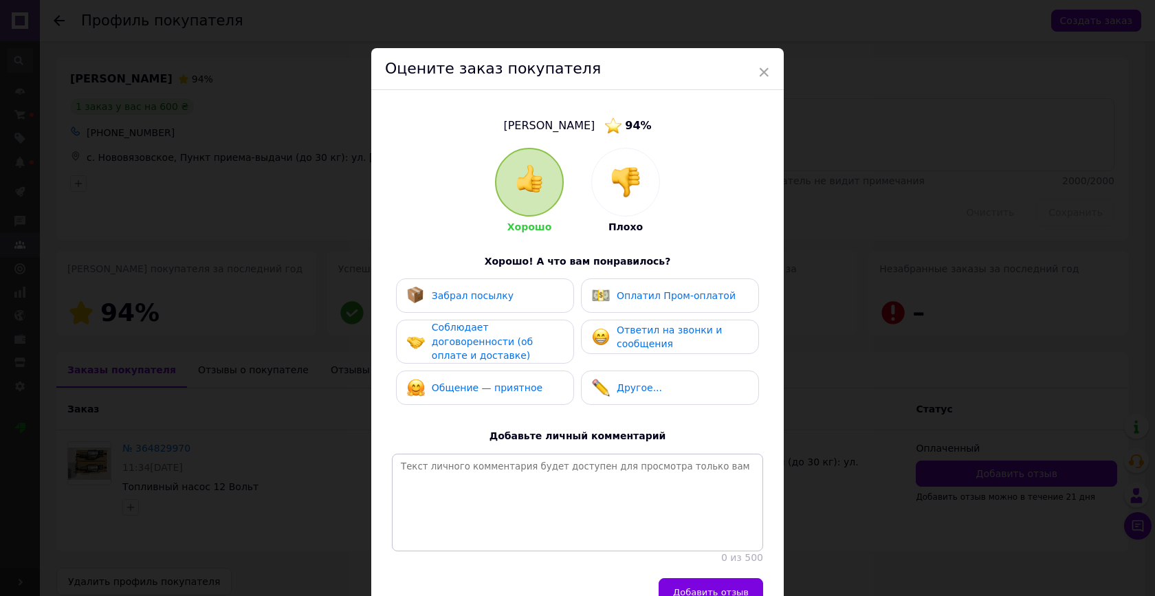
drag, startPoint x: 524, startPoint y: 302, endPoint x: 547, endPoint y: 305, distance: 22.9
click at [525, 302] on div "Забрал посылку" at bounding box center [485, 296] width 156 height 18
click at [626, 302] on div "Оплатил Пром-оплатой" at bounding box center [664, 296] width 144 height 18
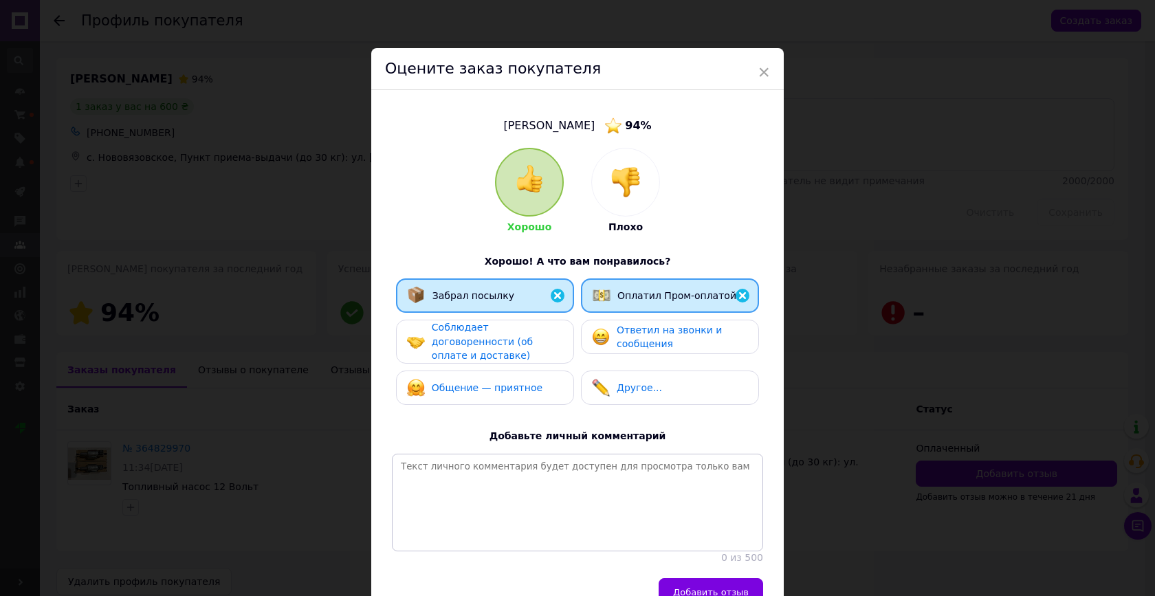
click at [533, 339] on span "Соблюдает договоренности (об оплате и доставке)" at bounding box center [482, 341] width 101 height 39
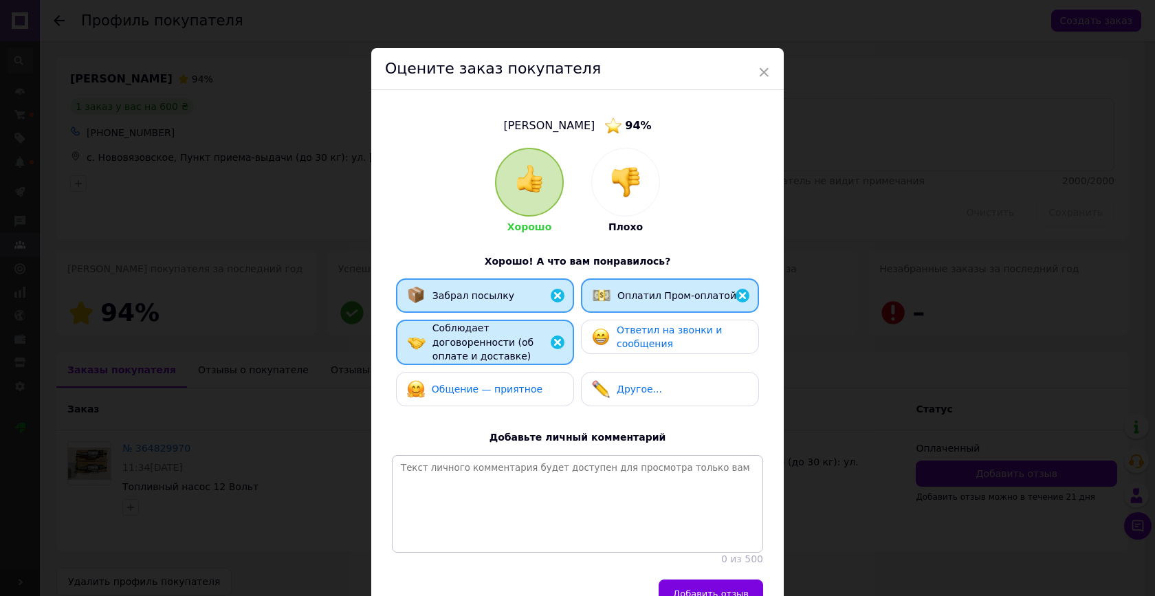
click at [628, 335] on div "Ответил на звонки и сообщения" at bounding box center [682, 337] width 131 height 28
click at [507, 403] on div "Общение — приятное" at bounding box center [485, 389] width 178 height 34
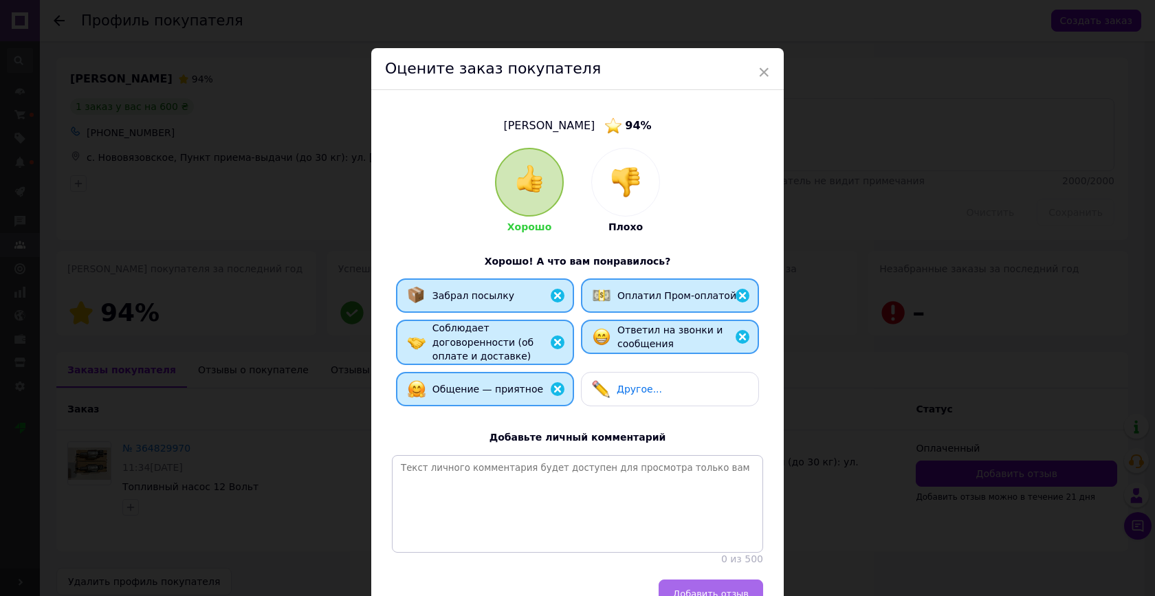
click at [710, 589] on span "Добавить отзыв" at bounding box center [711, 594] width 76 height 10
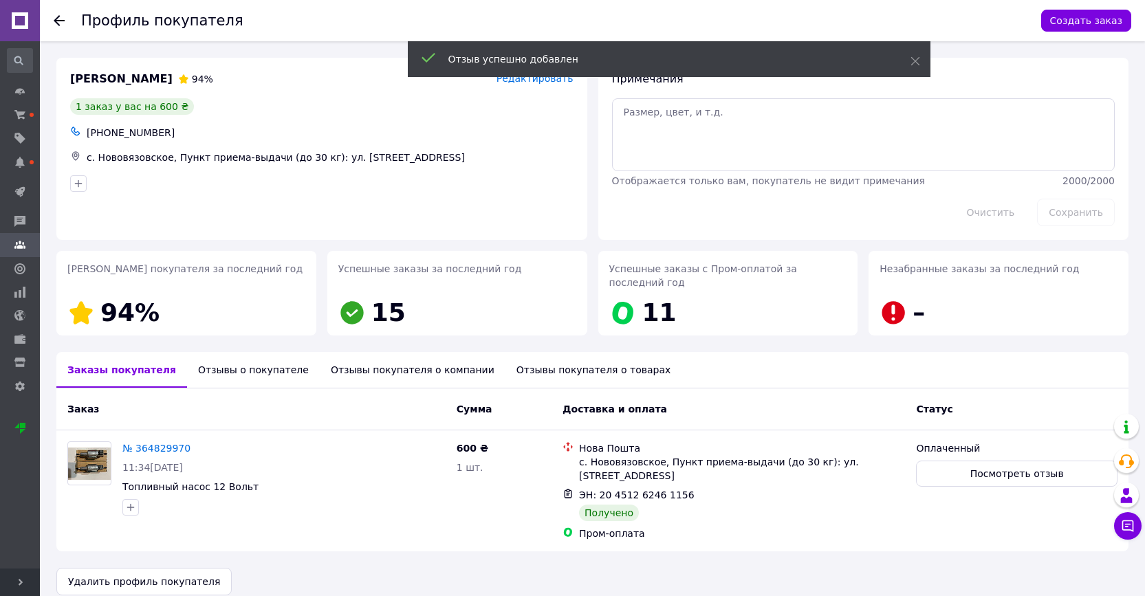
scroll to position [16, 0]
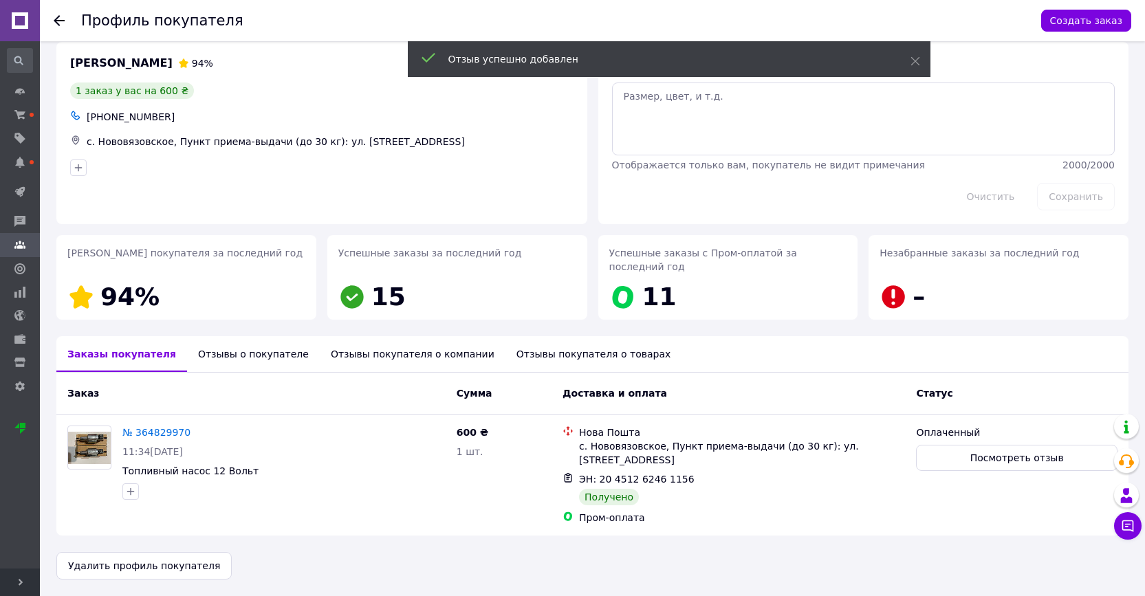
click at [61, 21] on use at bounding box center [59, 20] width 11 height 11
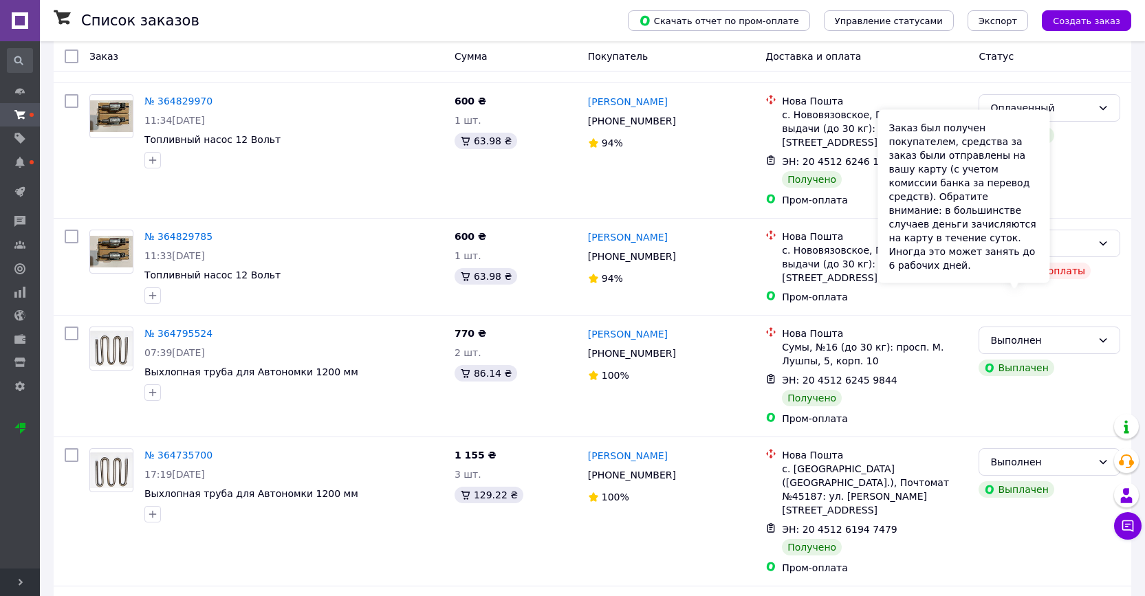
scroll to position [628, 0]
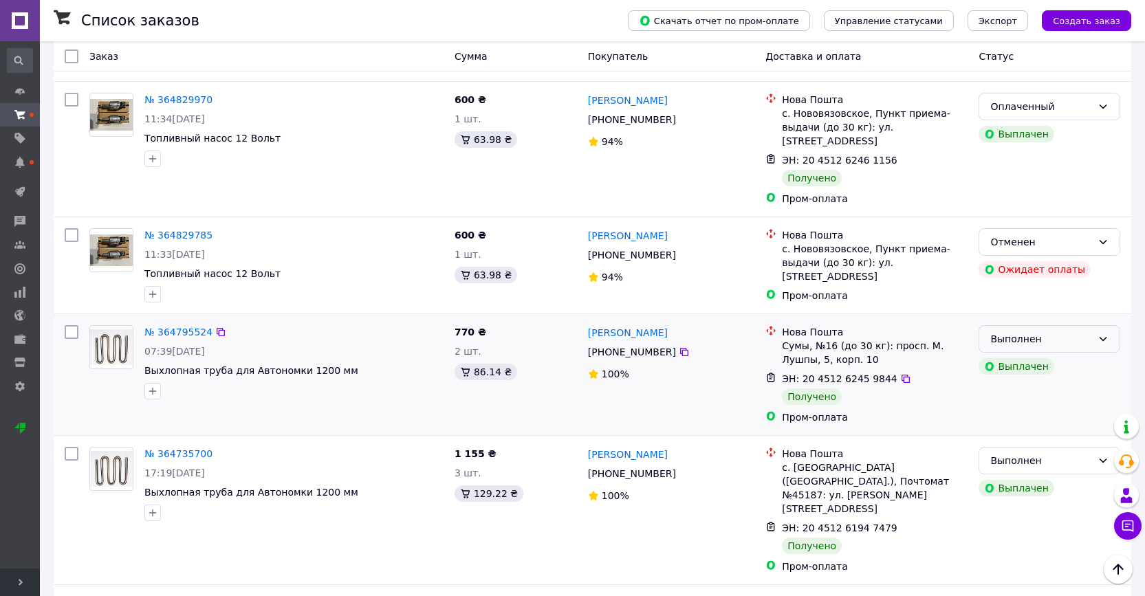
click at [1075, 331] on div "Выполнен" at bounding box center [1041, 338] width 102 height 15
click at [1049, 349] on li "Оплаченный" at bounding box center [1049, 349] width 140 height 25
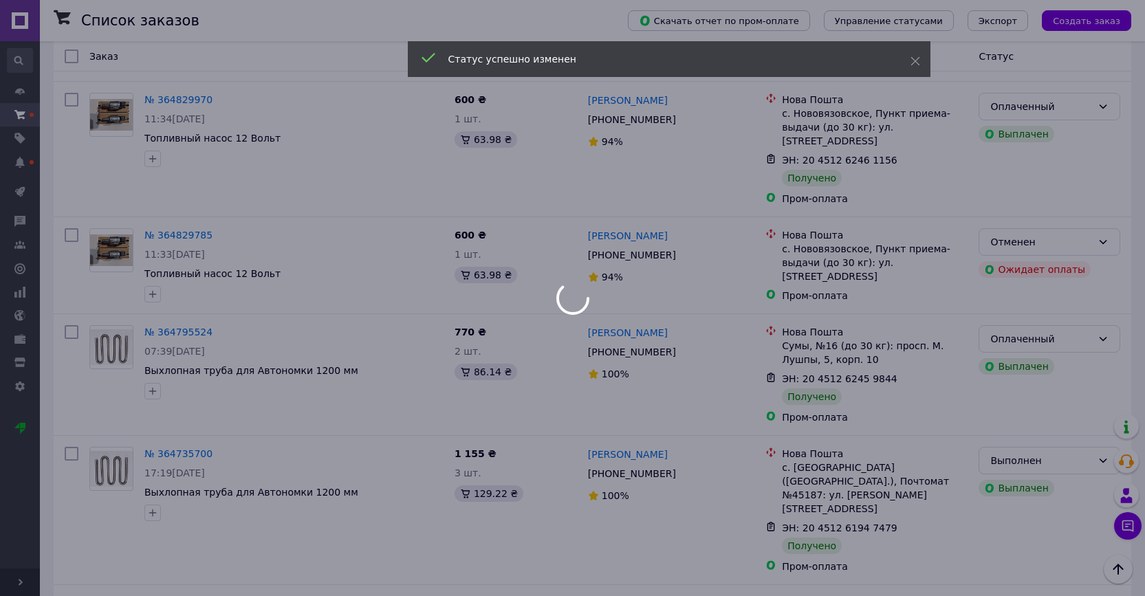
click at [603, 263] on div at bounding box center [572, 298] width 1145 height 596
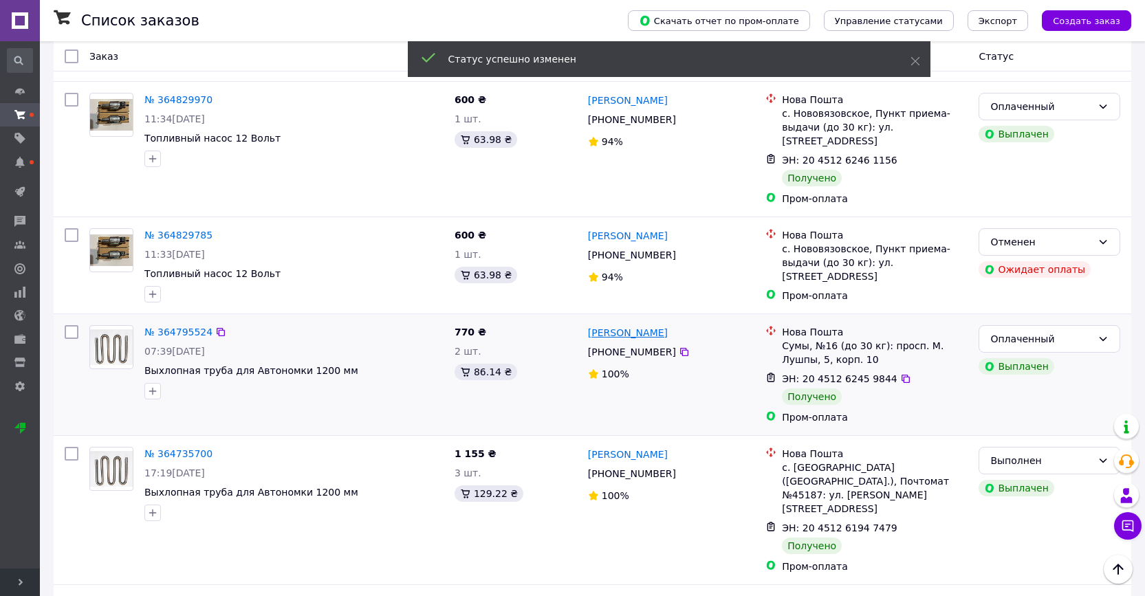
click at [604, 326] on link "Евгений Магоня" at bounding box center [628, 333] width 80 height 14
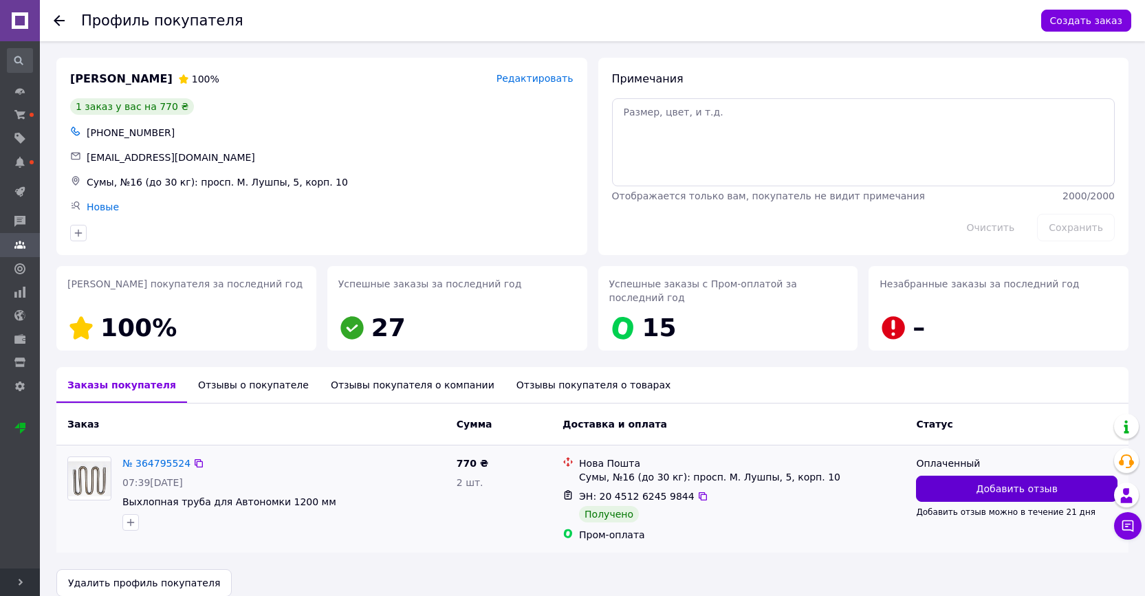
click at [958, 481] on button "Добавить отзыв" at bounding box center [1016, 489] width 201 height 26
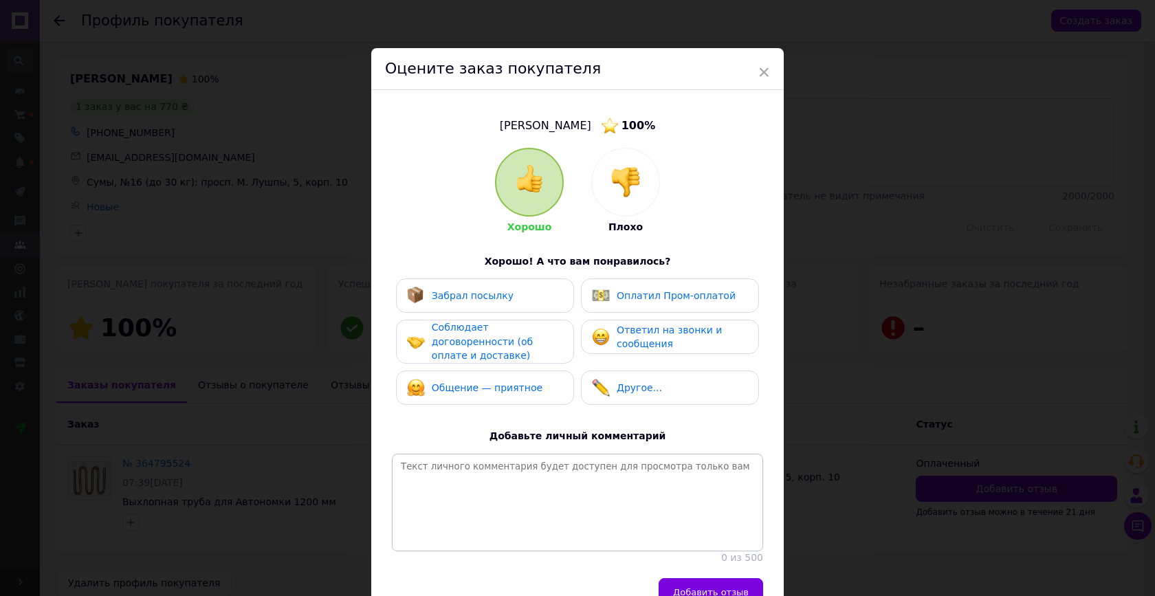
drag, startPoint x: 518, startPoint y: 288, endPoint x: 538, endPoint y: 289, distance: 20.0
click at [525, 289] on div "Забрал посылку" at bounding box center [485, 296] width 156 height 18
click at [595, 288] on img at bounding box center [601, 296] width 18 height 18
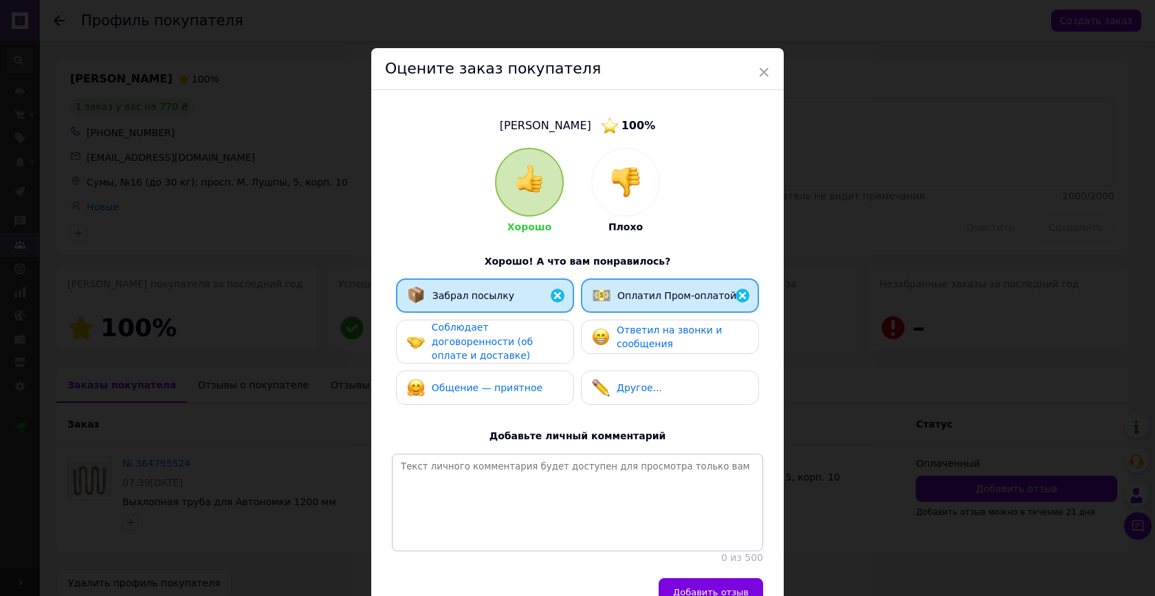
click at [514, 324] on div "Соблюдает договоренности (об оплате и доставке)" at bounding box center [497, 341] width 131 height 43
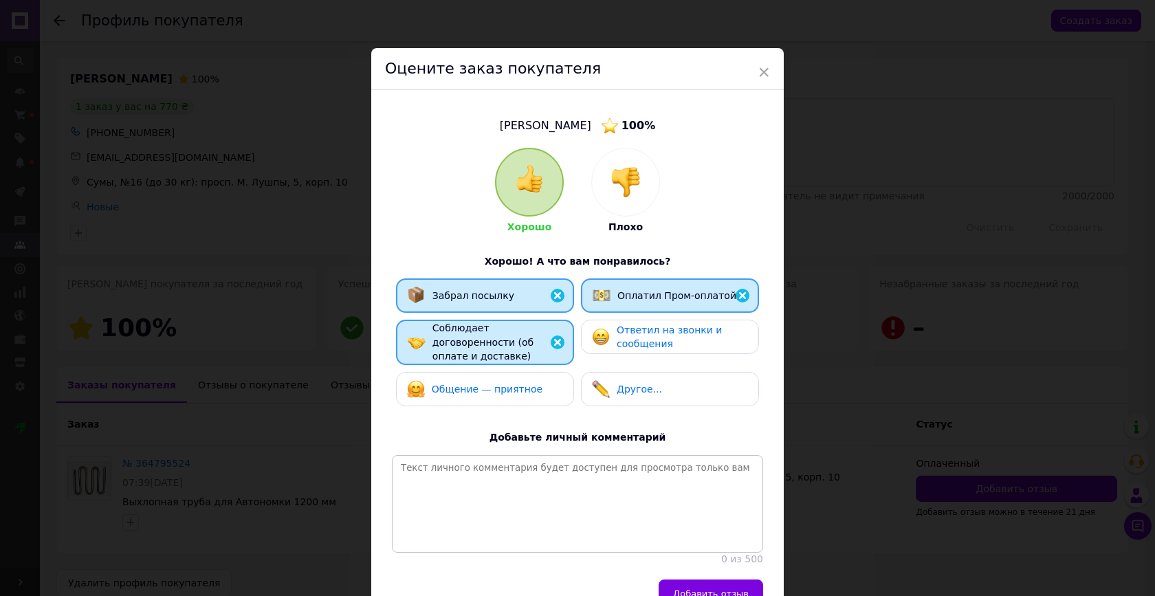
click at [594, 333] on img at bounding box center [601, 337] width 18 height 18
click at [506, 397] on div "Общение — приятное" at bounding box center [485, 389] width 178 height 34
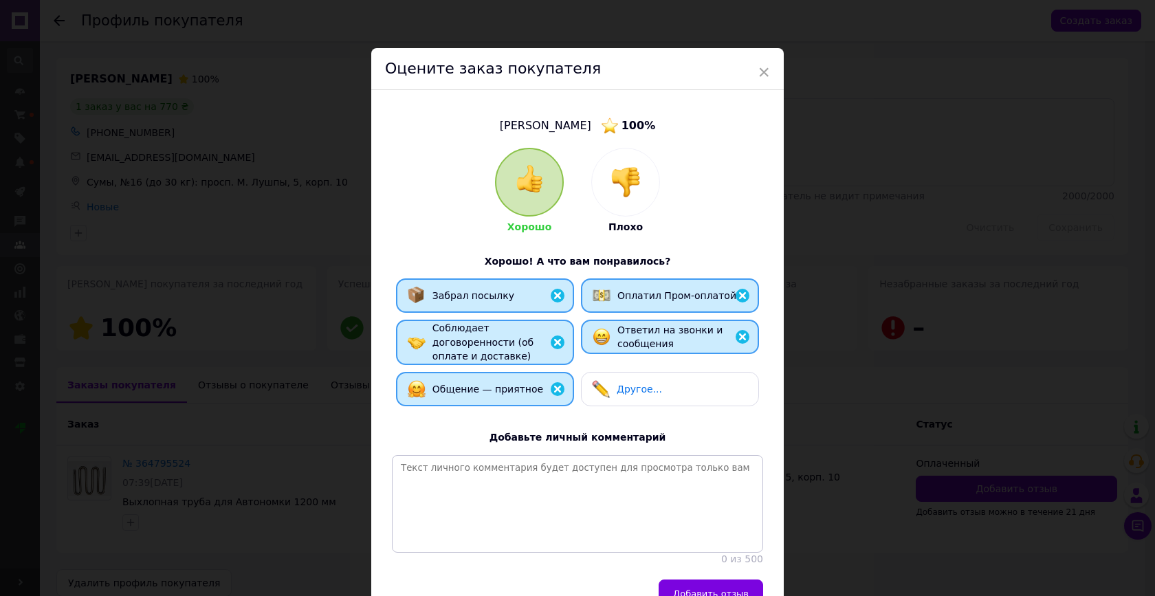
drag, startPoint x: 694, startPoint y: 575, endPoint x: 693, endPoint y: 551, distance: 24.1
click at [694, 589] on span "Добавить отзыв" at bounding box center [711, 594] width 76 height 10
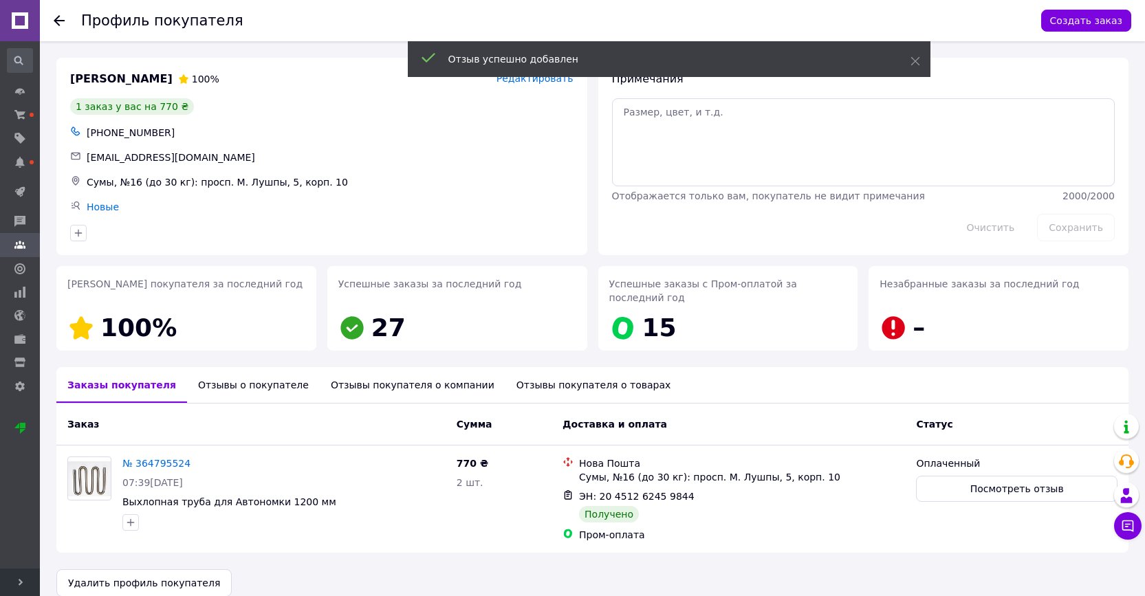
scroll to position [17, 0]
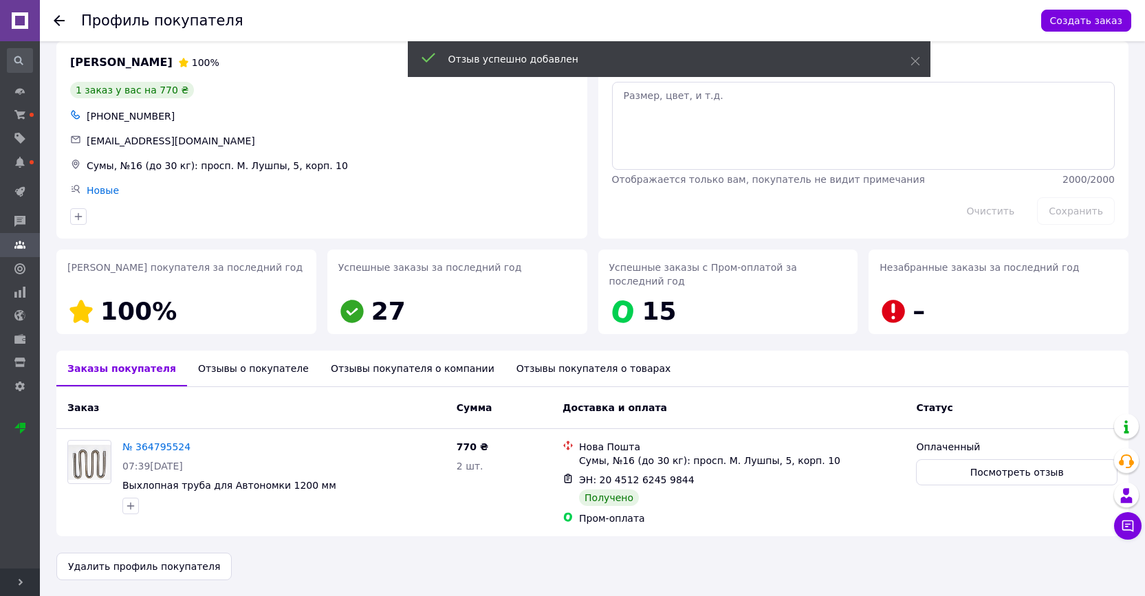
click at [56, 21] on use at bounding box center [59, 20] width 11 height 11
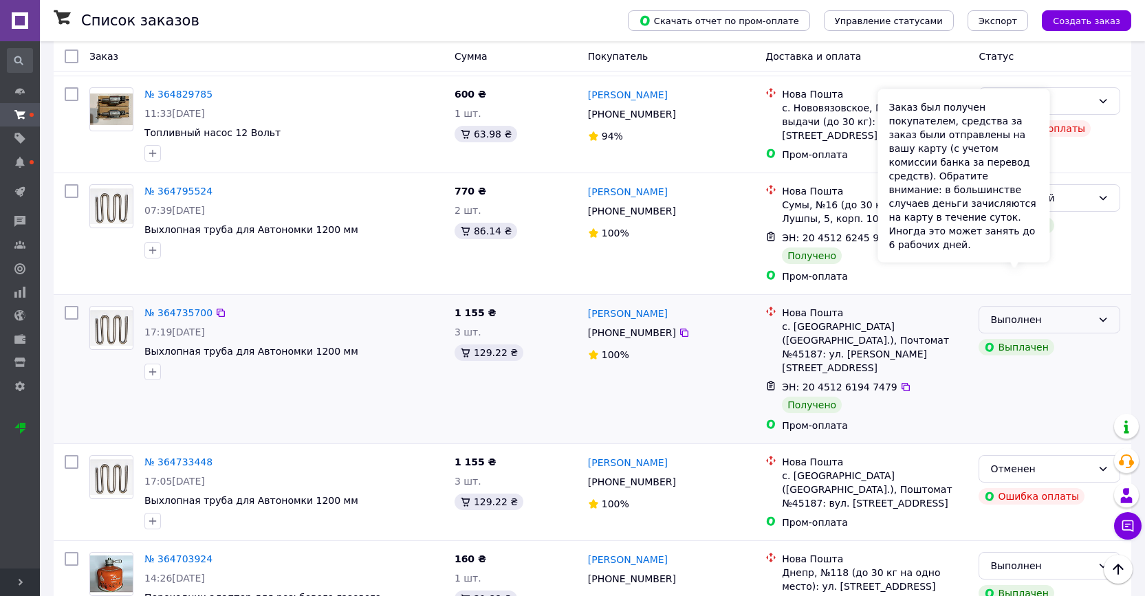
scroll to position [770, 0]
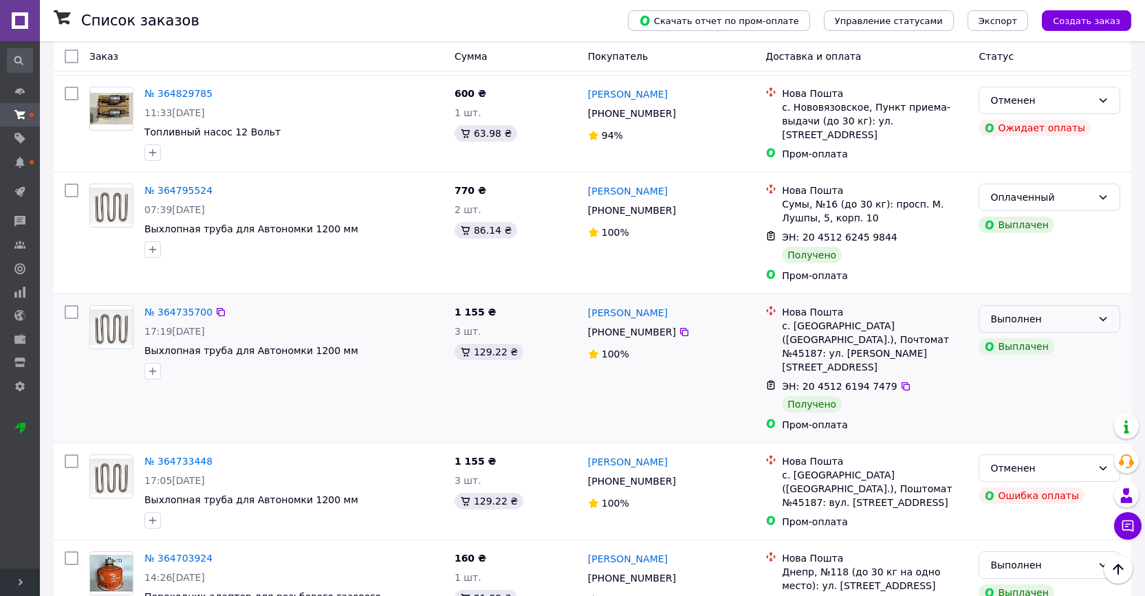
click at [1059, 311] on div "Выполнен" at bounding box center [1041, 318] width 102 height 15
click at [1013, 326] on li "Оплаченный" at bounding box center [1049, 329] width 140 height 25
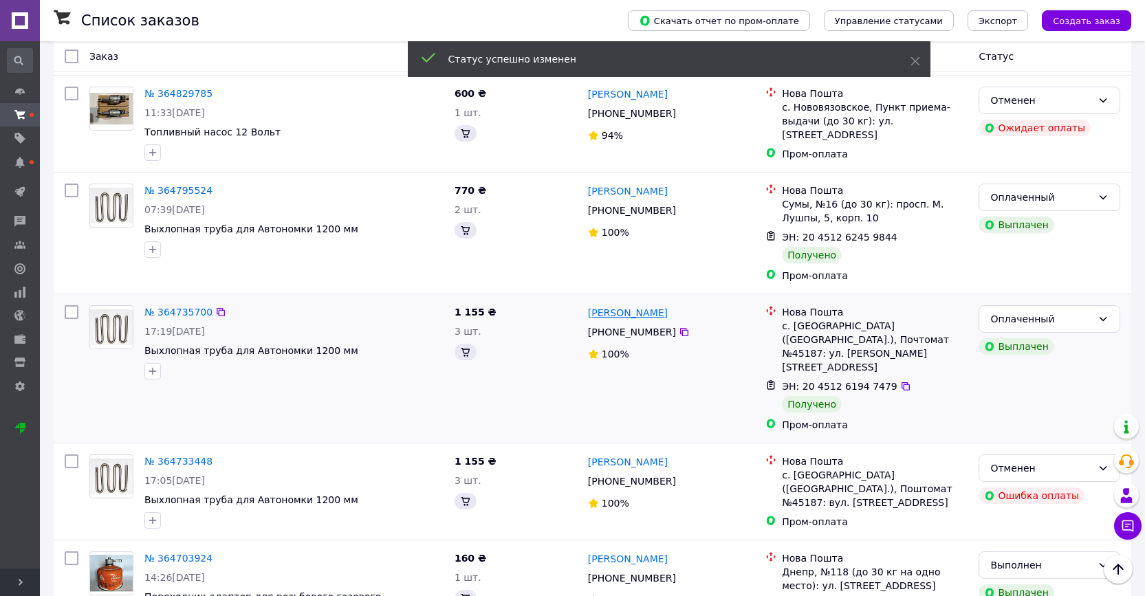
click at [644, 306] on link "В'ячеслав Бєлий" at bounding box center [628, 313] width 80 height 14
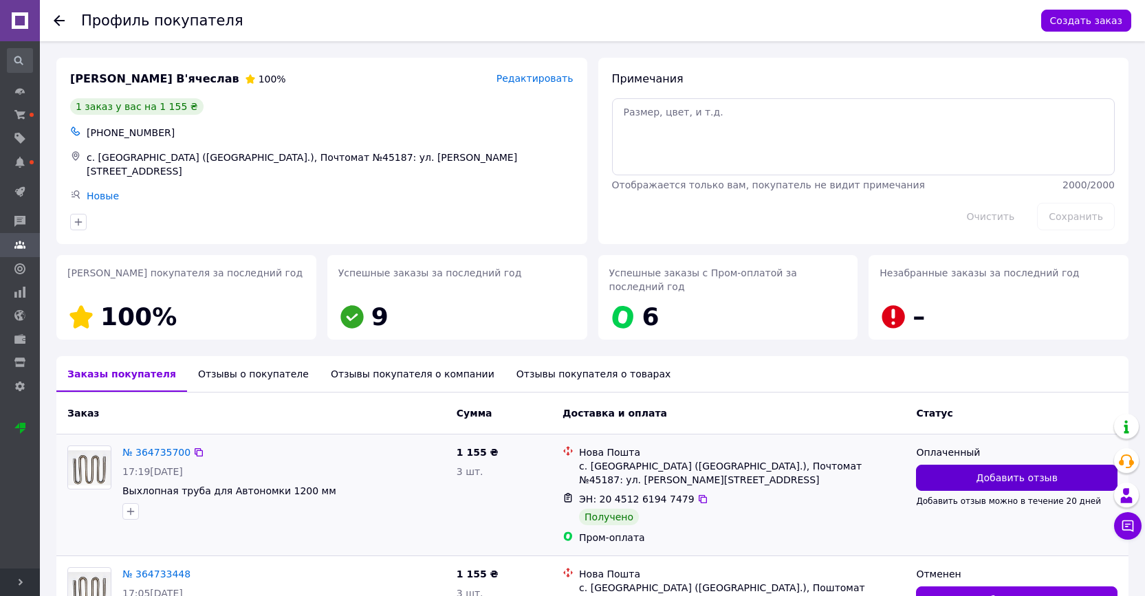
click at [1002, 471] on span "Добавить отзыв" at bounding box center [1016, 478] width 81 height 14
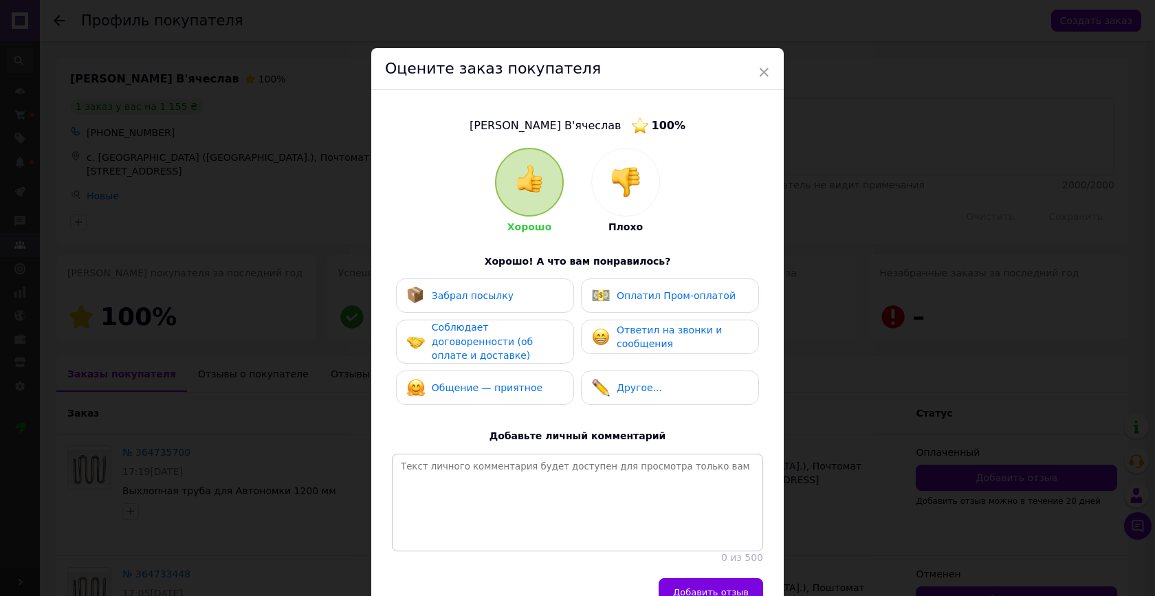
click at [479, 290] on span "Забрал посылку" at bounding box center [473, 295] width 82 height 11
drag, startPoint x: 623, startPoint y: 283, endPoint x: 584, endPoint y: 308, distance: 46.7
click at [623, 283] on div "Оплатил Пром-оплатой" at bounding box center [670, 295] width 178 height 34
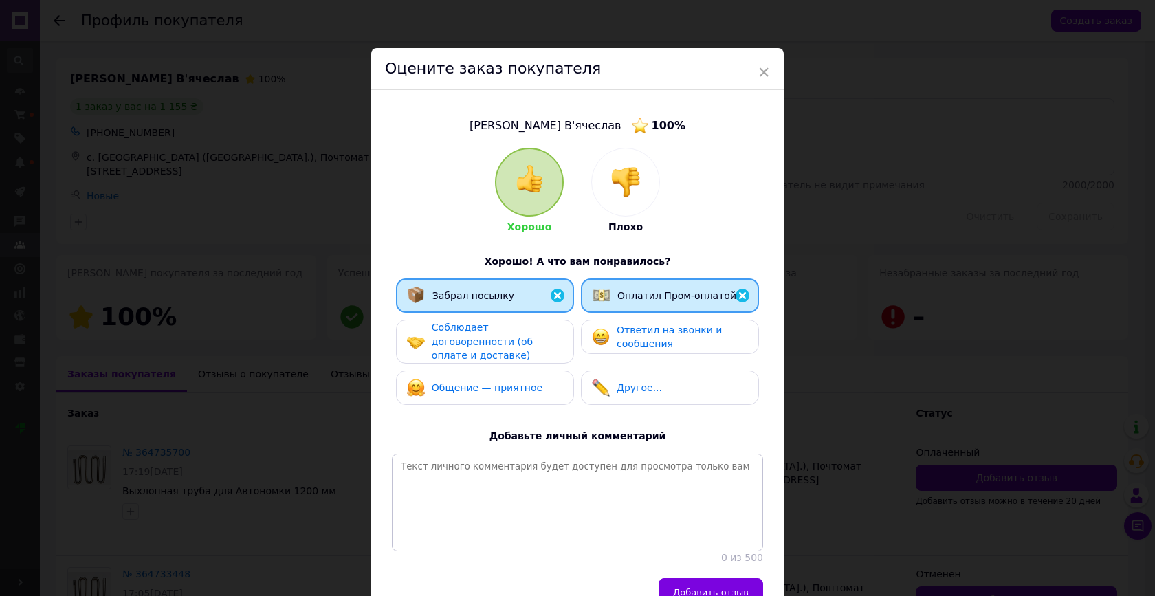
click at [517, 337] on span "Соблюдает договоренности (об оплате и доставке)" at bounding box center [482, 341] width 101 height 39
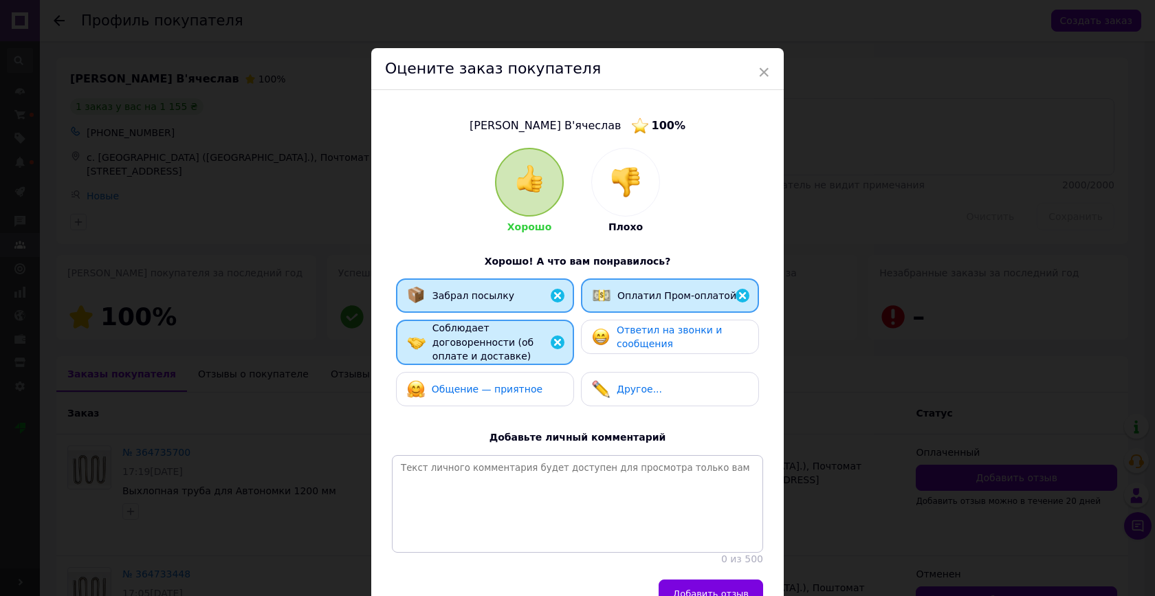
click at [639, 340] on span "Ответил на звонки и сообщения" at bounding box center [669, 337] width 105 height 25
click at [509, 400] on div "Общение — приятное" at bounding box center [485, 389] width 178 height 34
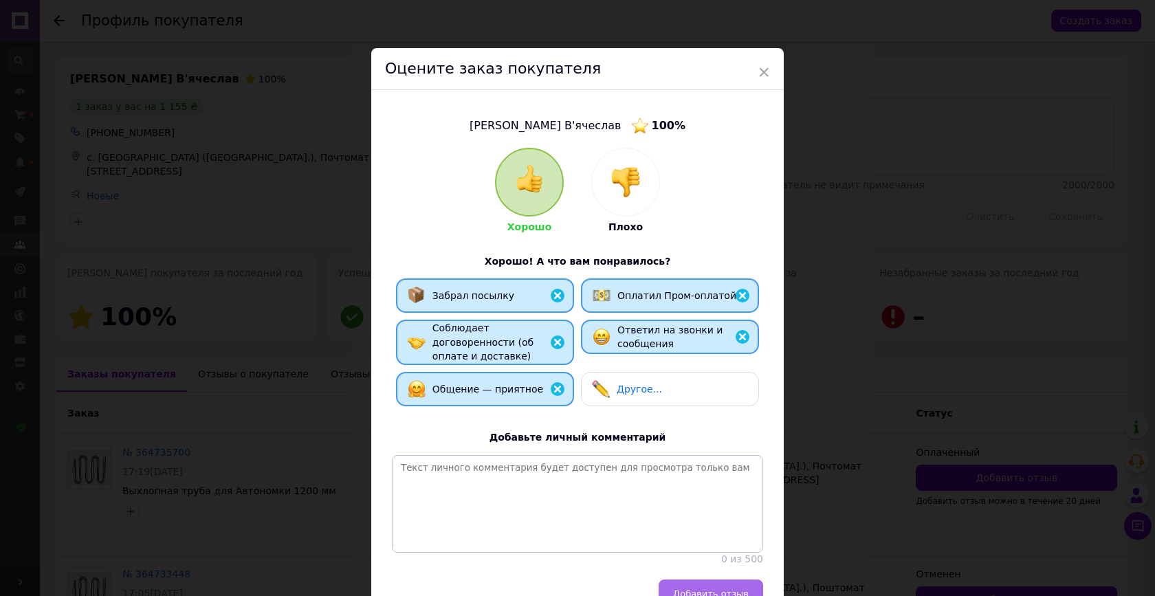
click at [685, 589] on span "Добавить отзыв" at bounding box center [711, 594] width 76 height 10
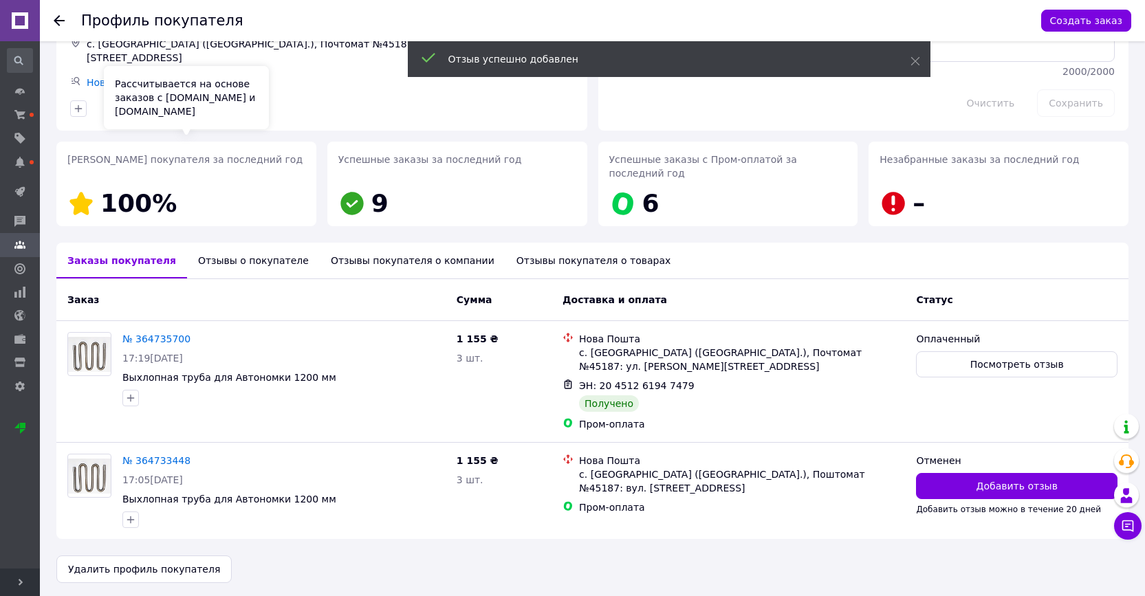
scroll to position [113, 0]
click at [54, 19] on icon at bounding box center [59, 20] width 11 height 11
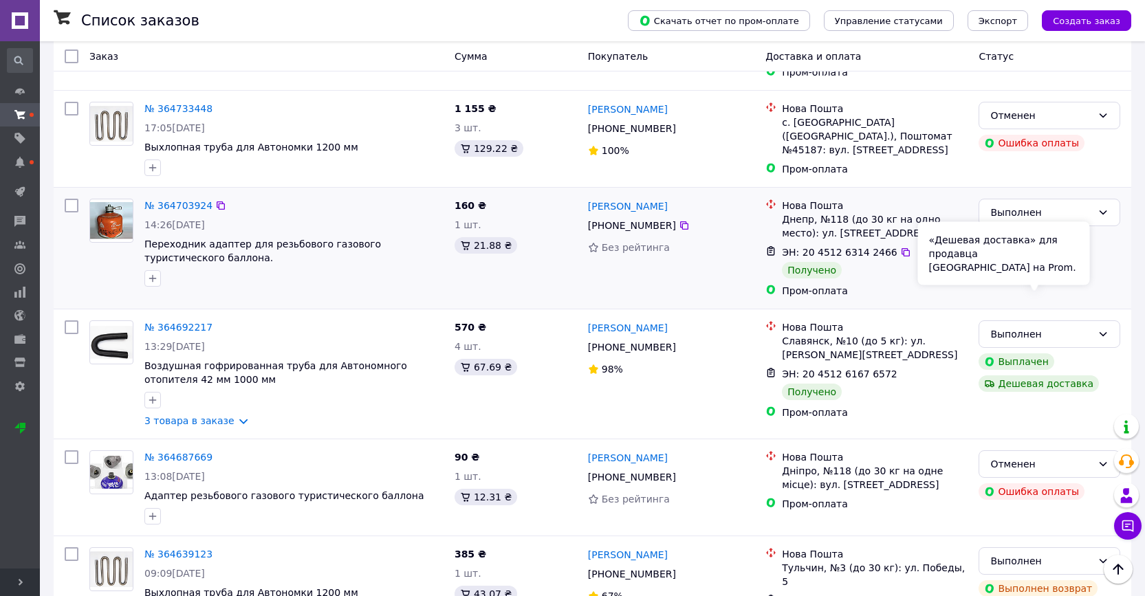
scroll to position [1119, 0]
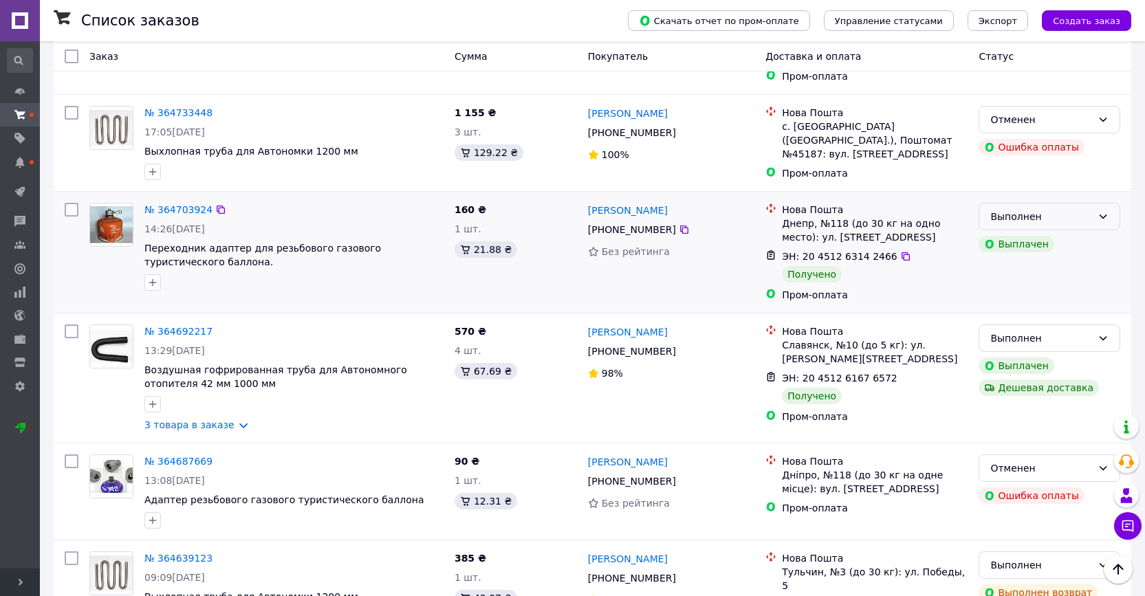
click at [1046, 209] on div "Выполнен" at bounding box center [1041, 216] width 102 height 15
click at [1031, 210] on li "Оплаченный" at bounding box center [1049, 213] width 140 height 25
click at [617, 204] on link "Андрій Макаренко" at bounding box center [628, 211] width 80 height 14
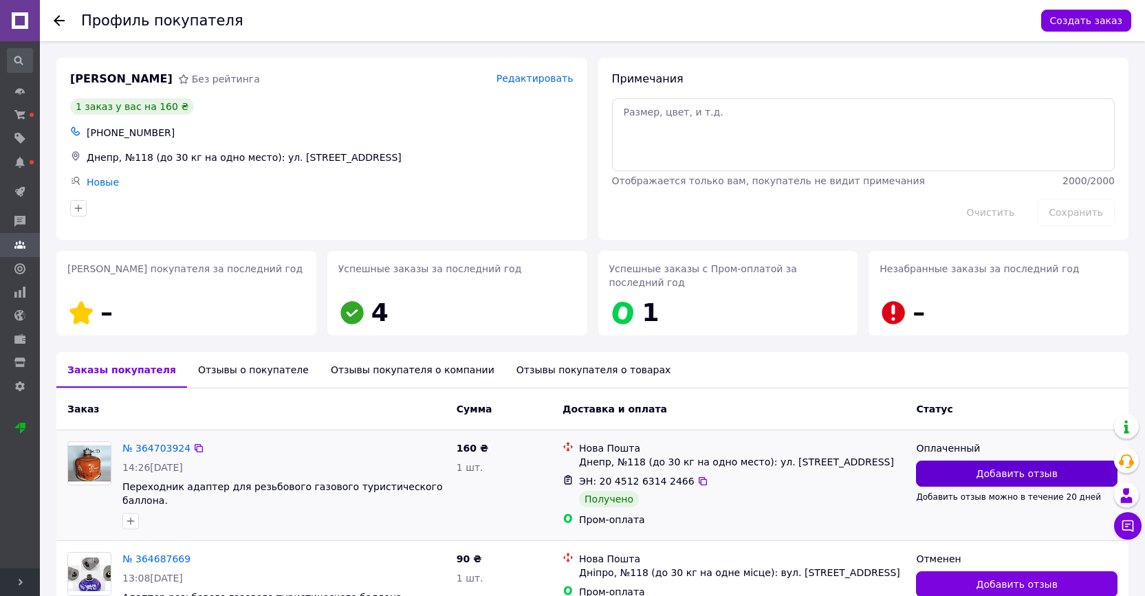
click at [960, 471] on button "Добавить отзыв" at bounding box center [1016, 474] width 201 height 26
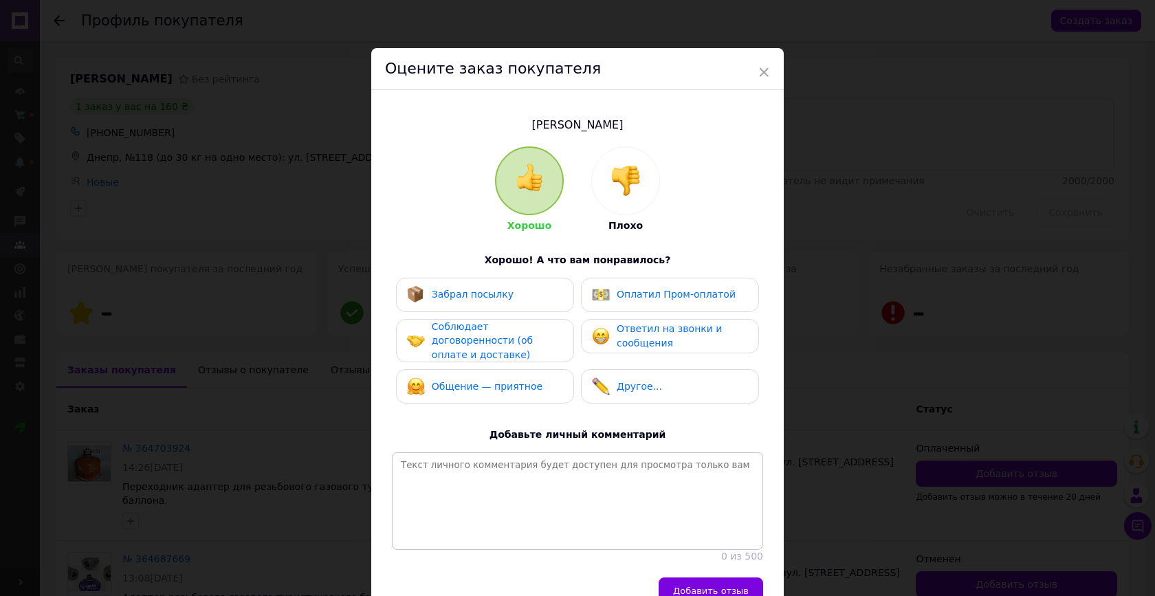
click at [498, 295] on span "Забрал посылку" at bounding box center [473, 294] width 82 height 11
click at [621, 291] on span "Оплатил Пром-оплатой" at bounding box center [676, 294] width 119 height 11
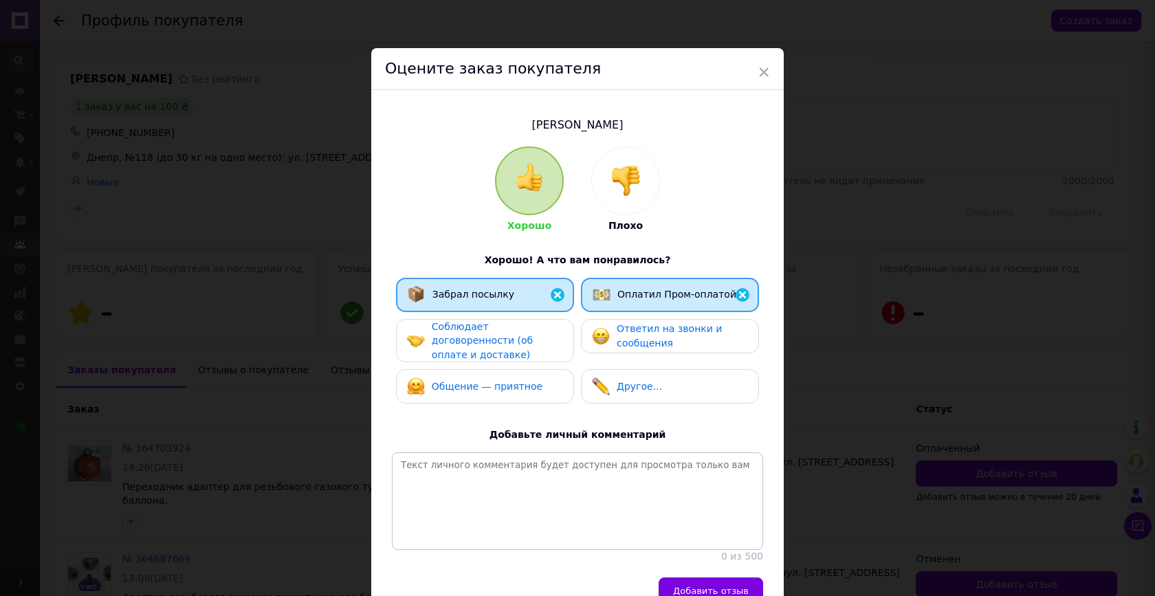
click at [533, 330] on div "Соблюдает договоренности (об оплате и доставке)" at bounding box center [497, 341] width 131 height 43
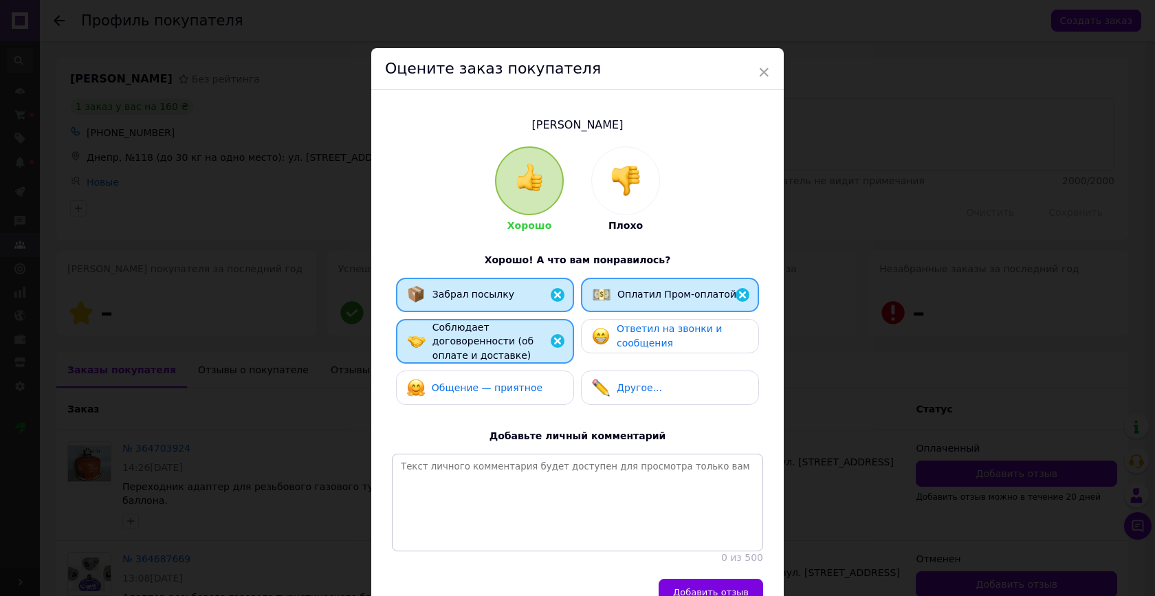
click at [610, 329] on div "Ответил на звонки и сообщения" at bounding box center [669, 336] width 155 height 28
click at [518, 376] on div "Общение — приятное" at bounding box center [485, 388] width 178 height 34
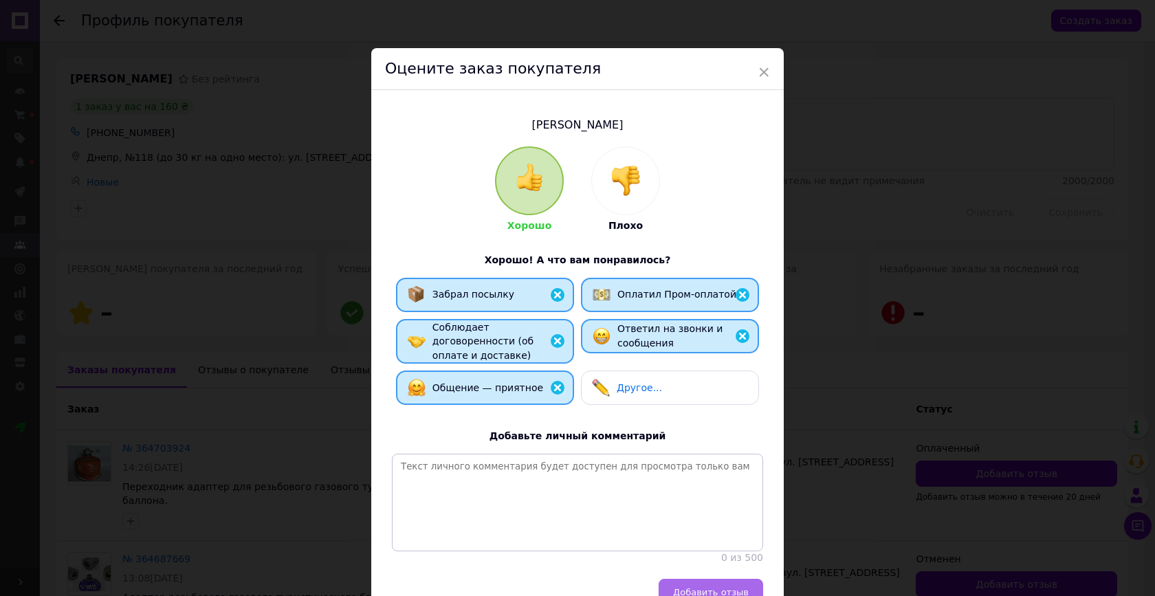
click at [698, 587] on span "Добавить отзыв" at bounding box center [711, 592] width 76 height 10
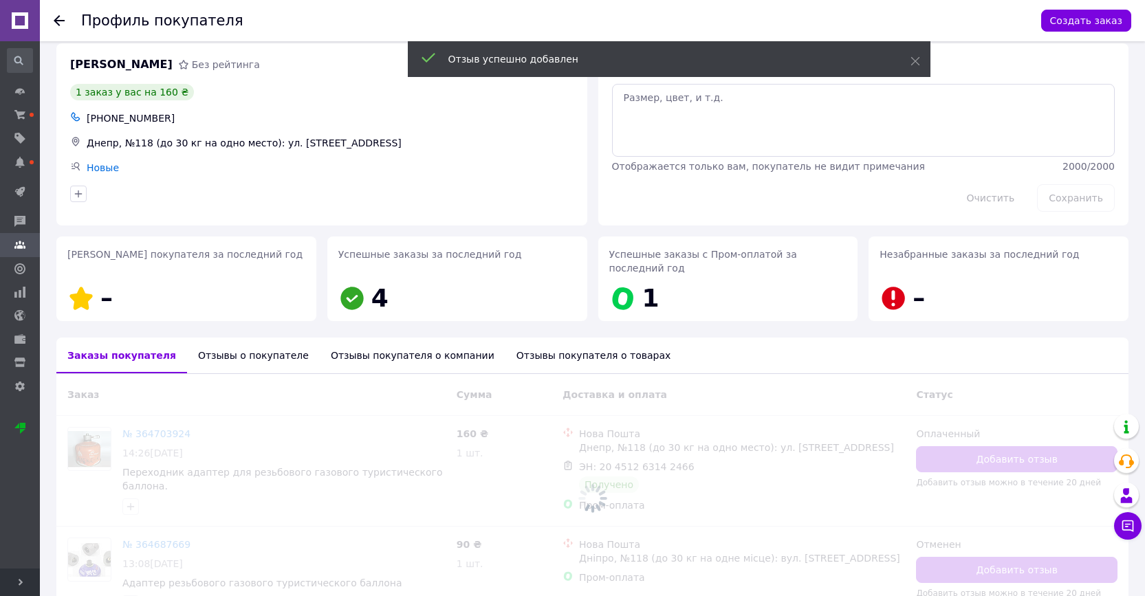
scroll to position [102, 0]
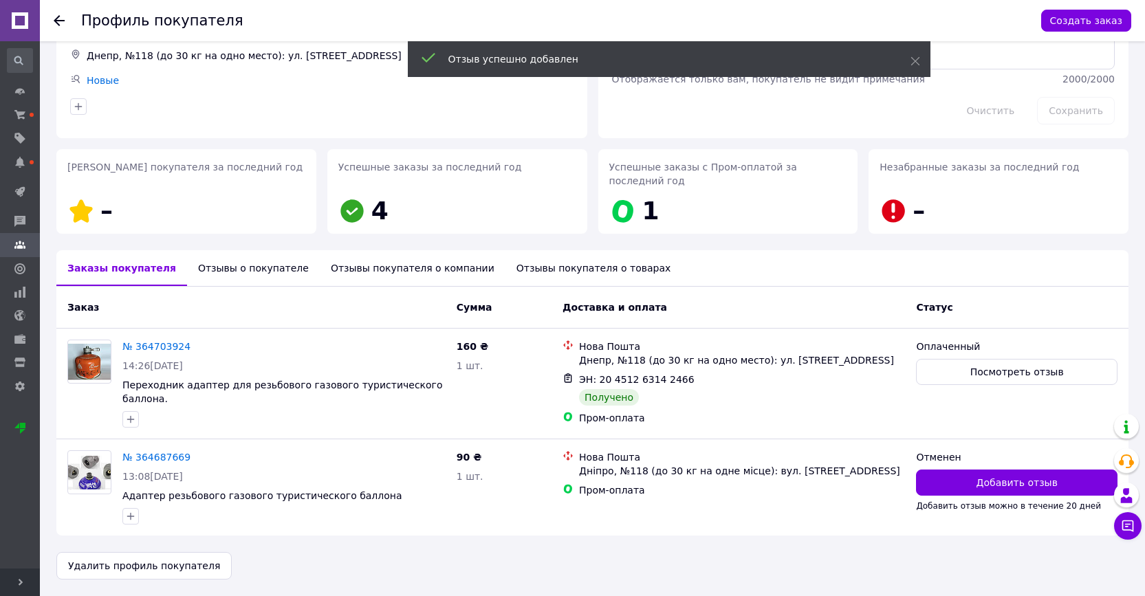
click at [57, 21] on use at bounding box center [59, 20] width 11 height 11
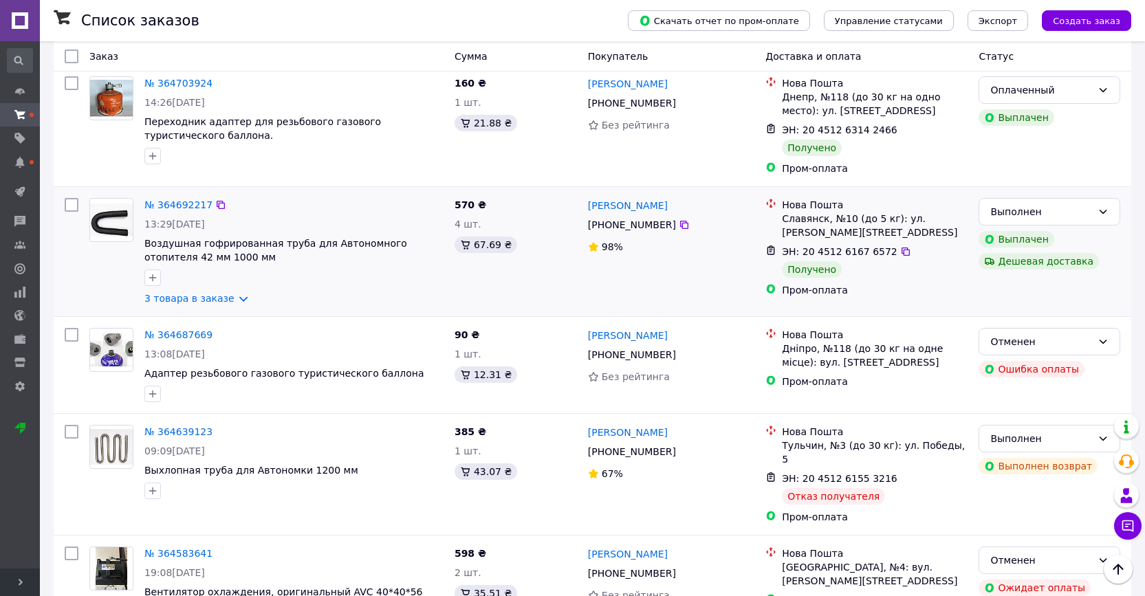
scroll to position [1247, 0]
click at [1104, 205] on icon at bounding box center [1102, 210] width 11 height 11
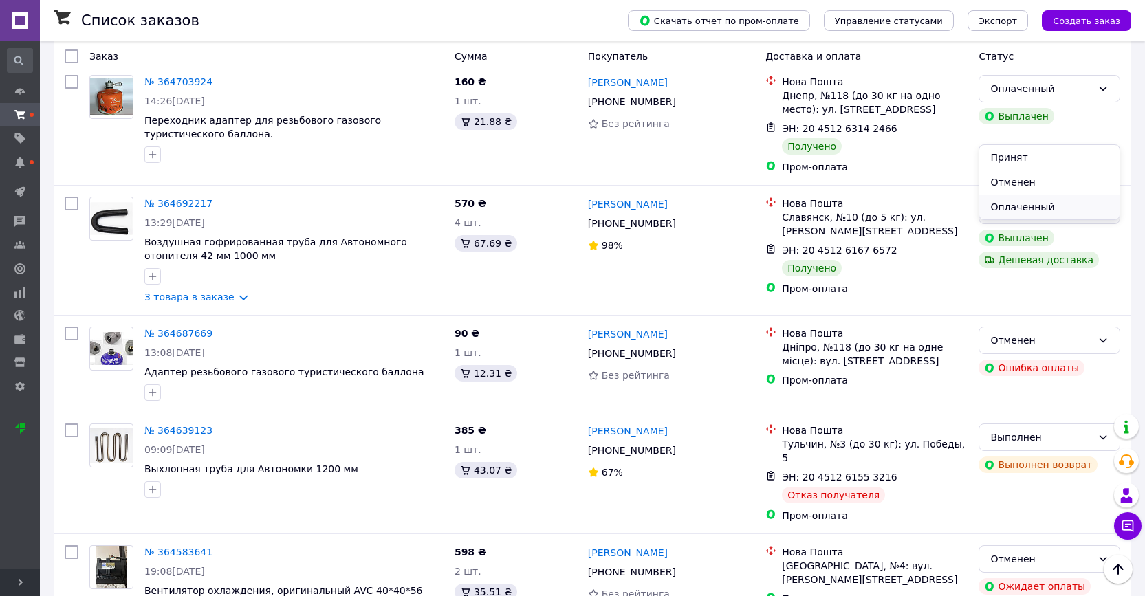
click at [1064, 207] on li "Оплаченный" at bounding box center [1049, 207] width 140 height 25
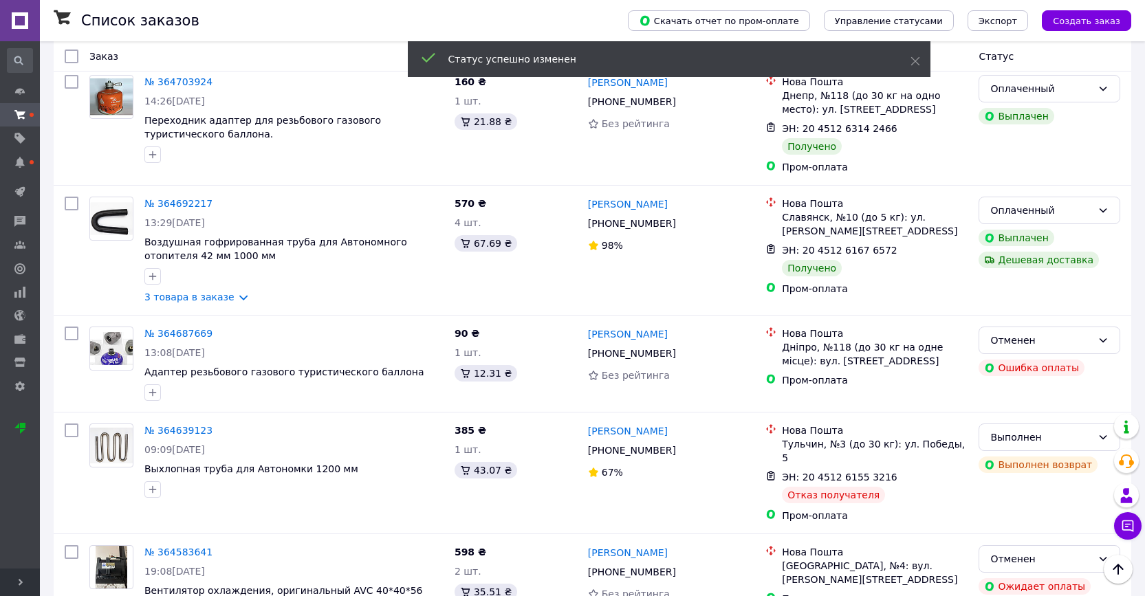
click at [643, 197] on link "Дмитрий Малафеев" at bounding box center [628, 204] width 80 height 14
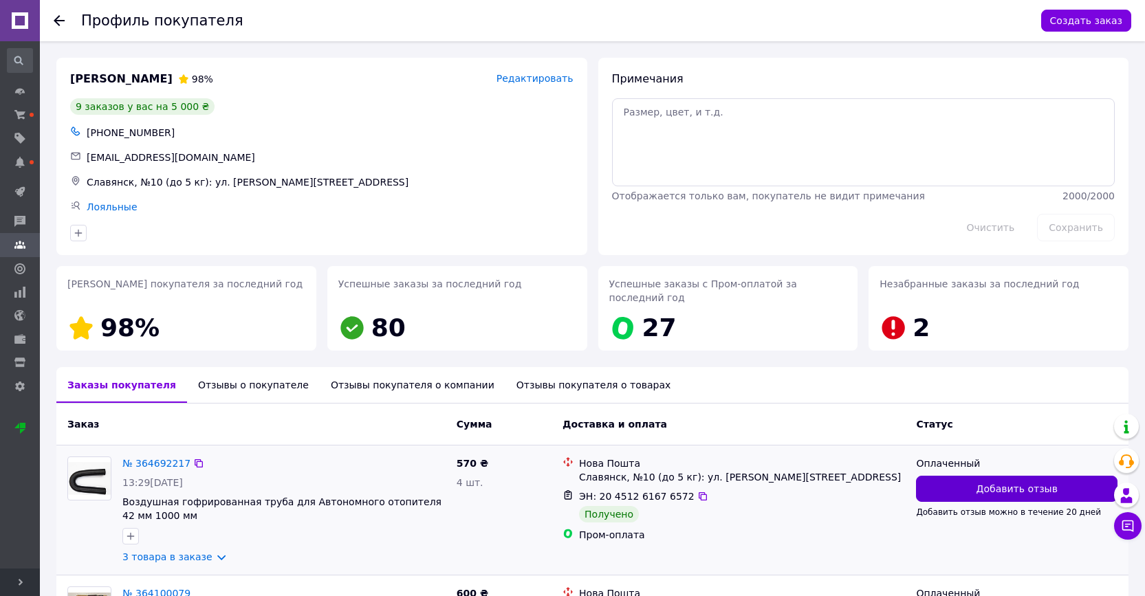
click at [987, 484] on span "Добавить отзыв" at bounding box center [1016, 489] width 81 height 14
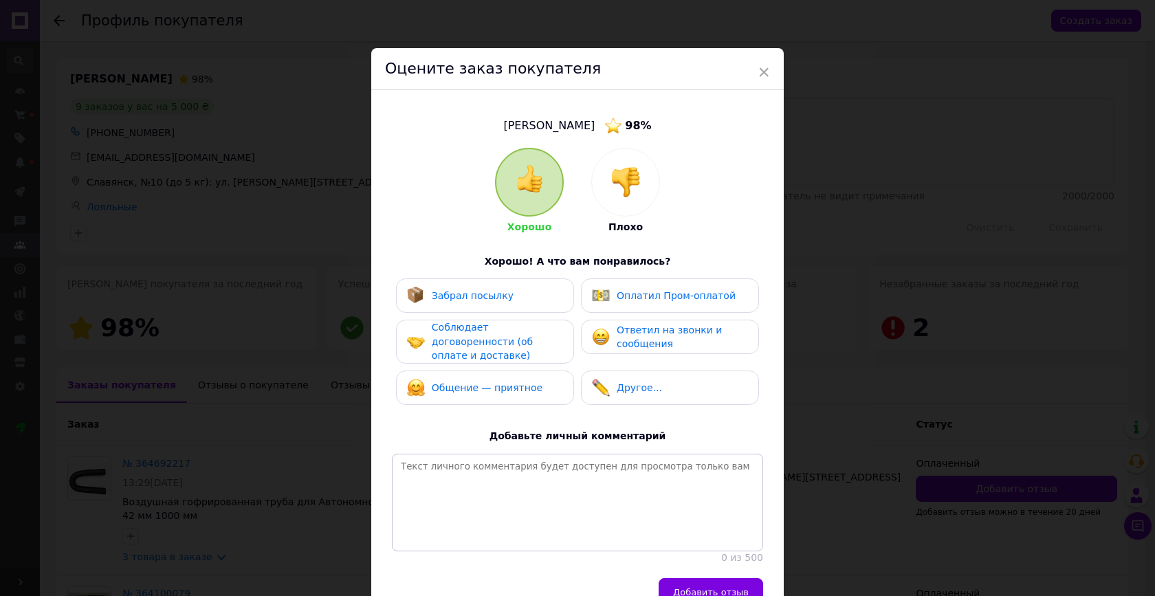
click at [528, 296] on div "Забрал посылку" at bounding box center [485, 296] width 156 height 18
click at [612, 288] on div "Оплатил Пром-оплатой" at bounding box center [664, 296] width 144 height 18
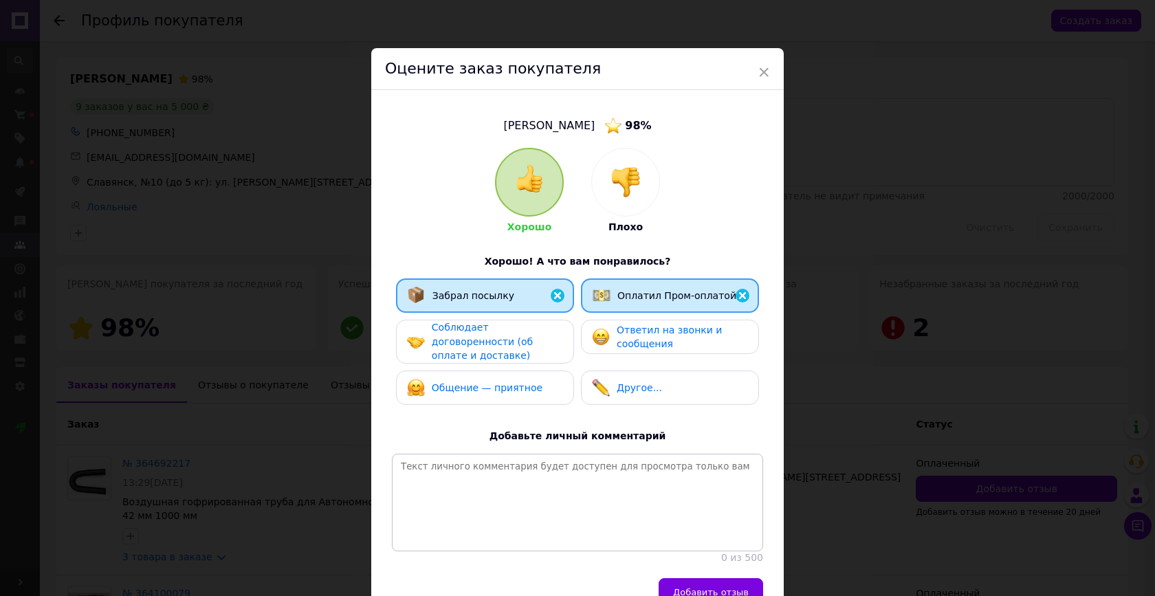
click at [508, 340] on span "Соблюдает договоренности (об оплате и доставке)" at bounding box center [482, 341] width 101 height 39
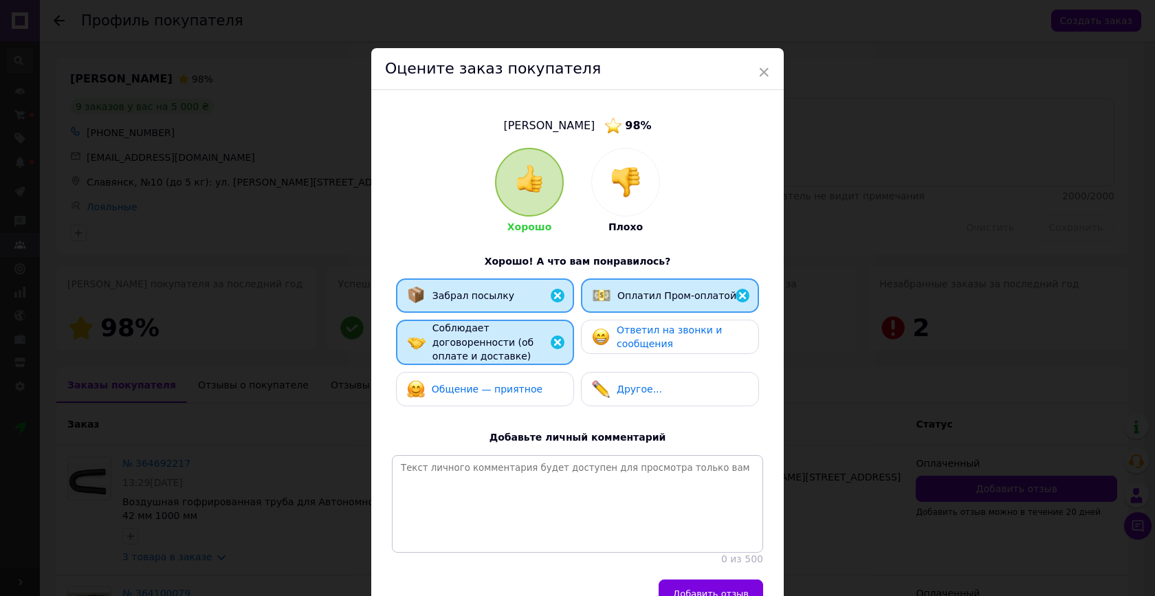
click at [639, 336] on div "Ответил на звонки и сообщения" at bounding box center [682, 337] width 131 height 28
click at [524, 388] on span "Общение — приятное" at bounding box center [487, 389] width 111 height 11
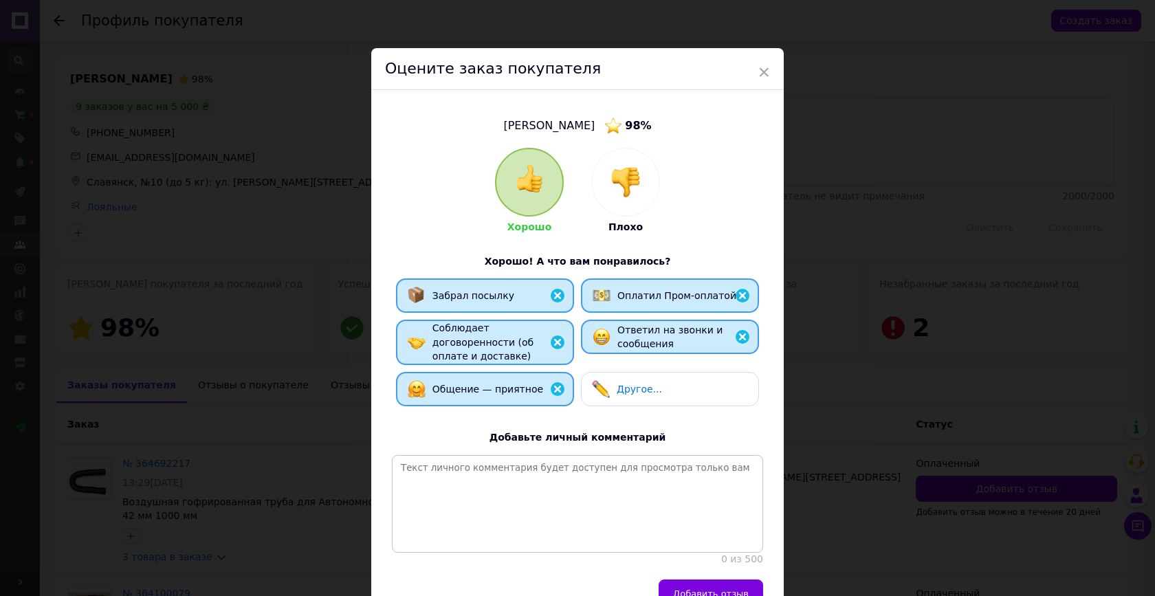
click at [691, 580] on button "Добавить отзыв" at bounding box center [711, 594] width 105 height 28
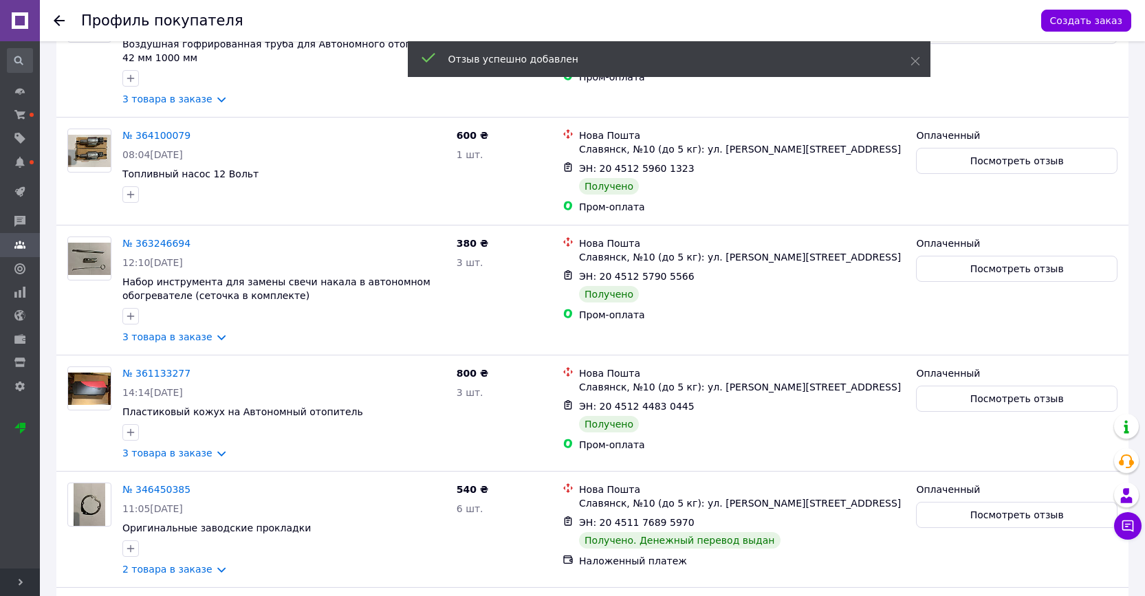
scroll to position [462, 0]
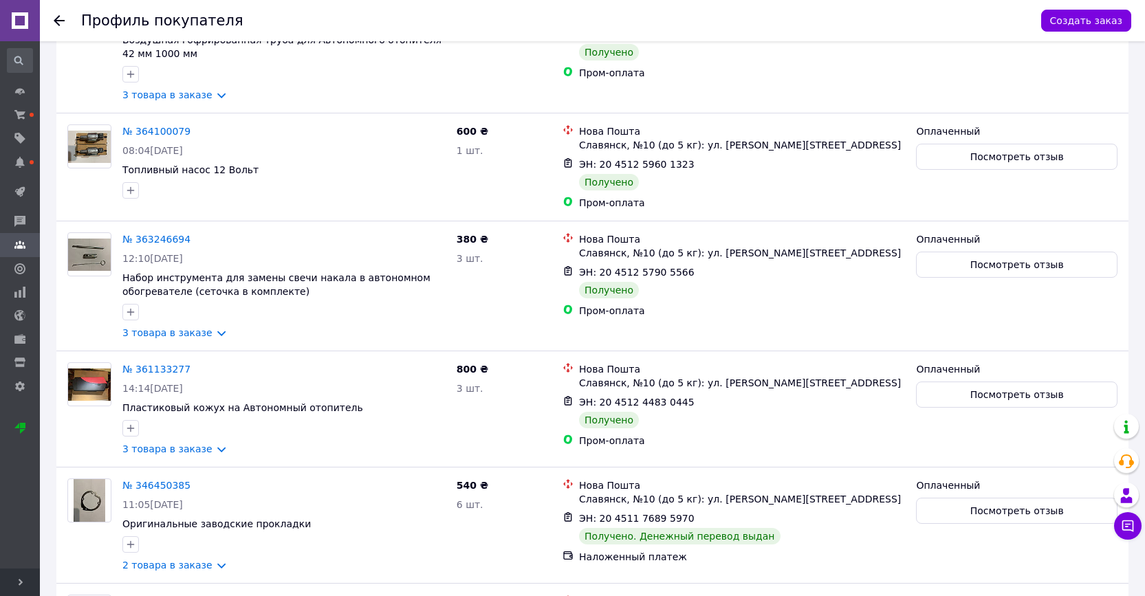
click at [59, 19] on icon at bounding box center [59, 20] width 11 height 11
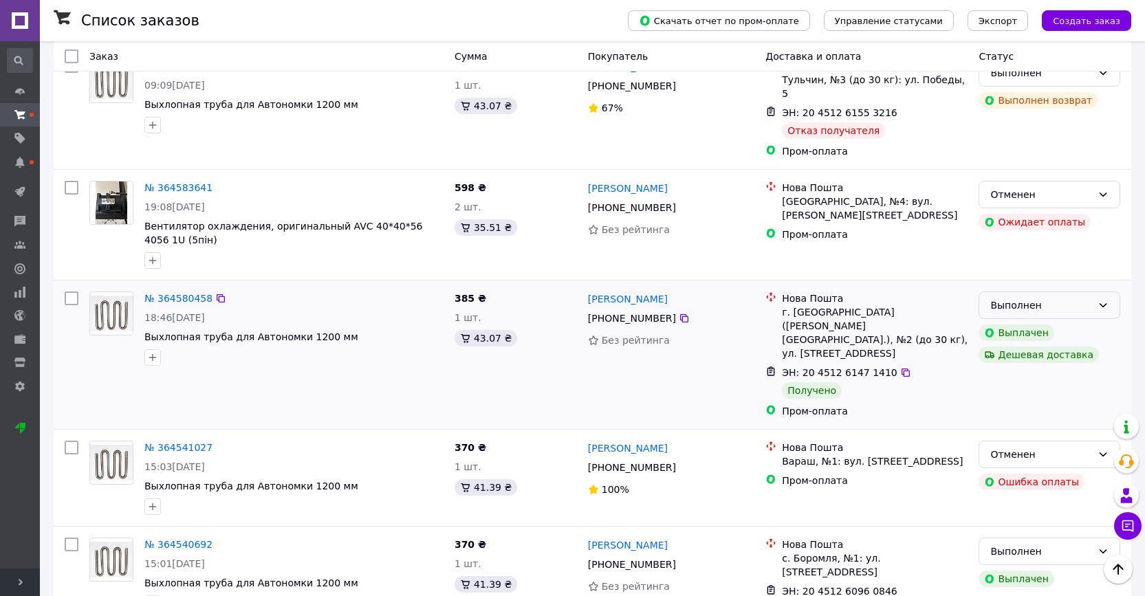
scroll to position [1612, 0]
click at [1075, 297] on div "Выполнен" at bounding box center [1041, 304] width 102 height 15
click at [1040, 288] on li "Оплаченный" at bounding box center [1049, 288] width 140 height 25
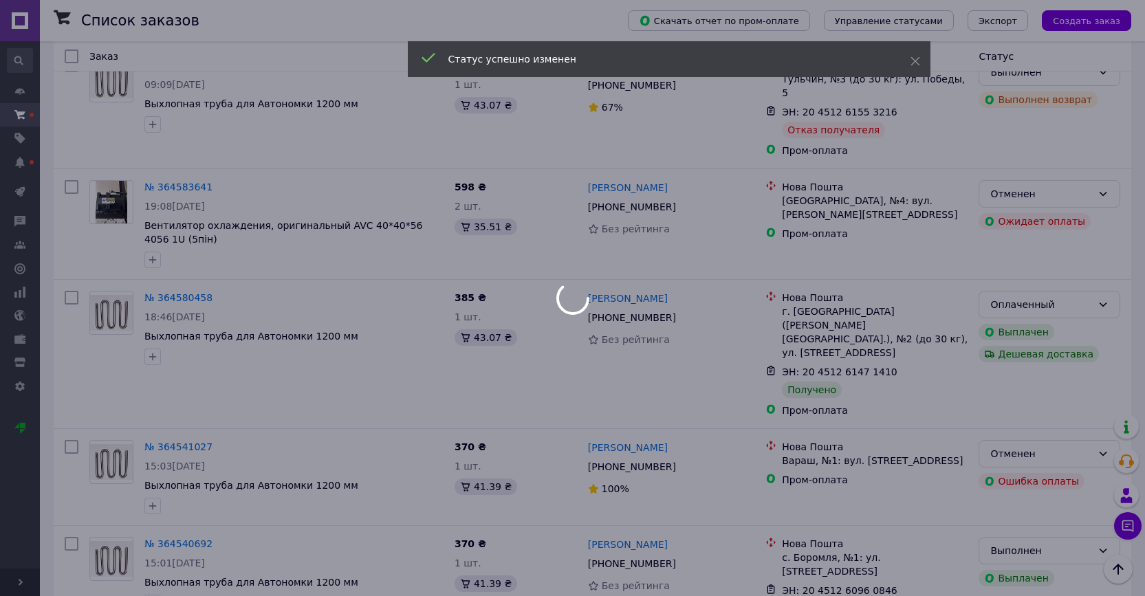
click at [644, 206] on div at bounding box center [572, 298] width 1145 height 596
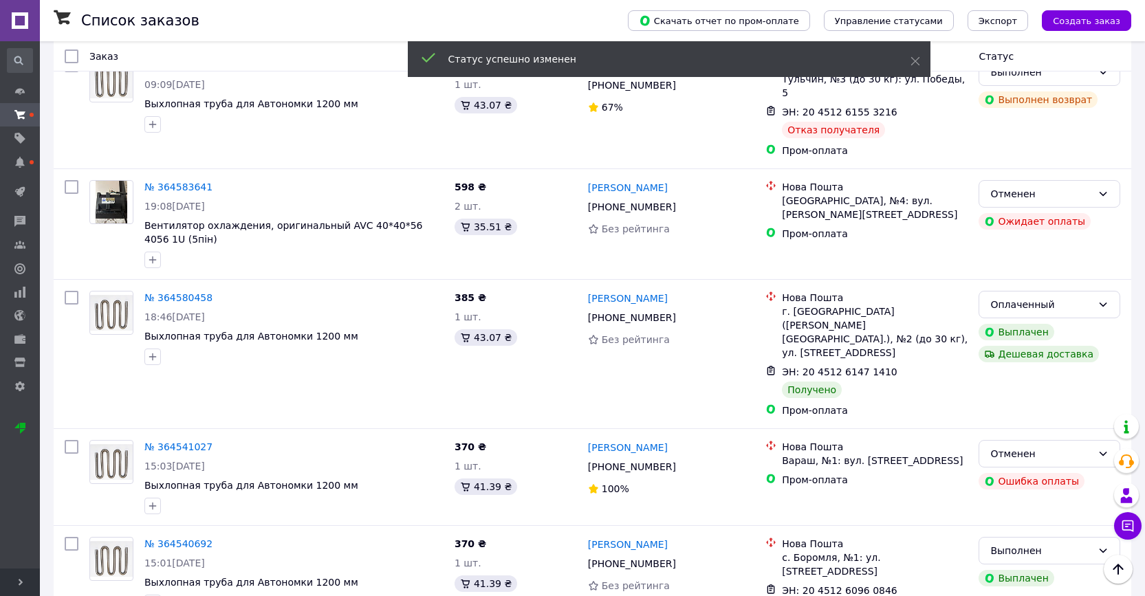
click at [644, 292] on link "Олександр Головін" at bounding box center [628, 299] width 80 height 14
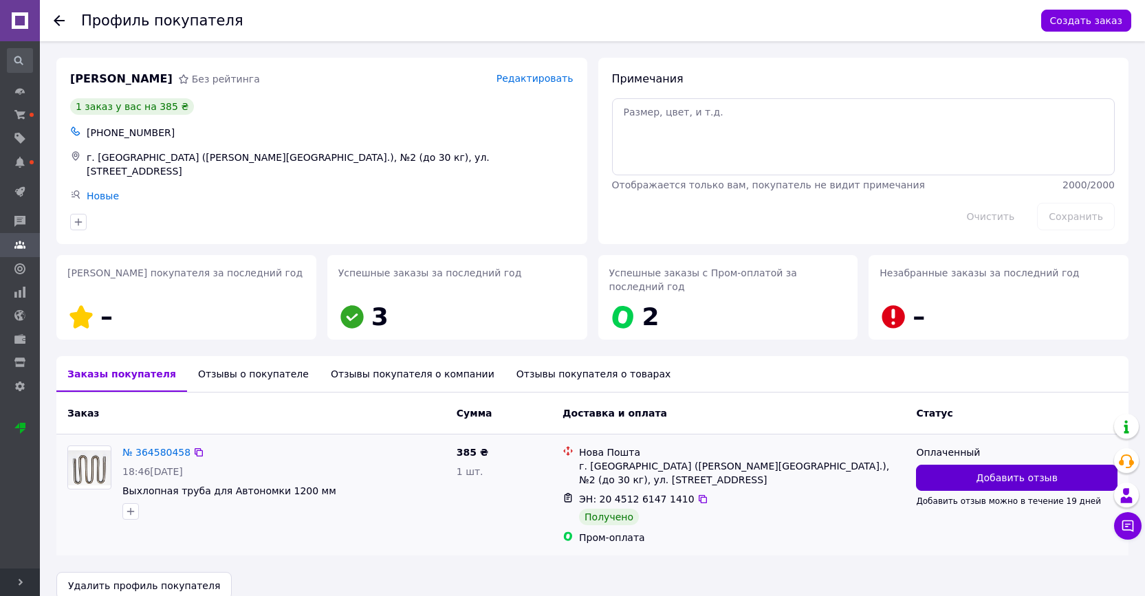
click at [947, 474] on button "Добавить отзыв" at bounding box center [1016, 478] width 201 height 26
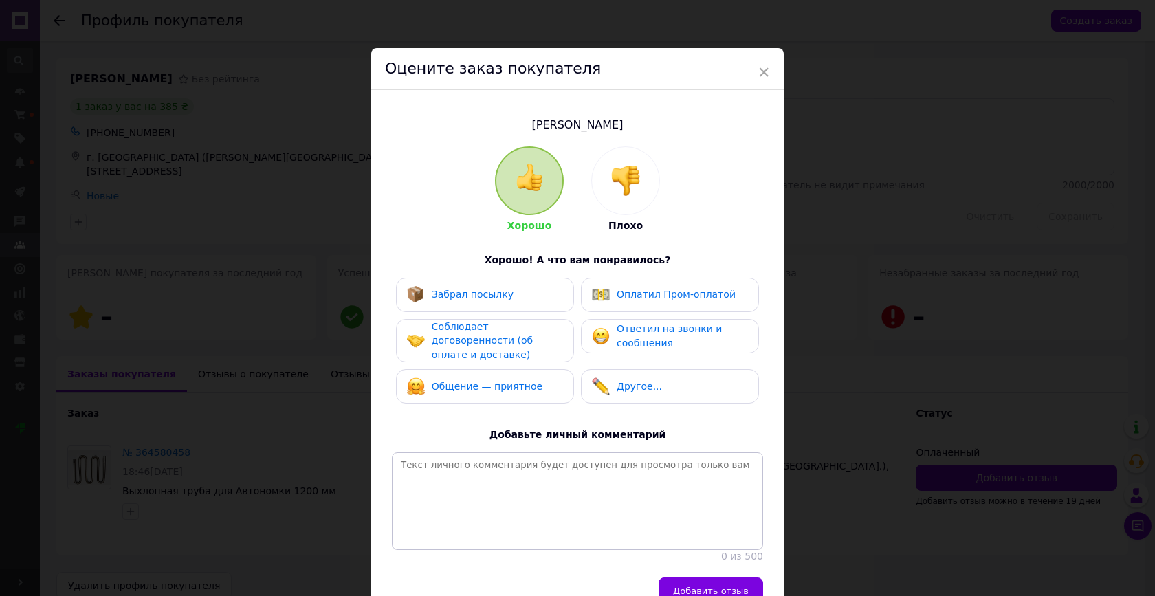
click at [537, 284] on div "Забрал посылку" at bounding box center [485, 295] width 178 height 34
click at [628, 292] on span "Оплатил Пром-оплатой" at bounding box center [676, 294] width 119 height 11
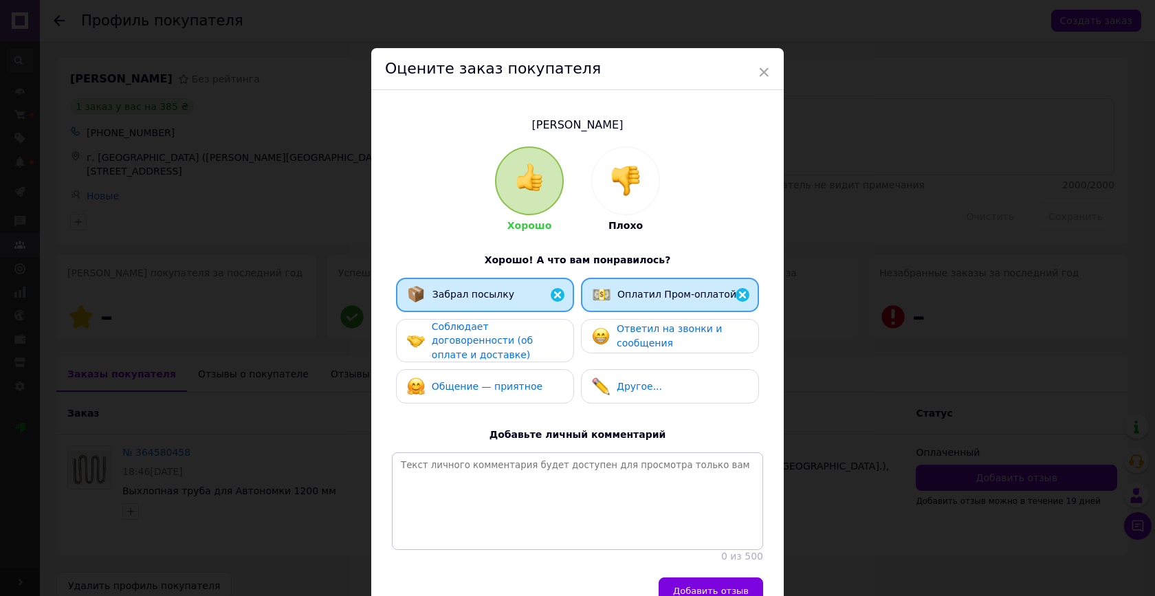
click at [509, 334] on span "Соблюдает договоренности (об оплате и доставке)" at bounding box center [482, 340] width 101 height 39
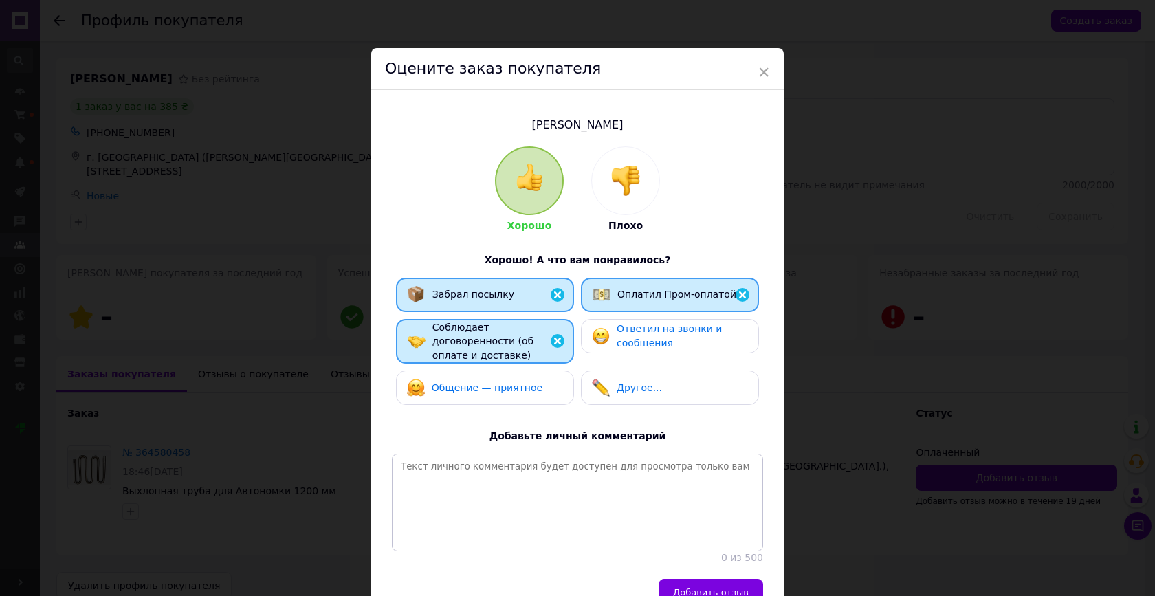
click at [617, 343] on span "Ответил на звонки и сообщения" at bounding box center [669, 335] width 105 height 25
click at [512, 396] on div "Общение — приятное" at bounding box center [485, 388] width 178 height 34
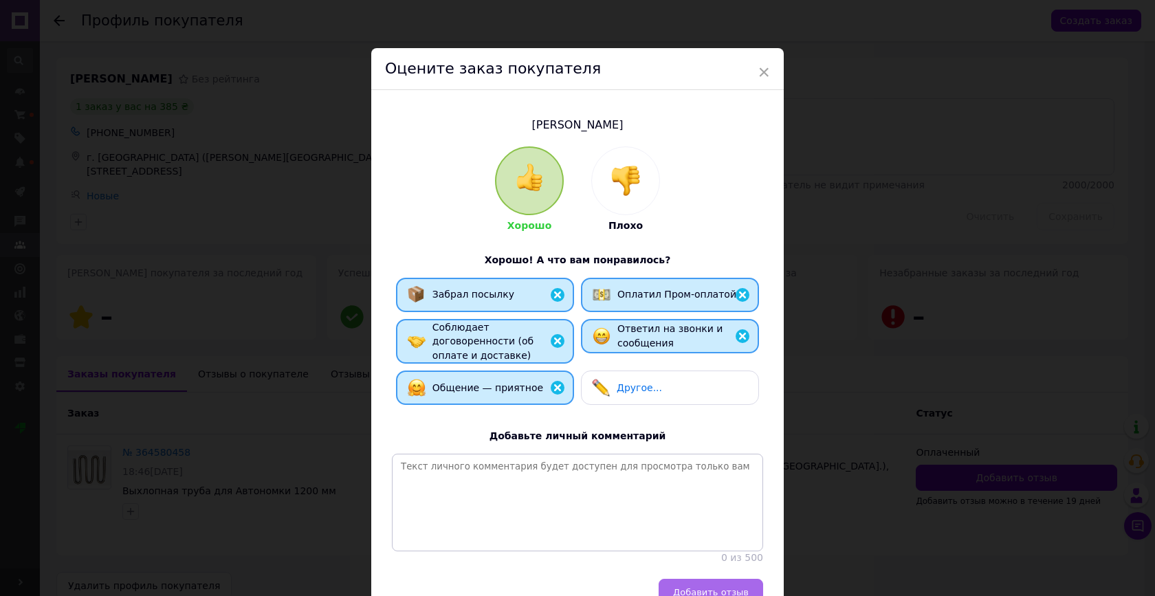
click at [736, 587] on span "Добавить отзыв" at bounding box center [711, 592] width 76 height 10
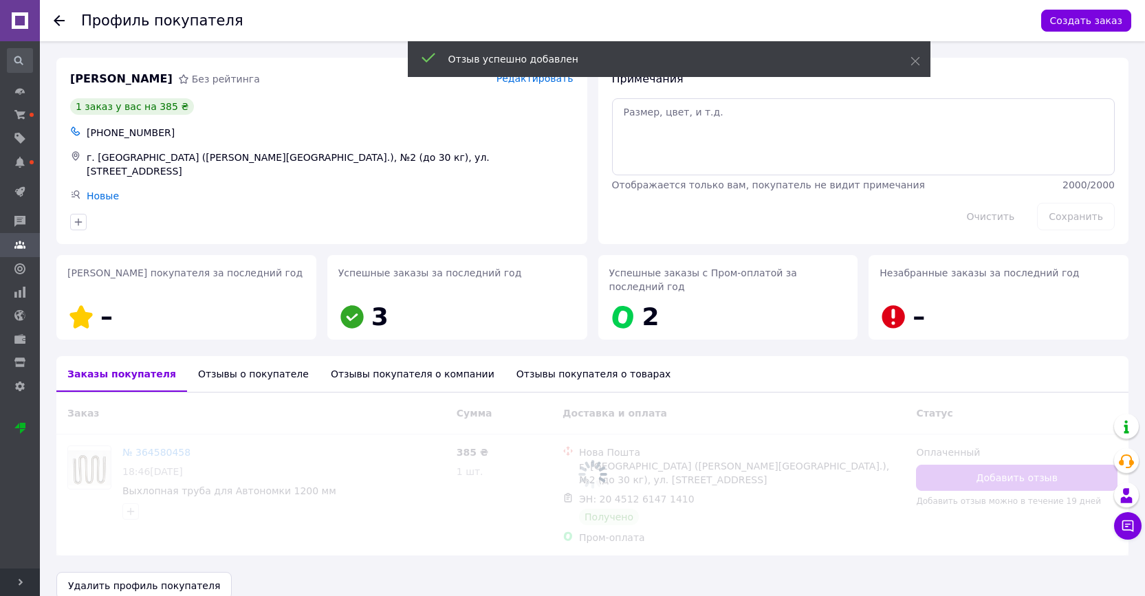
scroll to position [16, 0]
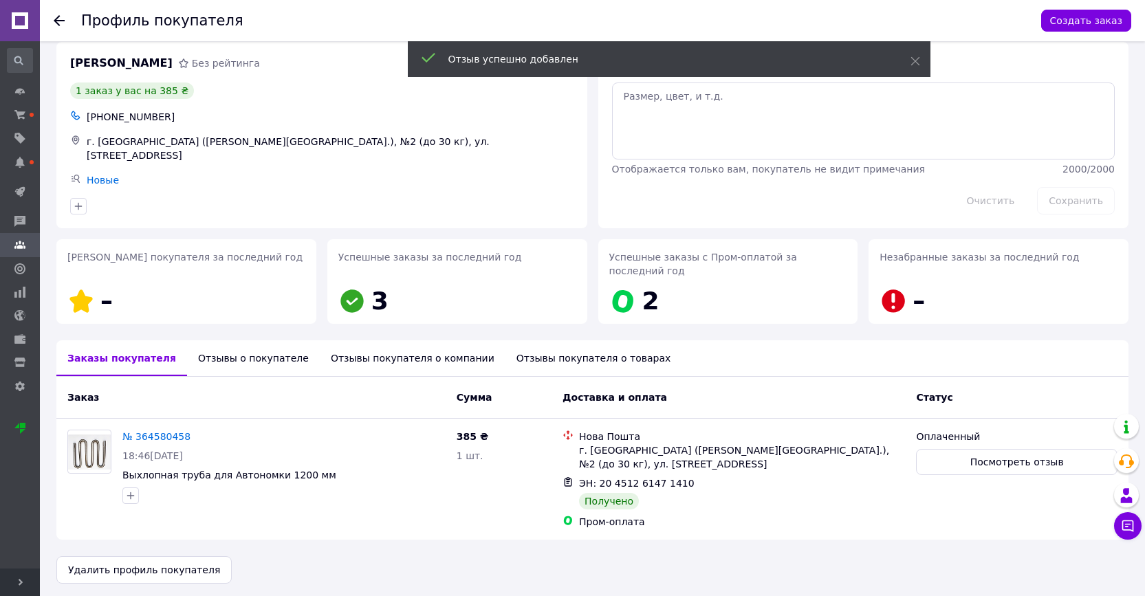
click at [62, 18] on icon at bounding box center [59, 20] width 11 height 11
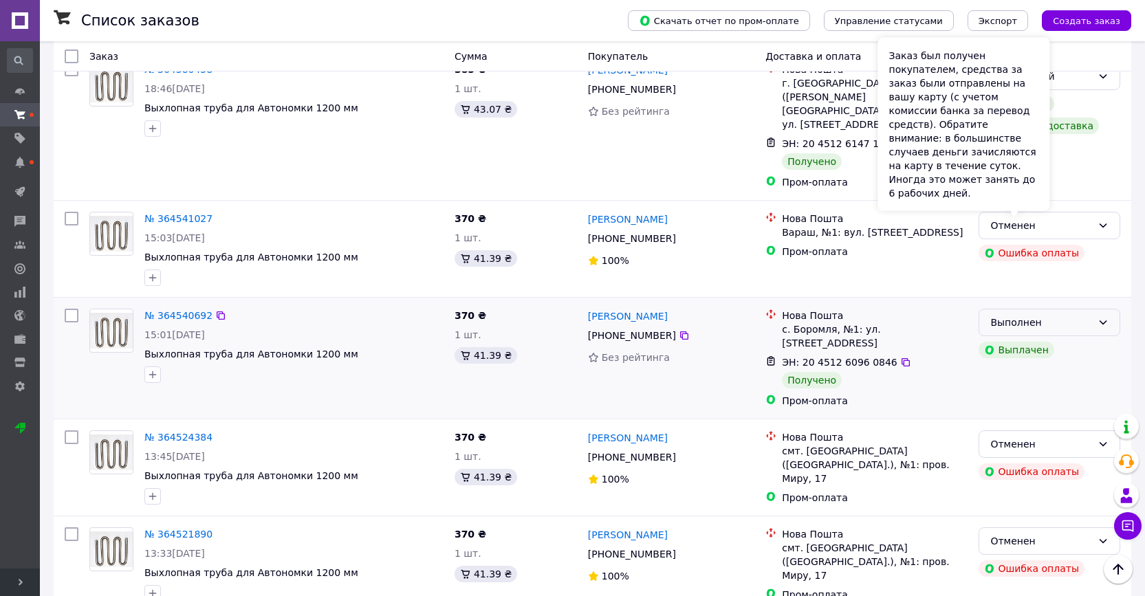
scroll to position [1841, 0]
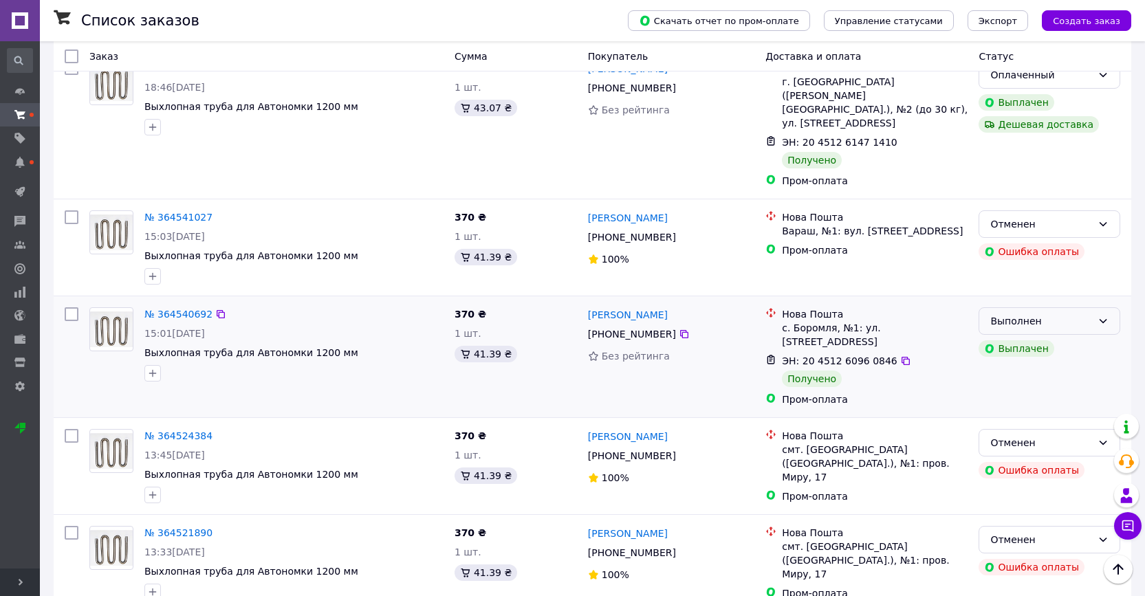
click at [1077, 314] on div "Выполнен" at bounding box center [1041, 321] width 102 height 15
click at [1036, 274] on li "Оплаченный" at bounding box center [1049, 277] width 140 height 25
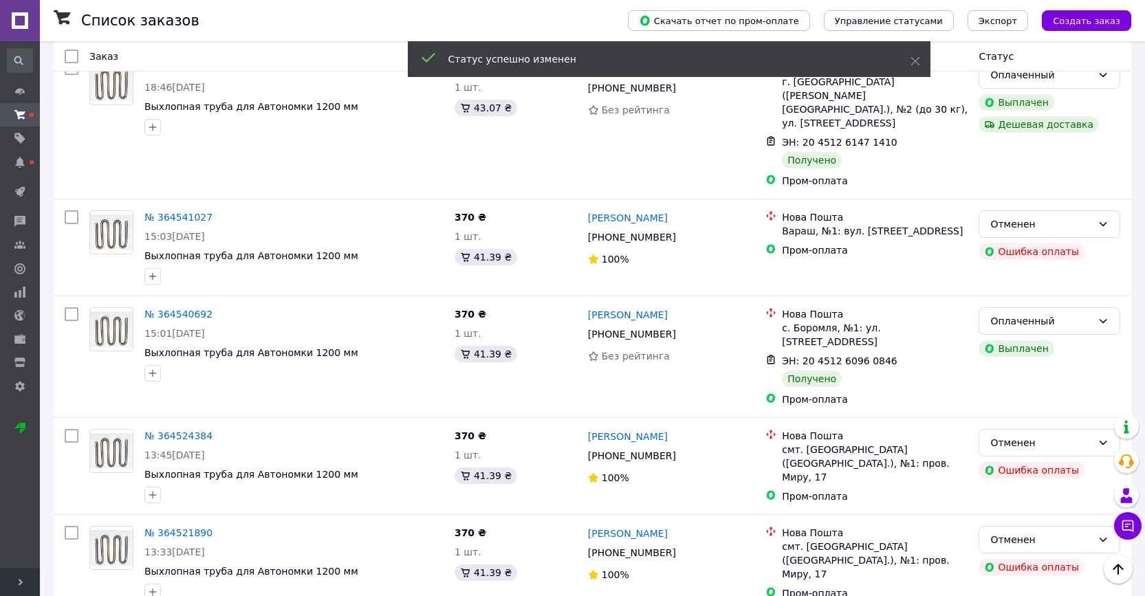
click at [639, 308] on link "Сергій Данильчук" at bounding box center [628, 315] width 80 height 14
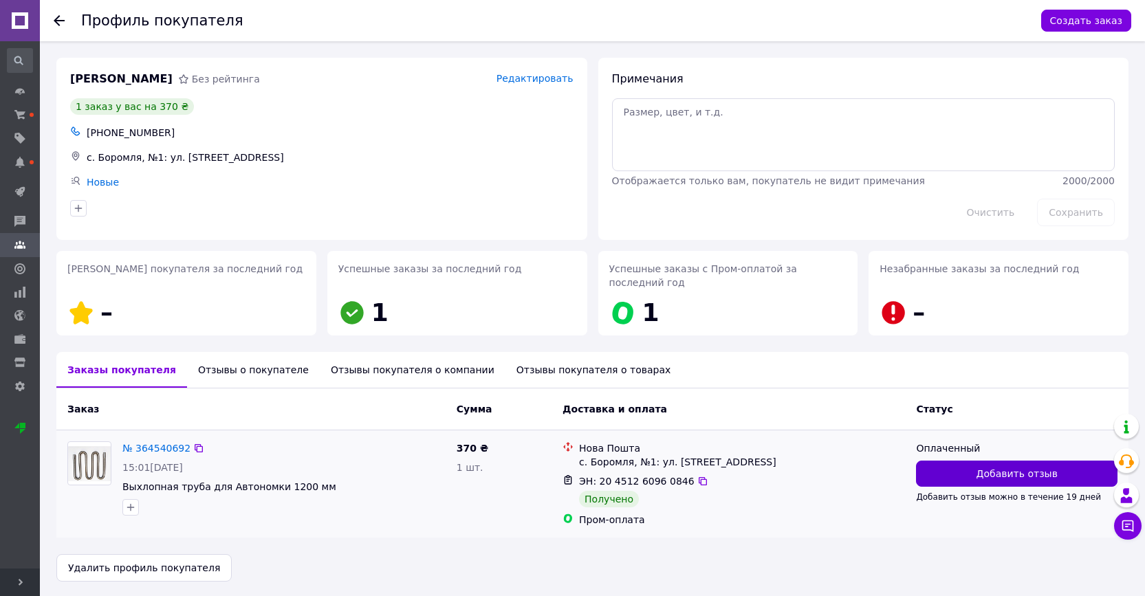
click at [969, 479] on button "Добавить отзыв" at bounding box center [1016, 474] width 201 height 26
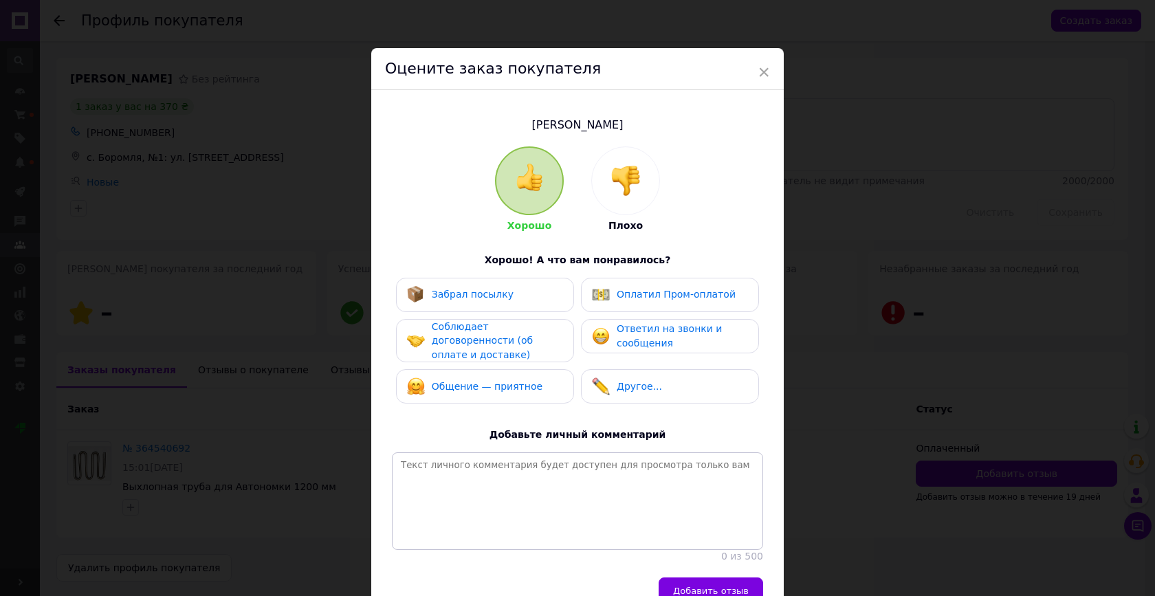
drag, startPoint x: 490, startPoint y: 298, endPoint x: 525, endPoint y: 307, distance: 36.7
click at [490, 299] on div "Забрал посылку" at bounding box center [473, 294] width 82 height 14
click at [638, 303] on div "Оплатил Пром-оплатой" at bounding box center [670, 295] width 178 height 34
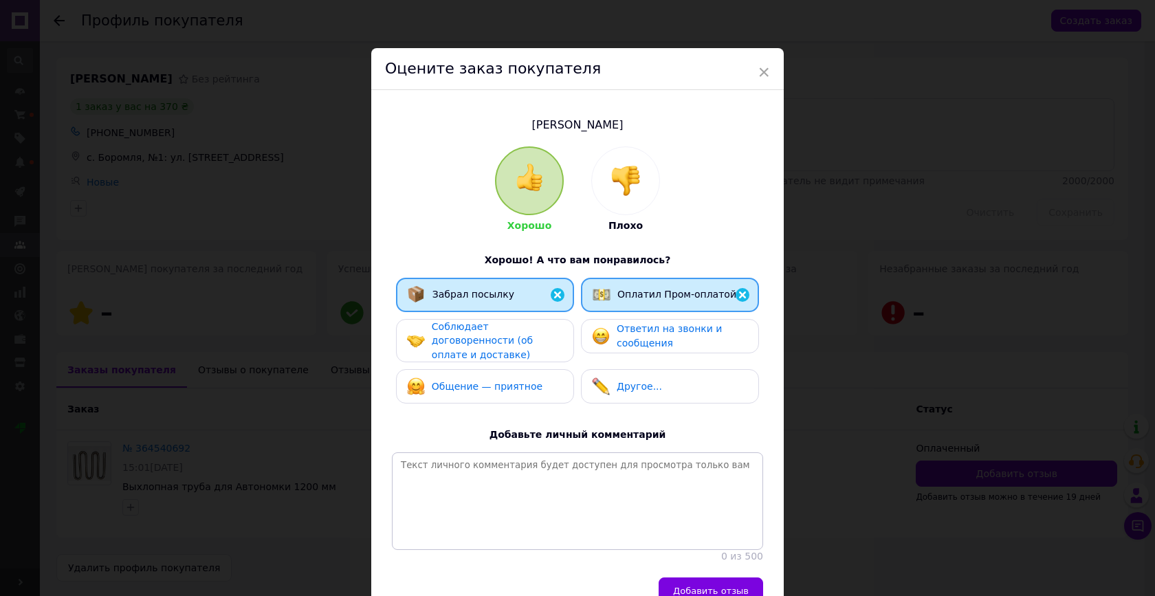
click at [533, 341] on span "Соблюдает договоренности (об оплате и доставке)" at bounding box center [482, 340] width 101 height 39
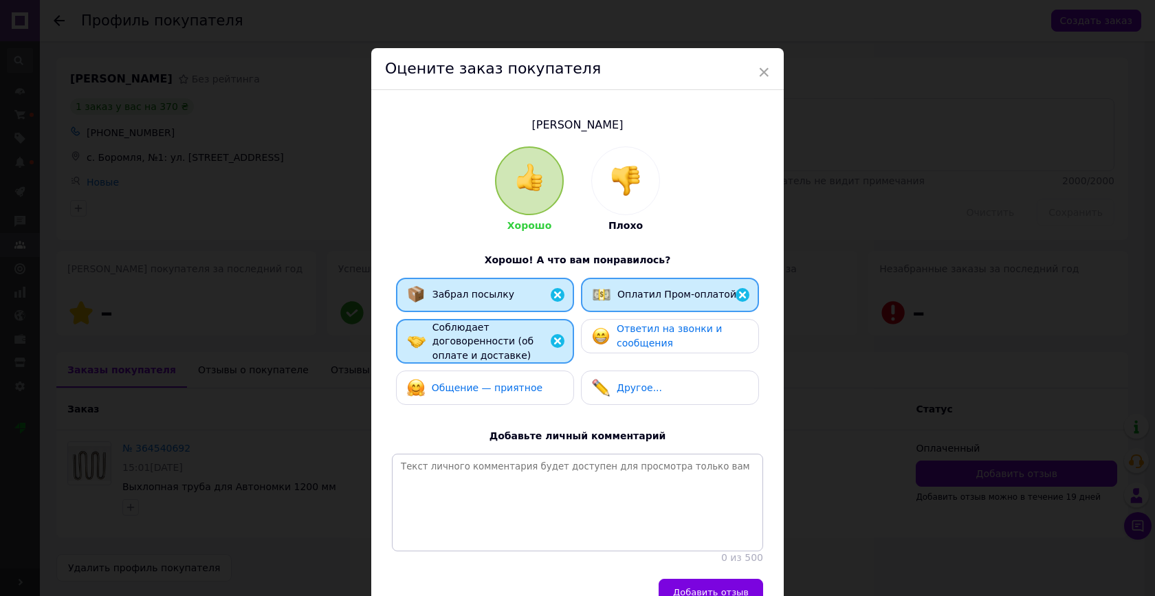
drag, startPoint x: 630, startPoint y: 347, endPoint x: 619, endPoint y: 352, distance: 12.0
click at [630, 347] on div "Ответил на звонки и сообщения" at bounding box center [682, 336] width 131 height 28
click at [509, 391] on div "Общение — приятное" at bounding box center [487, 388] width 111 height 14
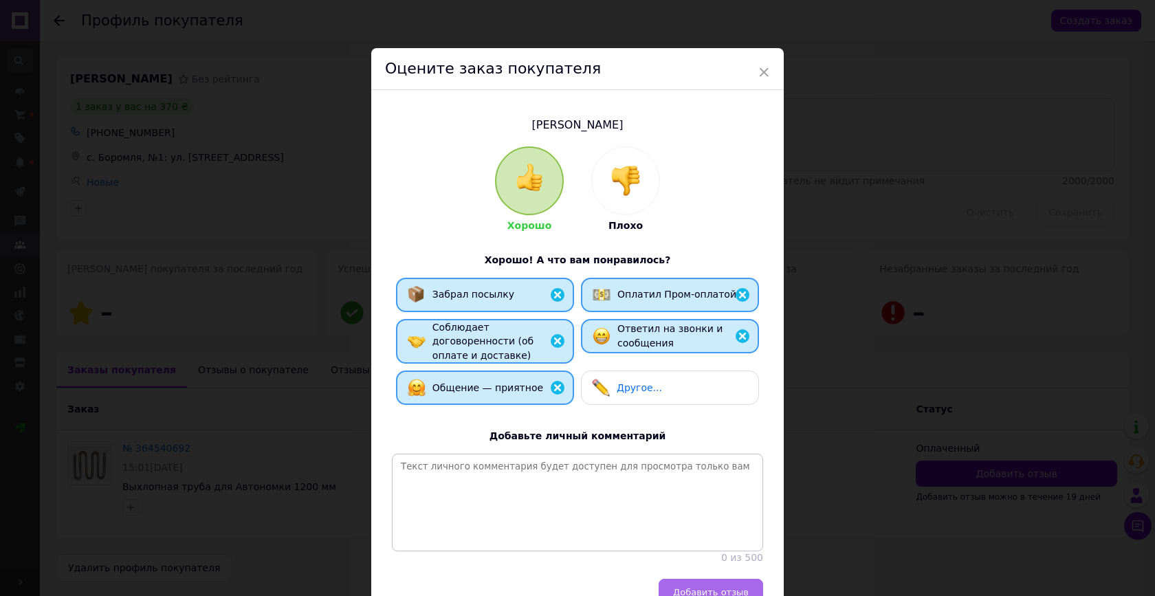
click at [716, 587] on span "Добавить отзыв" at bounding box center [711, 592] width 76 height 10
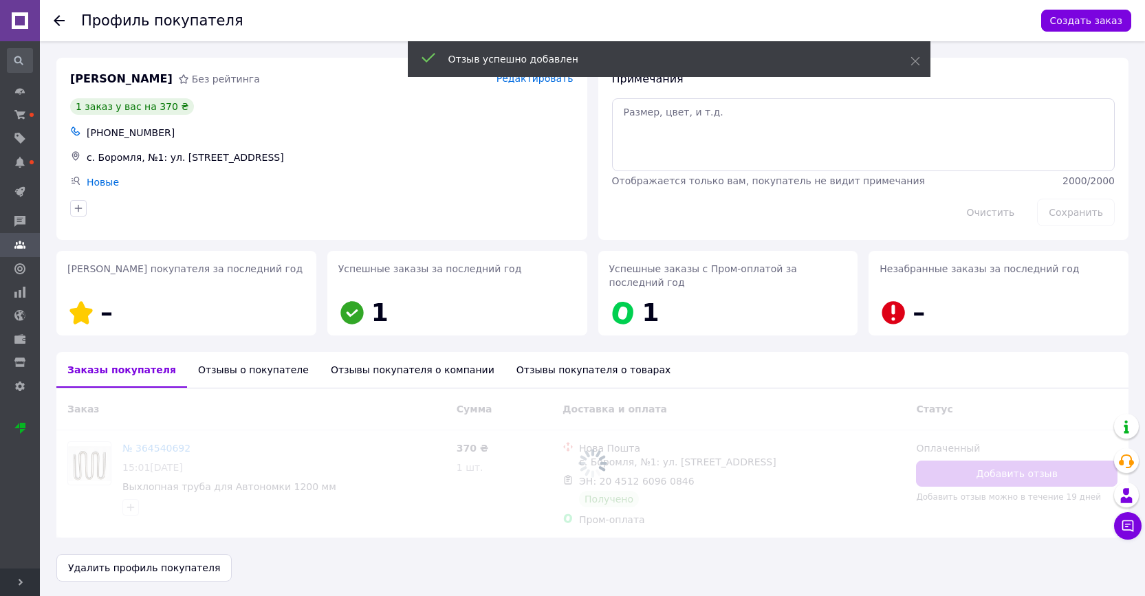
scroll to position [2, 0]
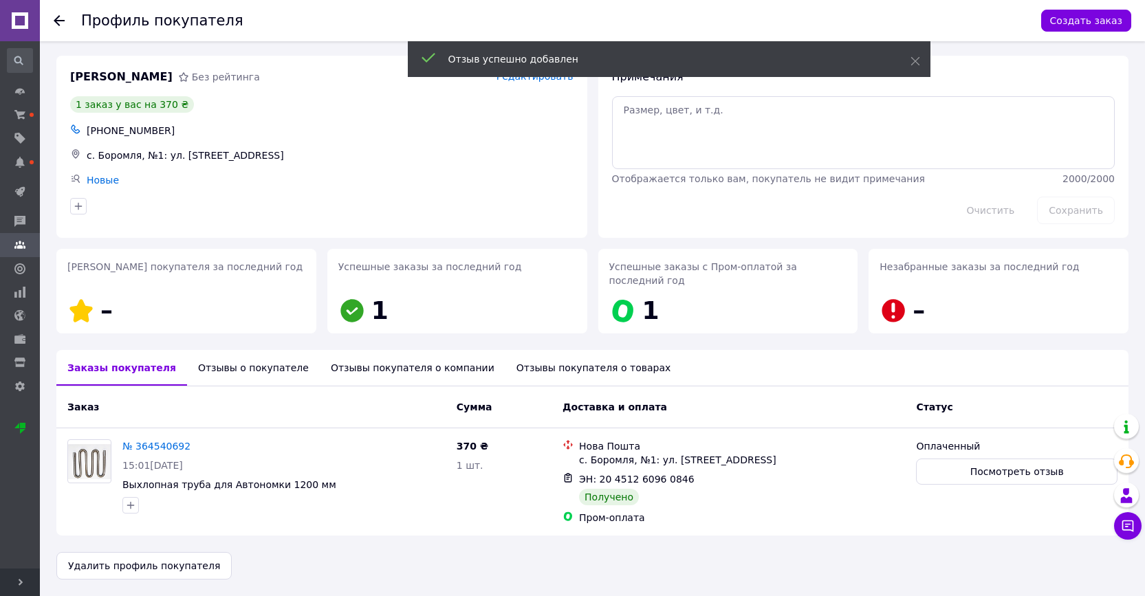
click at [62, 22] on icon at bounding box center [59, 20] width 11 height 11
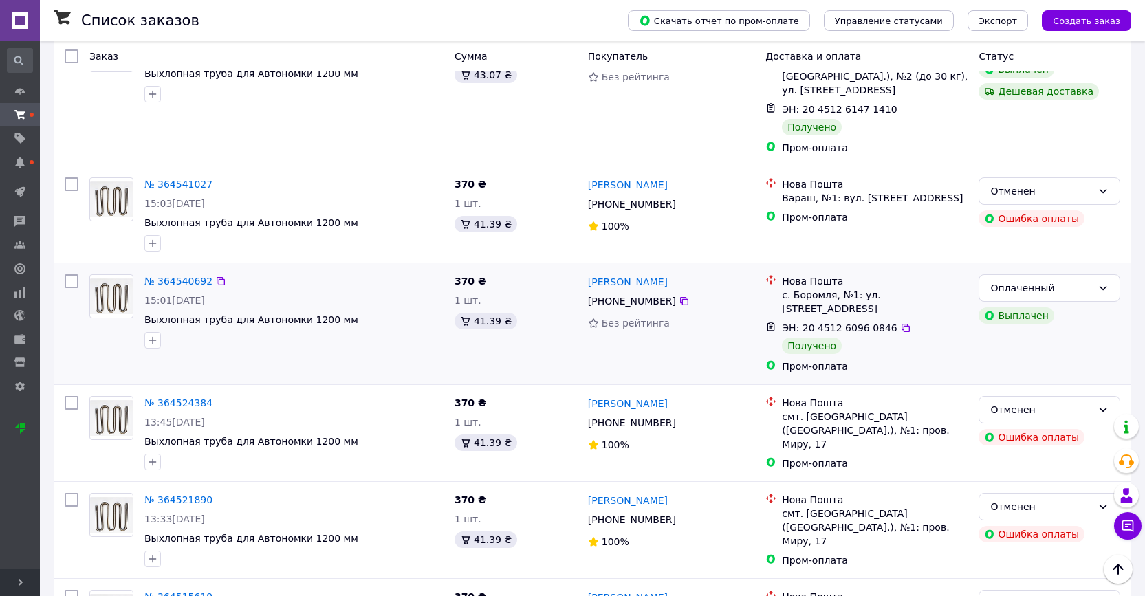
scroll to position [1874, 0]
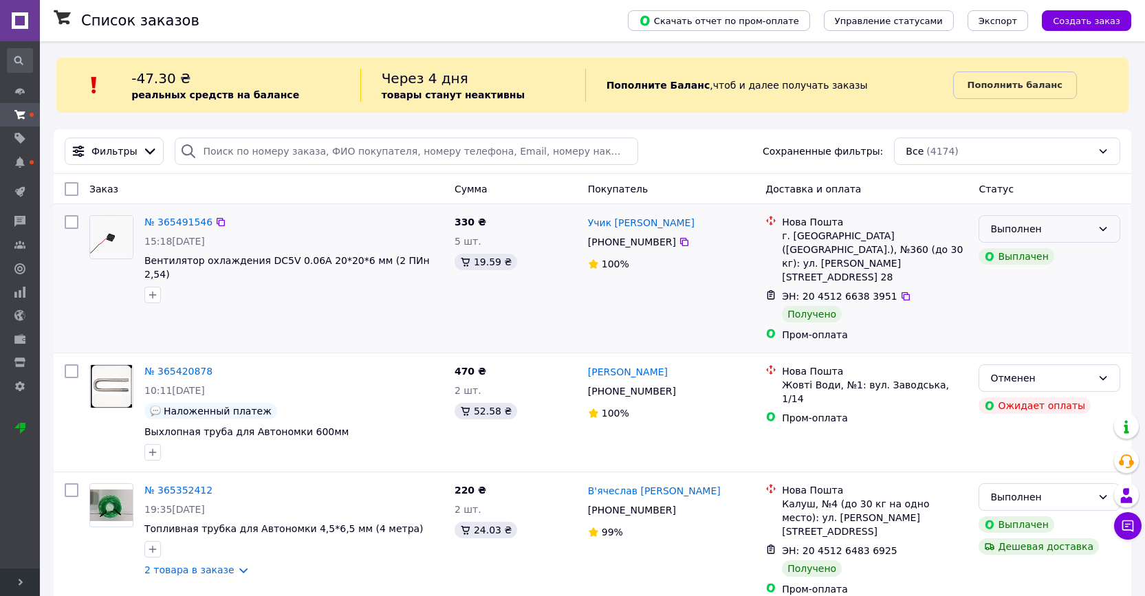
click at [1101, 237] on div "Выполнен" at bounding box center [1049, 229] width 142 height 28
click at [1044, 311] on li "Оплаченный" at bounding box center [1049, 308] width 140 height 25
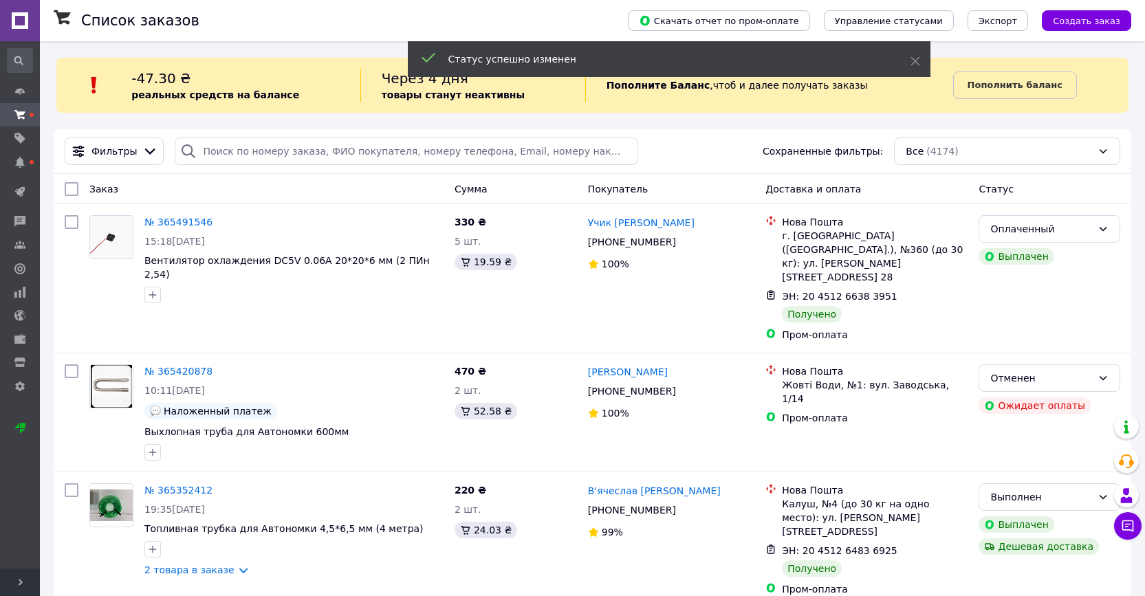
click at [613, 226] on link "Учик Ілля" at bounding box center [641, 223] width 107 height 14
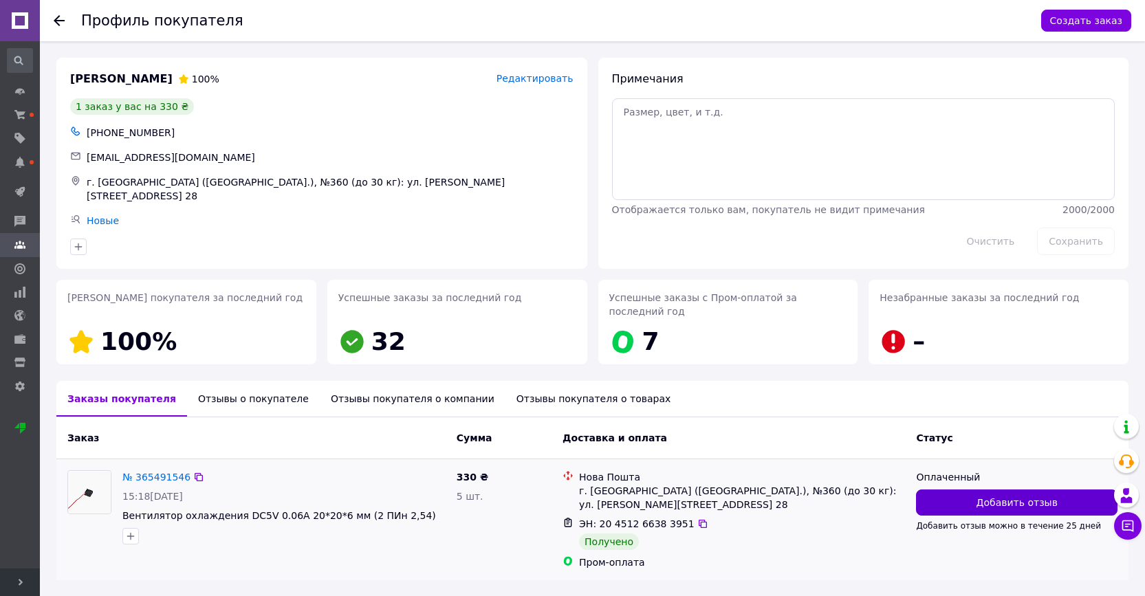
click at [989, 496] on span "Добавить отзыв" at bounding box center [1016, 503] width 81 height 14
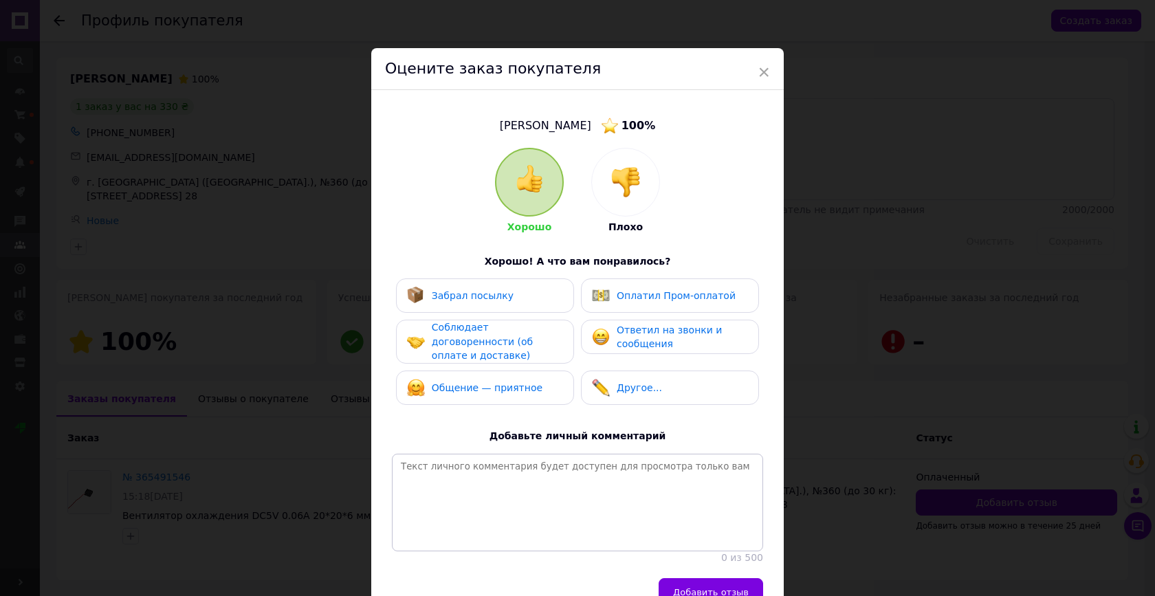
click at [496, 300] on div "Забрал посылку" at bounding box center [473, 296] width 82 height 14
click at [644, 287] on div "Оплатил Пром-оплатой" at bounding box center [664, 296] width 144 height 18
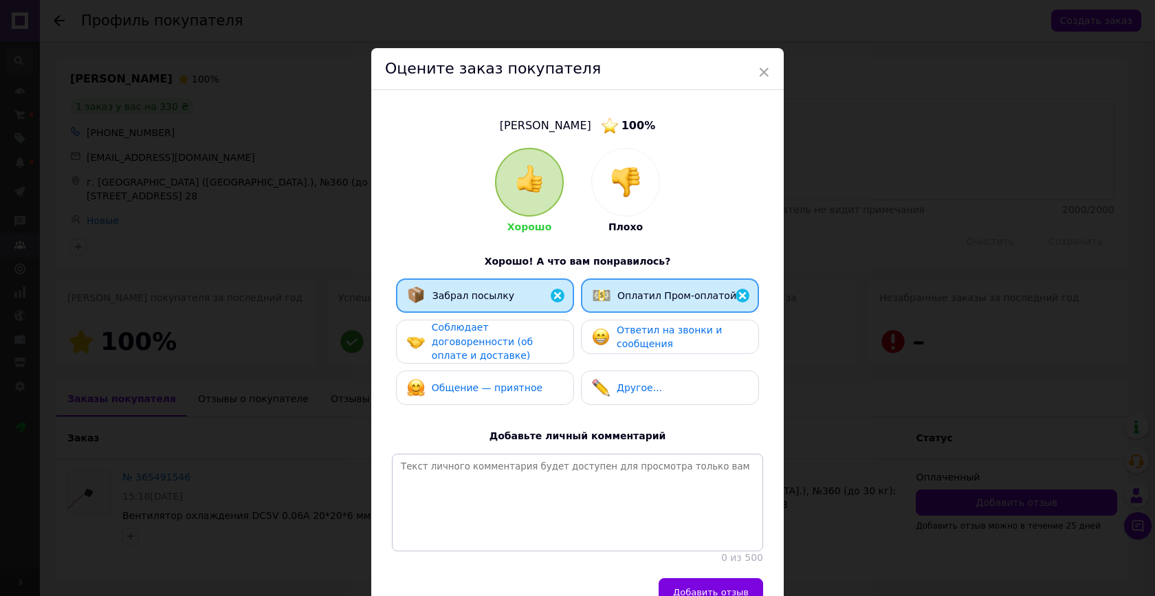
click at [533, 336] on span "Соблюдает договоренности (об оплате и доставке)" at bounding box center [482, 341] width 101 height 39
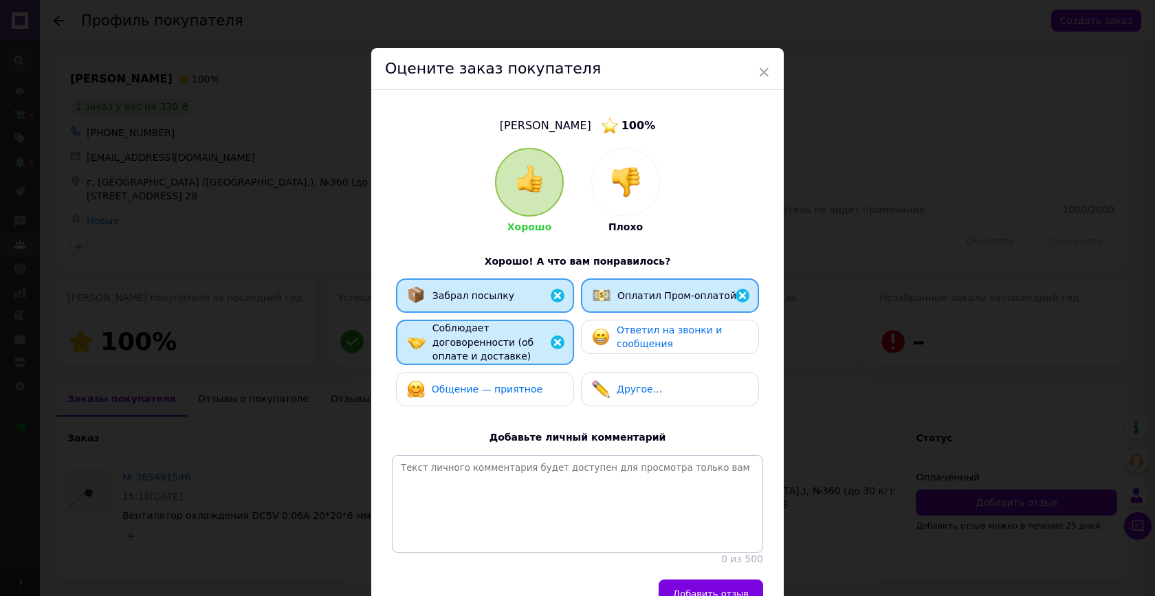
click at [618, 337] on span "Ответил на звонки и сообщения" at bounding box center [669, 337] width 105 height 25
click at [506, 392] on span "Общение — приятное" at bounding box center [487, 389] width 111 height 11
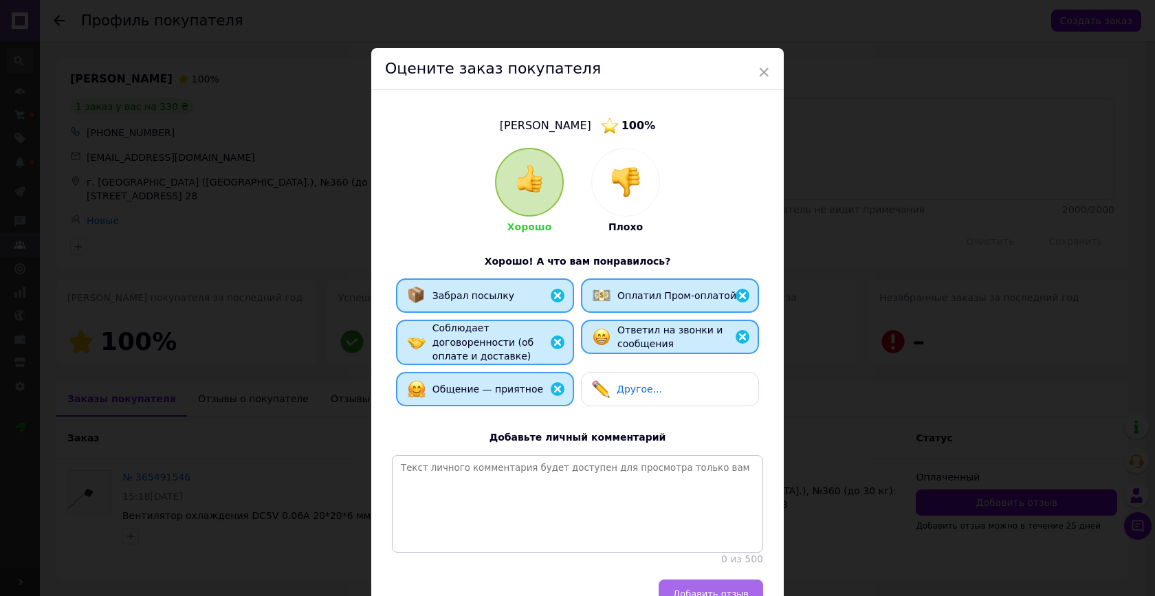
click at [707, 589] on span "Добавить отзыв" at bounding box center [711, 594] width 76 height 10
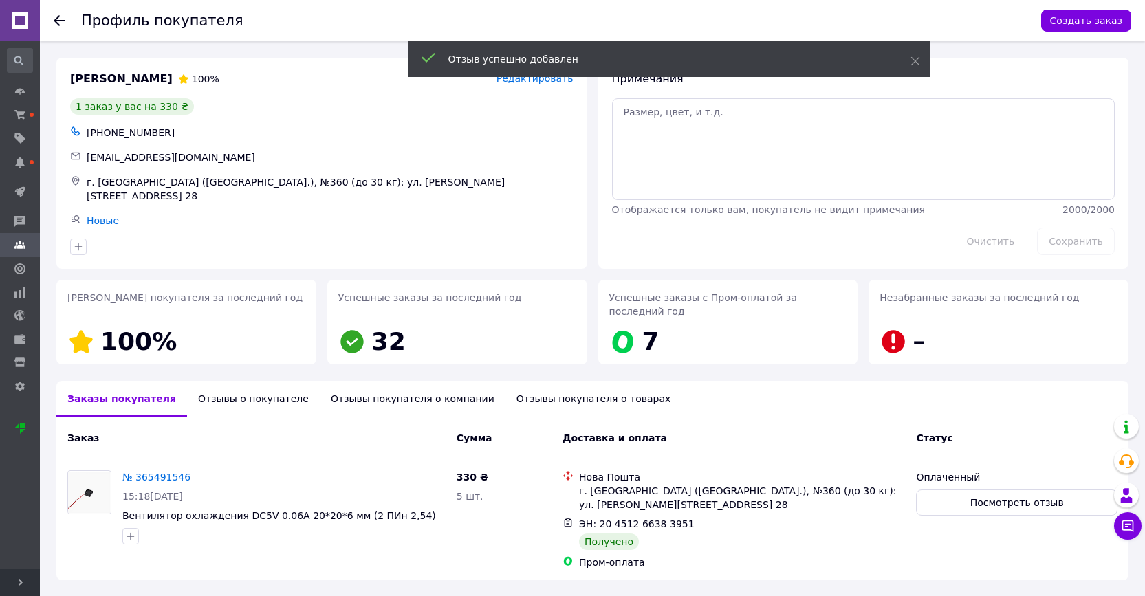
scroll to position [30, 0]
